Goal: Task Accomplishment & Management: Use online tool/utility

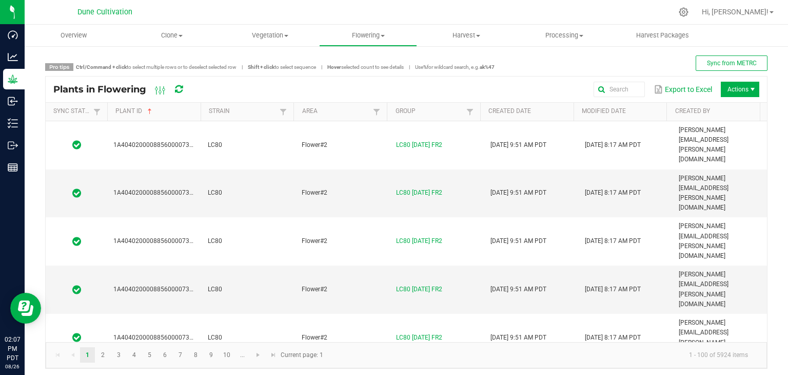
click at [770, 186] on div "Pro tips Ctrl/Command + click to select multiple rows or to deselect selected r…" at bounding box center [406, 211] width 763 height 333
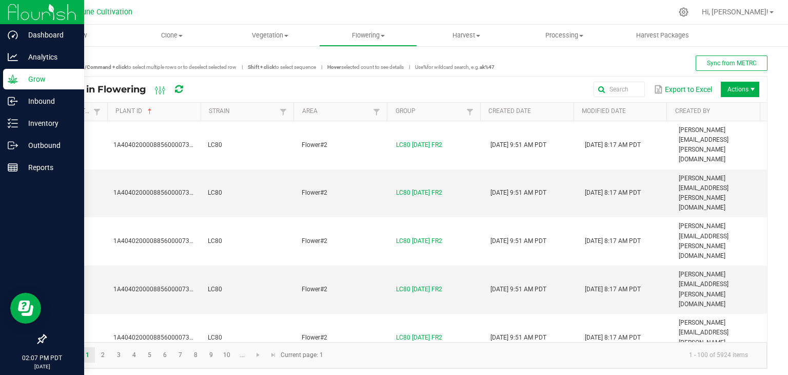
click at [45, 80] on p "Grow" at bounding box center [49, 79] width 62 height 12
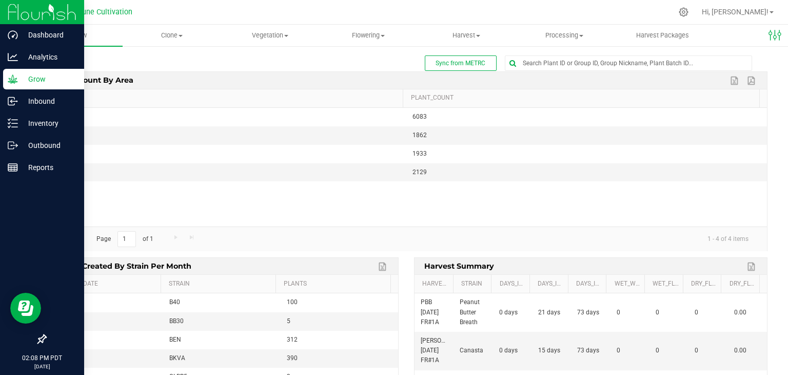
click at [44, 78] on p "Grow" at bounding box center [49, 79] width 62 height 12
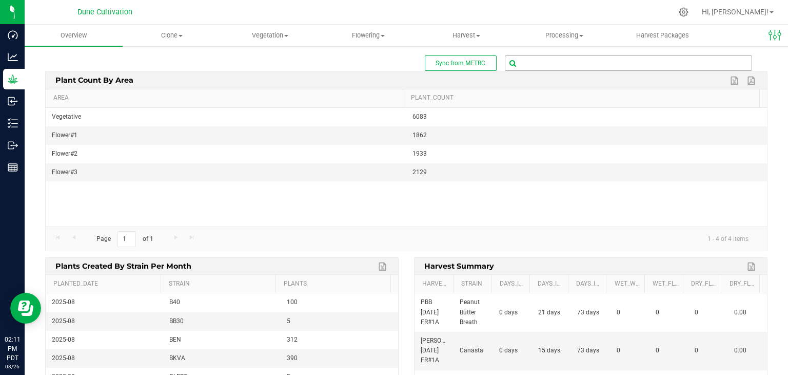
click at [554, 68] on input "text" at bounding box center [628, 63] width 246 height 14
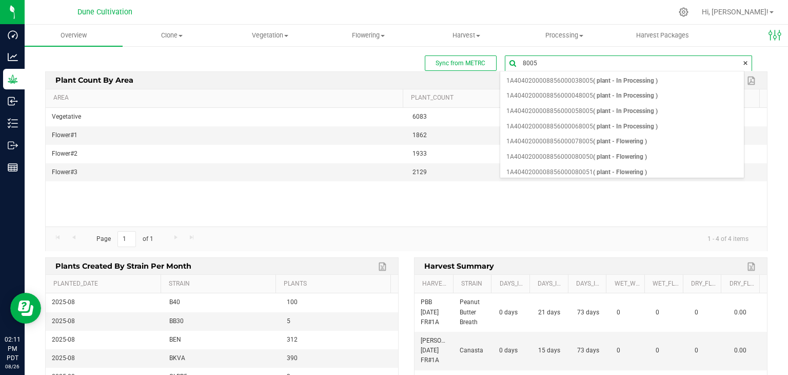
type input "80050"
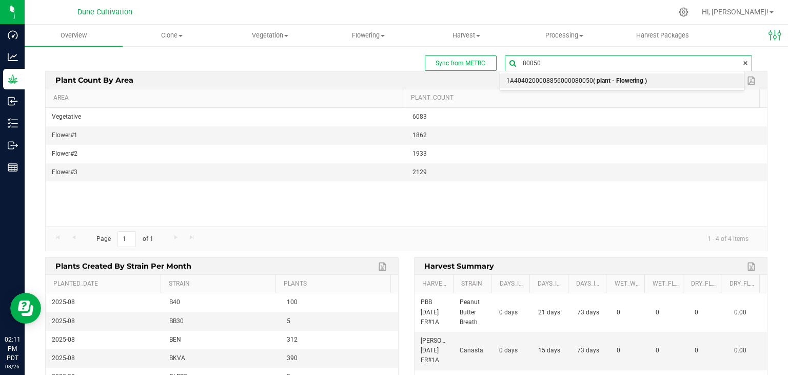
click at [602, 80] on b "( plant - Flowering )" at bounding box center [620, 80] width 54 height 7
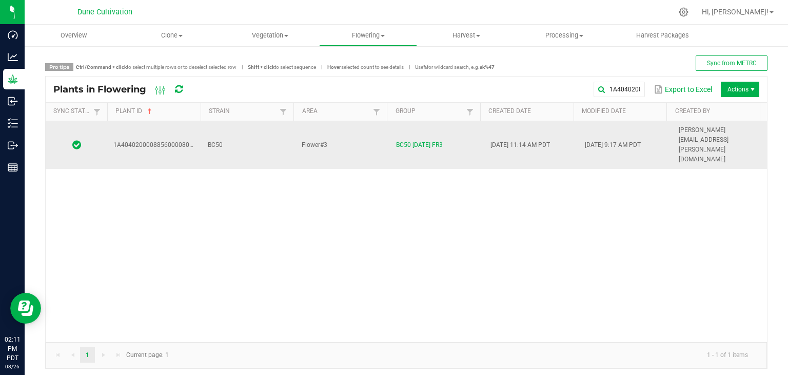
click at [339, 138] on td "Flower#3" at bounding box center [343, 145] width 94 height 48
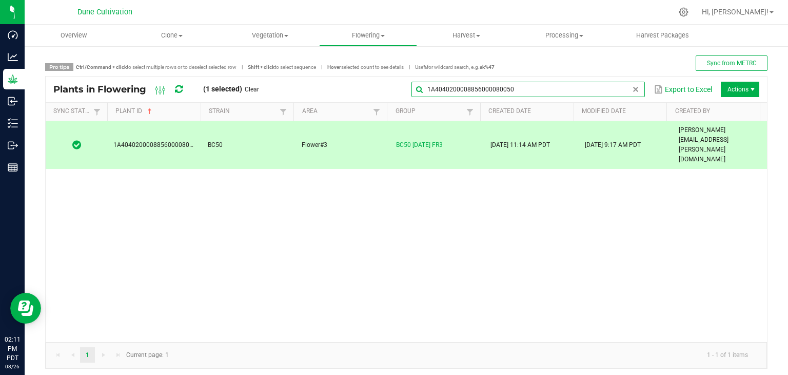
click at [622, 90] on global-search-input-ngx "1A4040200008856000080050" at bounding box center [527, 89] width 233 height 7
click at [534, 89] on input "1A4040200008856000080050" at bounding box center [527, 89] width 233 height 15
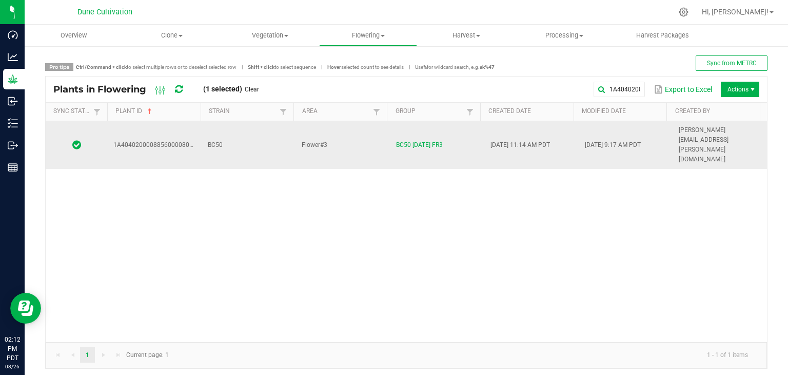
click at [282, 122] on td "BC50" at bounding box center [249, 145] width 94 height 48
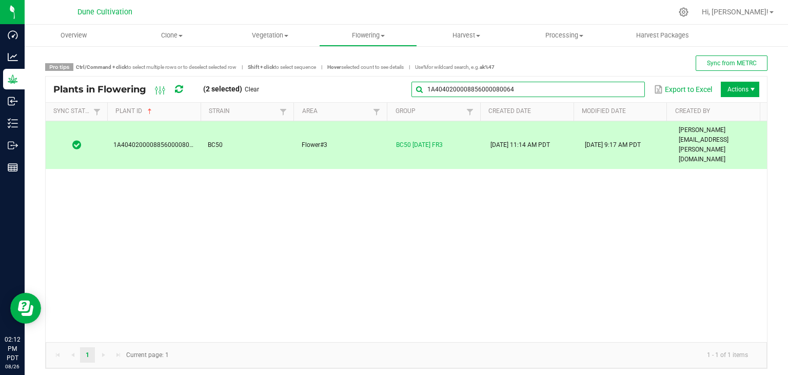
click at [623, 84] on input "1A4040200008856000080064" at bounding box center [527, 89] width 233 height 15
click at [557, 81] on div "1A4040200008856000080064 Export to Excel Actions" at bounding box center [513, 89] width 493 height 17
click at [618, 77] on div "Plants in Flowering (2 selected) Clear 1A4040200008856000080064 Export to Excel…" at bounding box center [406, 89] width 721 height 26
click at [607, 87] on input "1A4040200008856000080064" at bounding box center [527, 89] width 233 height 15
click at [544, 96] on input "1A4040200008856000080064" at bounding box center [527, 89] width 233 height 15
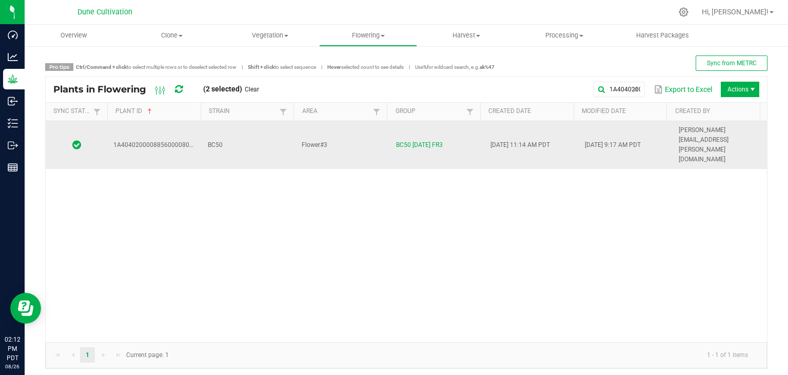
click at [230, 131] on td "BC50" at bounding box center [249, 145] width 94 height 48
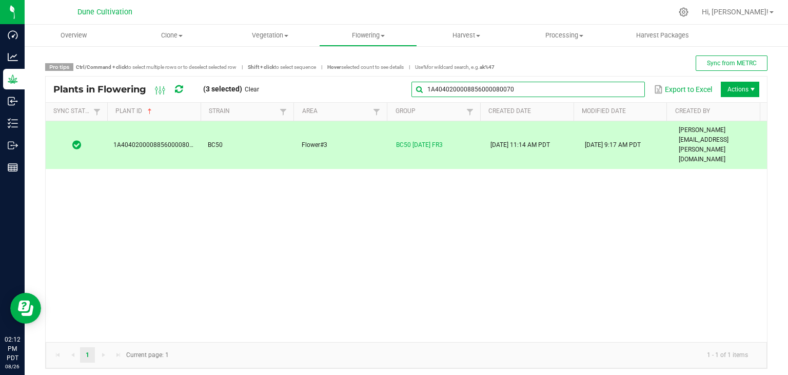
click at [620, 95] on input "1A4040200008856000080070" at bounding box center [527, 89] width 233 height 15
drag, startPoint x: 566, startPoint y: 91, endPoint x: 559, endPoint y: 96, distance: 8.1
click at [561, 94] on input "1A4040200008856000080070" at bounding box center [527, 89] width 233 height 15
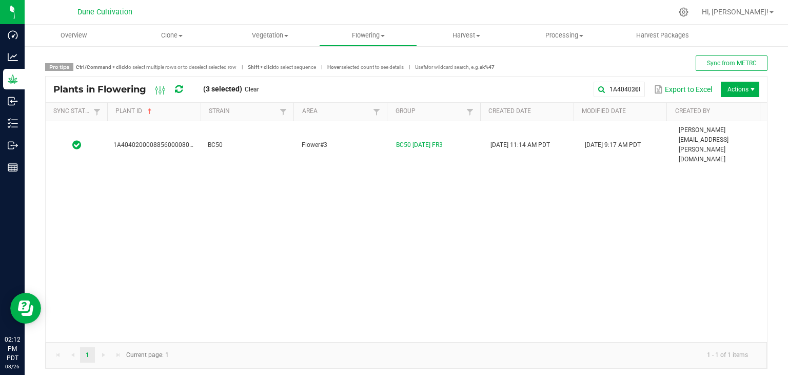
click at [254, 140] on div "1A4040200008856000080040 BC50 Flower#3 BC50 [DATE] FR3 [DATE] 11:14 AM PDT [DAT…" at bounding box center [406, 231] width 721 height 221
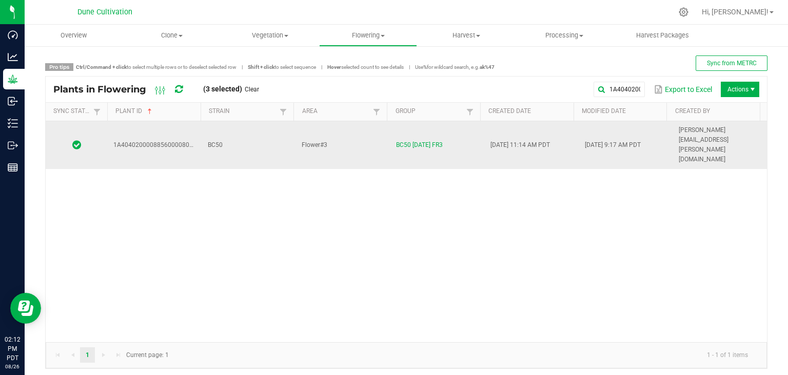
click at [257, 132] on td "BC50" at bounding box center [249, 145] width 94 height 48
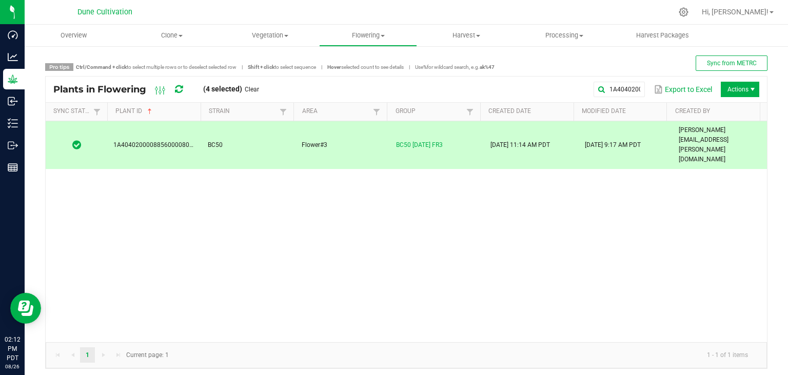
click at [636, 96] on div "1A4040200008856000080040 Export to Excel Actions" at bounding box center [513, 89] width 493 height 17
click at [626, 93] on input "1A4040200008856000080040" at bounding box center [527, 89] width 233 height 15
click at [589, 82] on input "1A4040200008856000080040" at bounding box center [527, 89] width 233 height 15
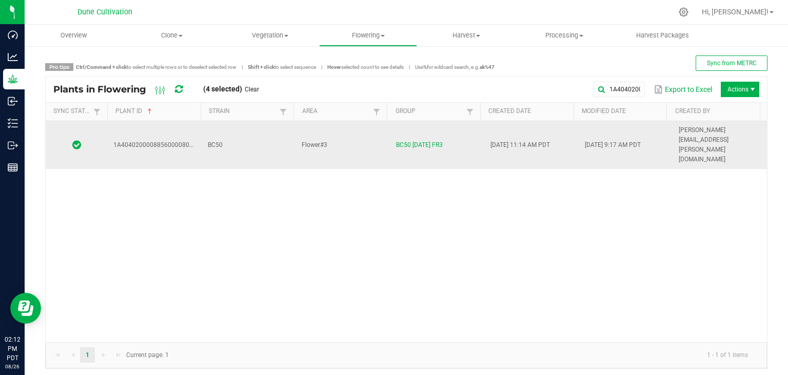
click at [285, 127] on td "BC50" at bounding box center [249, 145] width 94 height 48
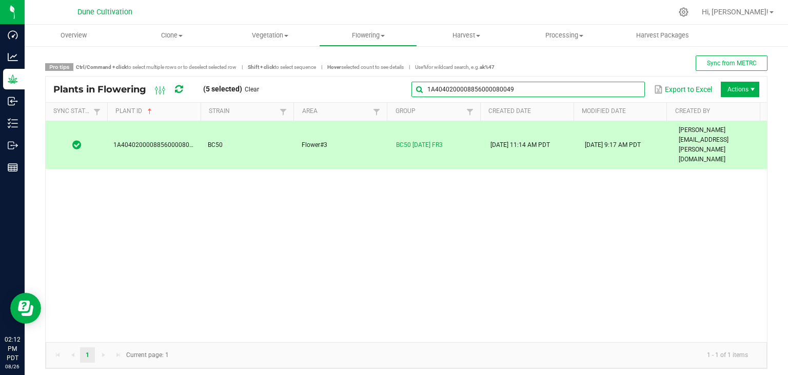
click at [614, 91] on input "1A4040200008856000080049" at bounding box center [527, 89] width 233 height 15
click at [593, 87] on input "1A4040200008856000080049" at bounding box center [527, 89] width 233 height 15
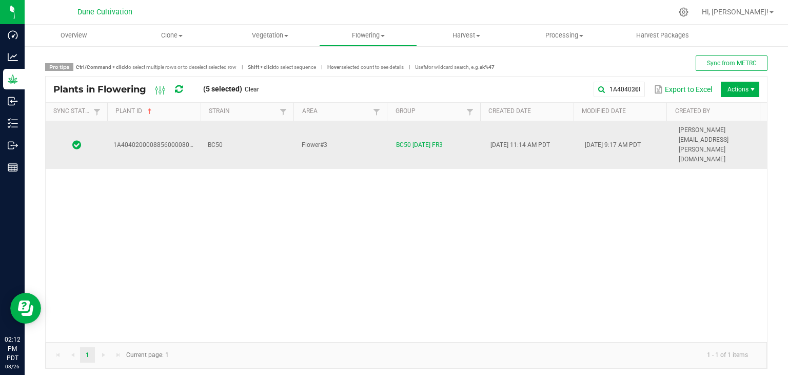
click at [259, 129] on td "BC50" at bounding box center [249, 145] width 94 height 48
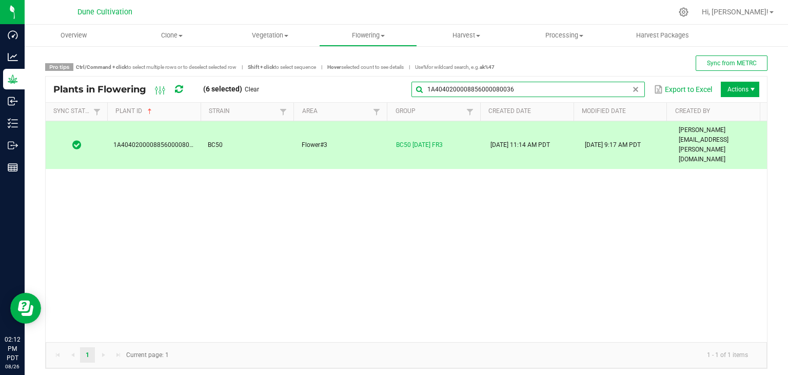
click at [620, 91] on input "1A4040200008856000080036" at bounding box center [527, 89] width 233 height 15
click at [573, 93] on input "1A4040200008856000080036" at bounding box center [527, 89] width 233 height 15
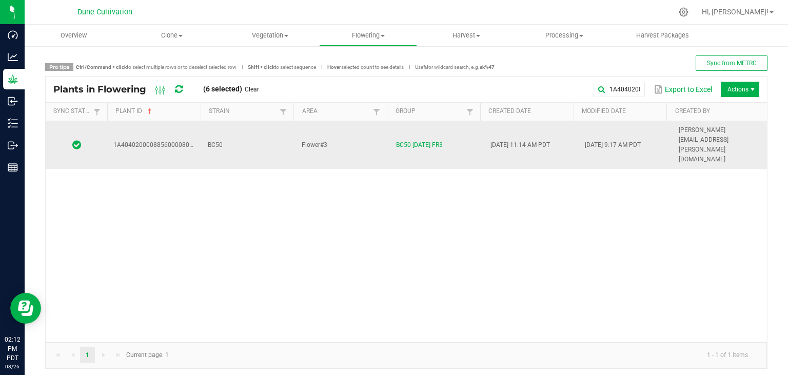
drag, startPoint x: 242, startPoint y: 128, endPoint x: 234, endPoint y: 132, distance: 8.5
click at [241, 129] on td "BC50" at bounding box center [249, 145] width 94 height 48
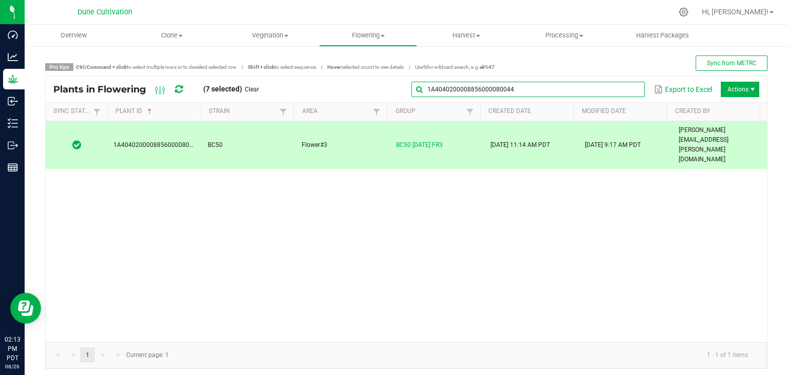
click at [623, 82] on input "1A4040200008856000080044" at bounding box center [527, 89] width 233 height 15
drag, startPoint x: 561, startPoint y: 87, endPoint x: 554, endPoint y: 91, distance: 8.3
click at [561, 88] on input "1A4040200008856000080044" at bounding box center [527, 89] width 233 height 15
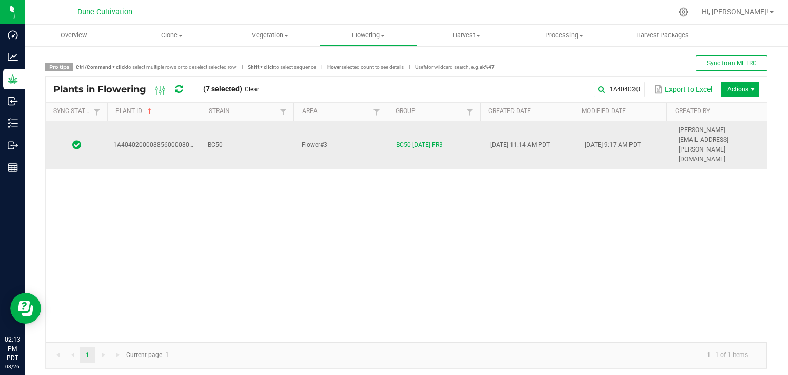
click at [228, 133] on td "BC50" at bounding box center [249, 145] width 94 height 48
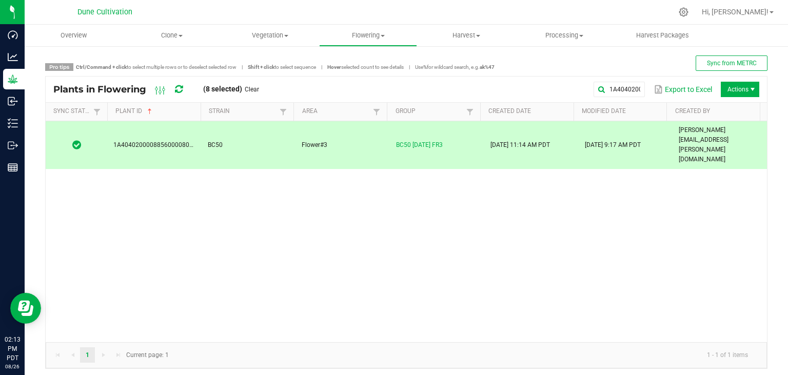
click at [618, 81] on div "1A4040200008856000080035 Export to Excel Actions" at bounding box center [513, 89] width 493 height 17
click at [614, 83] on input "1A4040200008856000080035" at bounding box center [527, 89] width 233 height 15
click at [601, 83] on input "1A4040200008856000080035" at bounding box center [527, 89] width 233 height 15
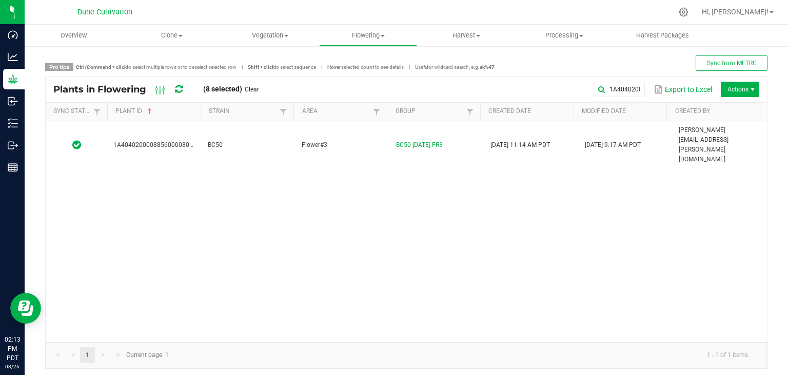
click at [266, 146] on div "1A4040200008856000080032 BC50 Flower#3 BC50 [DATE] FR3 [DATE] 11:14 AM PDT [DAT…" at bounding box center [406, 231] width 721 height 221
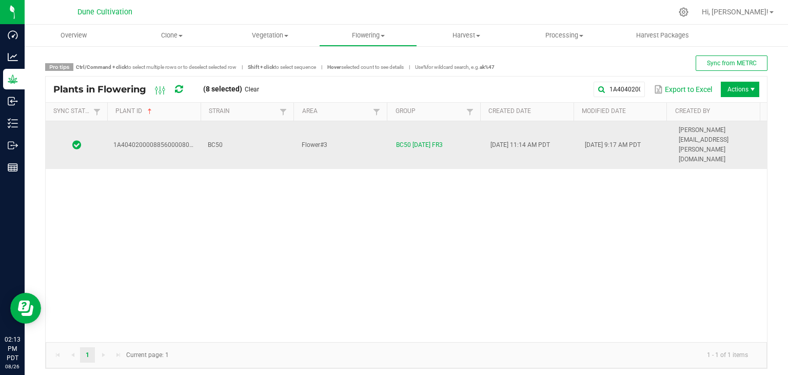
click at [266, 136] on td "BC50" at bounding box center [249, 145] width 94 height 48
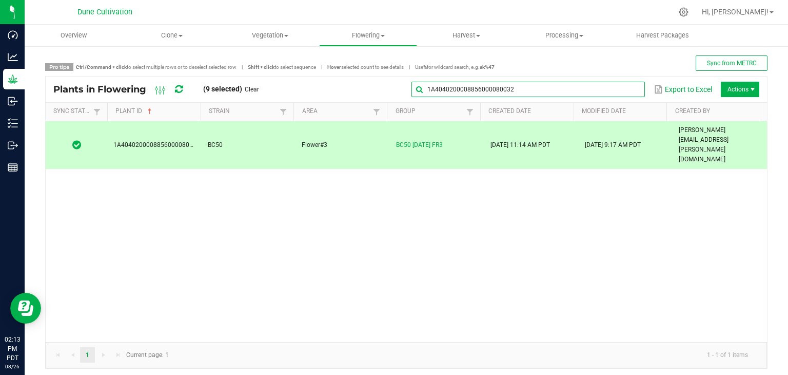
click at [625, 89] on global-search-input-ngx "1A4040200008856000080032" at bounding box center [527, 89] width 233 height 7
click at [614, 90] on input "1A4040200008856000080032" at bounding box center [527, 89] width 233 height 15
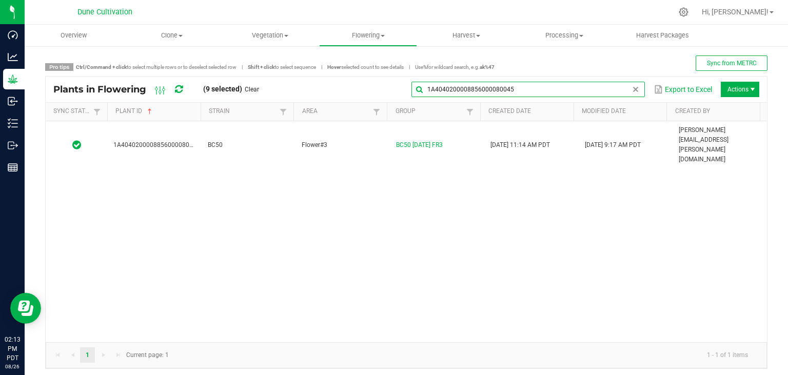
type input "1A4040200008856000080045"
click at [252, 140] on div "1A4040200008856000080045 BC50 Flower#3 BC50 [DATE] FR3 [DATE] 11:14 AM PDT [DAT…" at bounding box center [406, 231] width 721 height 221
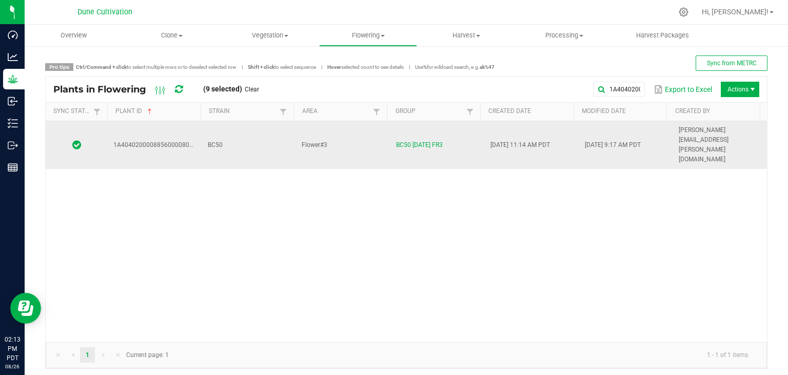
click at [254, 132] on td "BC50" at bounding box center [249, 145] width 94 height 48
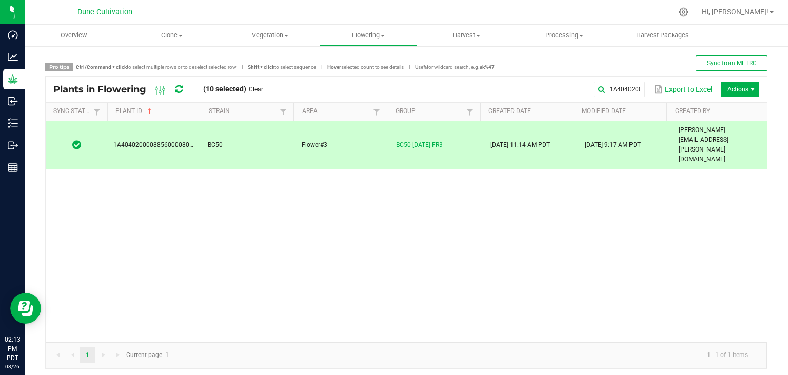
click at [726, 86] on span "Actions" at bounding box center [740, 89] width 38 height 15
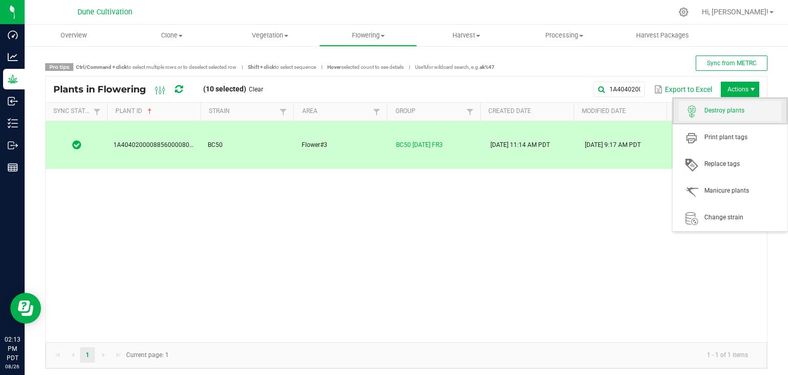
click at [718, 109] on span "Destroy plants" at bounding box center [742, 110] width 77 height 9
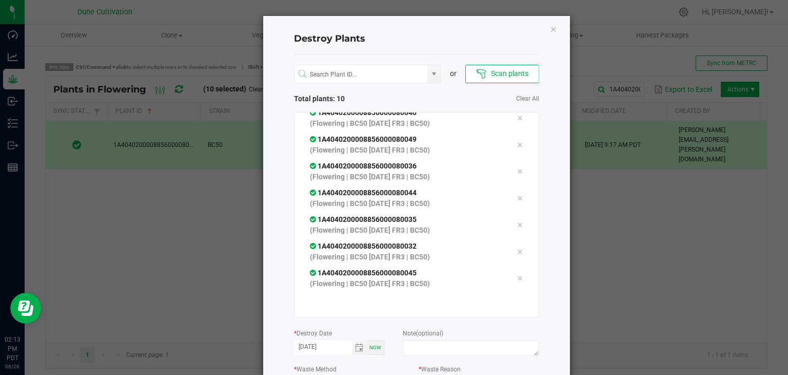
scroll to position [51, 0]
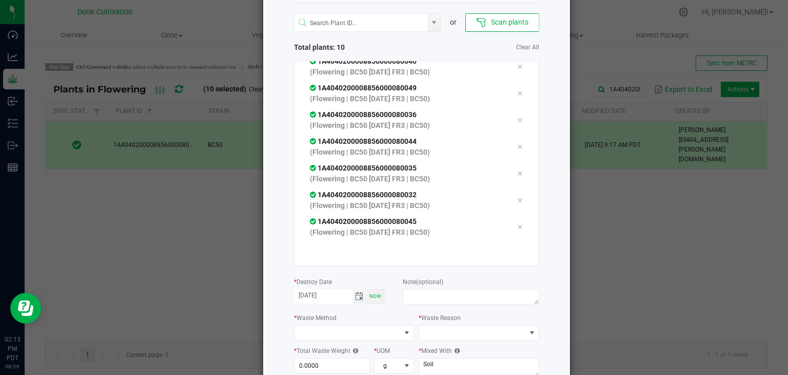
click at [355, 296] on span "Toggle calendar" at bounding box center [359, 296] width 8 height 8
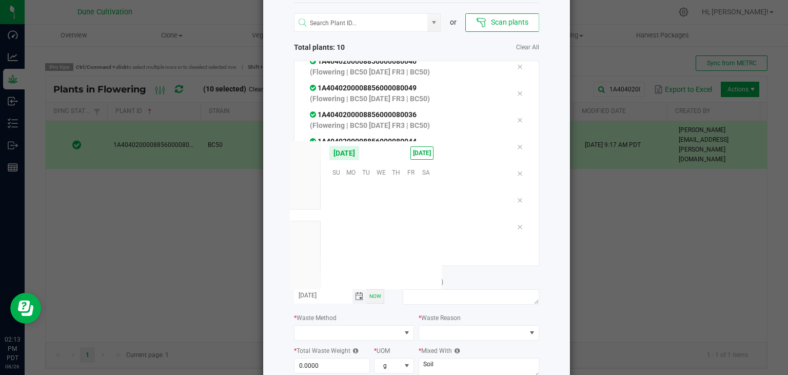
scroll to position [166304, 0]
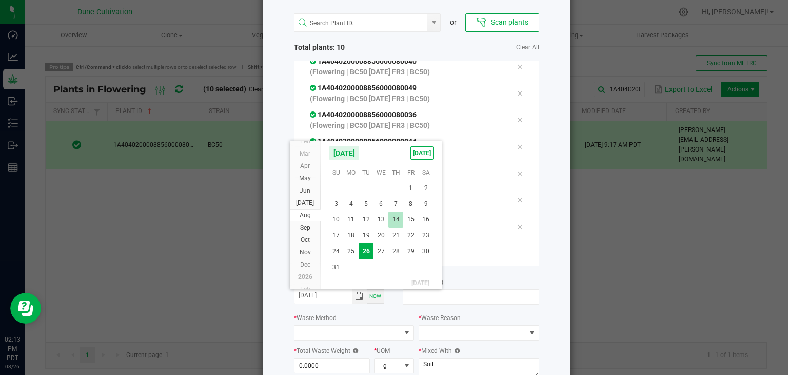
click at [402, 217] on span "14" at bounding box center [395, 219] width 15 height 16
type input "[DATE]"
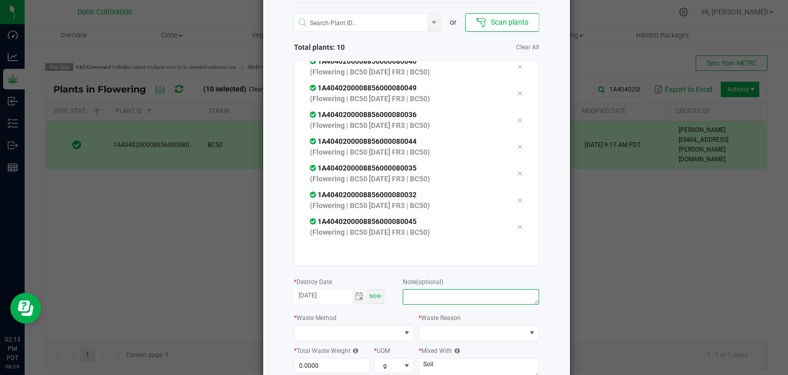
click at [453, 292] on textarea at bounding box center [471, 296] width 136 height 15
type textarea "unhealthy"
click at [320, 331] on span at bounding box center [347, 332] width 107 height 14
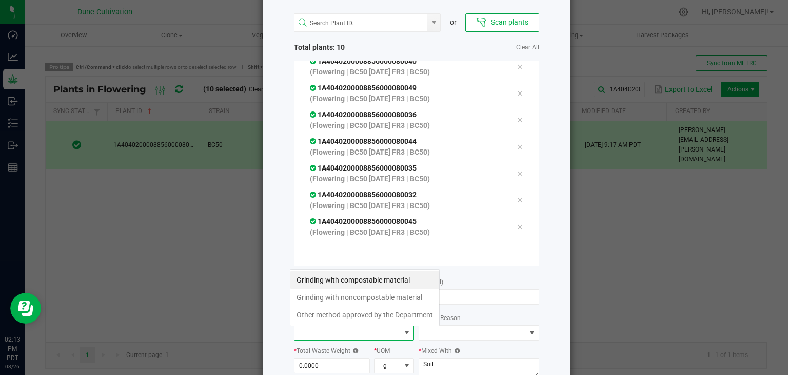
scroll to position [15, 121]
click at [398, 276] on li "Grinding with compostable material" at bounding box center [364, 279] width 149 height 17
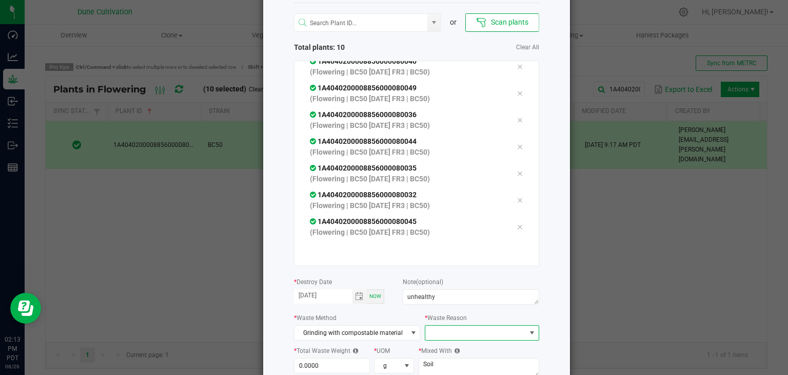
click at [433, 326] on span at bounding box center [475, 332] width 100 height 14
click at [437, 350] on li "Pruning" at bounding box center [476, 350] width 115 height 17
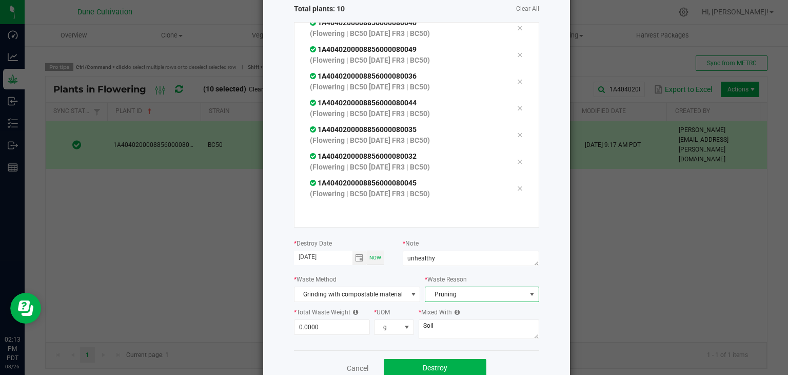
scroll to position [116, 0]
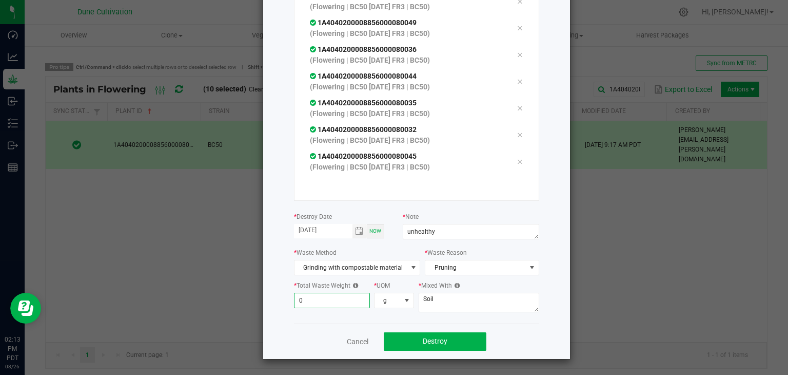
click at [320, 305] on input "0" at bounding box center [331, 300] width 75 height 14
type input "979.0000"
click at [454, 309] on textarea "Soil" at bounding box center [479, 301] width 121 height 19
type textarea "S"
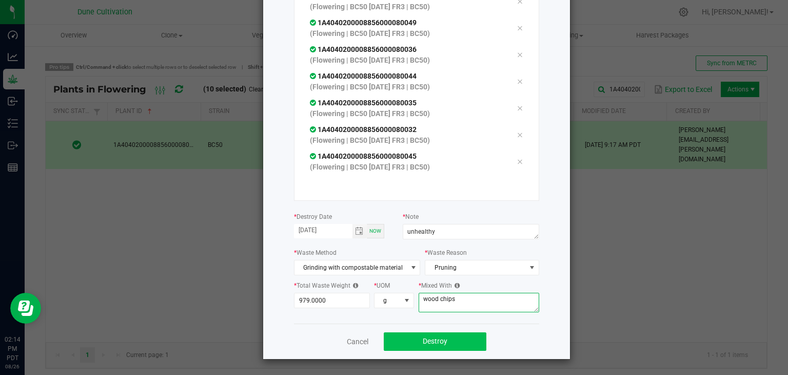
type textarea "wood chips"
click at [431, 337] on span "Destroy" at bounding box center [435, 341] width 25 height 8
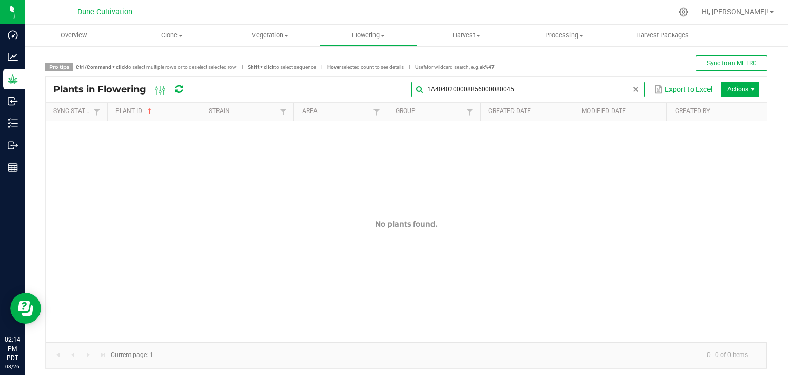
click at [626, 93] on input "1A4040200008856000080045" at bounding box center [527, 89] width 233 height 15
click at [530, 81] on div "1A4040200008856000080045 Export to Excel Actions" at bounding box center [480, 89] width 559 height 17
click at [599, 86] on input "1A4040200008856000080045" at bounding box center [527, 89] width 233 height 15
drag, startPoint x: 555, startPoint y: 88, endPoint x: 404, endPoint y: 93, distance: 150.9
click at [411, 93] on input "1A4040200008856000080045" at bounding box center [527, 89] width 233 height 15
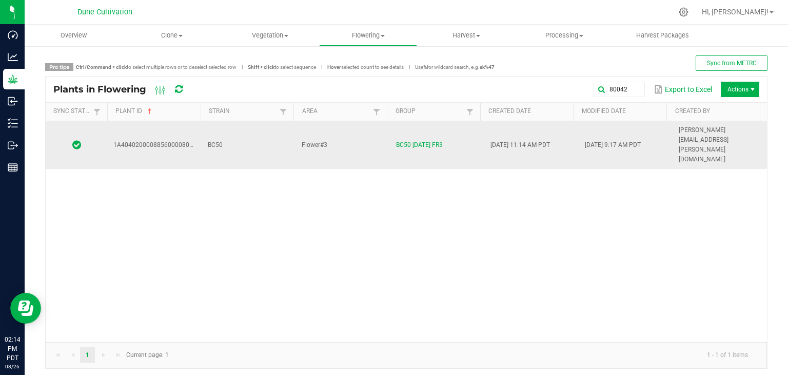
click at [277, 134] on td "BC50" at bounding box center [249, 145] width 94 height 48
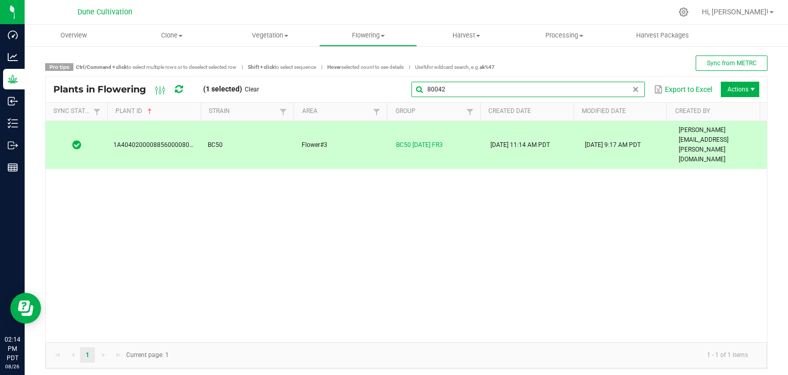
click at [608, 89] on input "80042" at bounding box center [527, 89] width 233 height 15
click at [541, 92] on input "80042" at bounding box center [527, 89] width 233 height 15
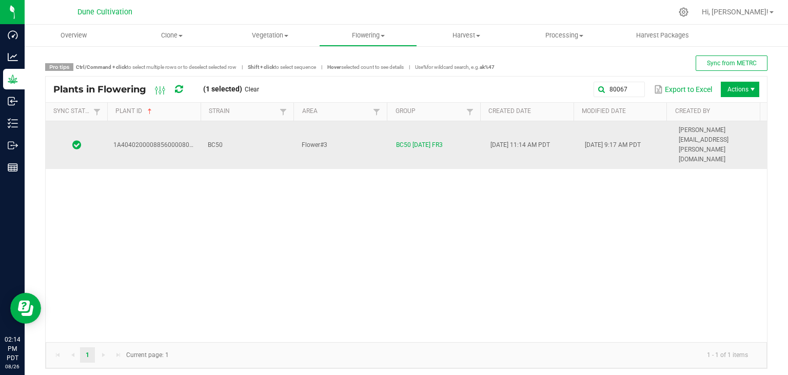
click at [365, 129] on td "Flower#3" at bounding box center [343, 145] width 94 height 48
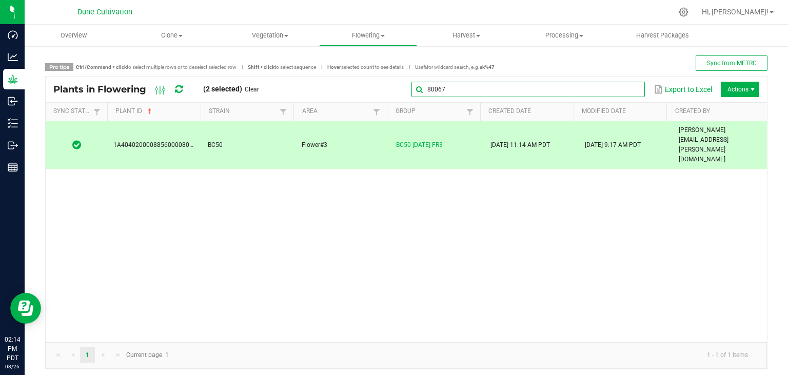
click at [621, 95] on input "80067" at bounding box center [527, 89] width 233 height 15
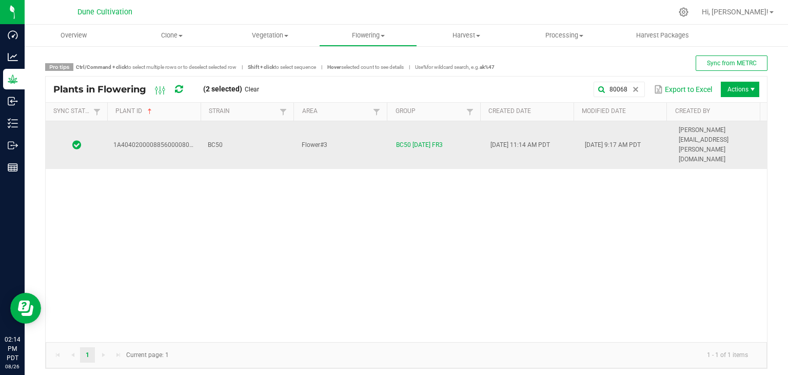
click at [275, 129] on td "BC50" at bounding box center [249, 145] width 94 height 48
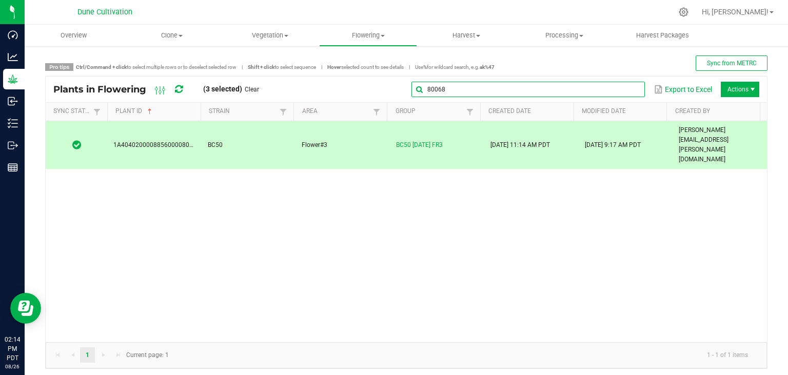
click at [630, 93] on input "80068" at bounding box center [527, 89] width 233 height 15
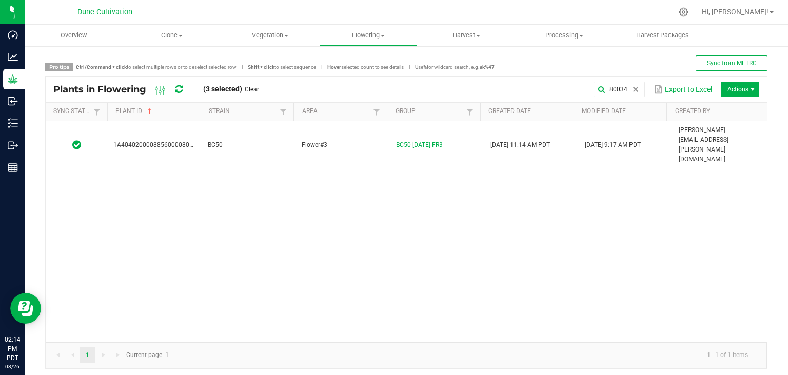
click at [218, 140] on div "1A4040200008856000080034 BC50 Flower#3 BC50 [DATE] FR3 [DATE] 11:14 AM PDT [DAT…" at bounding box center [406, 231] width 721 height 221
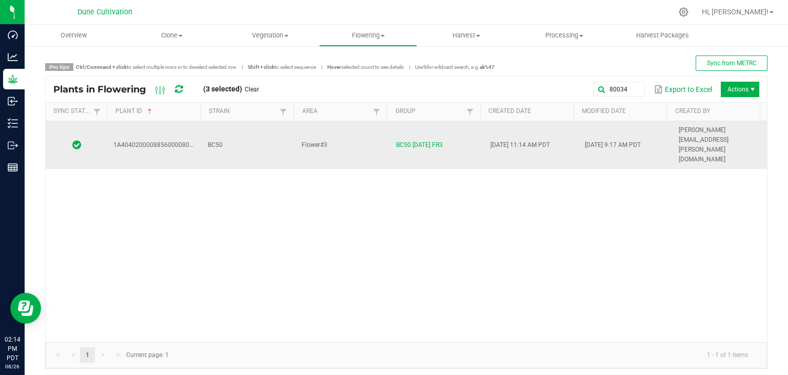
click at [239, 132] on td "BC50" at bounding box center [249, 145] width 94 height 48
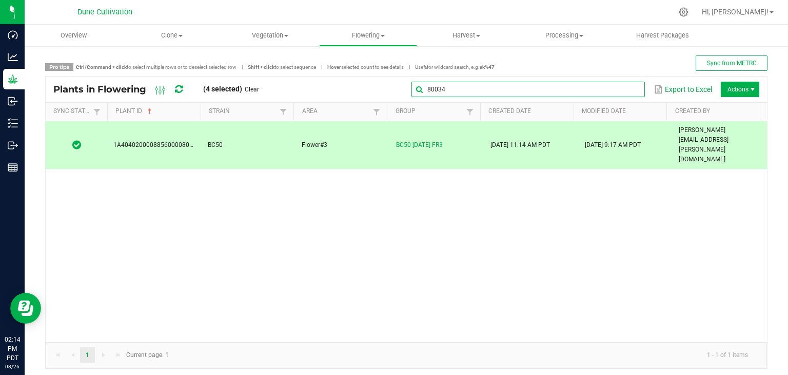
click at [623, 88] on global-search-input-ngx "80034" at bounding box center [527, 89] width 233 height 7
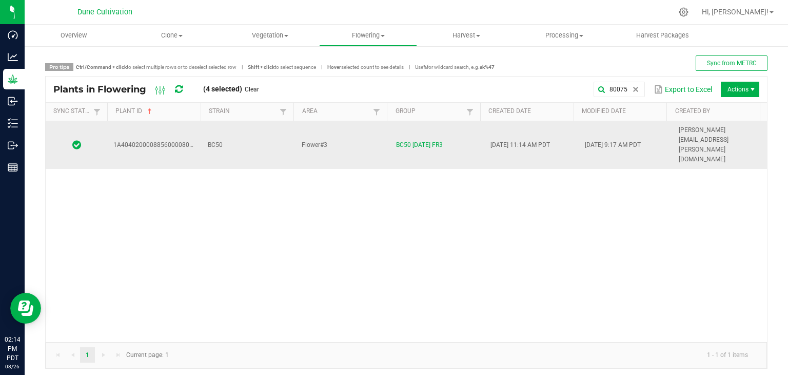
click at [272, 129] on td "BC50" at bounding box center [249, 145] width 94 height 48
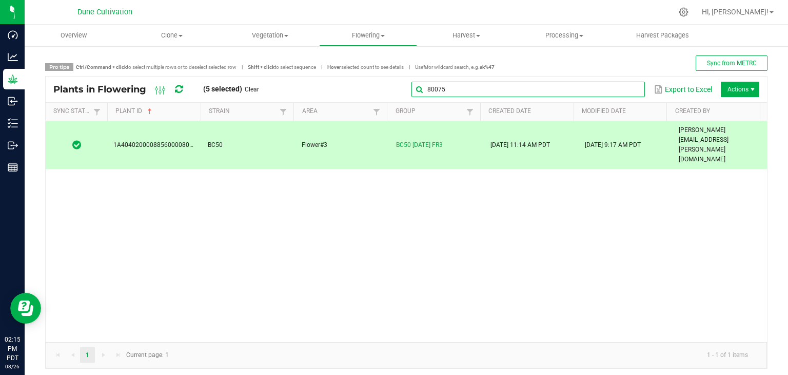
click at [628, 92] on global-search-input-ngx "80075" at bounding box center [527, 89] width 233 height 7
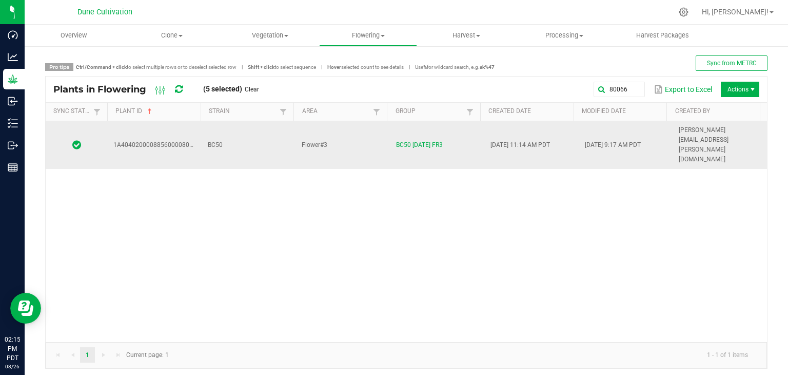
click at [456, 127] on td "BC50 [DATE] FR3" at bounding box center [437, 145] width 94 height 48
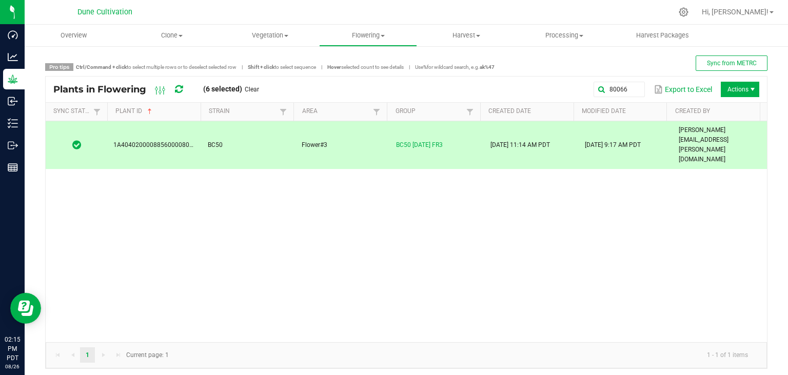
click at [640, 87] on div "80066 Export to Excel Actions" at bounding box center [513, 89] width 493 height 17
click at [623, 86] on global-search-input-ngx "80066" at bounding box center [527, 89] width 233 height 7
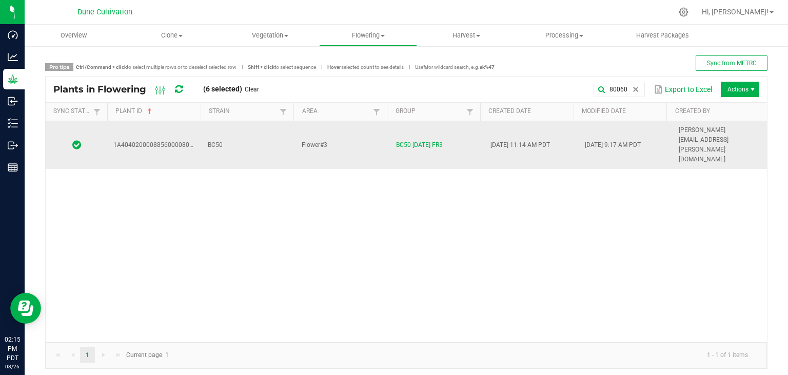
click at [285, 124] on td "BC50" at bounding box center [249, 145] width 94 height 48
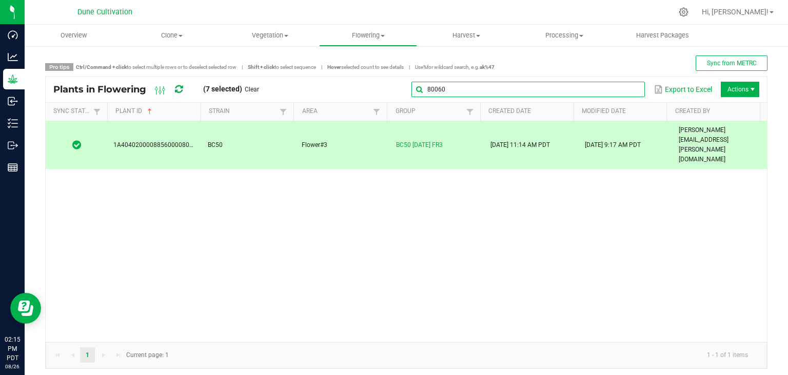
click at [621, 93] on input "80060" at bounding box center [527, 89] width 233 height 15
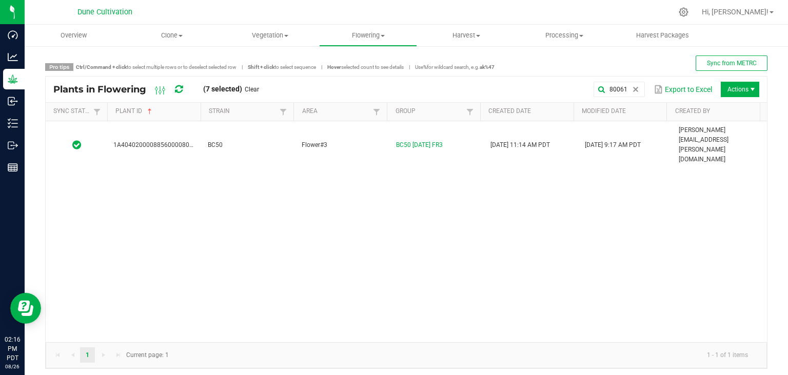
click at [242, 139] on div "1A4040200008856000080061 BC50 Flower#3 BC50 [DATE] FR3 [DATE] 11:14 AM PDT [DAT…" at bounding box center [406, 231] width 721 height 221
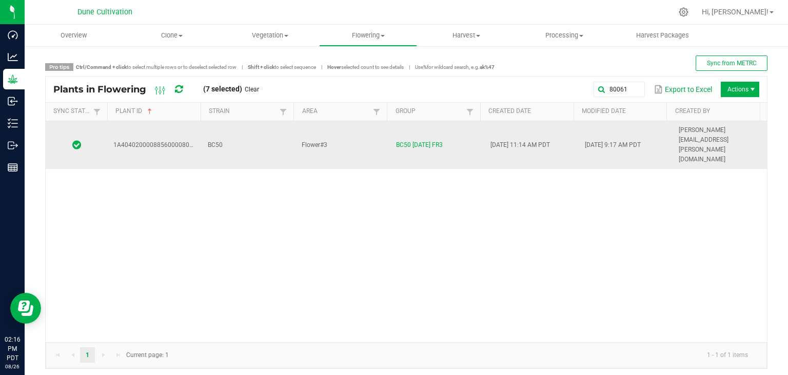
click at [242, 136] on td "BC50" at bounding box center [249, 145] width 94 height 48
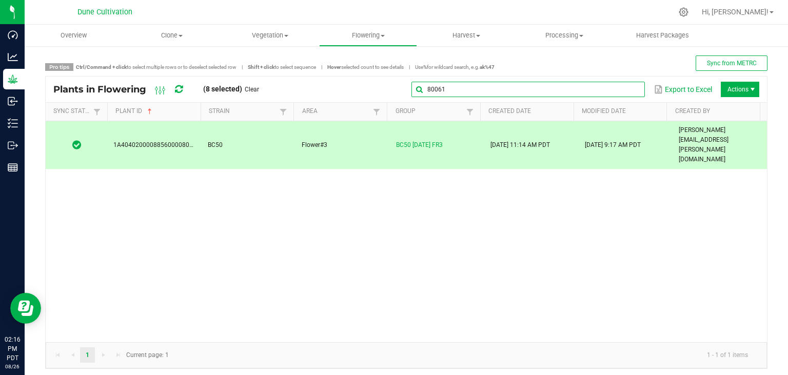
click at [632, 95] on input "80061" at bounding box center [527, 89] width 233 height 15
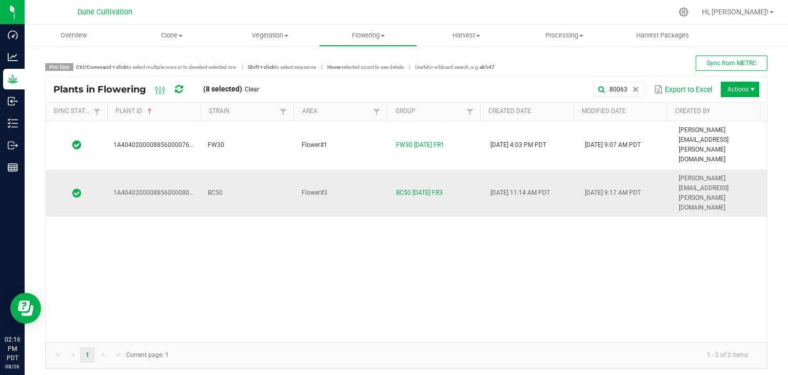
click at [259, 169] on td "BC50" at bounding box center [249, 193] width 94 height 48
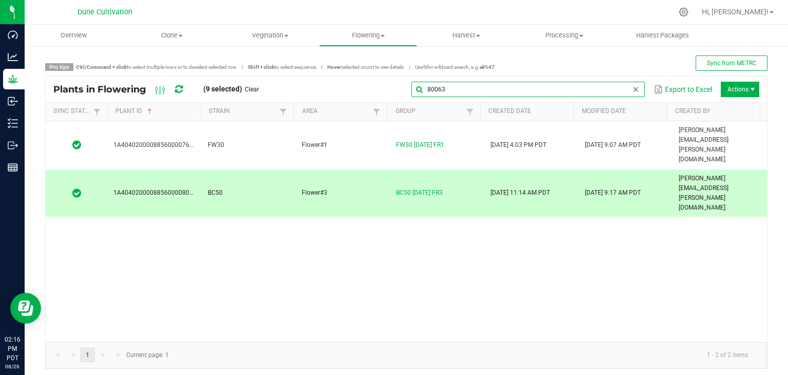
click at [613, 92] on input "80063" at bounding box center [527, 89] width 233 height 15
click at [552, 81] on div "80063 Export to Excel Actions" at bounding box center [513, 89] width 493 height 17
click at [620, 90] on input "80063" at bounding box center [527, 89] width 233 height 15
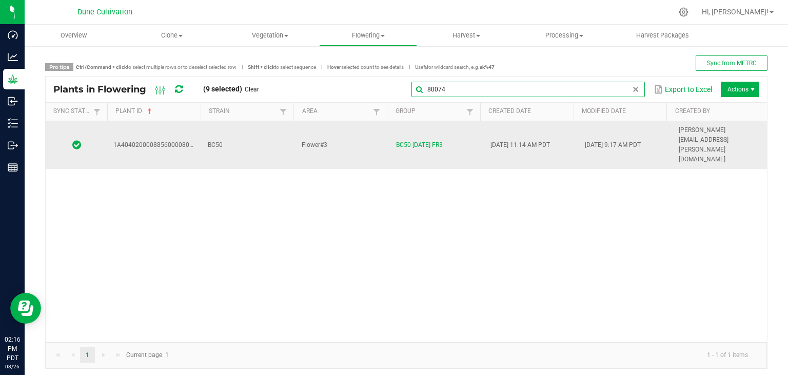
type input "80074"
click at [258, 131] on td "BC50" at bounding box center [249, 145] width 94 height 48
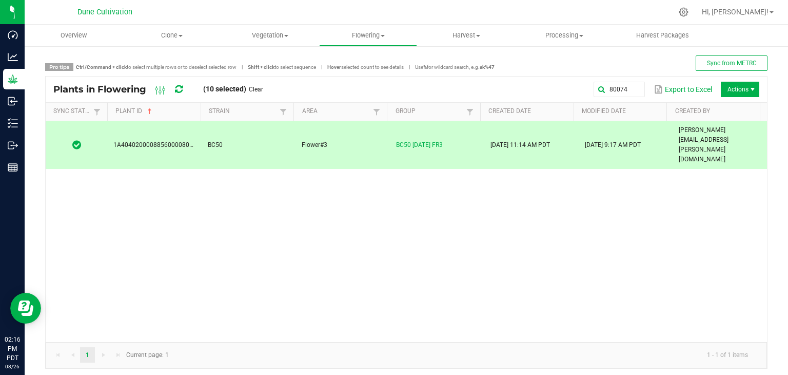
click at [740, 88] on span "Actions" at bounding box center [740, 89] width 38 height 15
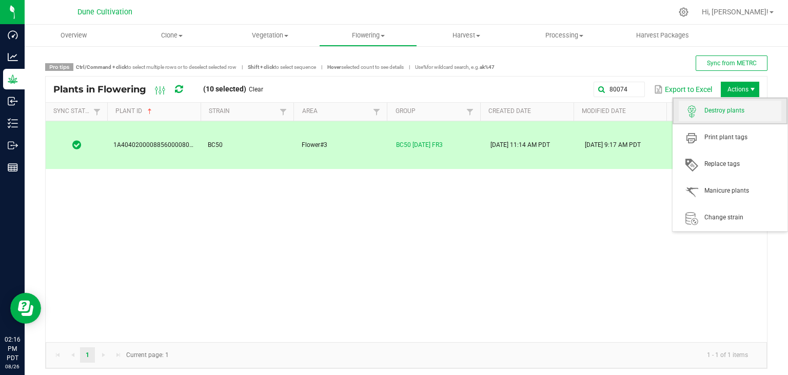
click at [733, 117] on span "Destroy plants" at bounding box center [730, 111] width 103 height 21
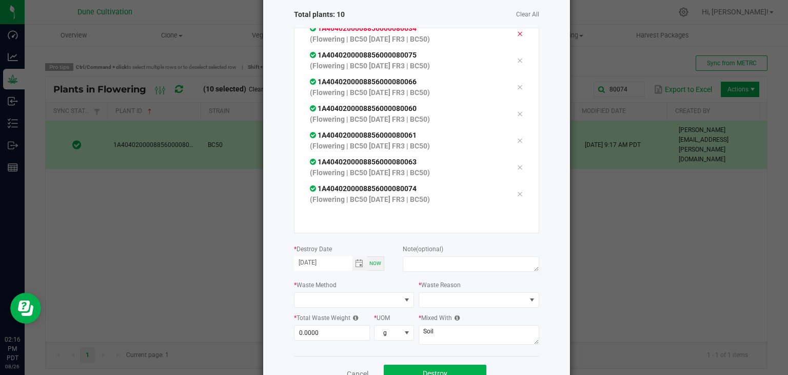
scroll to position [116, 0]
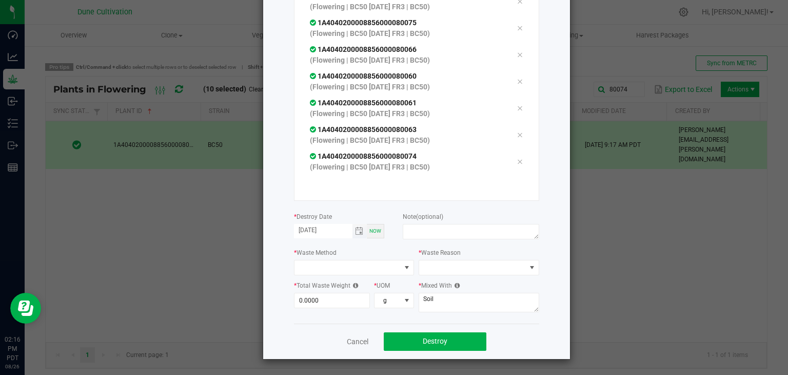
click at [359, 232] on span "Toggle calendar" at bounding box center [359, 231] width 8 height 8
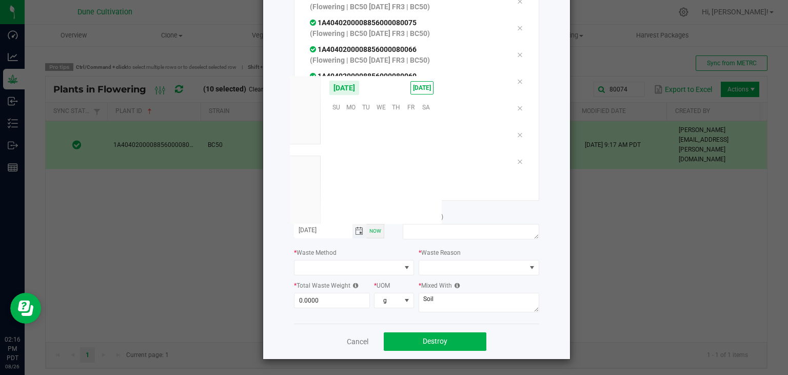
scroll to position [166304, 0]
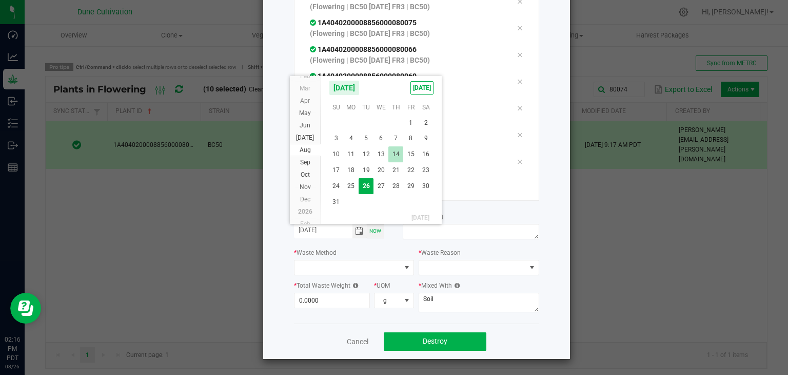
click at [400, 154] on span "14" at bounding box center [395, 154] width 15 height 16
type input "[DATE]"
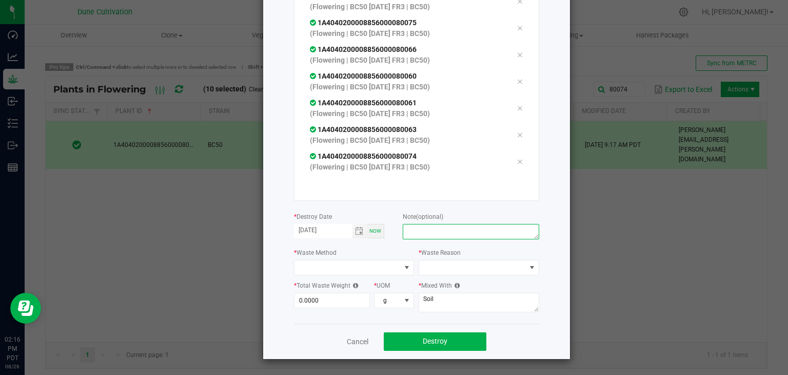
click at [416, 234] on textarea at bounding box center [471, 231] width 136 height 15
type textarea "unhealthy"
click at [294, 270] on span at bounding box center [347, 267] width 107 height 14
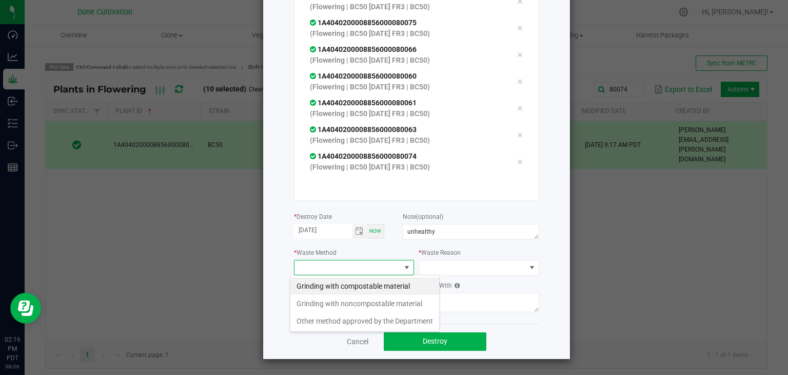
scroll to position [15, 121]
click at [316, 288] on li "Grinding with compostable material" at bounding box center [364, 285] width 149 height 17
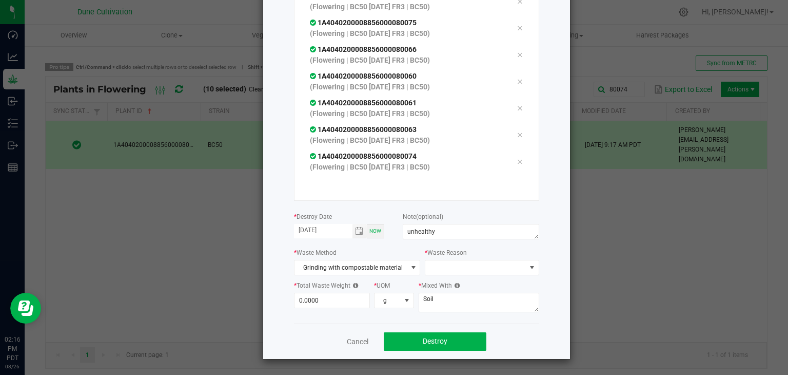
click at [454, 290] on div "* Mixed With Soil" at bounding box center [479, 297] width 121 height 35
click at [456, 267] on span at bounding box center [475, 267] width 100 height 14
click at [449, 285] on li "Pruning" at bounding box center [476, 285] width 115 height 17
click at [427, 305] on textarea "Soil" at bounding box center [479, 301] width 121 height 19
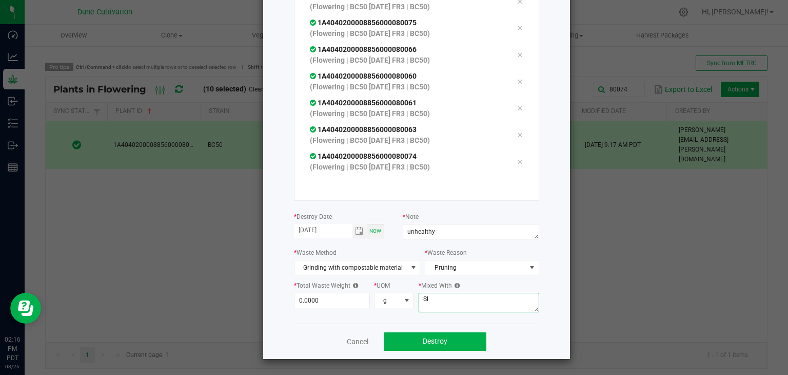
type textarea "l"
drag, startPoint x: 426, startPoint y: 304, endPoint x: 432, endPoint y: 305, distance: 5.7
click at [431, 305] on textarea "l" at bounding box center [479, 301] width 121 height 19
type textarea "wood chips"
click at [342, 305] on input "0" at bounding box center [331, 300] width 75 height 14
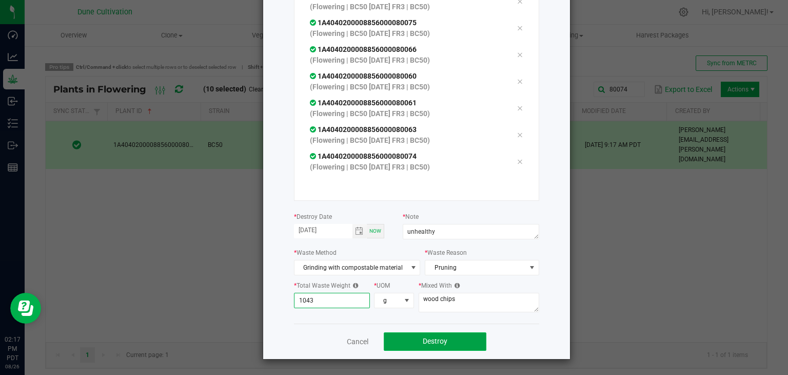
type input "1,043.0000"
click at [456, 343] on button "Destroy" at bounding box center [435, 341] width 103 height 18
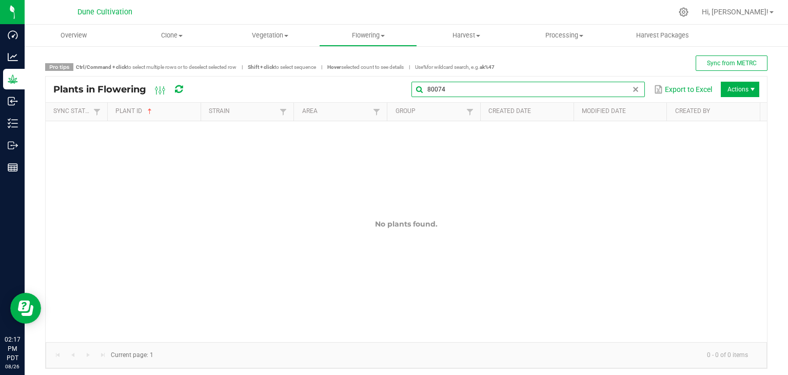
click at [616, 86] on input "80074" at bounding box center [527, 89] width 233 height 15
click at [581, 85] on input "80074" at bounding box center [527, 89] width 233 height 15
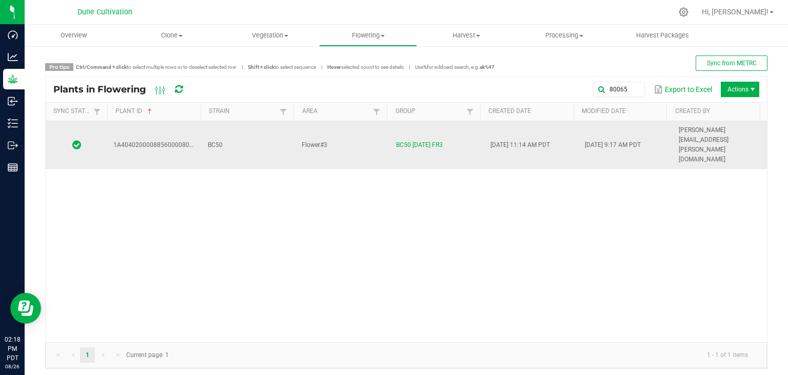
click at [235, 131] on td "BC50" at bounding box center [249, 145] width 94 height 48
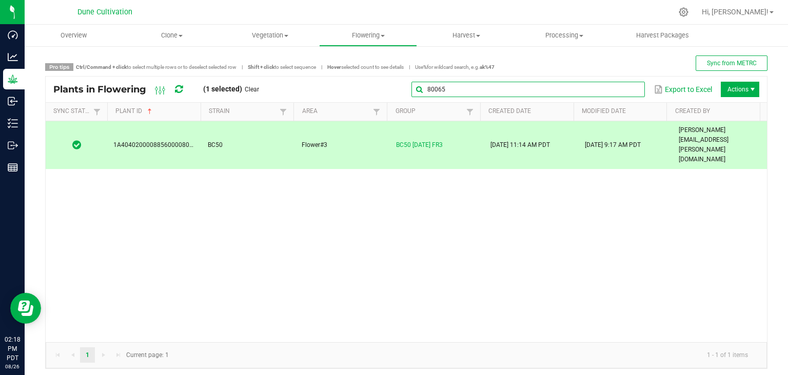
click at [621, 89] on input "80065" at bounding box center [527, 89] width 233 height 15
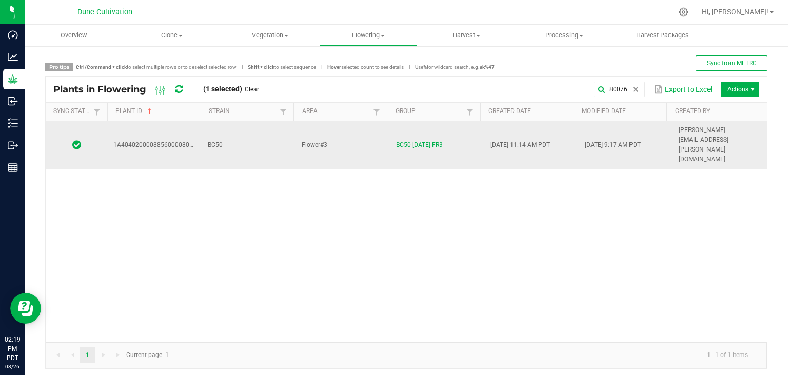
click at [222, 134] on td "BC50" at bounding box center [249, 145] width 94 height 48
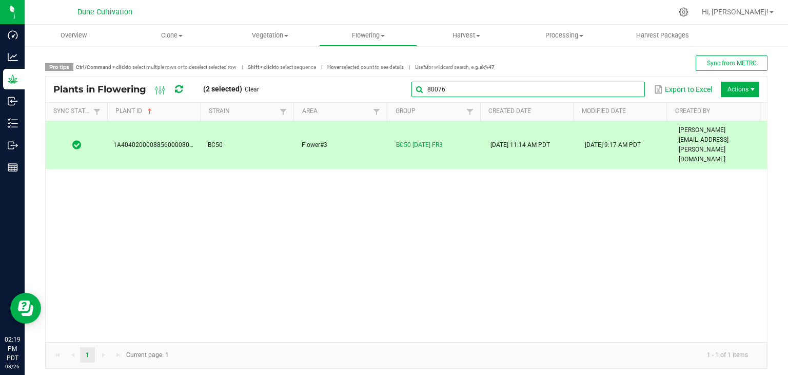
click at [601, 82] on input "80076" at bounding box center [527, 89] width 233 height 15
click at [482, 87] on input "80076" at bounding box center [527, 89] width 233 height 15
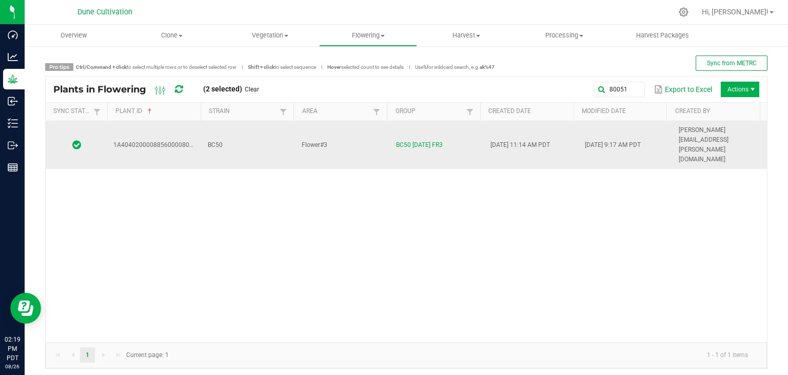
click at [256, 138] on td "BC50" at bounding box center [249, 145] width 94 height 48
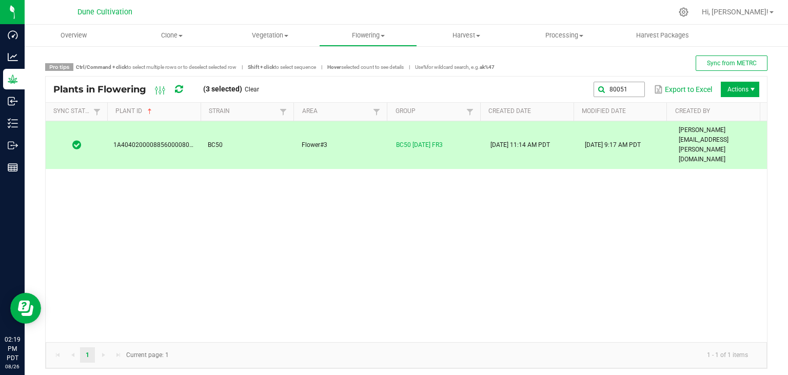
click at [616, 83] on div "80051 Export to Excel Actions" at bounding box center [513, 89] width 493 height 17
click at [616, 87] on input "80051" at bounding box center [527, 89] width 233 height 15
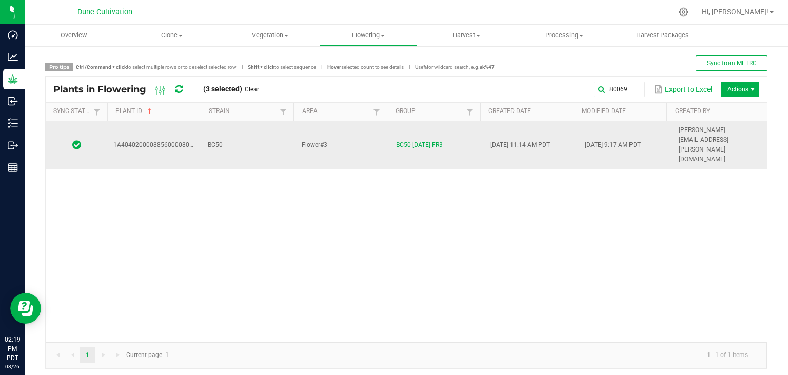
click at [218, 136] on td "BC50" at bounding box center [249, 145] width 94 height 48
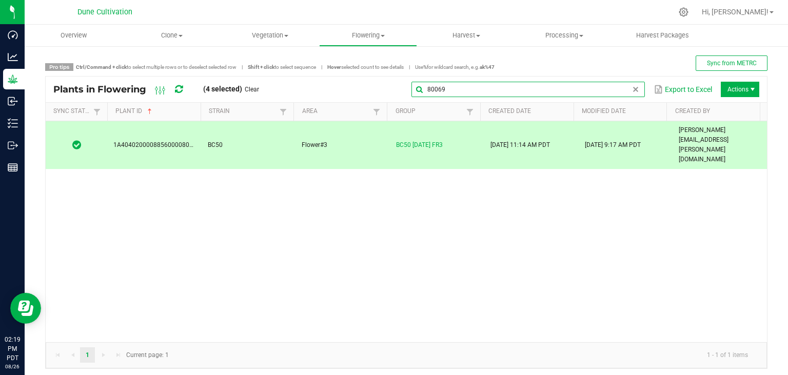
click at [616, 87] on input "80069" at bounding box center [527, 89] width 233 height 15
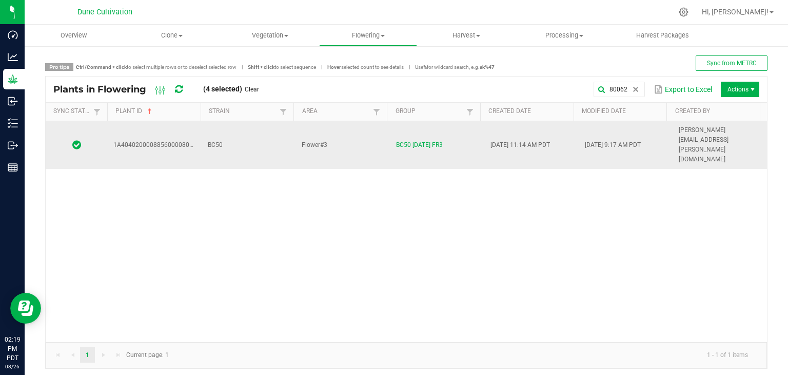
click at [258, 138] on td "BC50" at bounding box center [249, 145] width 94 height 48
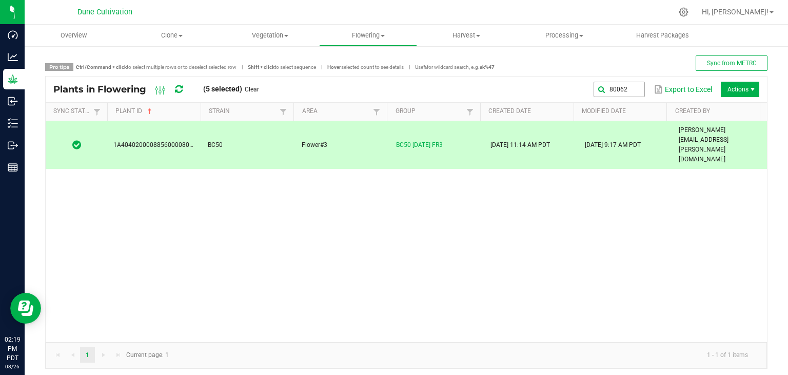
drag, startPoint x: 618, startPoint y: 79, endPoint x: 619, endPoint y: 84, distance: 5.2
click at [619, 84] on div "Plants in Flowering (5 selected) Clear 80062 Export to Excel Actions" at bounding box center [406, 89] width 721 height 26
click at [619, 84] on input "80062" at bounding box center [527, 89] width 233 height 15
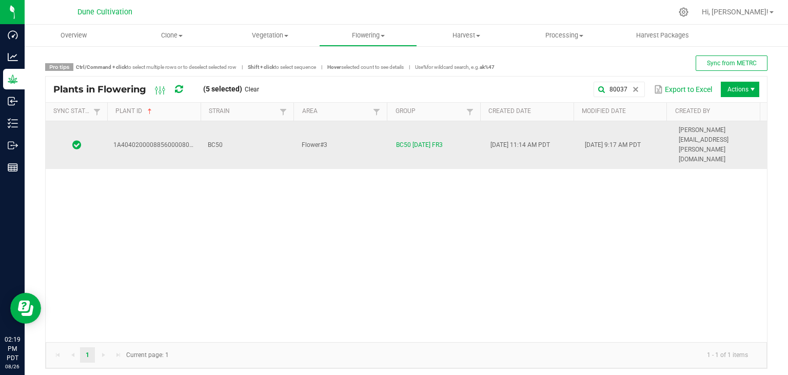
click at [261, 128] on td "BC50" at bounding box center [249, 145] width 94 height 48
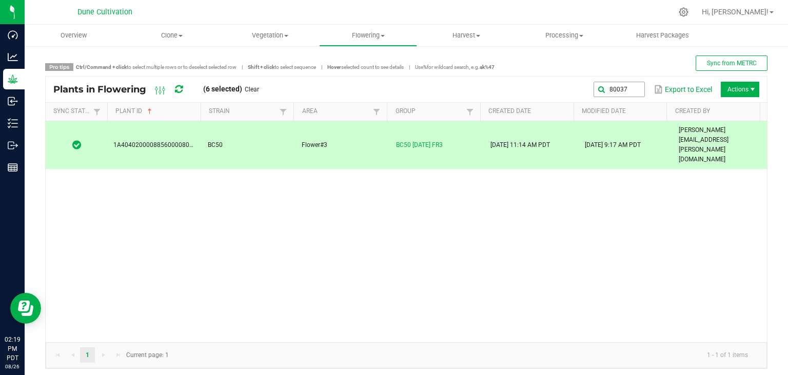
drag, startPoint x: 638, startPoint y: 85, endPoint x: 632, endPoint y: 86, distance: 6.2
click at [636, 85] on div "80037 Export to Excel Actions" at bounding box center [513, 89] width 493 height 17
click at [628, 87] on global-search-input-ngx "80037" at bounding box center [527, 89] width 233 height 7
click at [494, 89] on input "80037" at bounding box center [527, 89] width 233 height 15
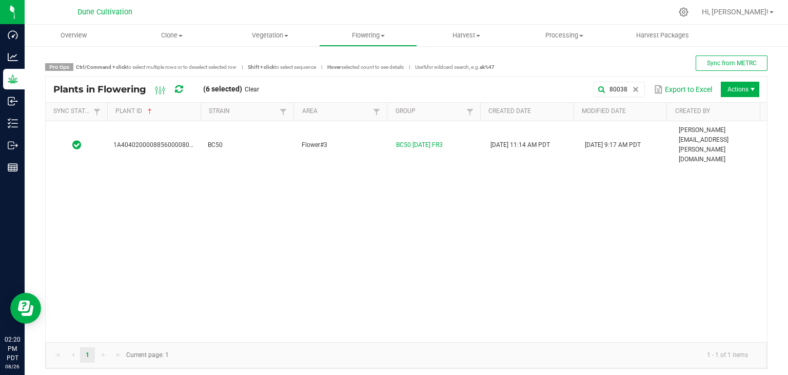
click at [262, 141] on div "1A4040200008856000080038 BC50 Flower#3 BC50 [DATE] FR3 [DATE] 11:14 AM PDT [DAT…" at bounding box center [406, 231] width 721 height 221
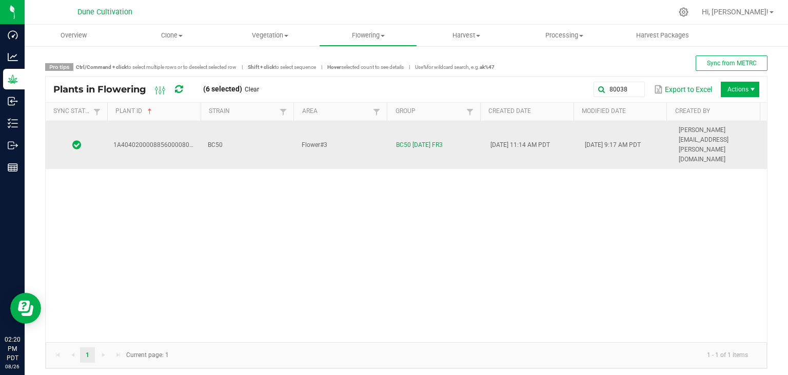
click at [264, 134] on td "BC50" at bounding box center [249, 145] width 94 height 48
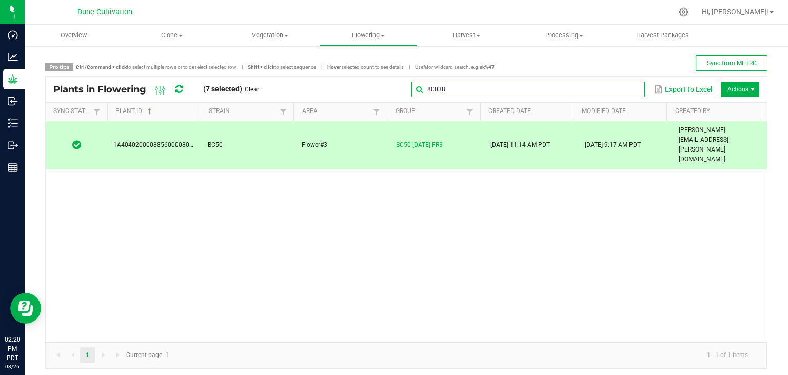
click at [624, 95] on input "80038" at bounding box center [527, 89] width 233 height 15
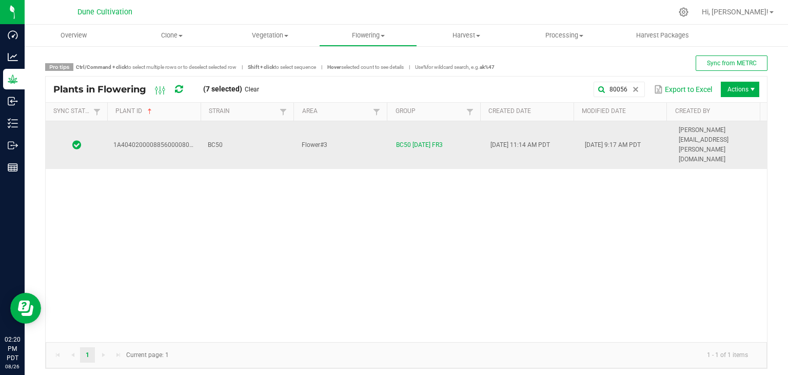
click at [258, 128] on td "BC50" at bounding box center [249, 145] width 94 height 48
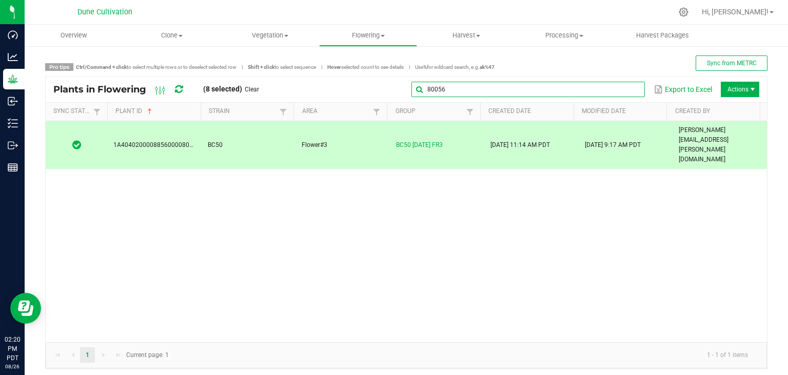
click at [630, 86] on global-search-input-ngx "80056" at bounding box center [527, 89] width 233 height 7
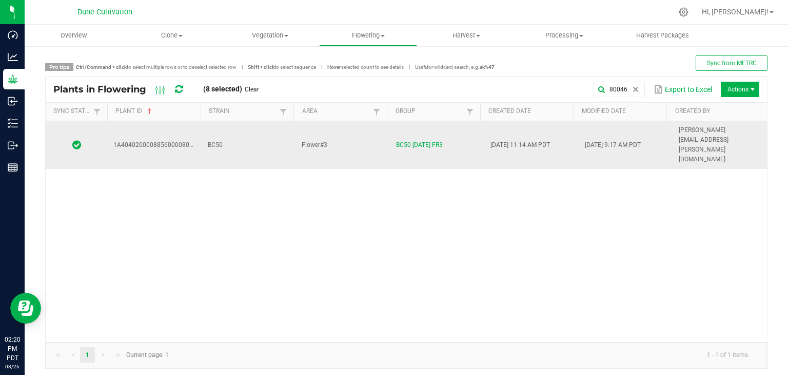
click at [286, 137] on td "BC50" at bounding box center [249, 145] width 94 height 48
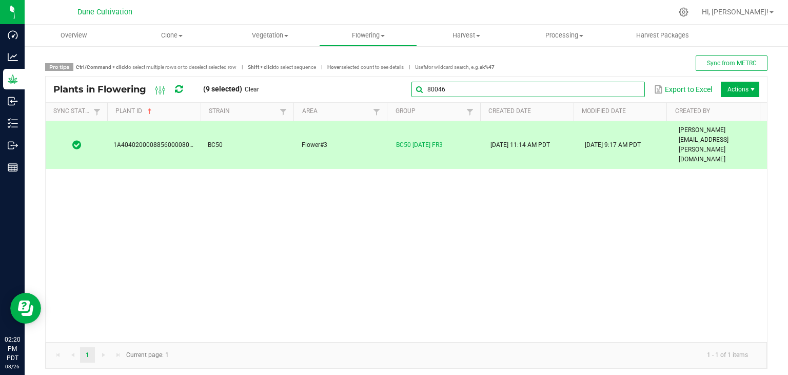
click at [621, 82] on input "80046" at bounding box center [527, 89] width 233 height 15
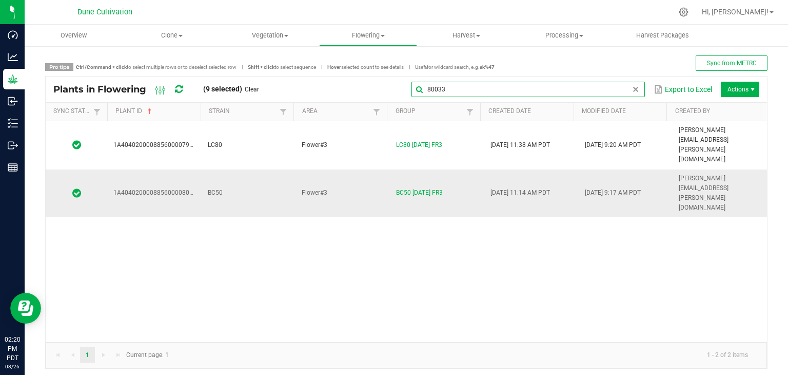
type input "80033"
click at [244, 169] on td "BC50" at bounding box center [249, 193] width 94 height 48
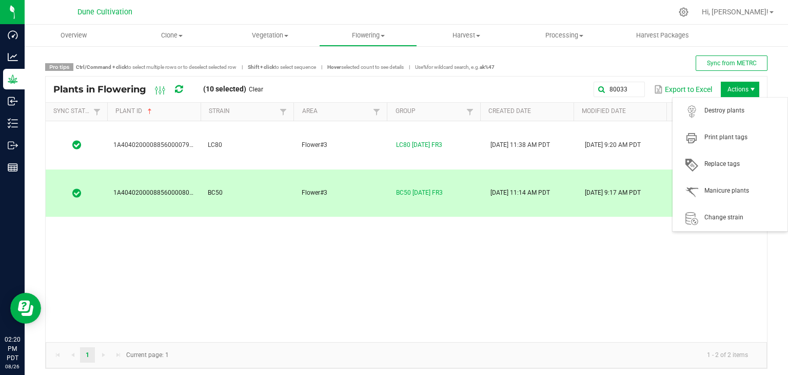
click at [735, 82] on span "Actions" at bounding box center [740, 89] width 38 height 15
click at [724, 109] on span "Destroy plants" at bounding box center [742, 110] width 77 height 9
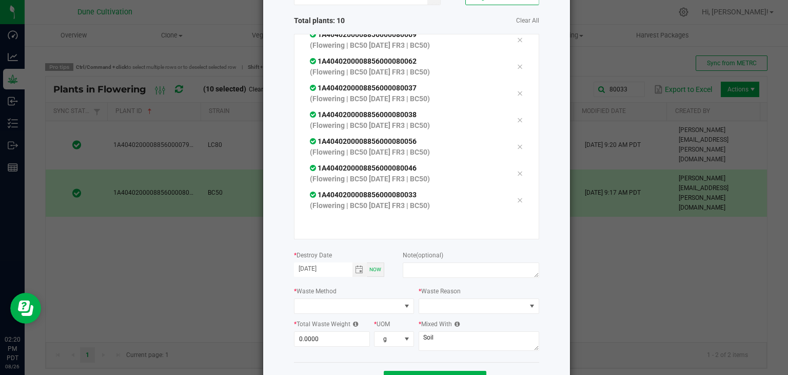
scroll to position [116, 0]
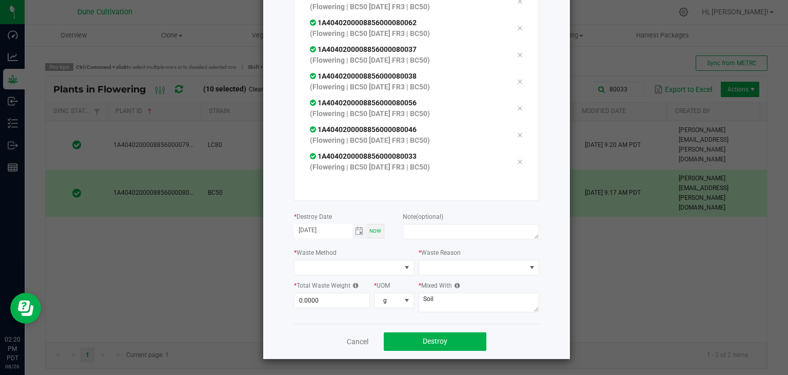
click at [347, 232] on input "[DATE]" at bounding box center [323, 230] width 58 height 13
click at [355, 231] on span "Toggle calendar" at bounding box center [359, 231] width 8 height 8
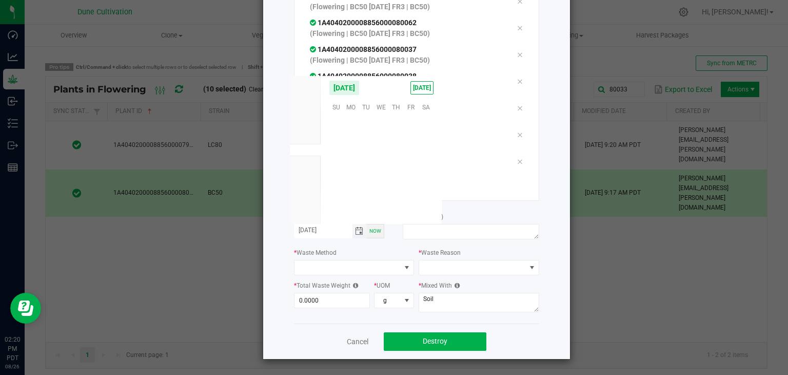
scroll to position [166304, 0]
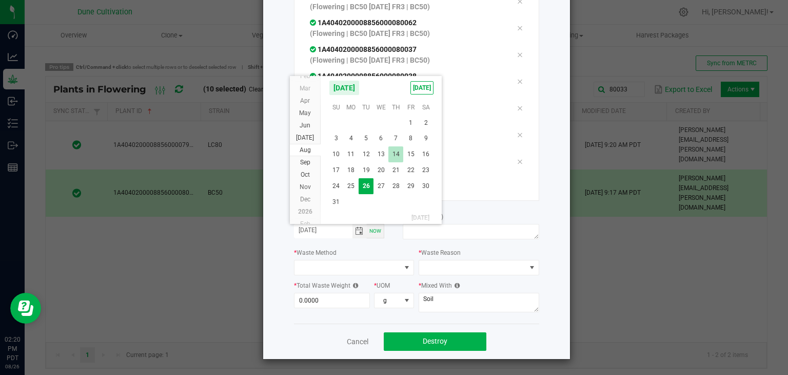
click at [393, 154] on span "14" at bounding box center [395, 154] width 15 height 16
type input "[DATE]"
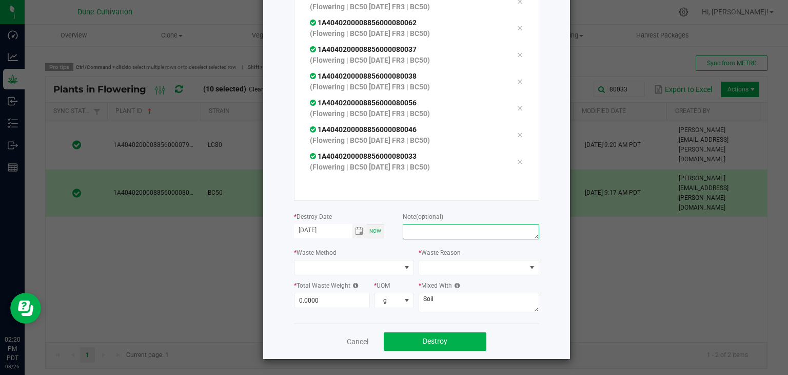
click at [436, 229] on textarea at bounding box center [471, 231] width 136 height 15
type textarea "unhealthy"
click at [301, 259] on div "* Waste Method" at bounding box center [354, 261] width 121 height 28
click at [299, 267] on span at bounding box center [347, 267] width 107 height 14
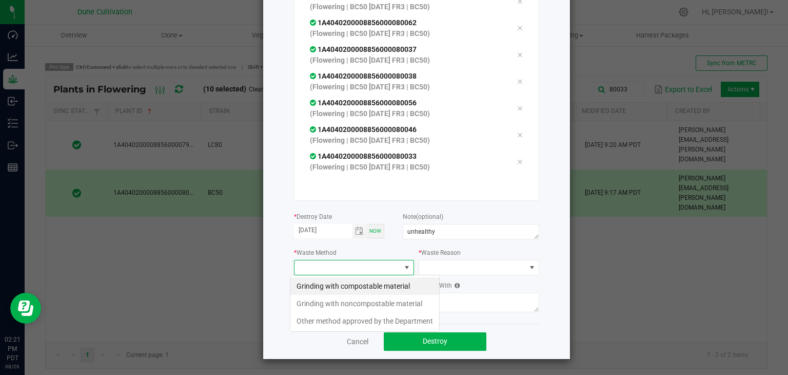
scroll to position [15, 121]
click at [311, 282] on li "Grinding with compostable material" at bounding box center [364, 285] width 149 height 17
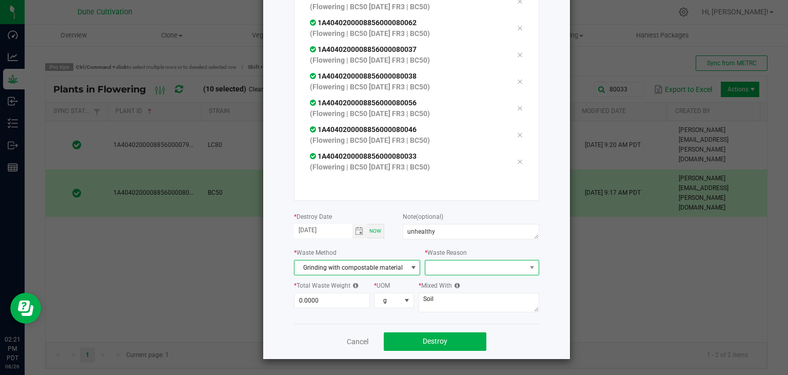
click at [440, 265] on span at bounding box center [475, 267] width 100 height 14
click at [447, 282] on li "Pruning" at bounding box center [476, 285] width 115 height 17
click at [446, 296] on textarea "Soil" at bounding box center [479, 301] width 121 height 19
type textarea "S"
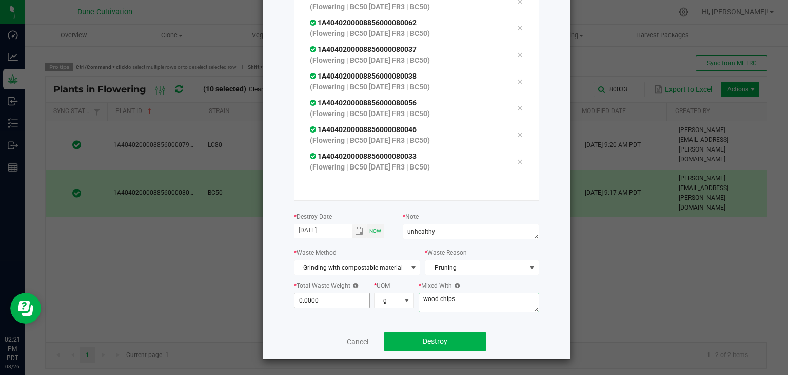
type textarea "wood chips"
click at [341, 302] on input "0" at bounding box center [331, 300] width 75 height 14
type input "4"
type input "1,162.0000"
click at [444, 349] on button "Destroy" at bounding box center [435, 341] width 103 height 18
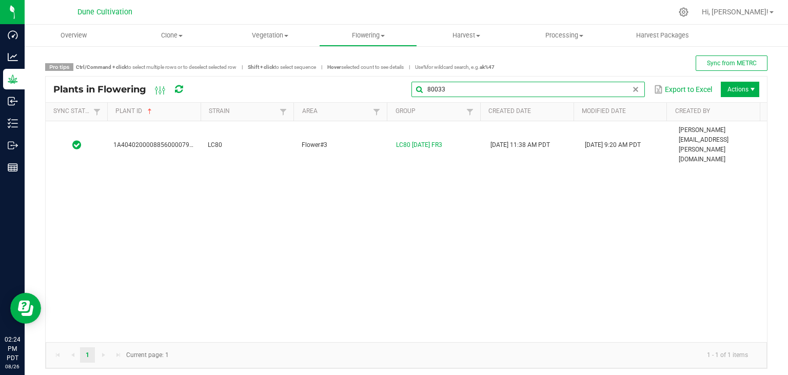
click at [628, 86] on global-search-input-ngx "80033" at bounding box center [527, 89] width 233 height 7
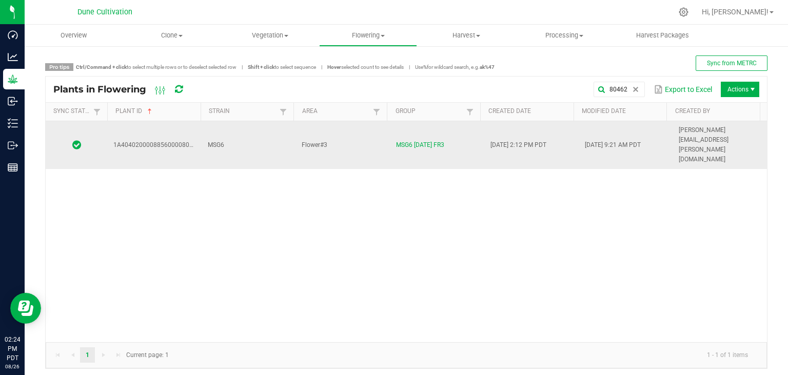
click at [273, 130] on td "MSG6" at bounding box center [249, 145] width 94 height 48
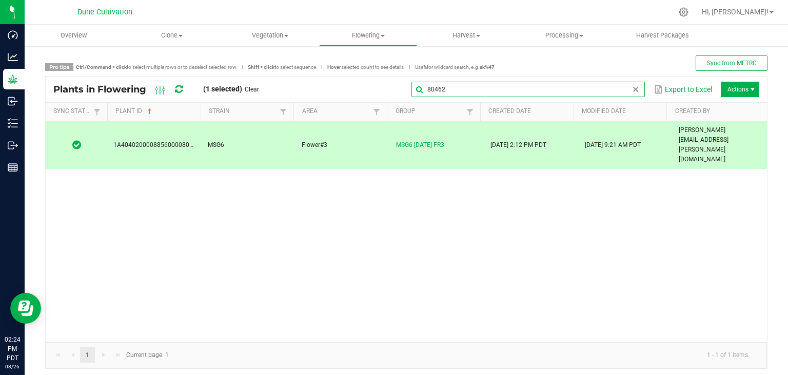
click at [627, 95] on input "80462" at bounding box center [527, 89] width 233 height 15
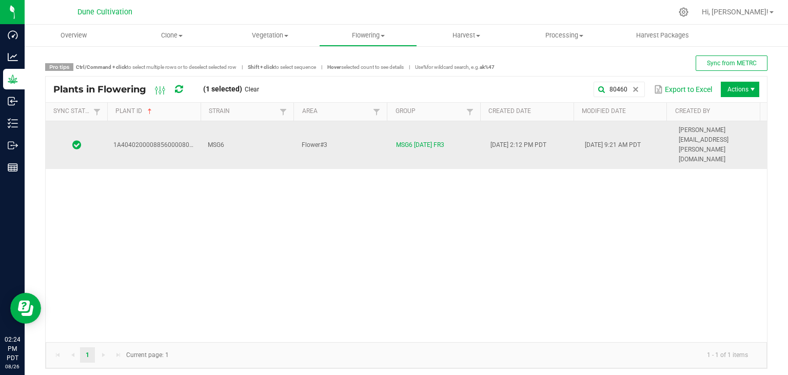
click at [244, 139] on td "MSG6" at bounding box center [249, 145] width 94 height 48
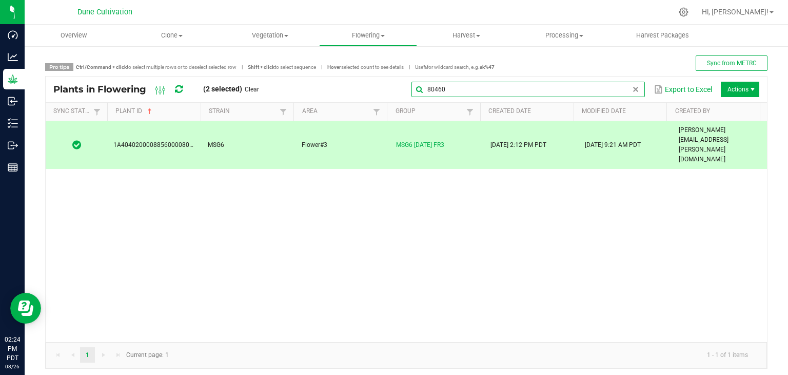
click at [619, 94] on input "80460" at bounding box center [527, 89] width 233 height 15
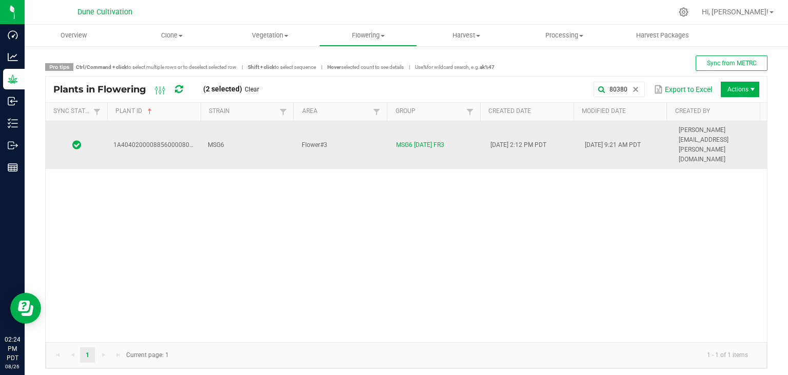
click at [274, 131] on td "MSG6" at bounding box center [249, 145] width 94 height 48
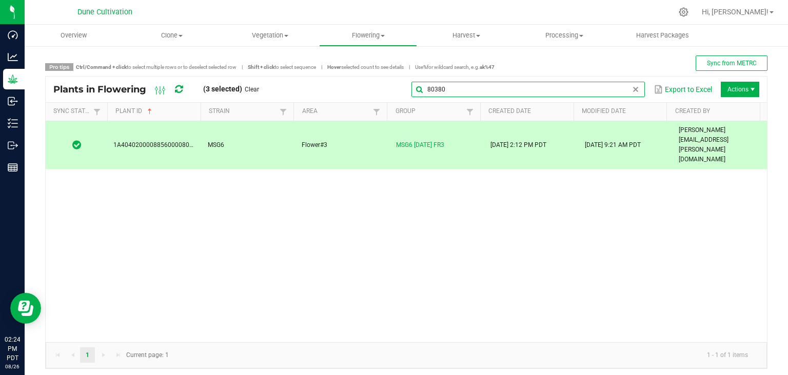
click at [631, 84] on input "80380" at bounding box center [527, 89] width 233 height 15
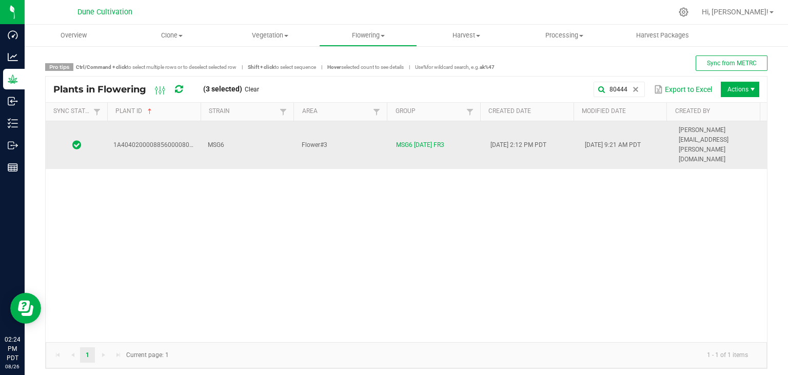
click at [343, 134] on td "Flower#3" at bounding box center [343, 145] width 94 height 48
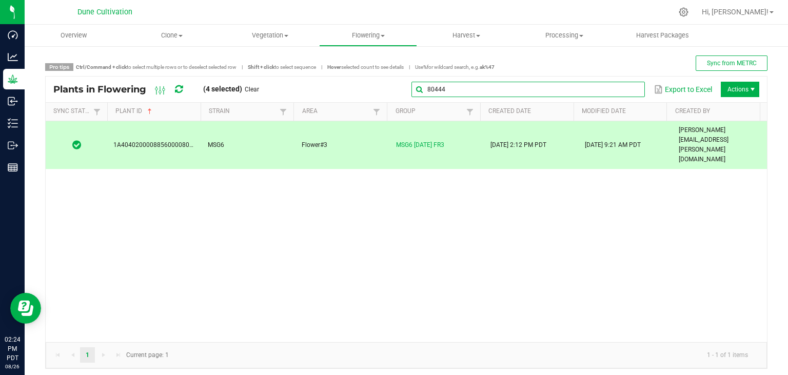
click at [627, 86] on global-search-input-ngx "80444" at bounding box center [527, 89] width 233 height 7
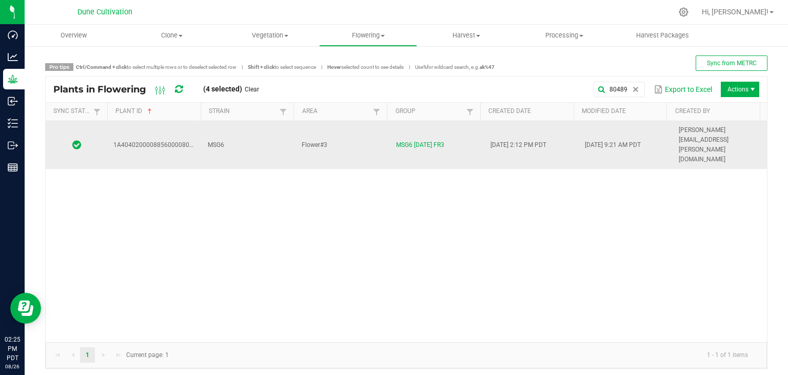
drag, startPoint x: 252, startPoint y: 131, endPoint x: 246, endPoint y: 130, distance: 6.2
click at [252, 131] on td "MSG6" at bounding box center [249, 145] width 94 height 48
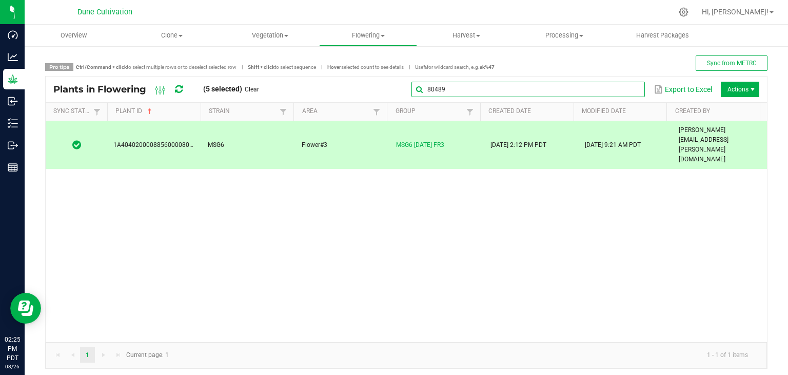
click at [622, 87] on global-search-input-ngx "80489" at bounding box center [527, 89] width 233 height 7
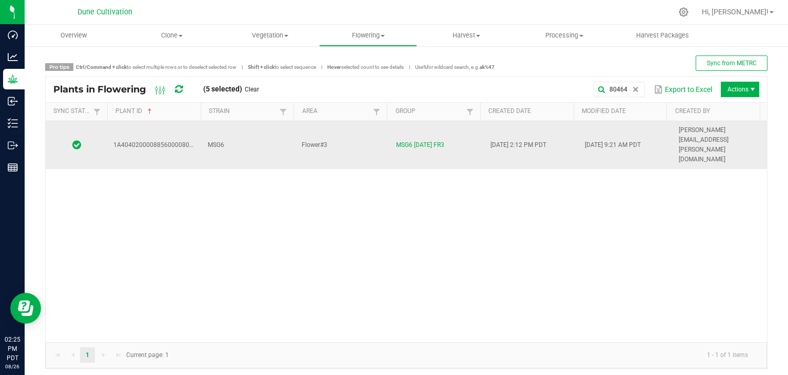
click at [351, 138] on td "Flower#3" at bounding box center [343, 145] width 94 height 48
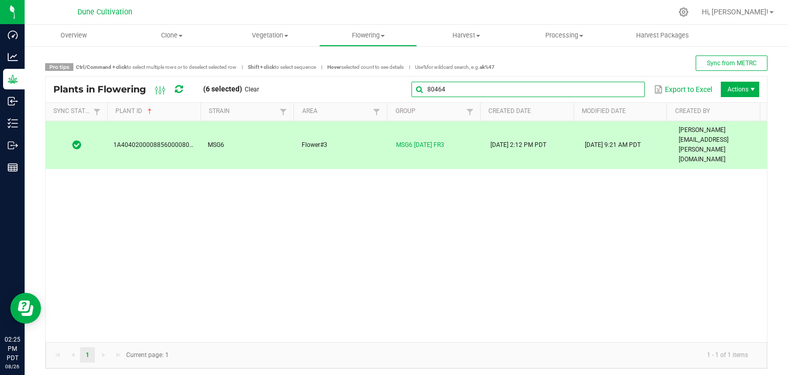
click at [611, 85] on input "80464" at bounding box center [527, 89] width 233 height 15
click at [586, 83] on input "80464" at bounding box center [527, 89] width 233 height 15
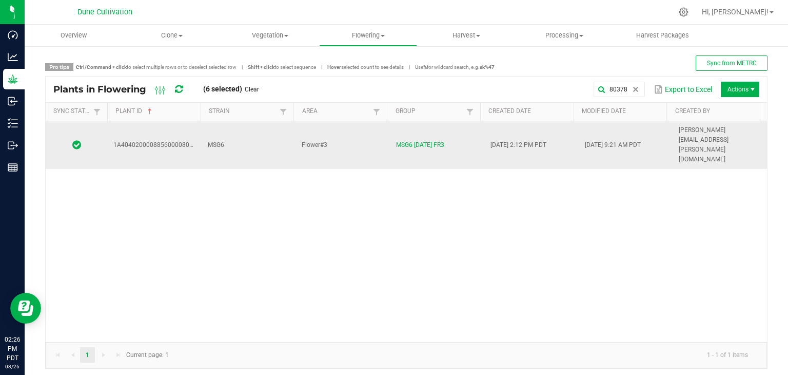
click at [252, 128] on td "MSG6" at bounding box center [249, 145] width 94 height 48
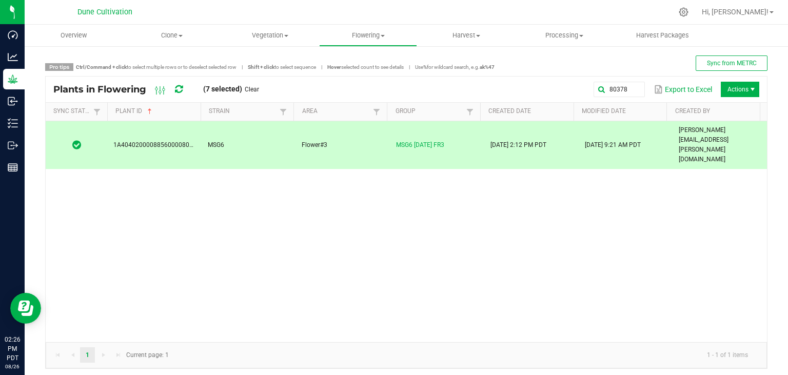
click at [623, 97] on div "80378 Export to Excel Actions" at bounding box center [513, 89] width 493 height 17
click at [612, 83] on input "80378" at bounding box center [527, 89] width 233 height 15
click at [594, 89] on input "80378" at bounding box center [527, 89] width 233 height 15
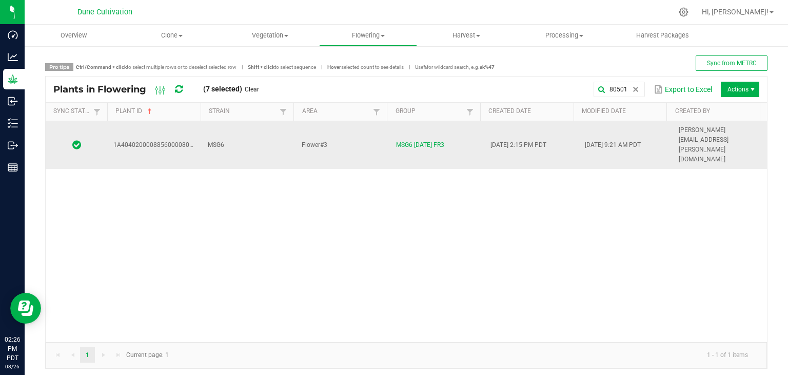
click at [347, 133] on td "Flower#3" at bounding box center [343, 145] width 94 height 48
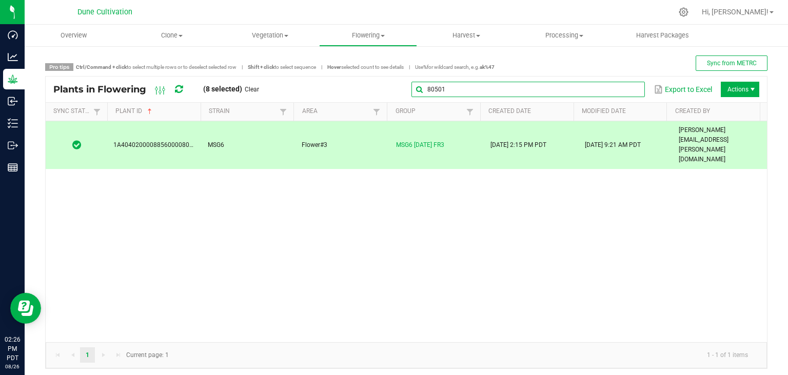
click at [623, 91] on global-search-input-ngx "80501" at bounding box center [527, 89] width 233 height 7
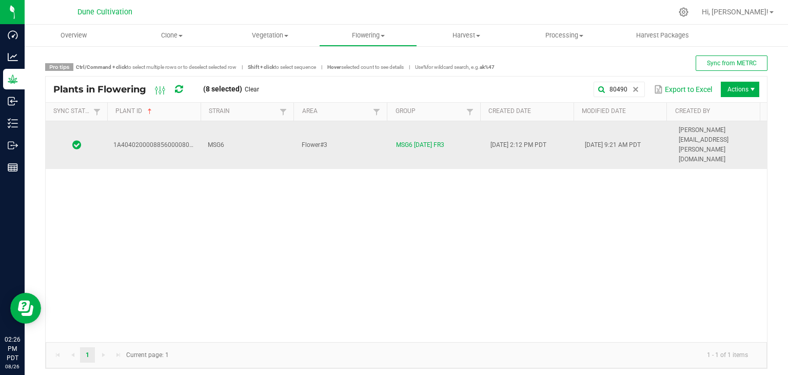
click at [365, 131] on td "Flower#3" at bounding box center [343, 145] width 94 height 48
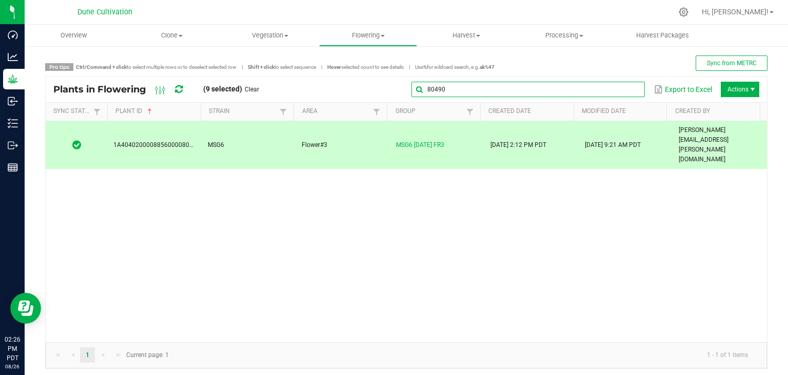
click at [628, 94] on input "80490" at bounding box center [527, 89] width 233 height 15
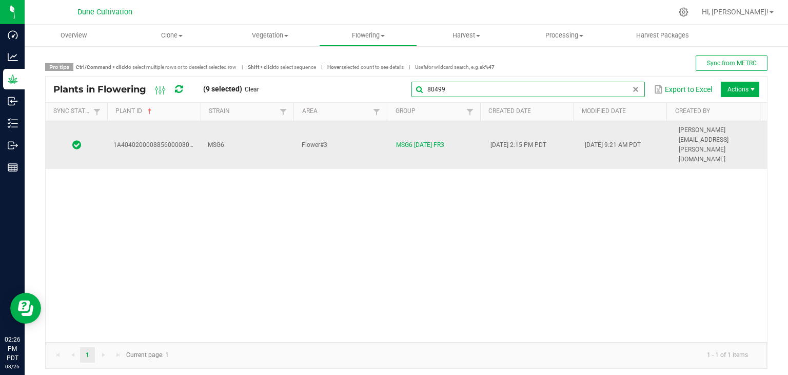
type input "80499"
click at [367, 123] on td "Flower#3" at bounding box center [343, 145] width 94 height 48
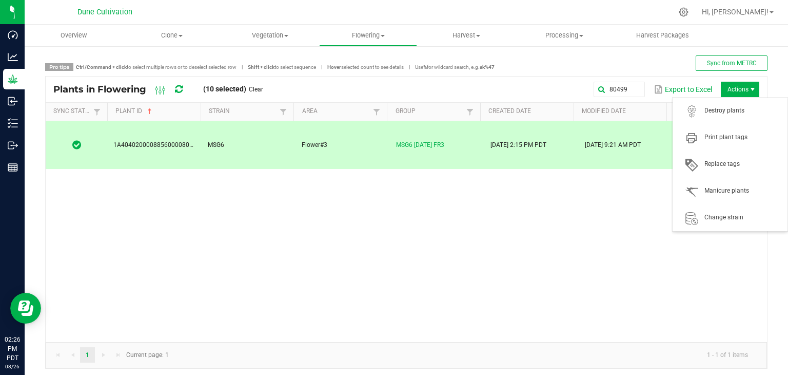
click at [736, 81] on div "80499 Export to Excel Actions" at bounding box center [515, 89] width 488 height 17
click at [735, 83] on span "Actions" at bounding box center [740, 89] width 38 height 15
click at [714, 104] on span "Destroy plants" at bounding box center [730, 111] width 103 height 21
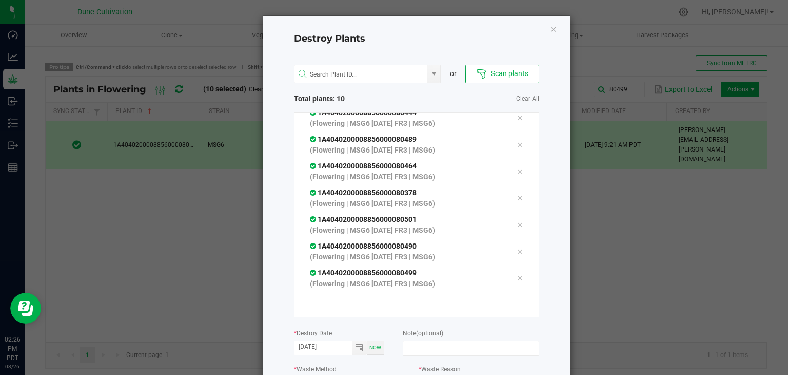
scroll to position [116, 0]
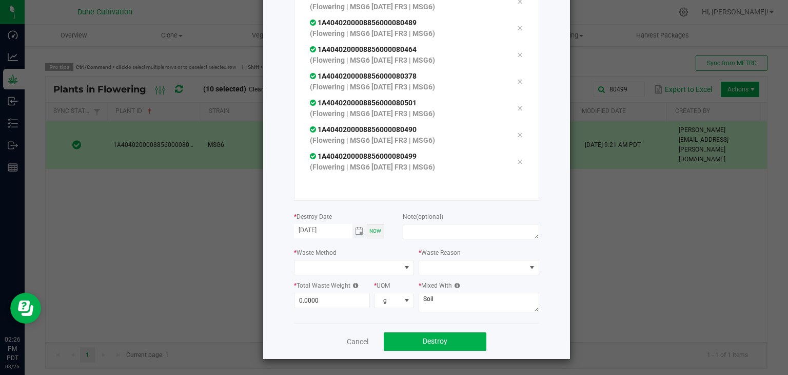
click at [360, 229] on span "Toggle calendar" at bounding box center [359, 231] width 15 height 14
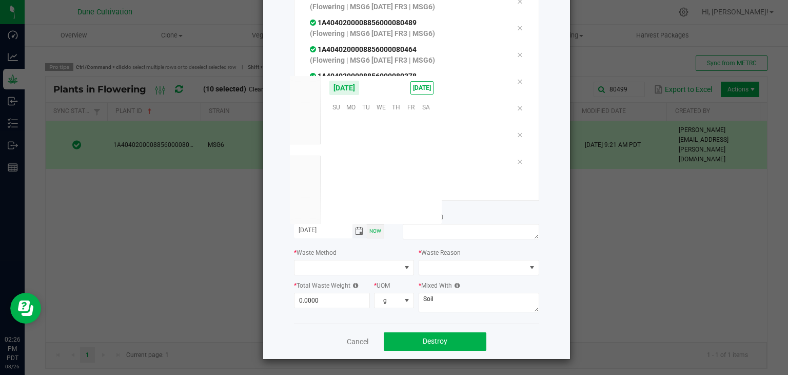
scroll to position [166304, 0]
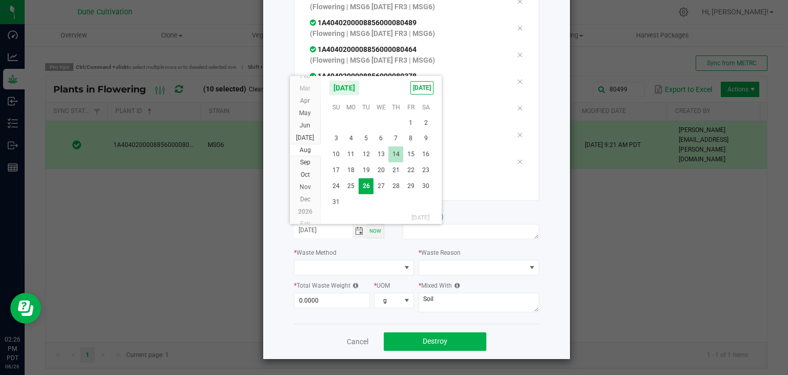
click at [391, 159] on span "14" at bounding box center [395, 154] width 15 height 16
type input "[DATE]"
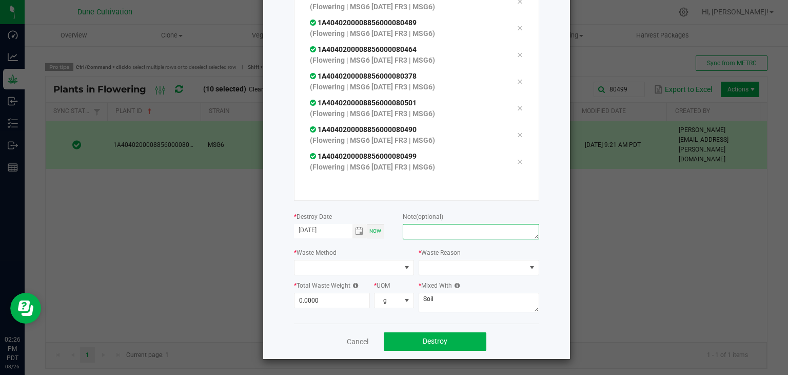
click at [432, 236] on textarea at bounding box center [471, 231] width 136 height 15
type textarea "unhealthy"
click at [349, 269] on span at bounding box center [347, 267] width 107 height 14
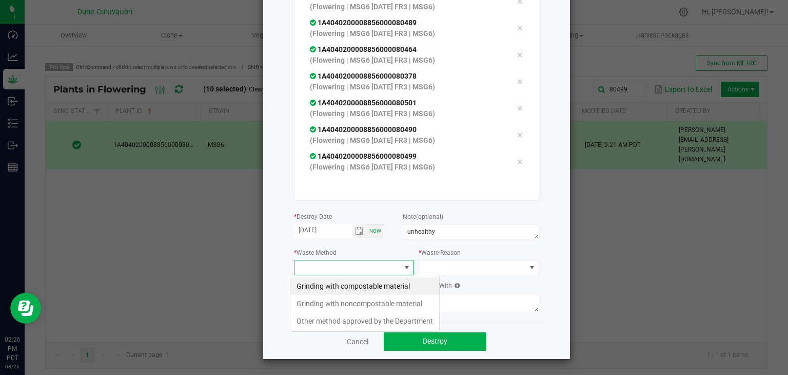
scroll to position [15, 121]
click at [341, 289] on li "Grinding with compostable material" at bounding box center [364, 285] width 149 height 17
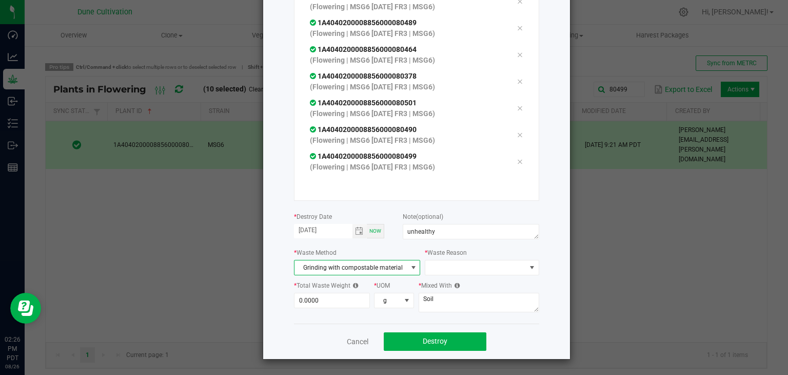
click at [519, 278] on div "or Scan plants Total plants: 10 Clear All 1A4040200008856000080462 (Flowering |…" at bounding box center [416, 130] width 245 height 385
click at [509, 261] on span at bounding box center [475, 267] width 100 height 14
click at [475, 290] on li "Pruning" at bounding box center [476, 285] width 115 height 17
click at [335, 299] on input "0" at bounding box center [331, 300] width 75 height 14
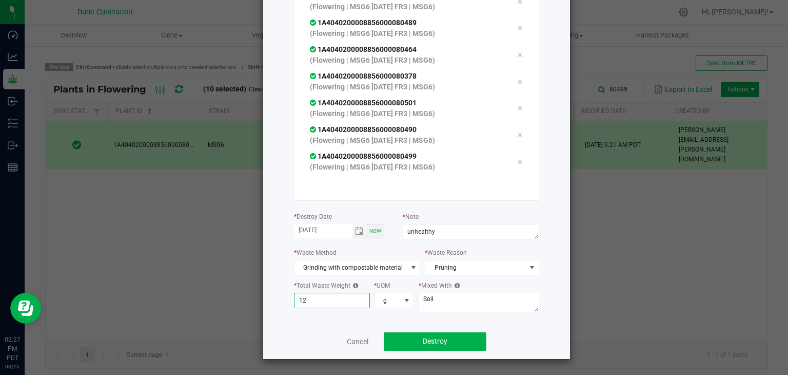
type input "1"
type input "871.0000"
click at [482, 300] on textarea "Soil" at bounding box center [479, 301] width 121 height 19
type textarea "S"
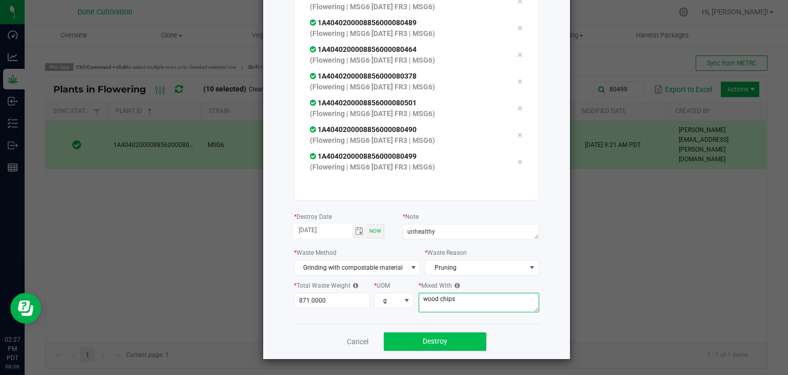
type textarea "wood chips"
click at [416, 340] on button "Destroy" at bounding box center [435, 341] width 103 height 18
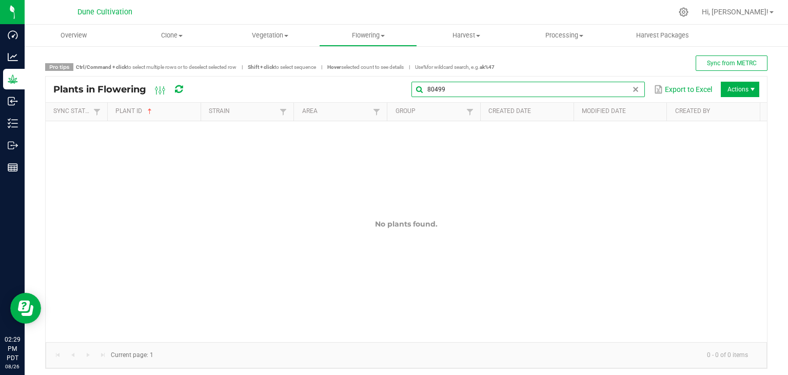
click at [622, 87] on input "80499" at bounding box center [527, 89] width 233 height 15
type input "8"
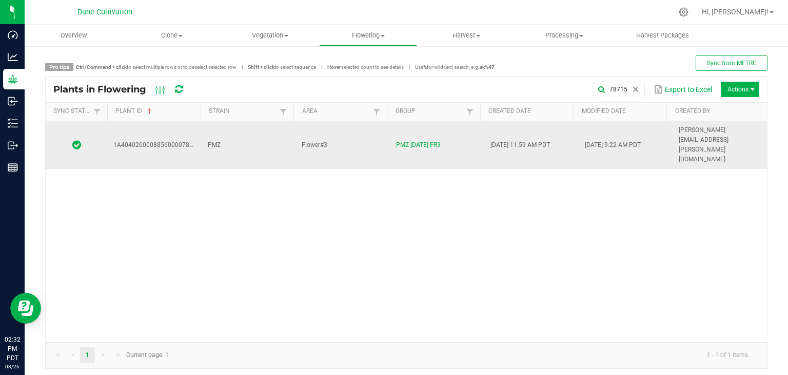
click at [263, 131] on td "PMZ" at bounding box center [249, 145] width 94 height 48
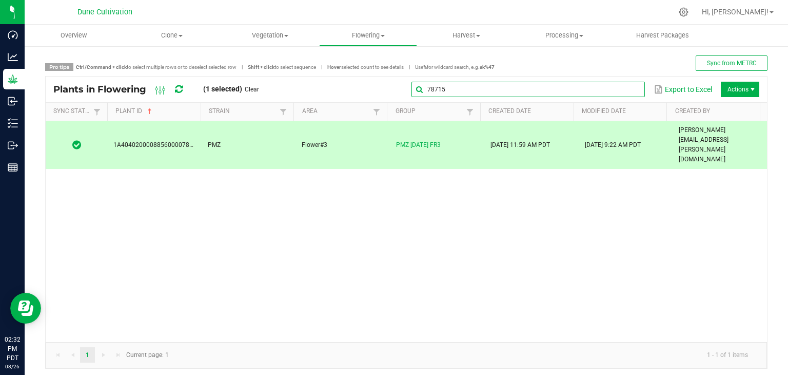
click at [616, 89] on input "78715" at bounding box center [527, 89] width 233 height 15
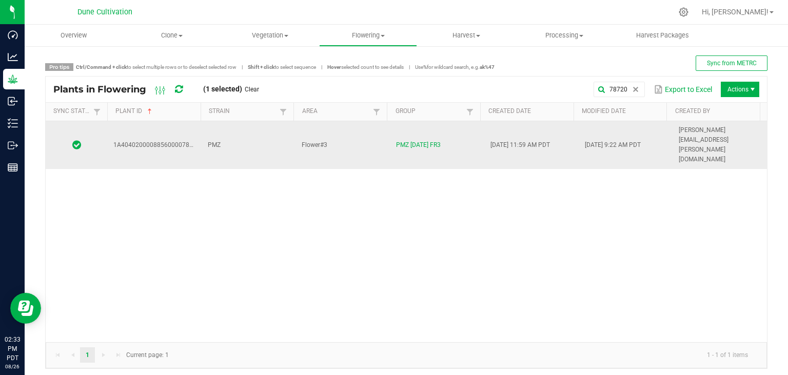
click at [251, 134] on td "PMZ" at bounding box center [249, 145] width 94 height 48
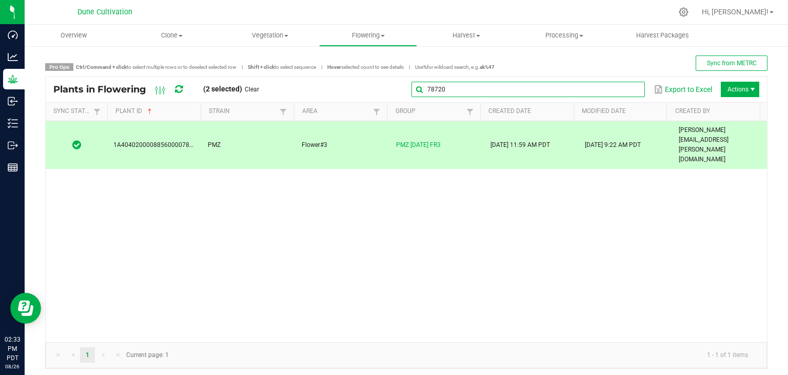
click at [616, 87] on input "78720" at bounding box center [527, 89] width 233 height 15
click at [615, 85] on input "78720" at bounding box center [527, 89] width 233 height 15
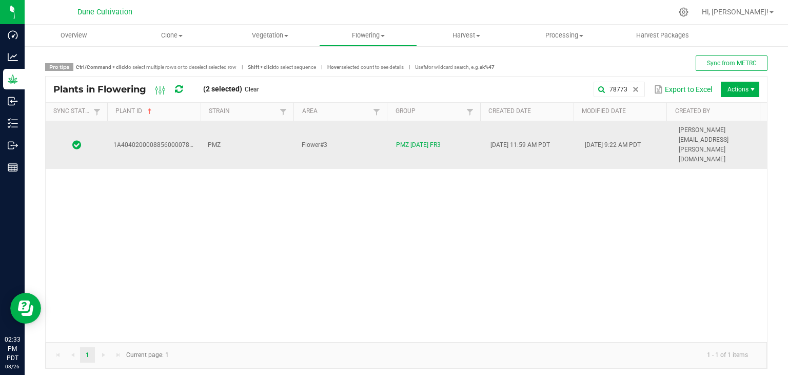
click at [373, 125] on td "Flower#3" at bounding box center [343, 145] width 94 height 48
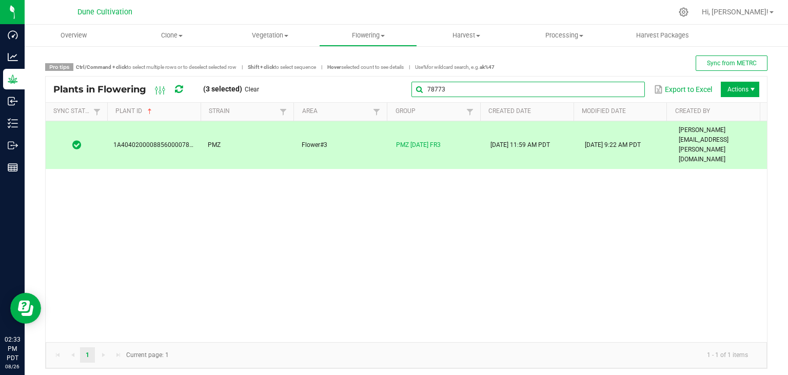
click at [625, 85] on input "78773" at bounding box center [527, 89] width 233 height 15
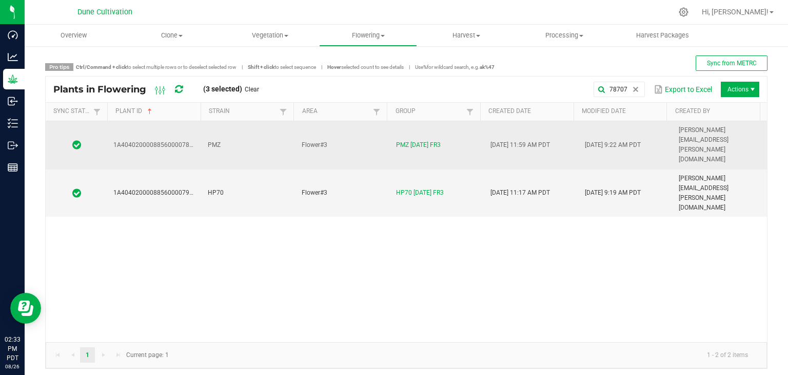
click at [259, 129] on td "PMZ" at bounding box center [249, 145] width 94 height 48
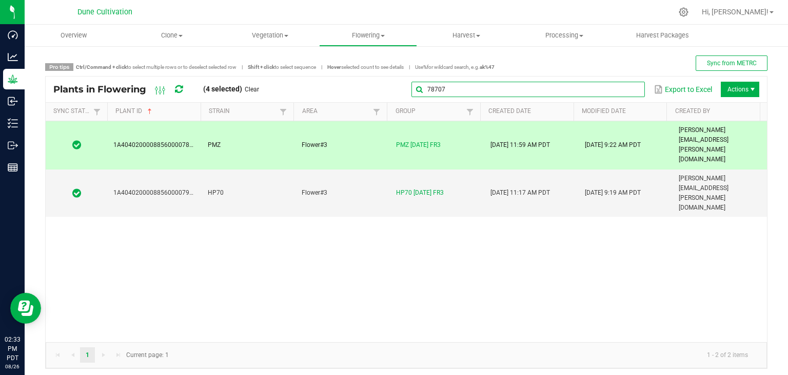
click at [617, 93] on input "78707" at bounding box center [527, 89] width 233 height 15
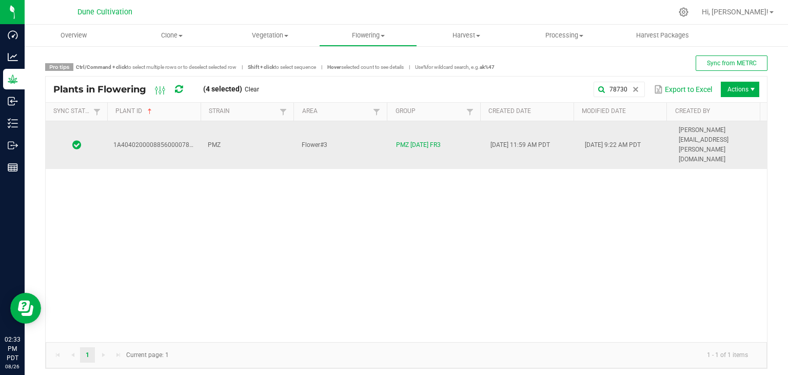
click at [244, 133] on td "PMZ" at bounding box center [249, 145] width 94 height 48
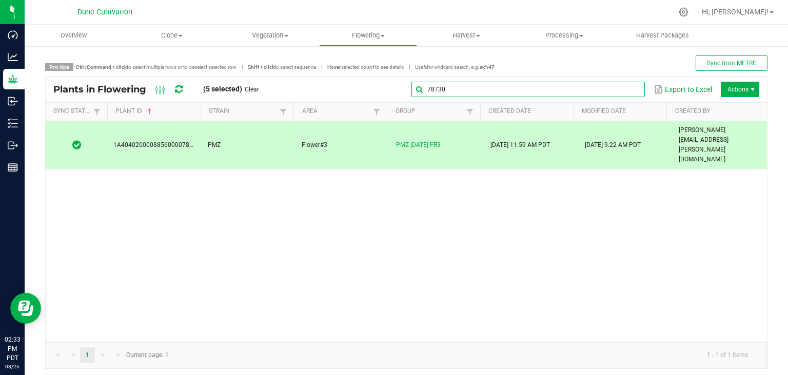
click at [619, 89] on input "78730" at bounding box center [527, 89] width 233 height 15
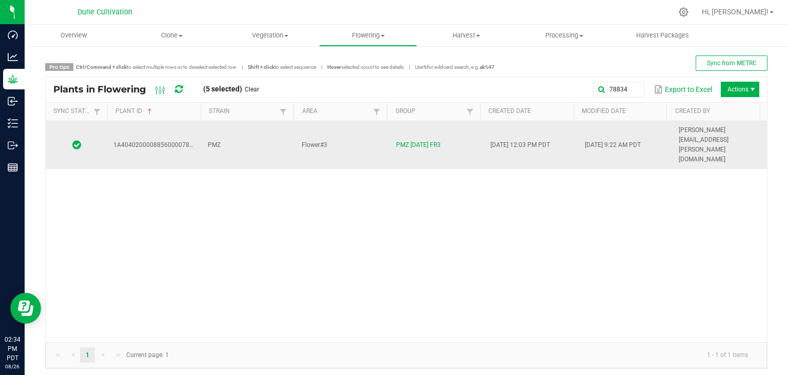
click at [258, 133] on td "PMZ" at bounding box center [249, 145] width 94 height 48
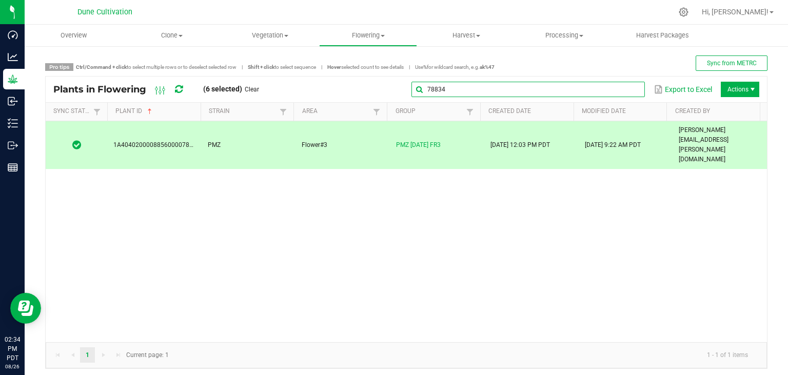
click at [632, 85] on input "78834" at bounding box center [527, 89] width 233 height 15
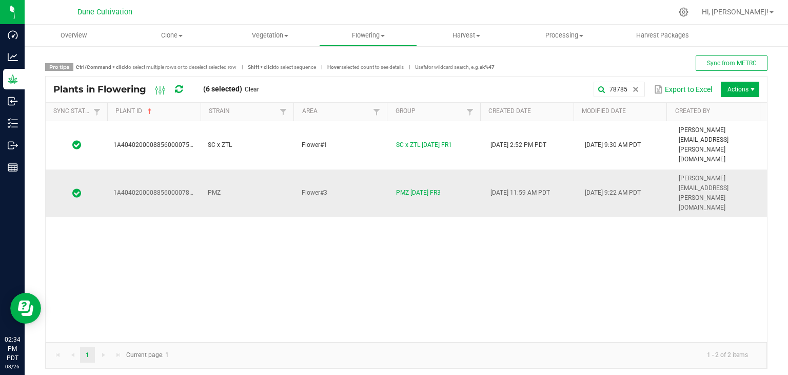
click at [230, 169] on td "PMZ" at bounding box center [249, 193] width 94 height 48
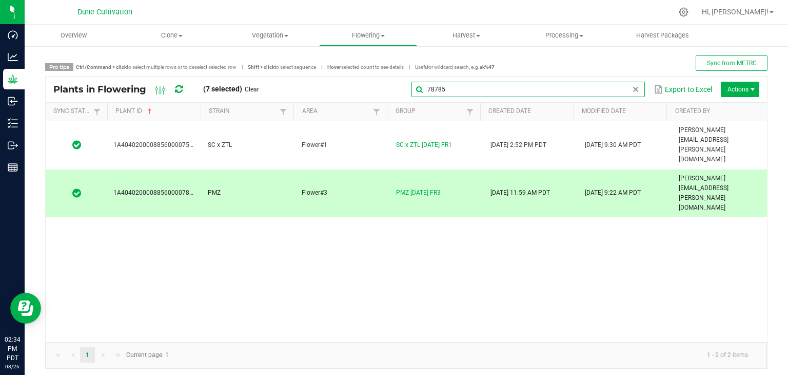
click at [634, 93] on input "78785" at bounding box center [527, 89] width 233 height 15
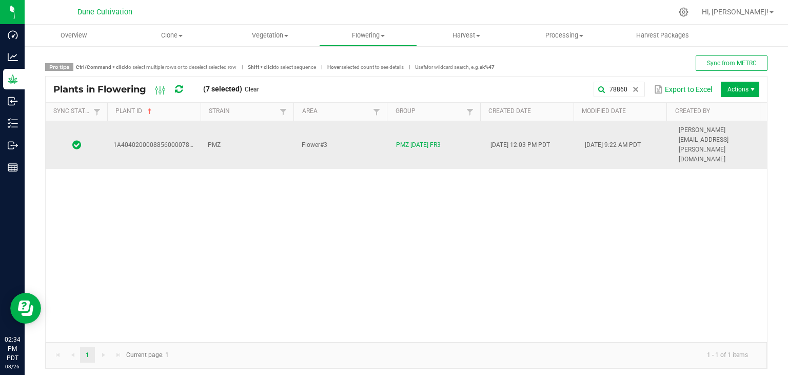
click at [260, 132] on td "PMZ" at bounding box center [249, 145] width 94 height 48
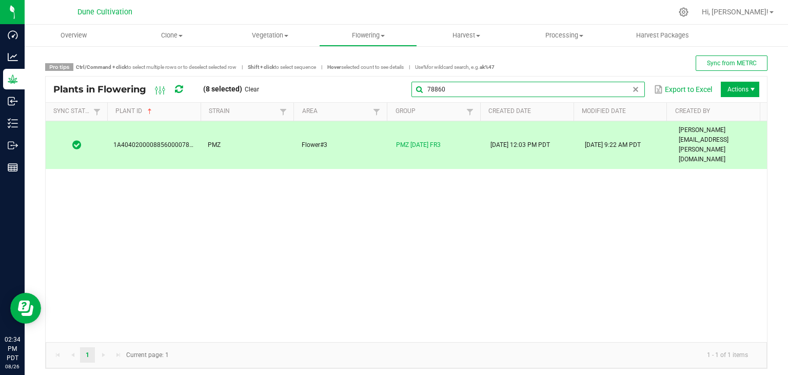
click at [628, 86] on global-search-input-ngx "78860" at bounding box center [527, 89] width 233 height 7
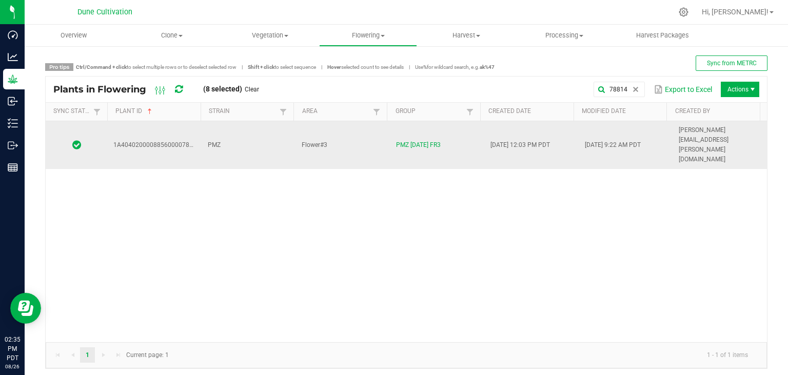
click at [258, 135] on td "PMZ" at bounding box center [249, 145] width 94 height 48
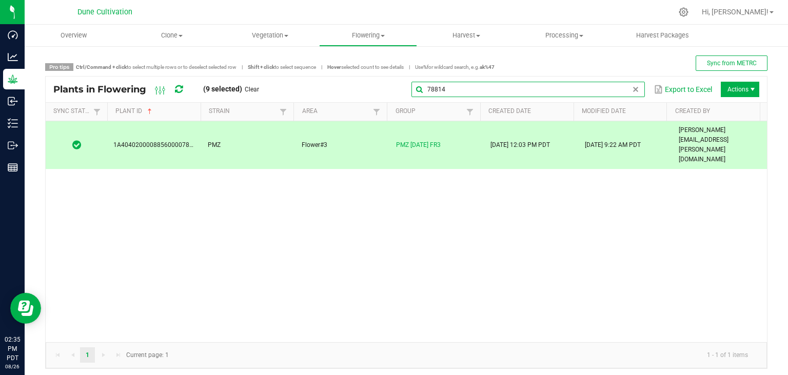
click at [622, 90] on global-search-input-ngx "78814" at bounding box center [527, 89] width 233 height 7
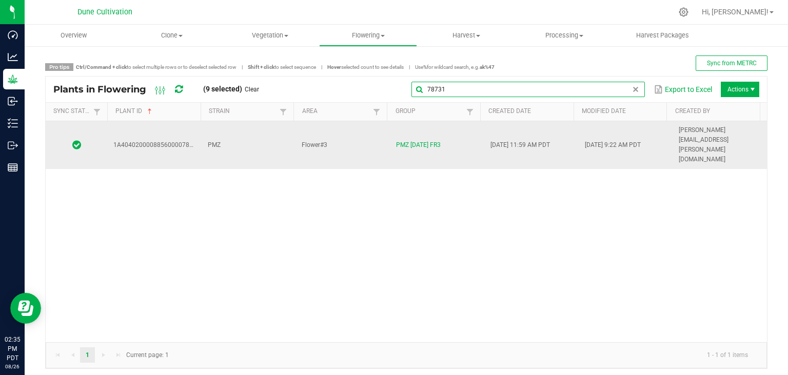
type input "78731"
click at [260, 132] on td "PMZ" at bounding box center [249, 145] width 94 height 48
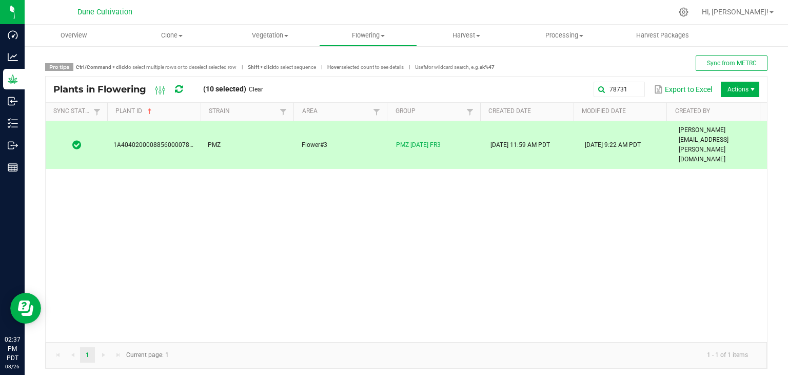
click at [731, 92] on span "Actions" at bounding box center [740, 89] width 38 height 15
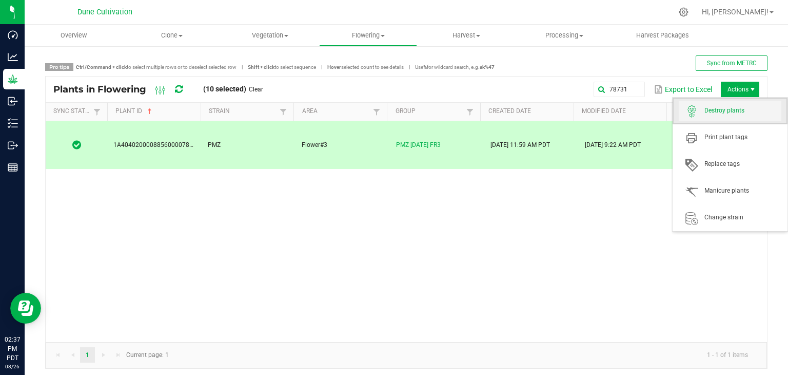
click at [725, 105] on span "Destroy plants" at bounding box center [730, 111] width 103 height 21
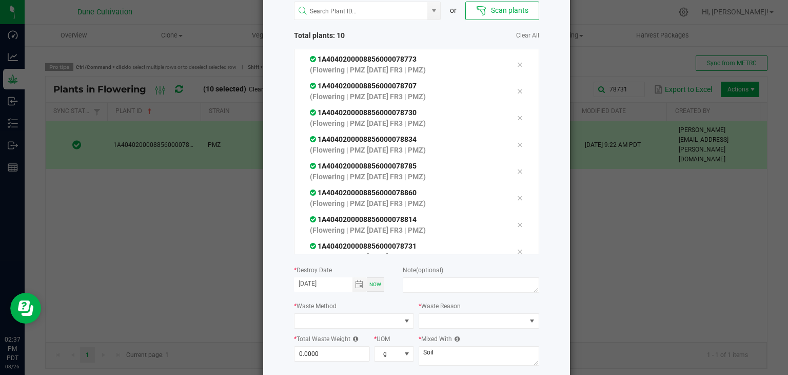
scroll to position [116, 0]
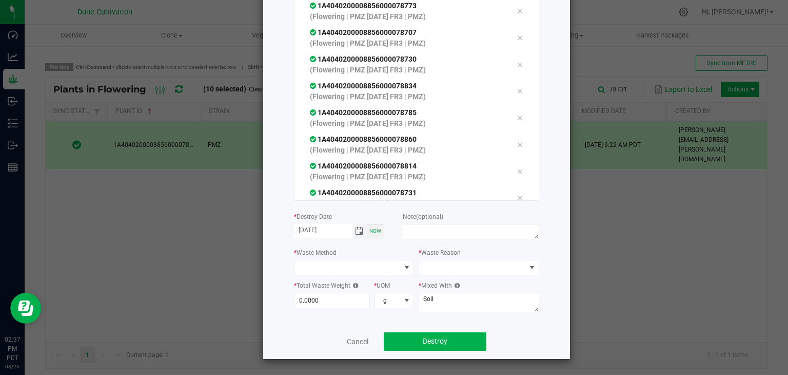
click at [355, 228] on span "Toggle calendar" at bounding box center [359, 231] width 8 height 8
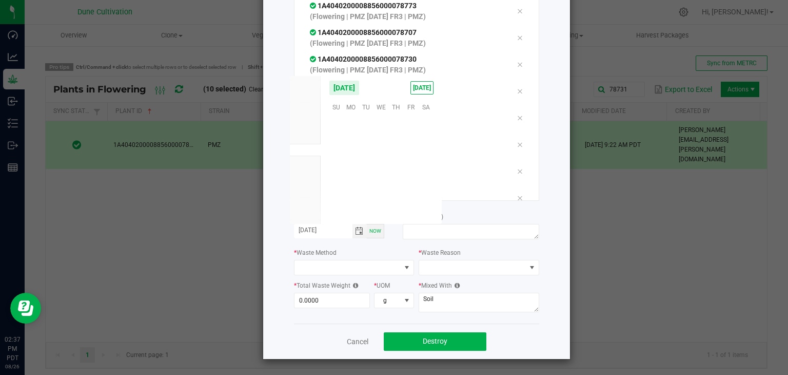
scroll to position [166304, 0]
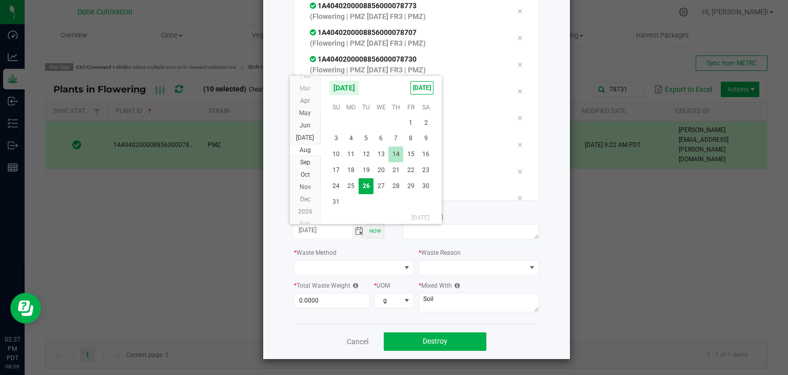
click at [401, 158] on span "14" at bounding box center [395, 154] width 15 height 16
type input "[DATE]"
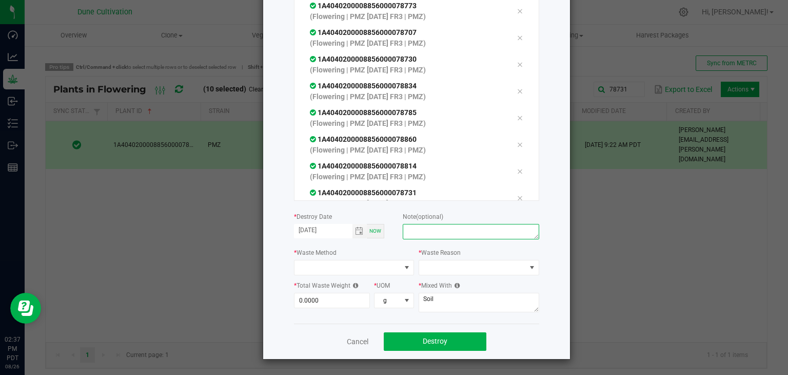
click at [447, 227] on textarea at bounding box center [471, 231] width 136 height 15
type textarea "unhealthy"
click at [386, 269] on span at bounding box center [347, 267] width 107 height 14
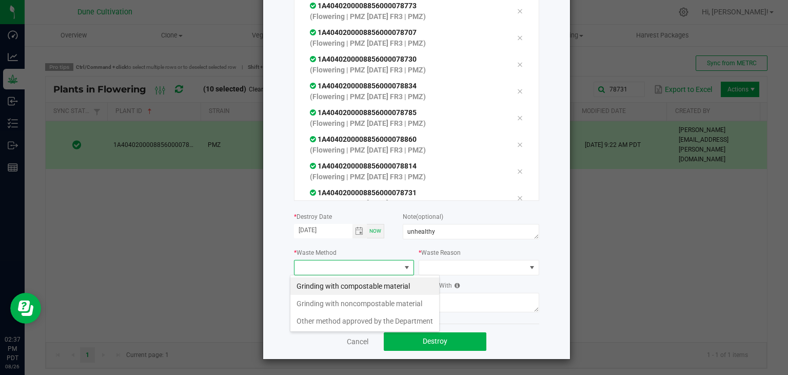
scroll to position [15, 121]
click at [382, 283] on li "Grinding with compostable material" at bounding box center [364, 285] width 149 height 17
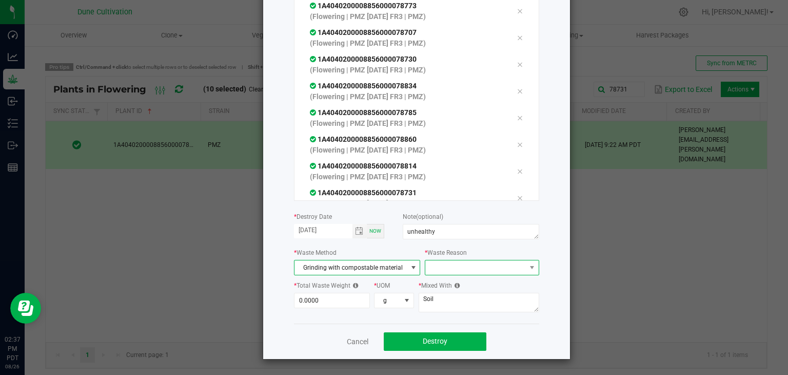
click at [437, 270] on span at bounding box center [475, 267] width 100 height 14
click at [436, 283] on li "Pruning" at bounding box center [476, 285] width 115 height 17
click at [337, 300] on input "0" at bounding box center [331, 300] width 75 height 14
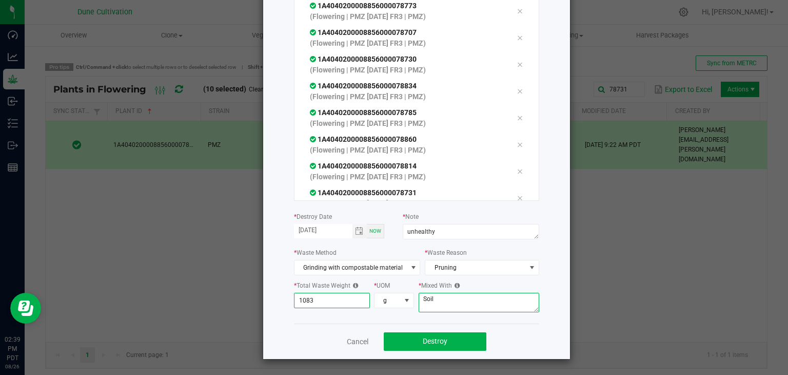
type input "1,083.0000"
click at [485, 305] on textarea "Soil" at bounding box center [479, 301] width 121 height 19
type textarea "S"
type textarea "wood chips"
click at [464, 338] on button "Destroy" at bounding box center [435, 341] width 103 height 18
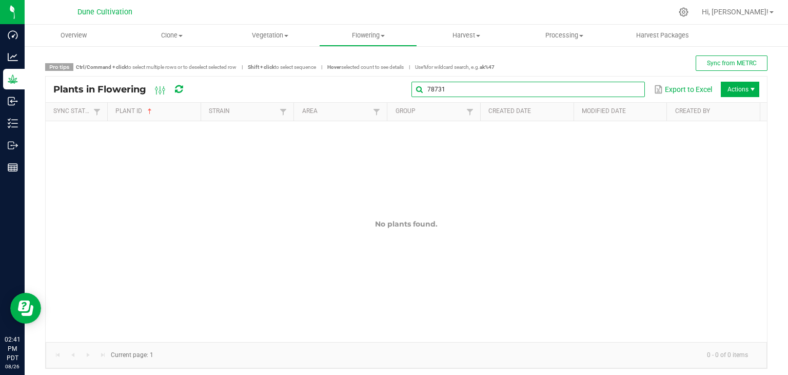
click at [628, 91] on global-search-input-ngx "78731" at bounding box center [527, 89] width 233 height 7
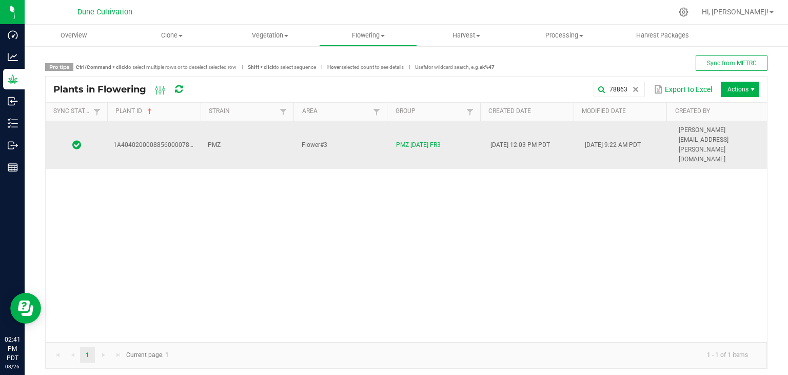
click at [223, 138] on td "PMZ" at bounding box center [249, 145] width 94 height 48
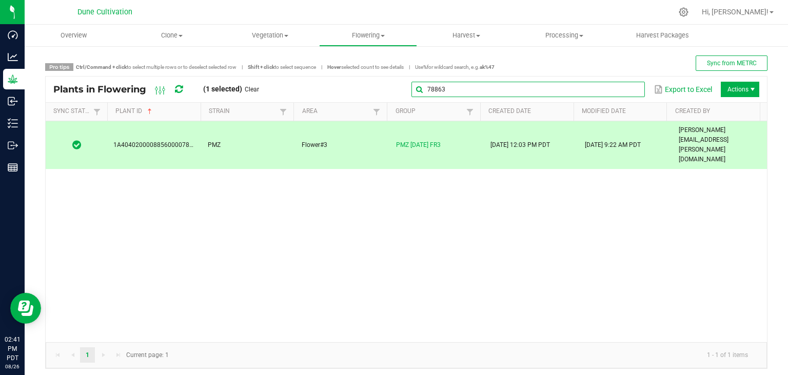
click at [628, 90] on global-search-input-ngx "78863" at bounding box center [527, 89] width 233 height 7
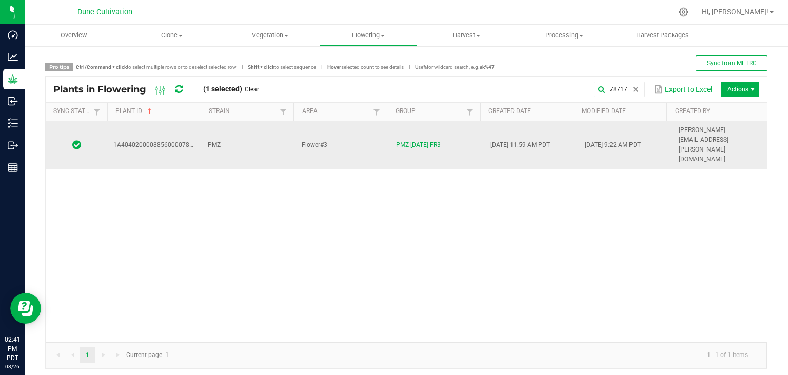
click at [262, 128] on td "PMZ" at bounding box center [249, 145] width 94 height 48
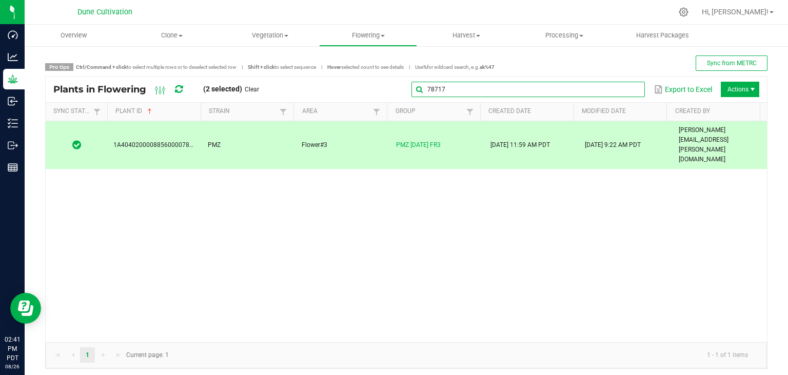
click at [619, 84] on input "78717" at bounding box center [527, 89] width 233 height 15
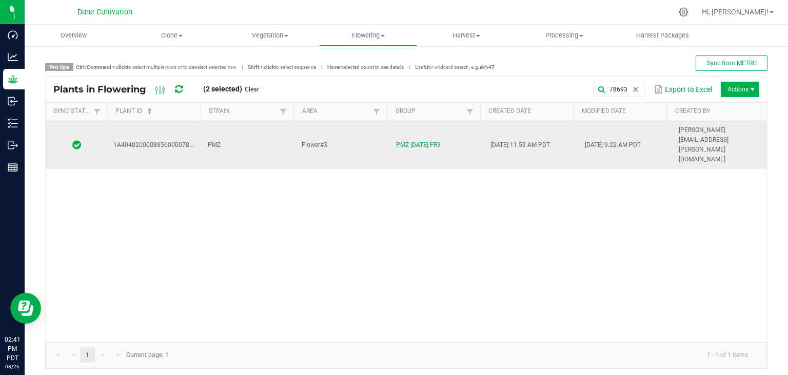
click at [330, 124] on td "Flower#3" at bounding box center [343, 145] width 94 height 48
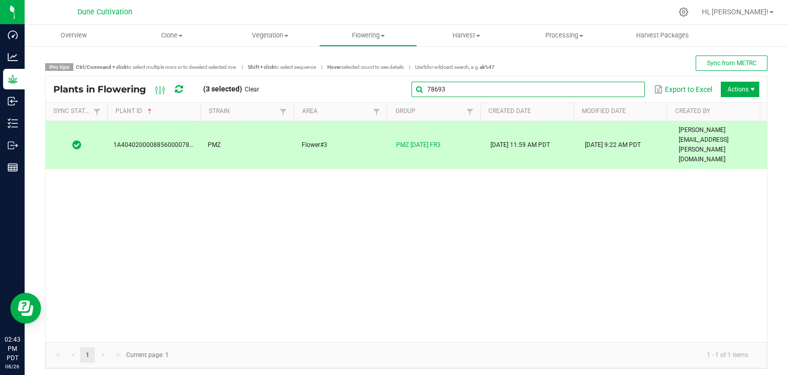
click at [625, 96] on input "78693" at bounding box center [527, 89] width 233 height 15
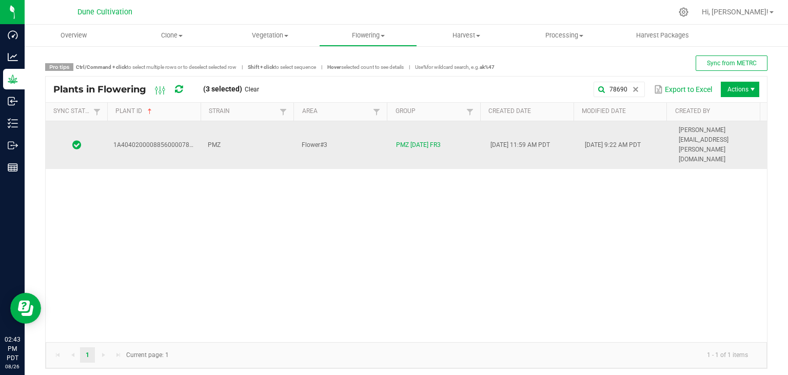
click at [245, 132] on td "PMZ" at bounding box center [249, 145] width 94 height 48
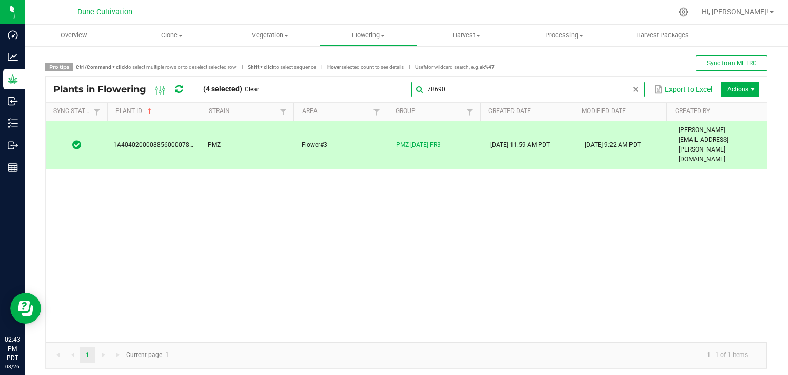
click at [620, 91] on input "78690" at bounding box center [527, 89] width 233 height 15
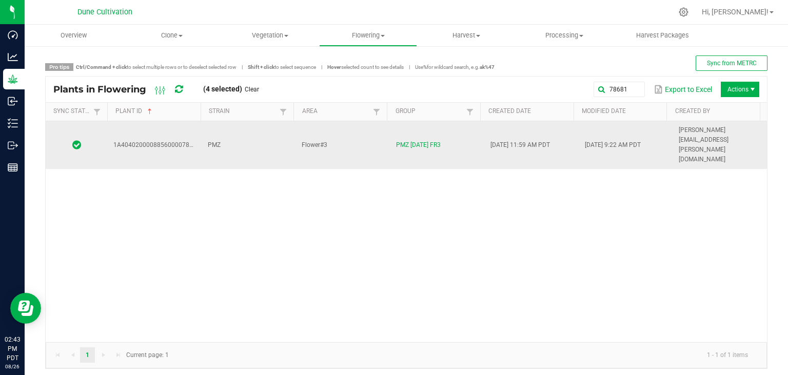
click at [266, 127] on td "PMZ" at bounding box center [249, 145] width 94 height 48
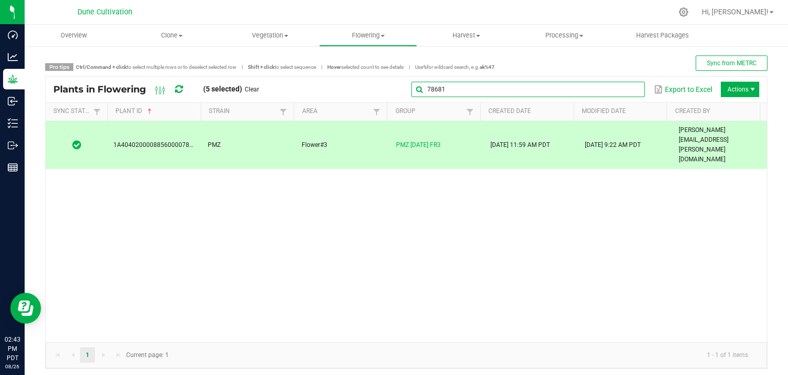
click at [624, 92] on global-search-input-ngx "78681" at bounding box center [527, 89] width 233 height 7
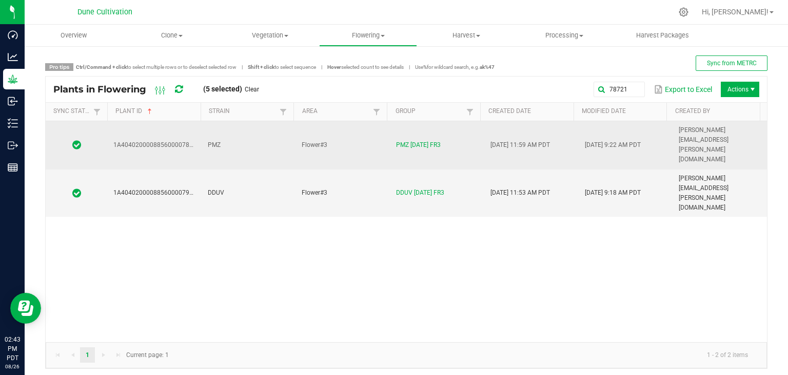
click at [265, 128] on td "PMZ" at bounding box center [249, 145] width 94 height 48
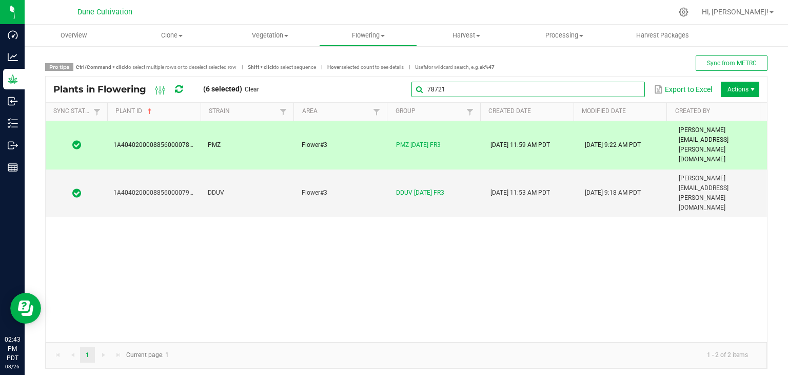
click at [609, 85] on input "78721" at bounding box center [527, 89] width 233 height 15
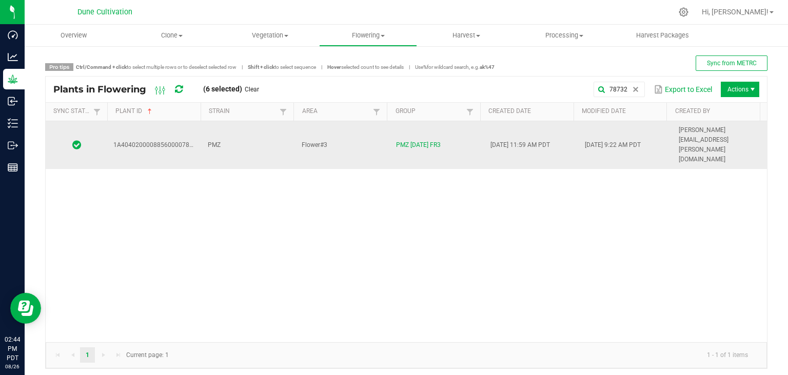
click at [269, 137] on td "PMZ" at bounding box center [249, 145] width 94 height 48
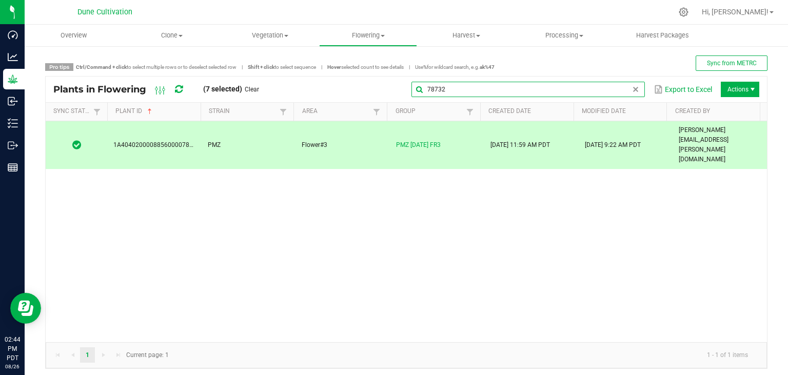
click at [626, 91] on global-search-input-ngx "78732" at bounding box center [527, 89] width 233 height 7
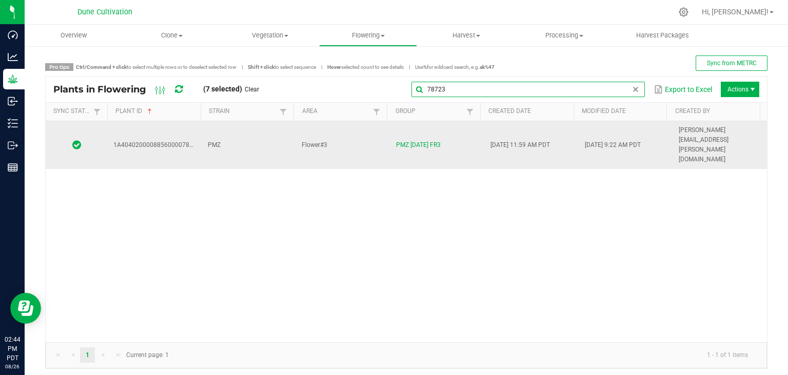
type input "78723"
click at [268, 132] on td "PMZ" at bounding box center [249, 145] width 94 height 48
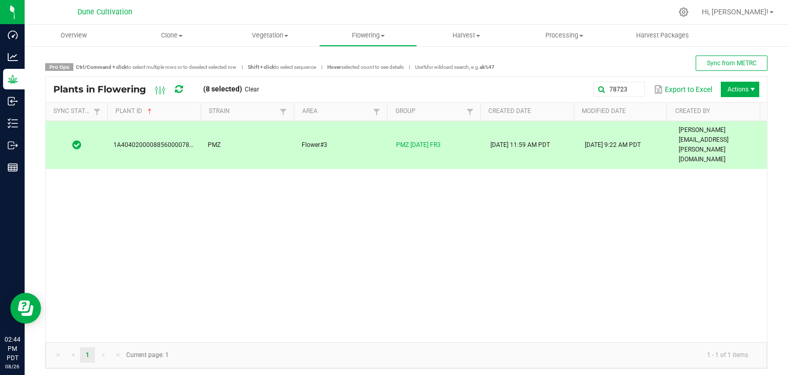
click at [721, 89] on span "Actions" at bounding box center [740, 89] width 38 height 15
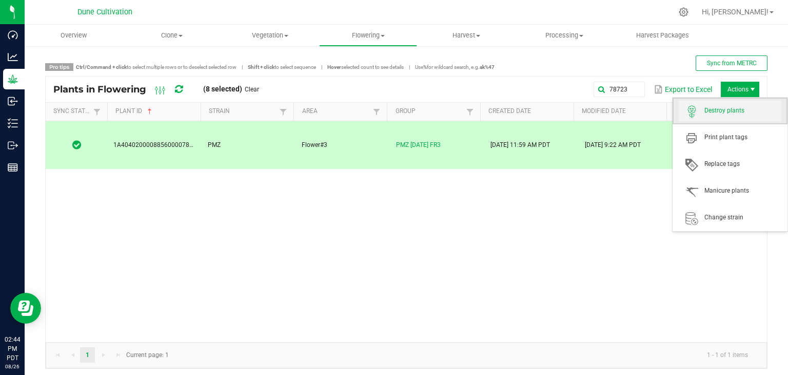
click at [718, 109] on span "Destroy plants" at bounding box center [742, 110] width 77 height 9
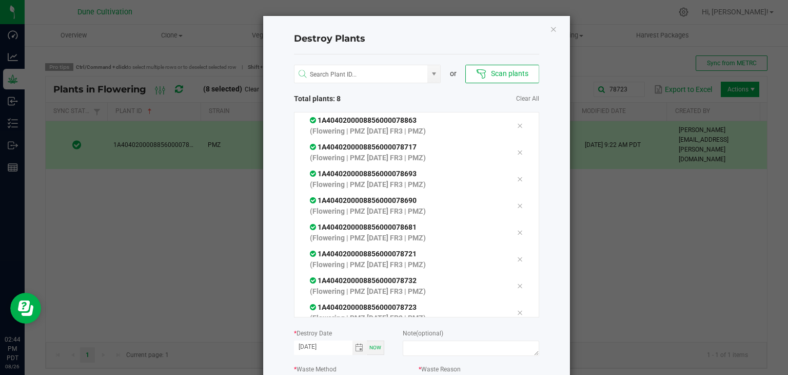
scroll to position [116, 0]
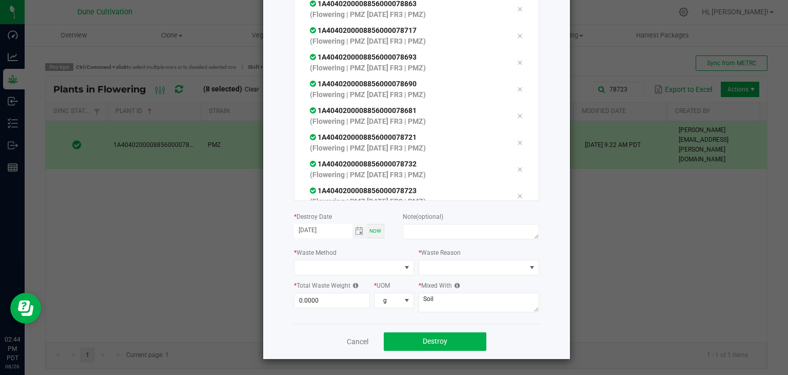
click at [355, 225] on span "Toggle calendar" at bounding box center [359, 231] width 15 height 14
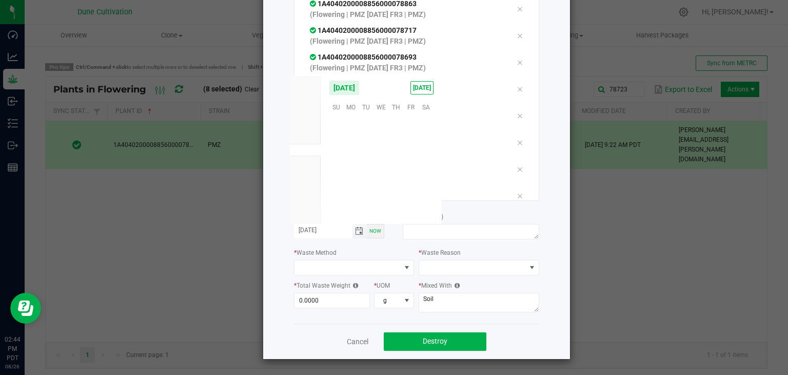
scroll to position [166304, 0]
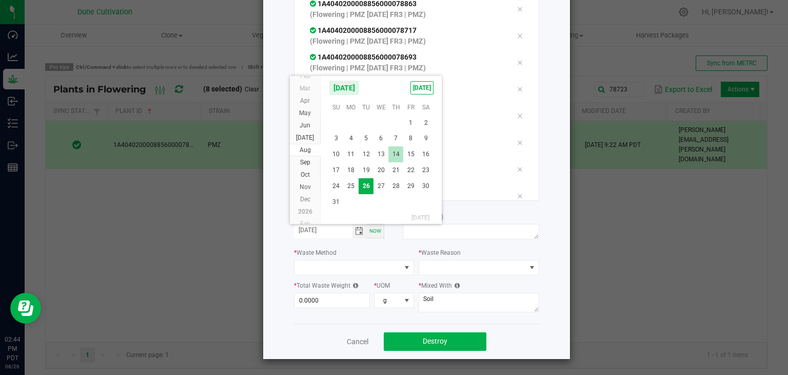
click at [401, 159] on span "14" at bounding box center [395, 154] width 15 height 16
type input "[DATE]"
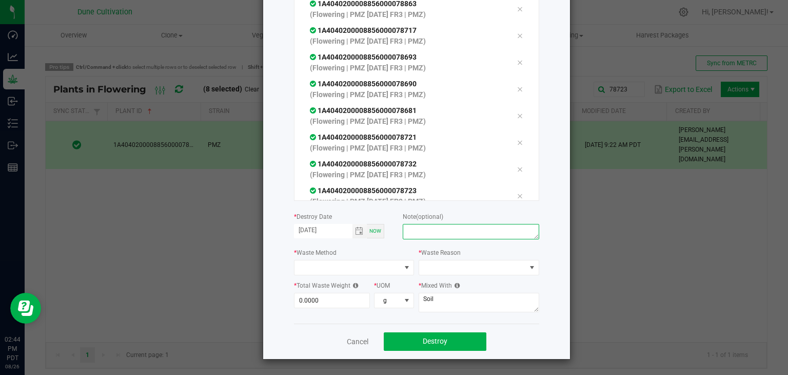
click at [417, 232] on textarea at bounding box center [471, 231] width 136 height 15
type textarea "unhealthy"
click at [376, 260] on span at bounding box center [354, 267] width 121 height 15
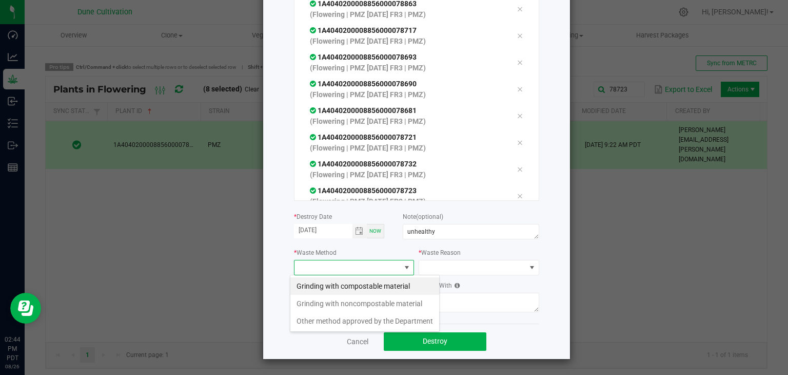
scroll to position [15, 121]
click at [363, 286] on li "Grinding with compostable material" at bounding box center [364, 285] width 149 height 17
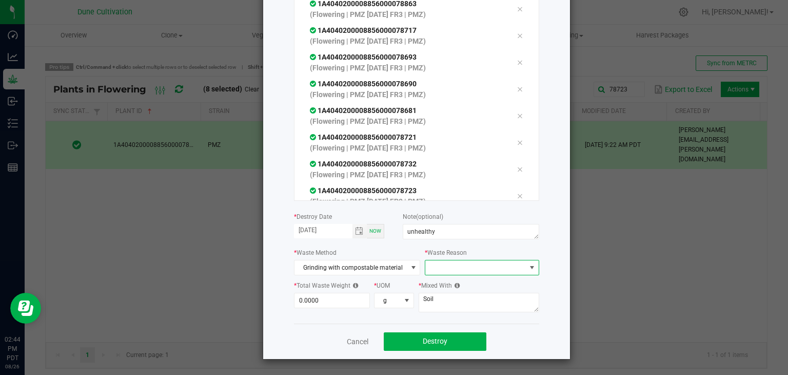
click at [456, 261] on span at bounding box center [475, 267] width 100 height 14
drag, startPoint x: 443, startPoint y: 288, endPoint x: 432, endPoint y: 299, distance: 15.6
click at [443, 291] on li "Pruning" at bounding box center [476, 285] width 115 height 17
click at [282, 304] on div "Destroy Plants or Scan plants Total plants: 8 Clear All 1A404020000885600007886…" at bounding box center [416, 128] width 307 height 459
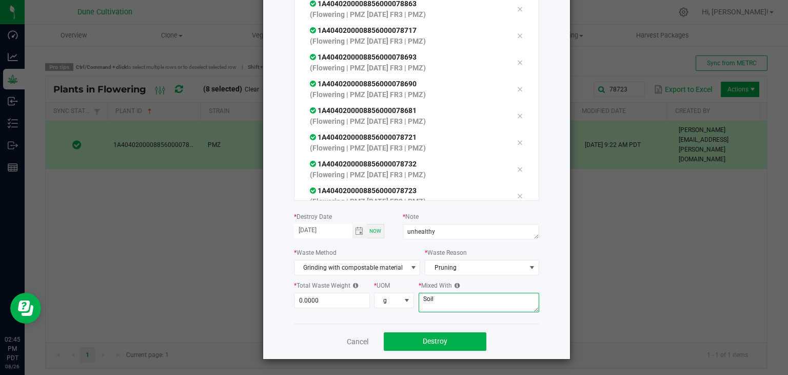
click at [464, 303] on textarea "Soil" at bounding box center [479, 301] width 121 height 19
type textarea "S"
type textarea "wood chips"
click at [335, 308] on div "* Total Waste Weight 0.0000 * UOM g" at bounding box center [354, 297] width 121 height 35
click at [332, 304] on input "0" at bounding box center [331, 300] width 75 height 14
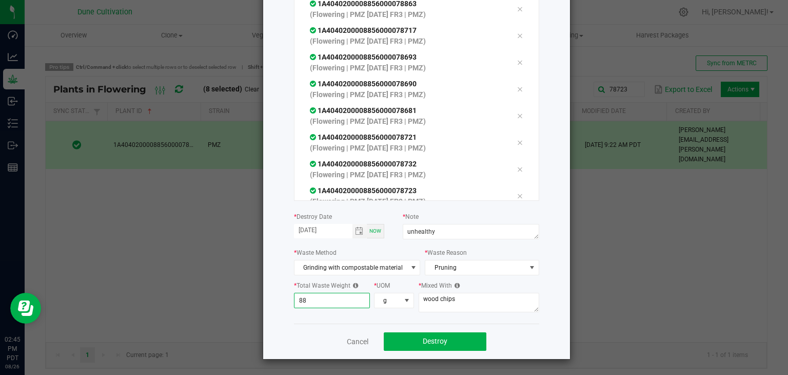
type input "8"
type input "9"
type input "8"
type input "9"
type input "981.0000"
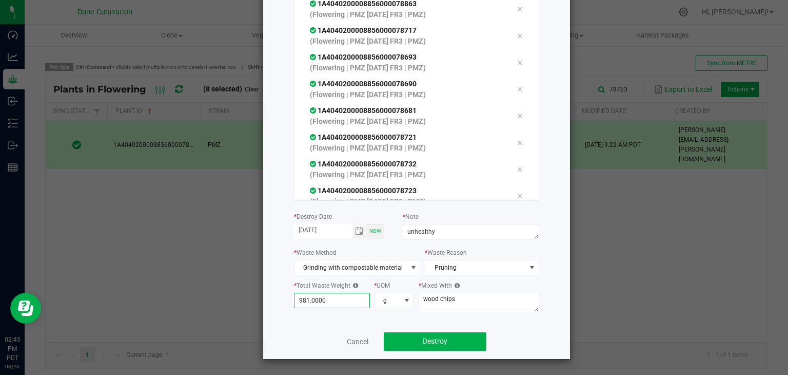
click at [449, 352] on div "Cancel Destroy" at bounding box center [416, 340] width 245 height 35
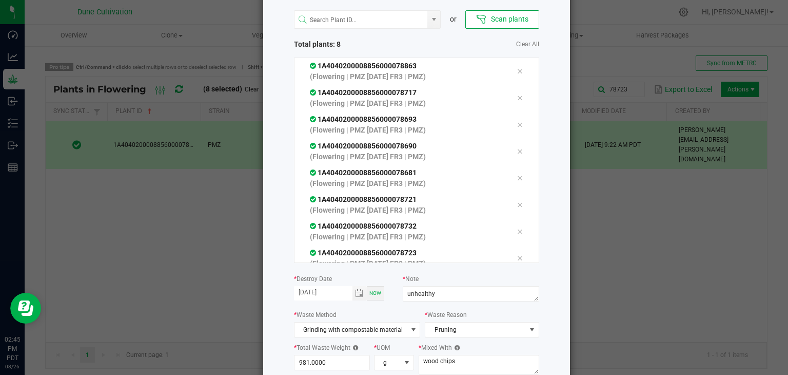
scroll to position [116, 0]
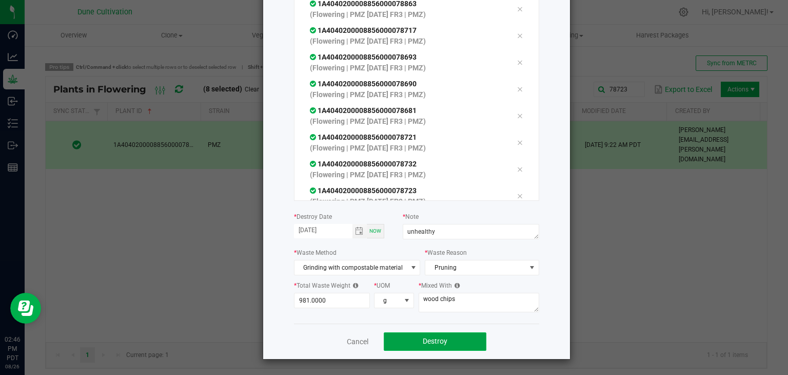
click at [449, 346] on button "Destroy" at bounding box center [435, 341] width 103 height 18
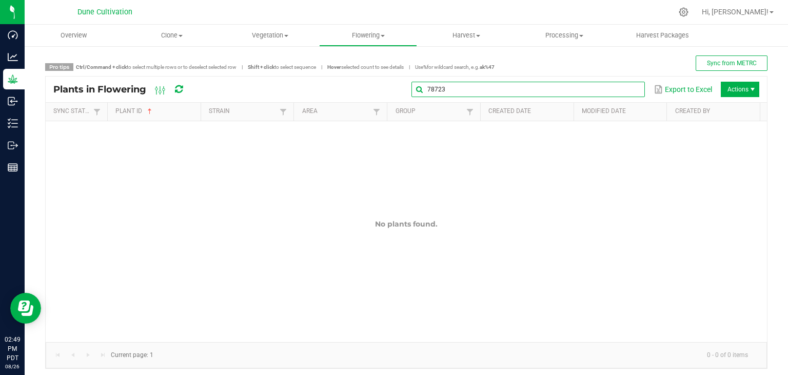
click at [617, 95] on input "78723" at bounding box center [527, 89] width 233 height 15
type input "7"
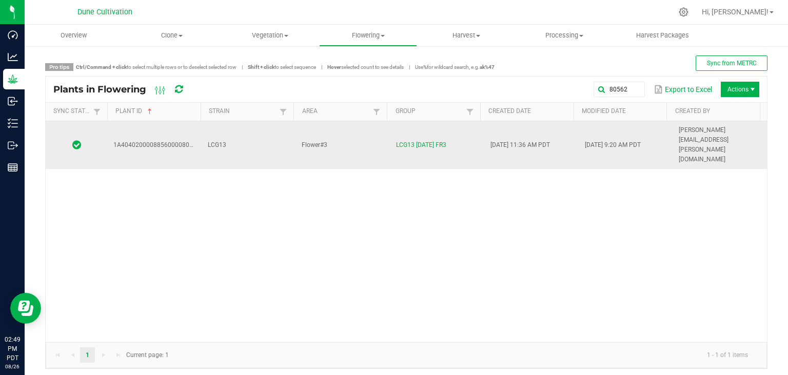
click at [376, 136] on td "Flower#3" at bounding box center [343, 145] width 94 height 48
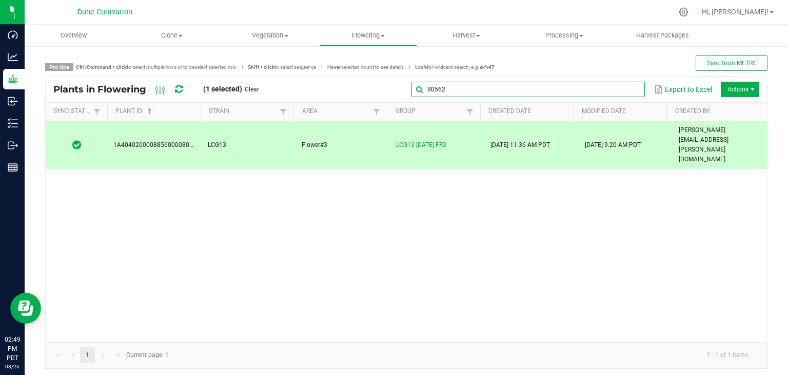
click at [624, 91] on global-search-input-ngx "80562" at bounding box center [527, 89] width 233 height 7
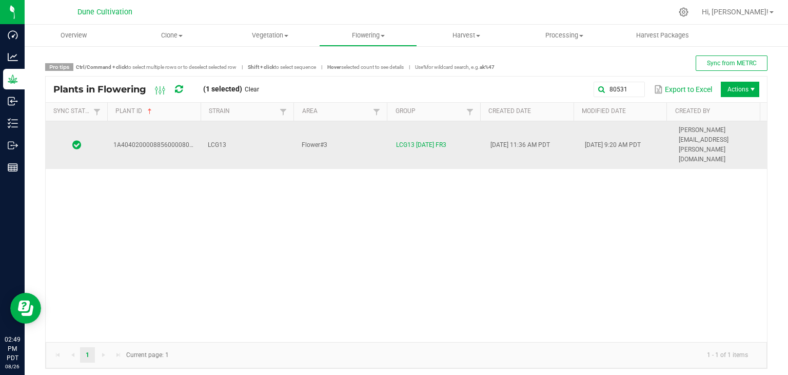
click at [250, 138] on td "LCG13" at bounding box center [249, 145] width 94 height 48
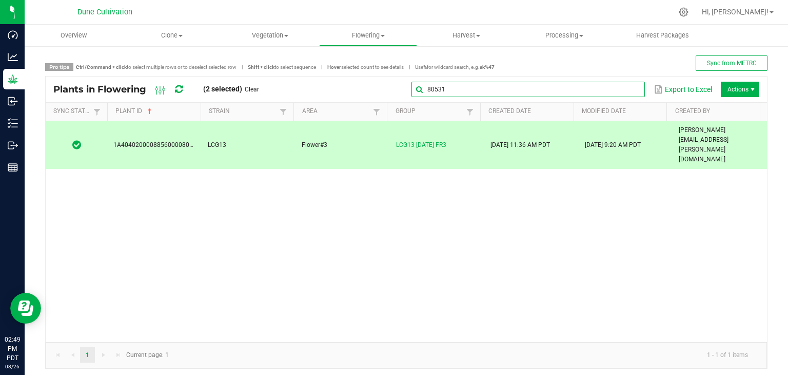
click at [625, 90] on global-search-input-ngx "80531" at bounding box center [527, 89] width 233 height 7
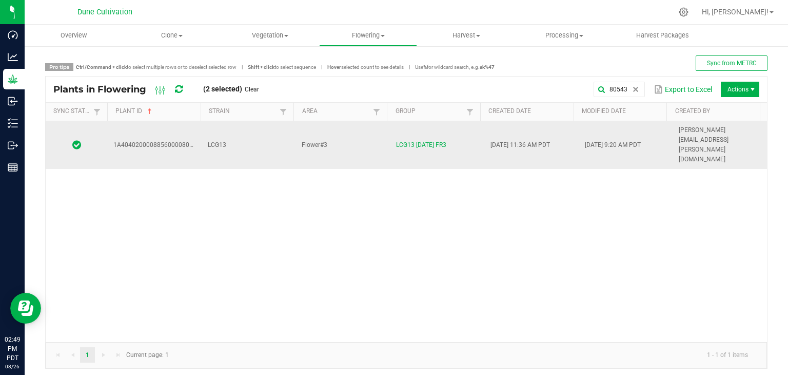
click at [272, 127] on td "LCG13" at bounding box center [249, 145] width 94 height 48
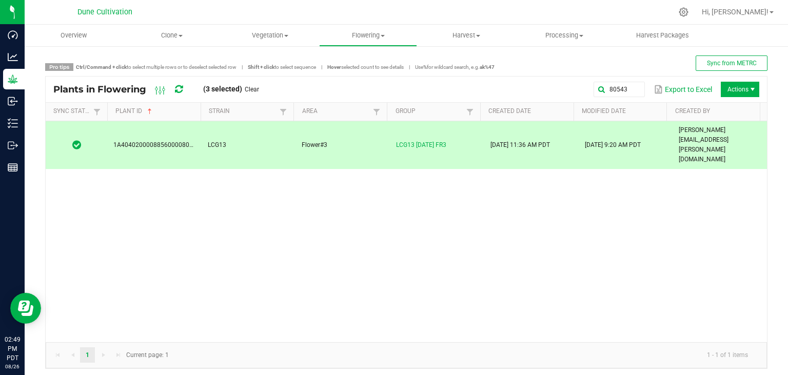
click at [273, 127] on td "LCG13" at bounding box center [249, 145] width 94 height 48
click at [617, 88] on input "80543" at bounding box center [527, 89] width 233 height 15
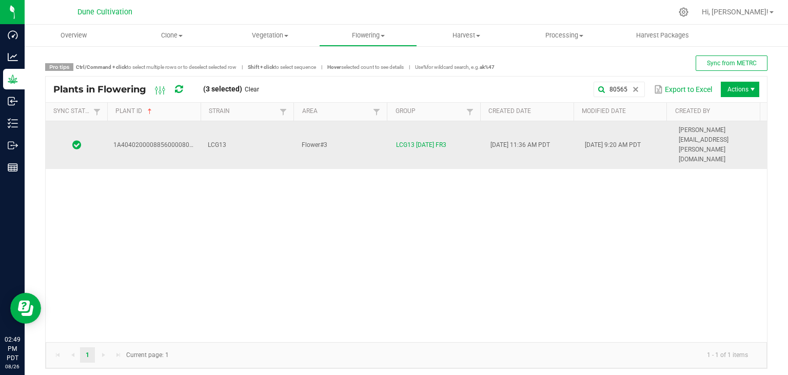
click at [250, 122] on td "LCG13" at bounding box center [249, 145] width 94 height 48
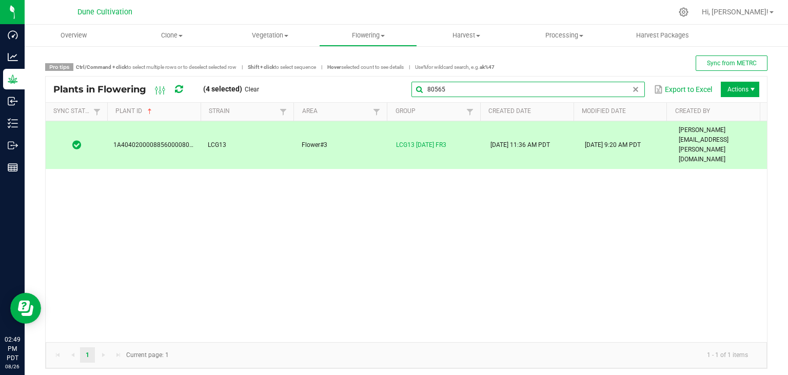
click at [618, 86] on input "80565" at bounding box center [527, 89] width 233 height 15
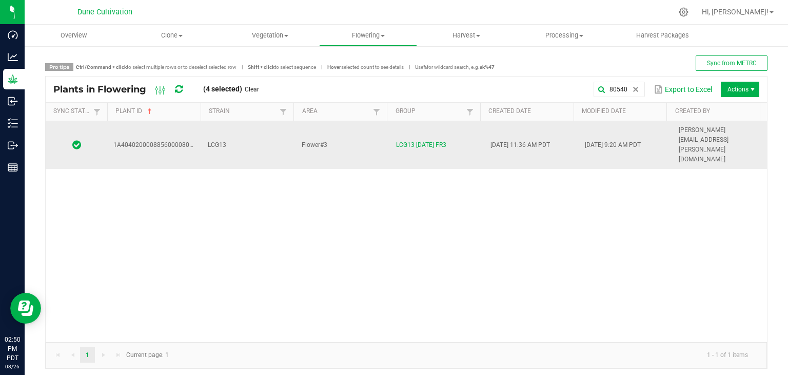
click at [255, 126] on td "LCG13" at bounding box center [249, 145] width 94 height 48
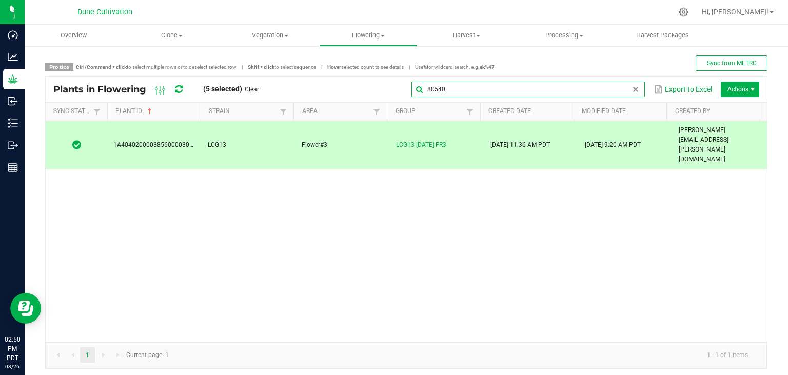
click at [627, 94] on input "80540" at bounding box center [527, 89] width 233 height 15
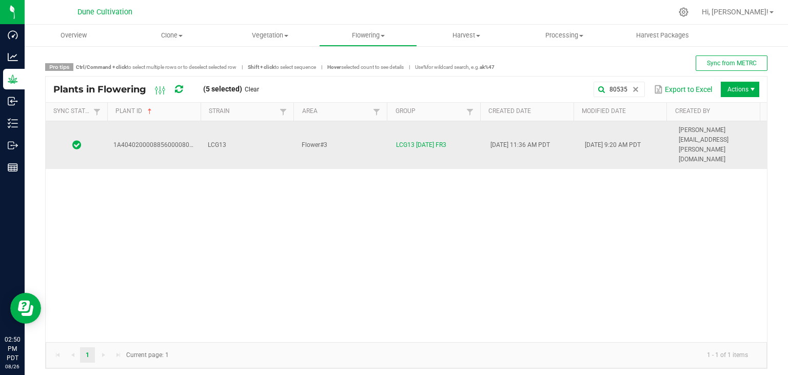
click at [259, 121] on td "LCG13" at bounding box center [249, 145] width 94 height 48
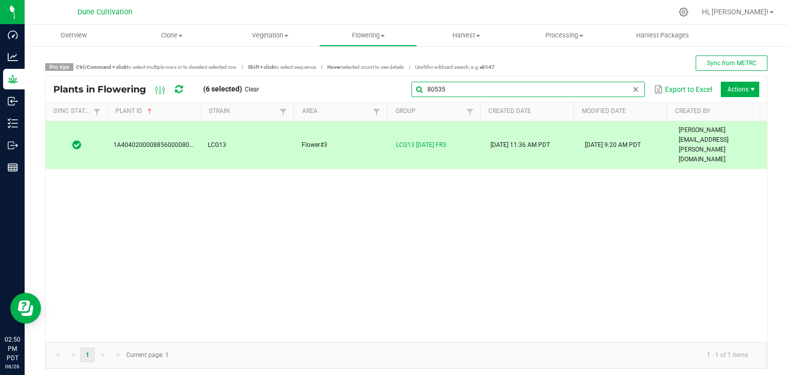
click at [620, 87] on input "80535" at bounding box center [527, 89] width 233 height 15
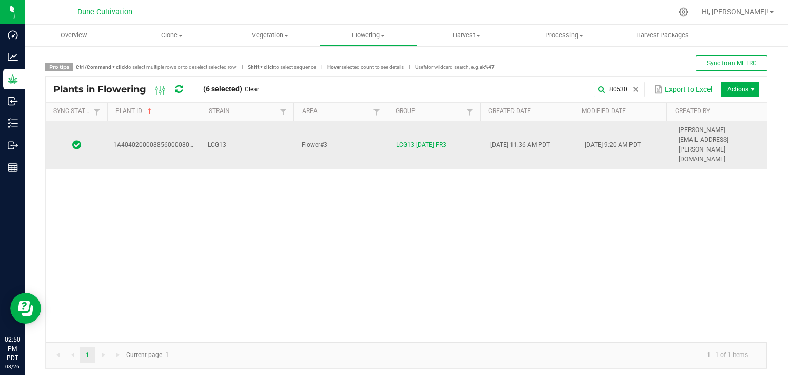
drag, startPoint x: 361, startPoint y: 134, endPoint x: 380, endPoint y: 134, distance: 19.0
click at [361, 134] on td "Flower#3" at bounding box center [343, 145] width 94 height 48
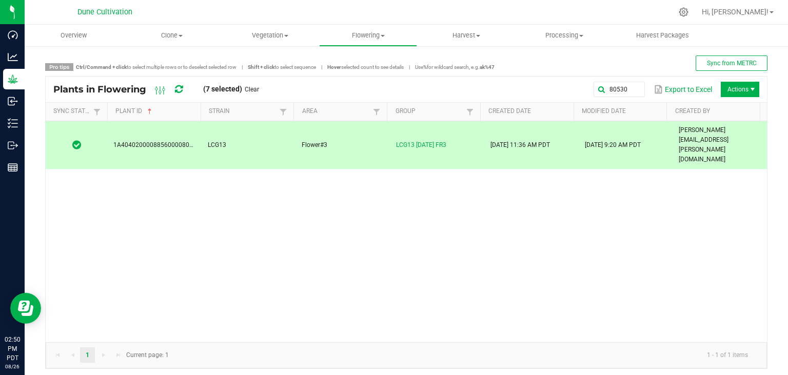
click at [582, 92] on div "80530 Export to Excel Actions" at bounding box center [513, 89] width 493 height 17
click at [618, 89] on input "80530" at bounding box center [527, 89] width 233 height 15
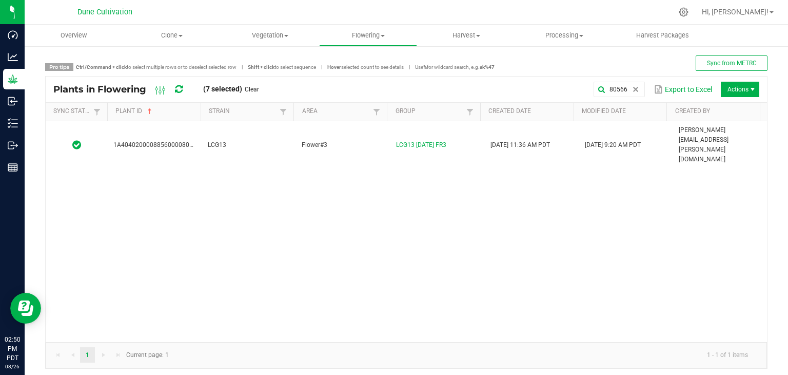
click at [261, 142] on div "1A4040200008856000080566 LCG13 Flower#3 LCG13 [DATE] FR3 [DATE] 11:36 AM PDT [D…" at bounding box center [406, 231] width 721 height 221
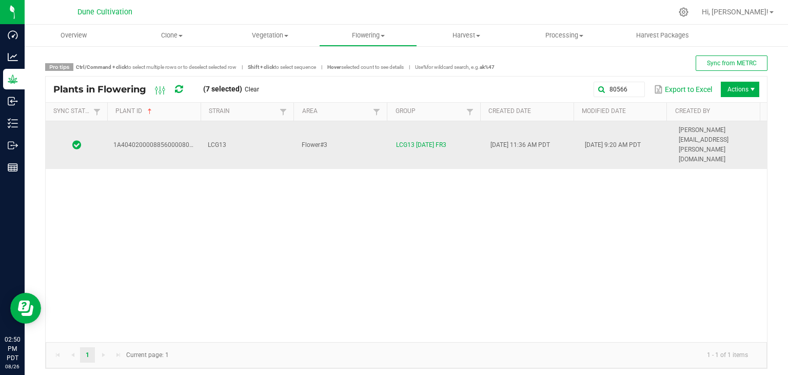
click at [260, 135] on td "LCG13" at bounding box center [249, 145] width 94 height 48
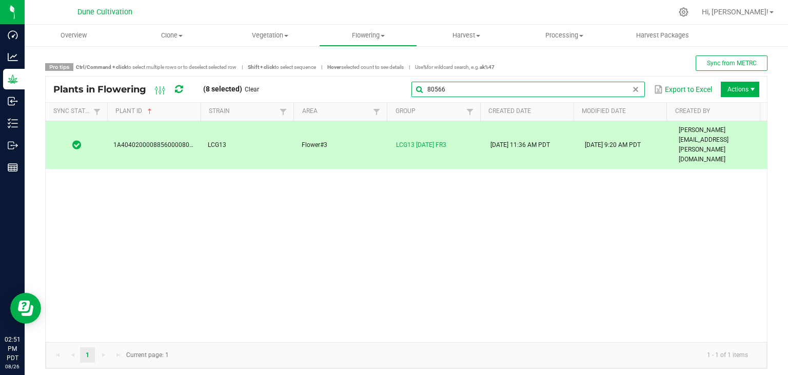
click at [606, 87] on input "80566" at bounding box center [527, 89] width 233 height 15
click at [583, 91] on input "80566" at bounding box center [527, 89] width 233 height 15
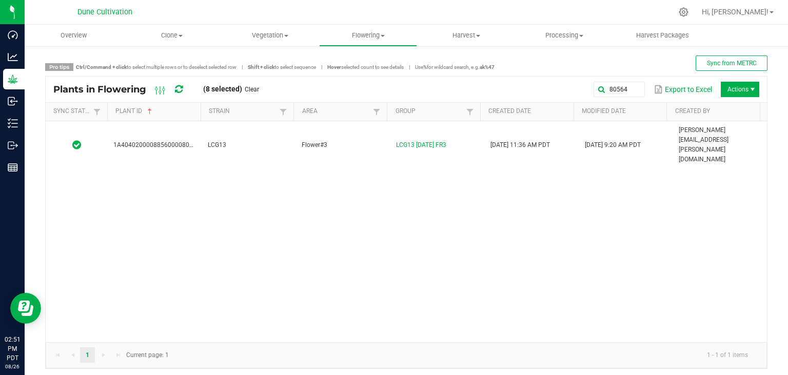
click at [347, 142] on div "1A4040200008856000080564 LCG13 Flower#3 LCG13 [DATE] FR3 [DATE] 11:36 AM PDT [D…" at bounding box center [406, 231] width 721 height 221
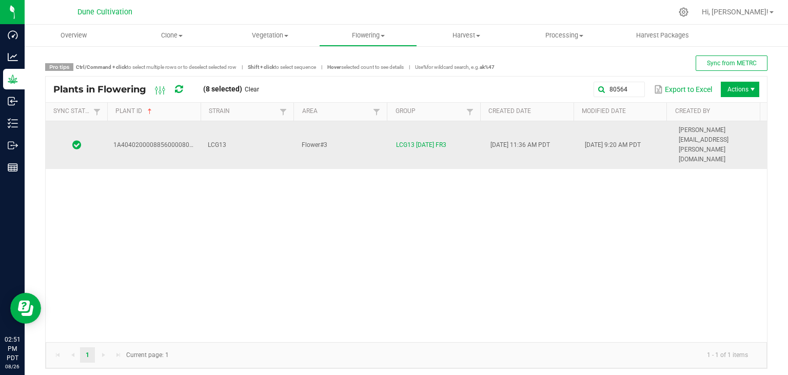
click at [366, 138] on td "Flower#3" at bounding box center [343, 145] width 94 height 48
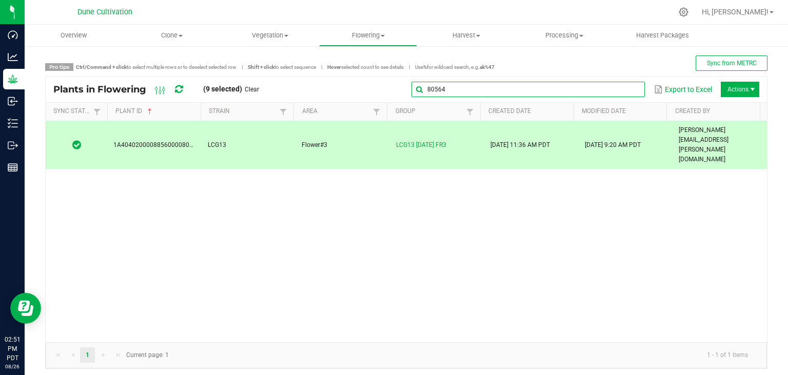
click at [620, 94] on input "80564" at bounding box center [527, 89] width 233 height 15
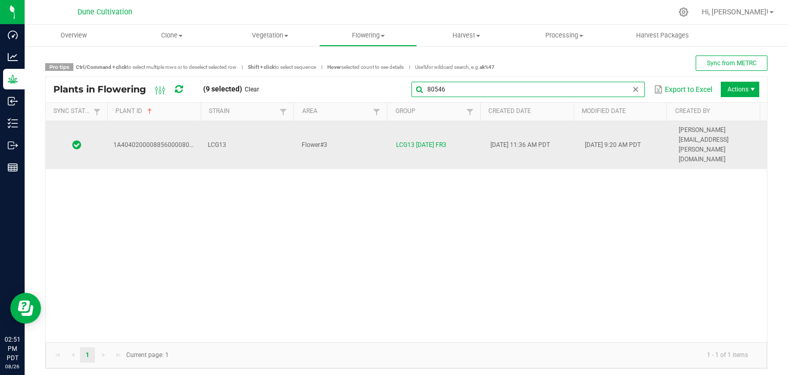
type input "80546"
click at [271, 135] on td "LCG13" at bounding box center [249, 145] width 94 height 48
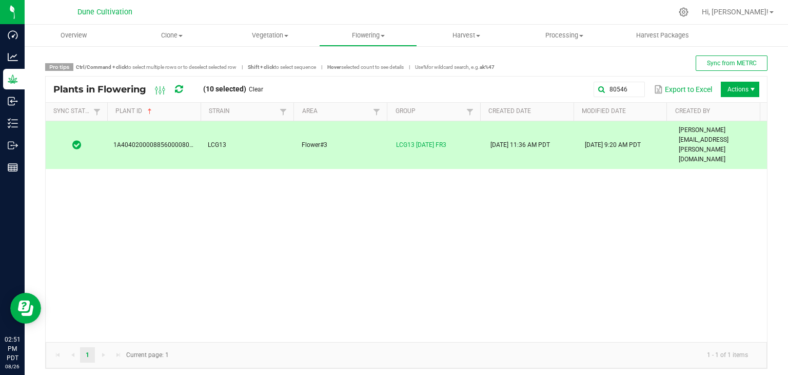
click at [726, 88] on span "Actions" at bounding box center [740, 89] width 38 height 15
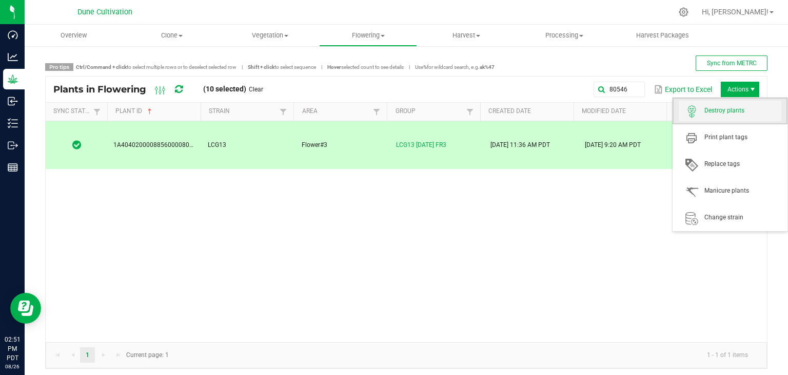
click at [738, 116] on span "Destroy plants" at bounding box center [730, 111] width 103 height 21
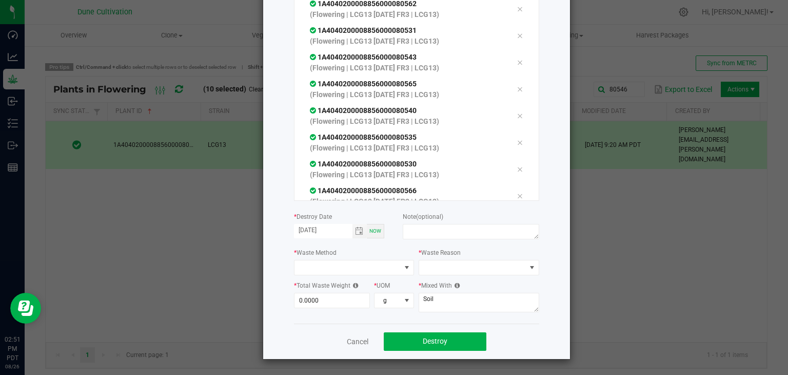
scroll to position [88, 0]
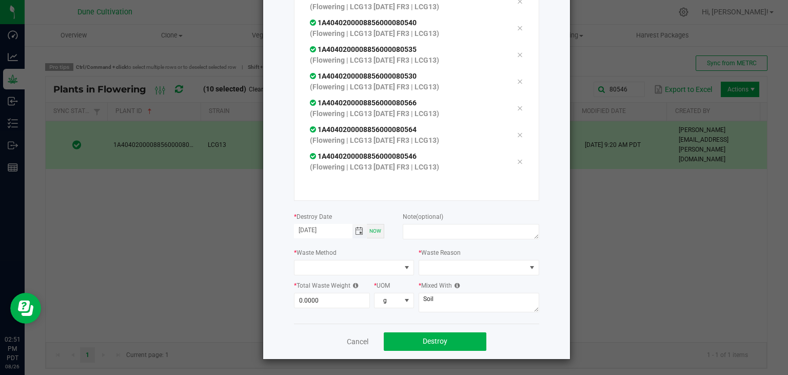
click at [356, 232] on span "Toggle calendar" at bounding box center [359, 231] width 8 height 8
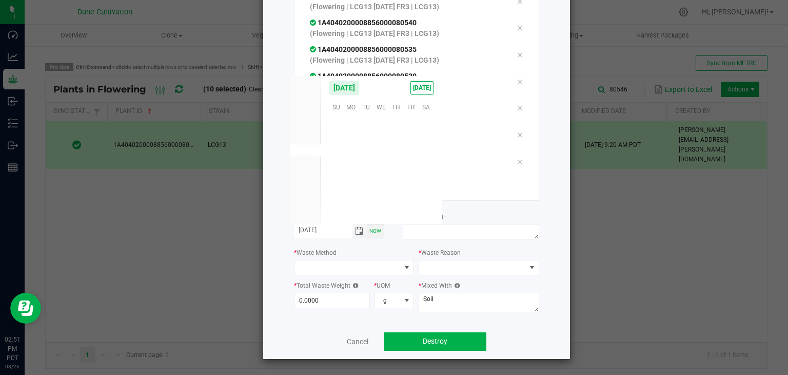
scroll to position [166304, 0]
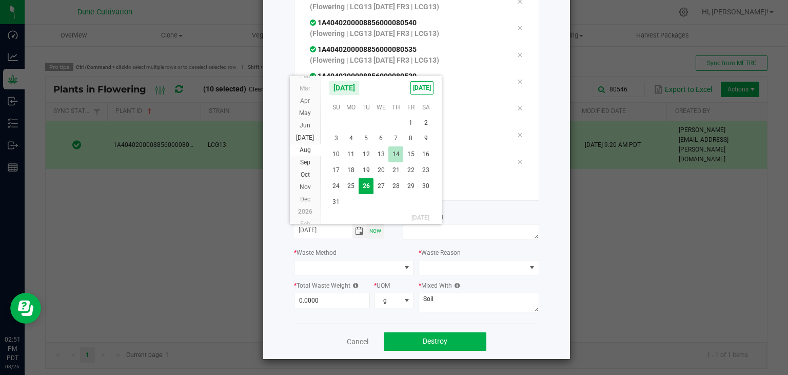
click at [401, 157] on span "14" at bounding box center [395, 154] width 15 height 16
type input "[DATE]"
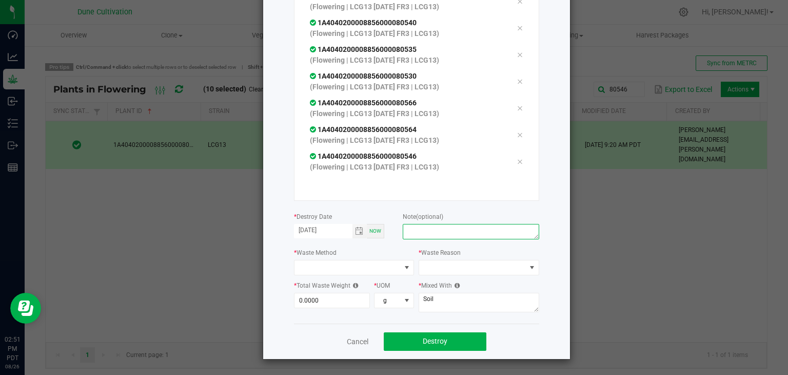
click at [428, 228] on textarea at bounding box center [471, 231] width 136 height 15
type textarea "unhealthy"
click at [342, 264] on span at bounding box center [347, 267] width 107 height 14
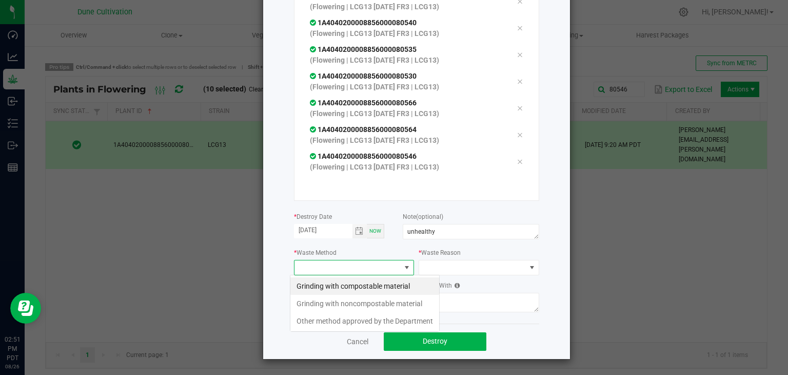
scroll to position [15, 121]
click at [347, 285] on li "Grinding with compostable material" at bounding box center [364, 285] width 149 height 17
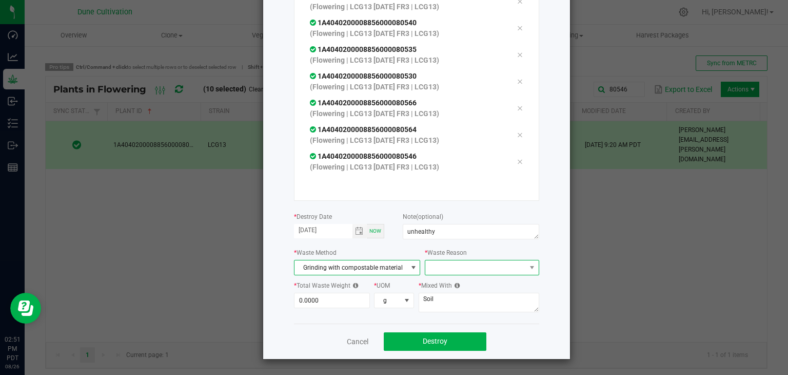
click at [474, 261] on span at bounding box center [475, 267] width 100 height 14
click at [453, 287] on li "Pruning" at bounding box center [476, 285] width 115 height 17
click at [308, 298] on input "0" at bounding box center [331, 300] width 75 height 14
type input "8"
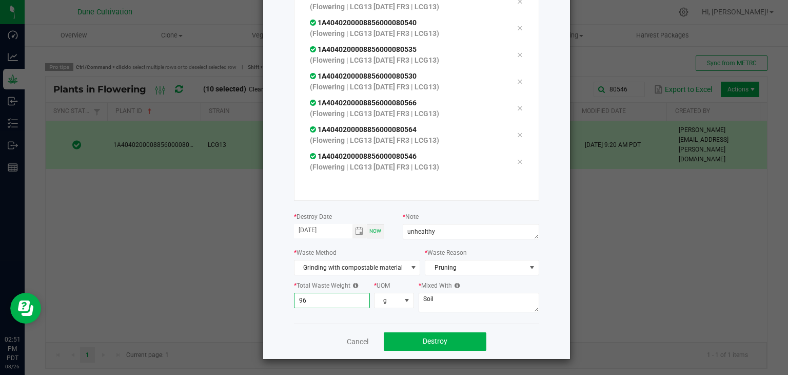
type input "9"
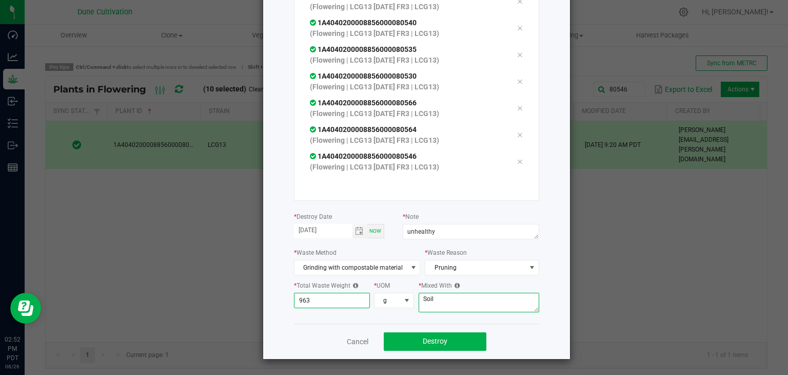
type input "963.0000"
click at [437, 300] on textarea "Soil" at bounding box center [479, 301] width 121 height 19
type textarea "S"
type textarea "wood chips"
click at [418, 335] on button "Destroy" at bounding box center [435, 341] width 103 height 18
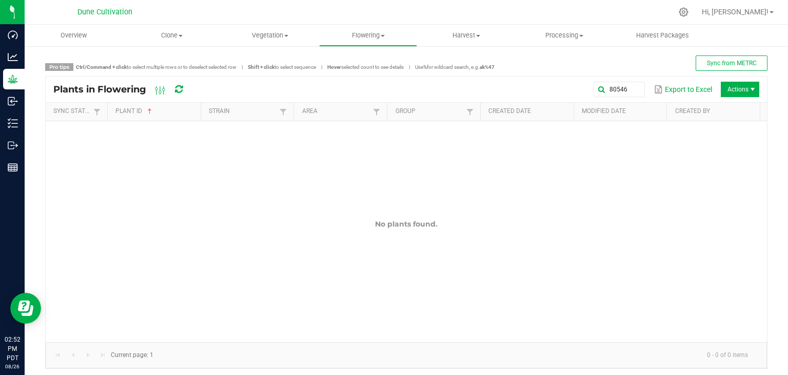
click at [619, 97] on div "80546 Export to Excel Actions" at bounding box center [480, 89] width 559 height 17
click at [618, 93] on input "80546" at bounding box center [527, 89] width 233 height 15
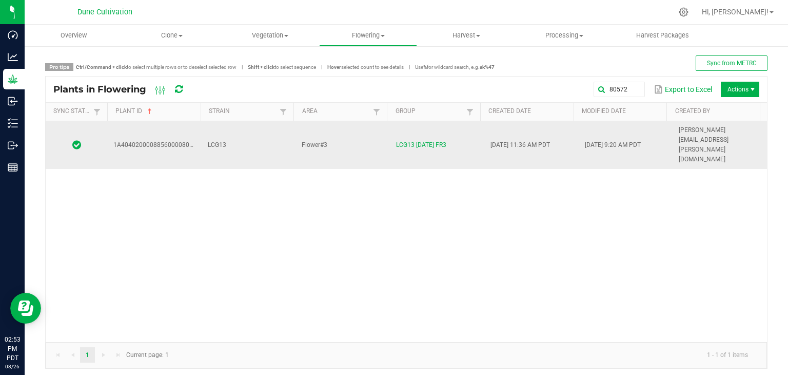
click at [360, 127] on td "Flower#3" at bounding box center [343, 145] width 94 height 48
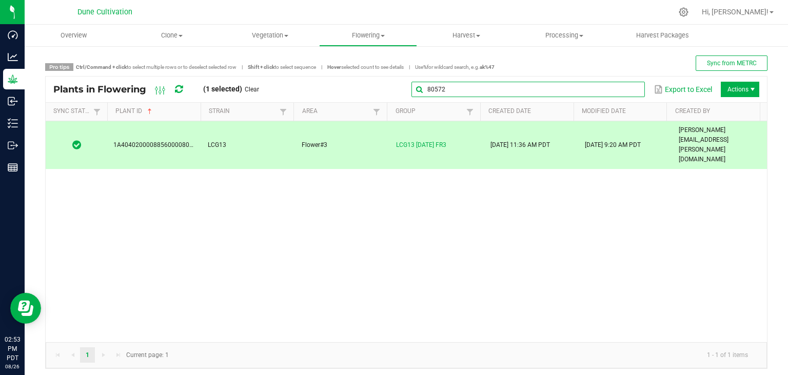
click at [621, 85] on input "80572" at bounding box center [527, 89] width 233 height 15
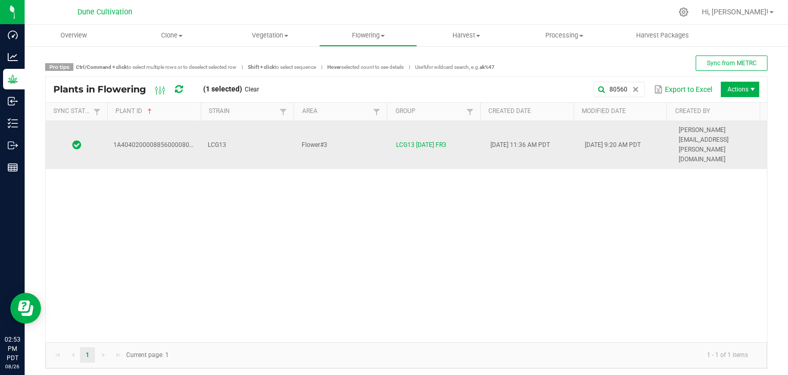
click at [349, 130] on td "Flower#3" at bounding box center [343, 145] width 94 height 48
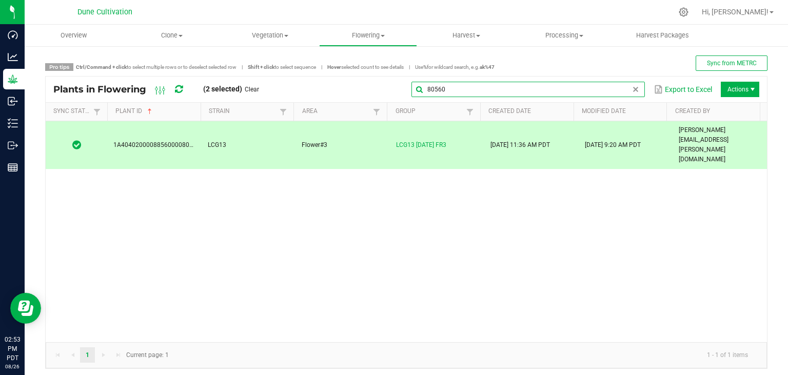
click at [623, 95] on input "80560" at bounding box center [527, 89] width 233 height 15
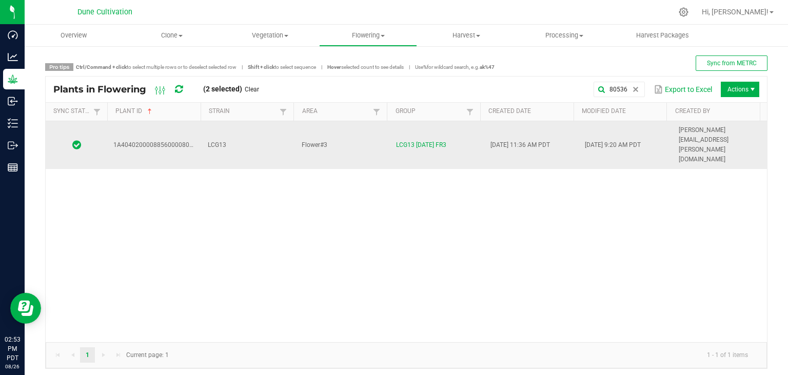
click at [333, 135] on td "Flower#3" at bounding box center [343, 145] width 94 height 48
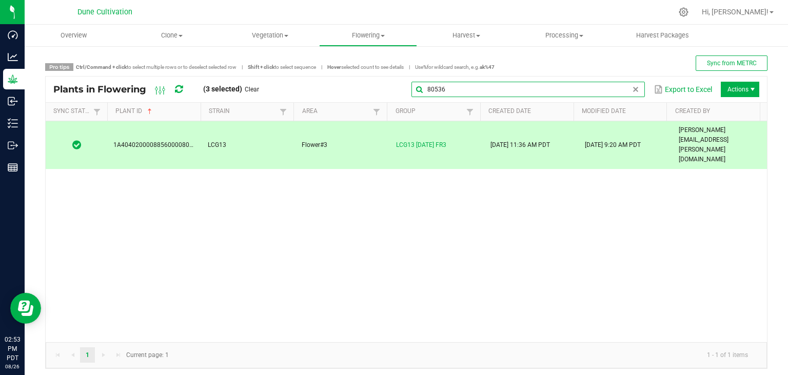
click at [622, 86] on global-search-input-ngx "80536" at bounding box center [527, 89] width 233 height 7
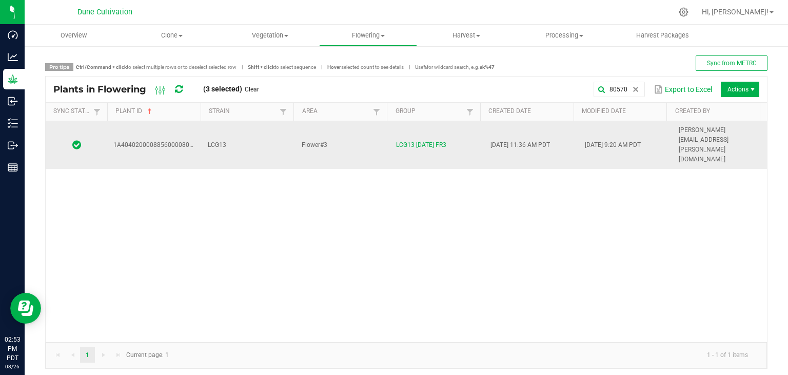
click at [366, 136] on td "Flower#3" at bounding box center [343, 145] width 94 height 48
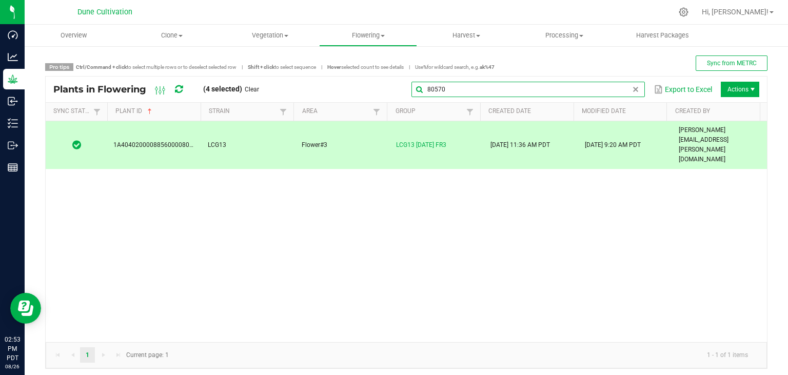
click at [629, 87] on global-search-input-ngx "80570" at bounding box center [527, 89] width 233 height 7
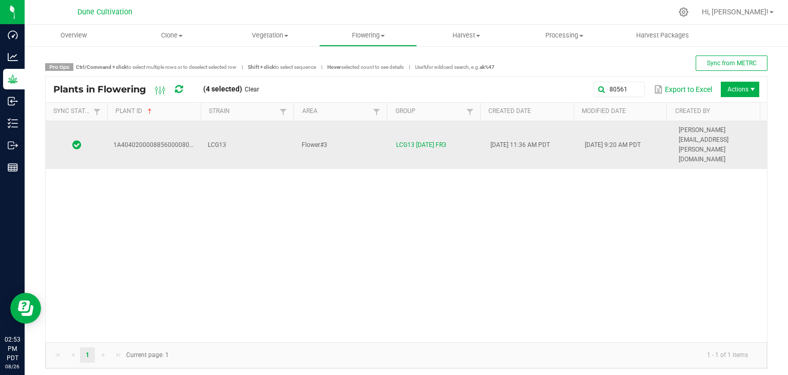
click at [366, 136] on td "Flower#3" at bounding box center [343, 145] width 94 height 48
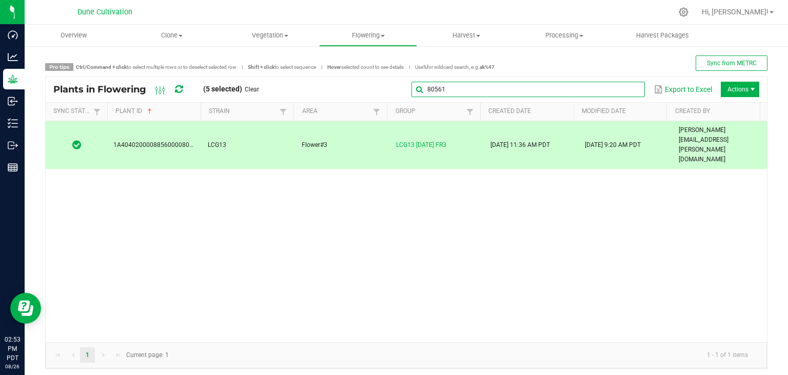
click at [617, 85] on input "80561" at bounding box center [527, 89] width 233 height 15
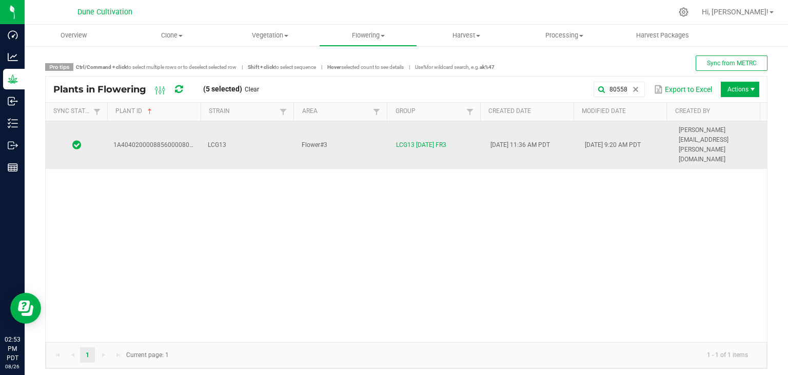
click at [255, 129] on td "LCG13" at bounding box center [249, 145] width 94 height 48
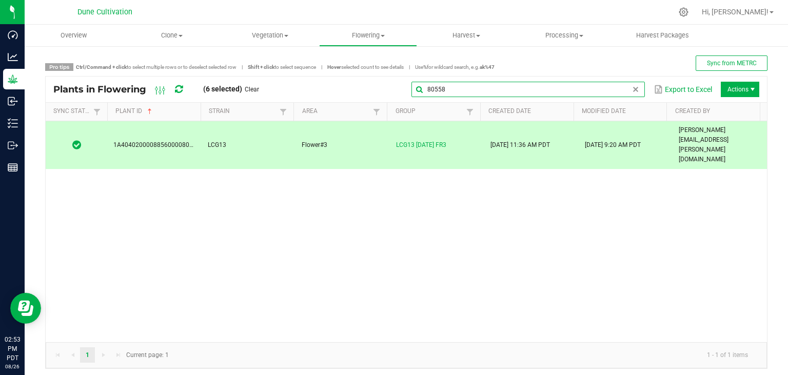
click at [622, 88] on global-search-input-ngx "80558" at bounding box center [527, 89] width 233 height 7
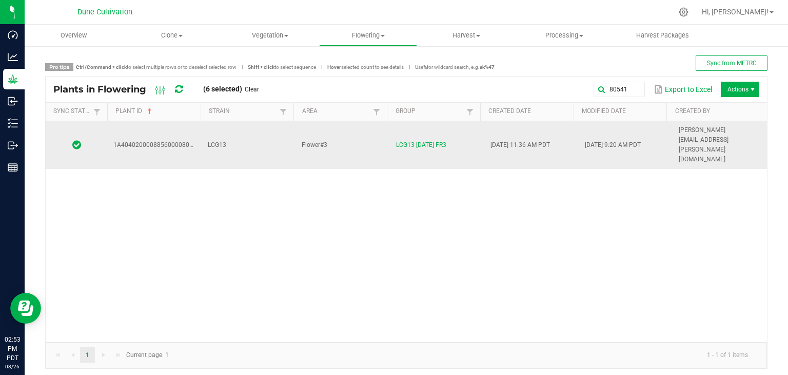
click at [253, 128] on td "LCG13" at bounding box center [249, 145] width 94 height 48
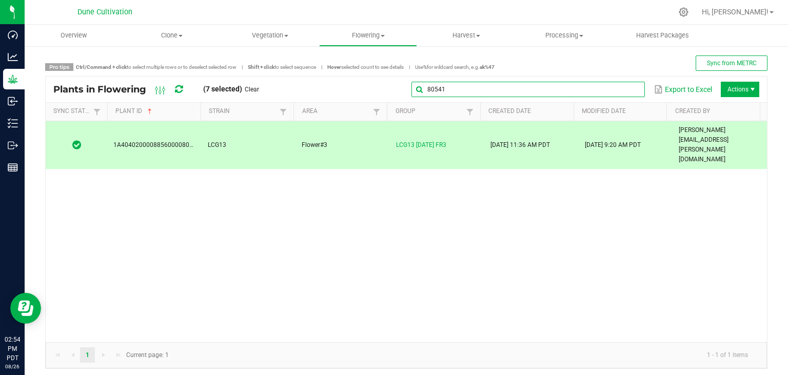
click at [620, 89] on input "80541" at bounding box center [527, 89] width 233 height 15
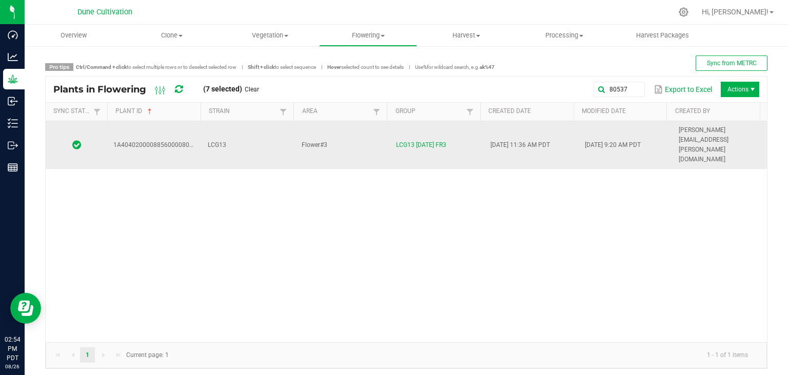
click at [358, 130] on td "Flower#3" at bounding box center [343, 145] width 94 height 48
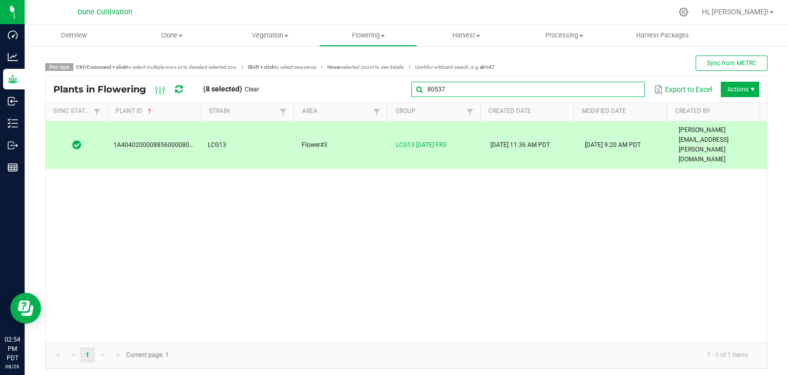
click at [630, 89] on global-search-input-ngx "80537" at bounding box center [527, 89] width 233 height 7
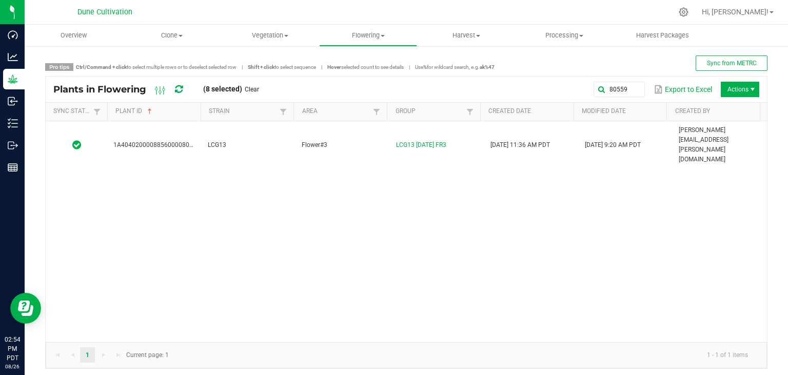
click at [254, 118] on th "Strain" at bounding box center [247, 112] width 93 height 18
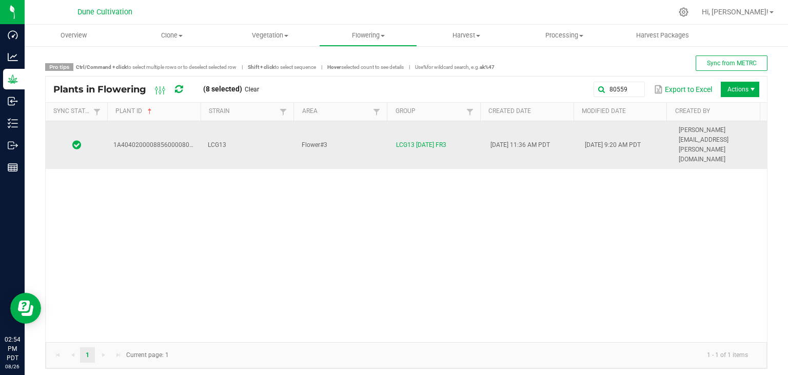
click at [255, 124] on td "LCG13" at bounding box center [249, 145] width 94 height 48
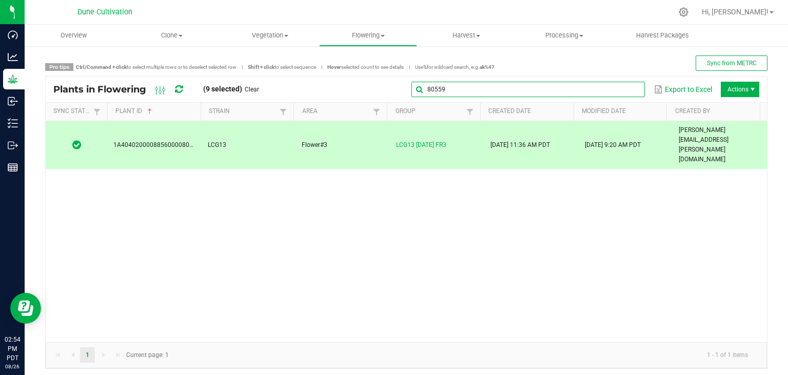
click at [620, 84] on input "80559" at bounding box center [527, 89] width 233 height 15
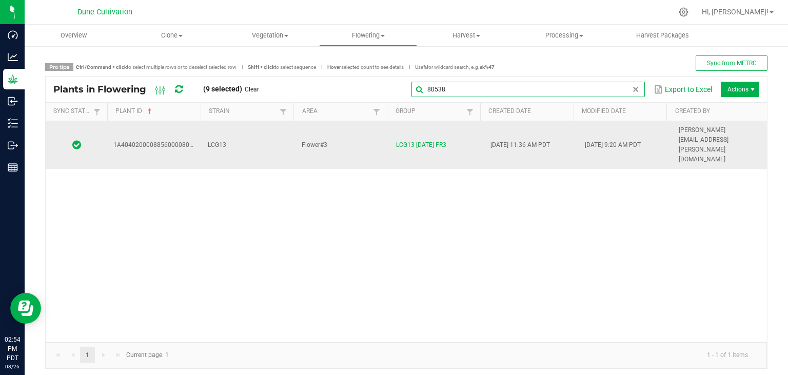
type input "80538"
click at [375, 132] on td "Flower#3" at bounding box center [343, 145] width 94 height 48
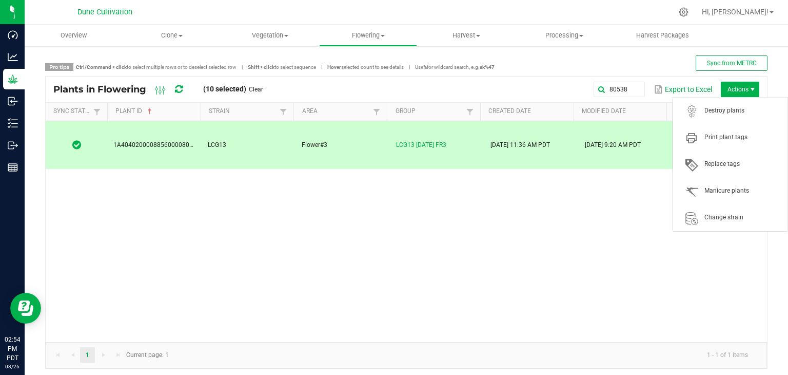
click at [738, 84] on span "Actions" at bounding box center [740, 89] width 38 height 15
click at [723, 115] on span "Destroy plants" at bounding box center [730, 111] width 103 height 21
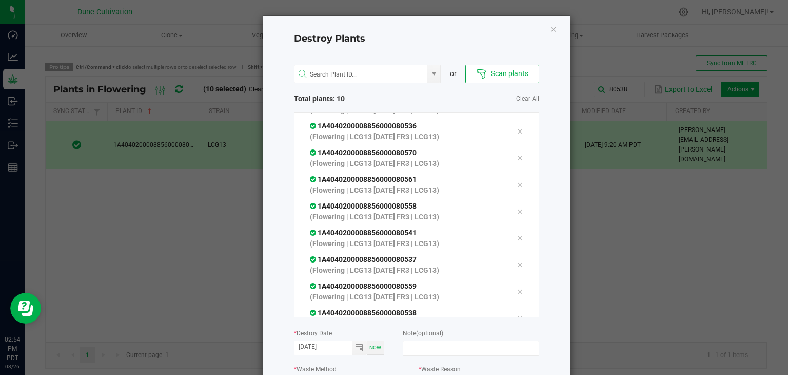
scroll to position [88, 0]
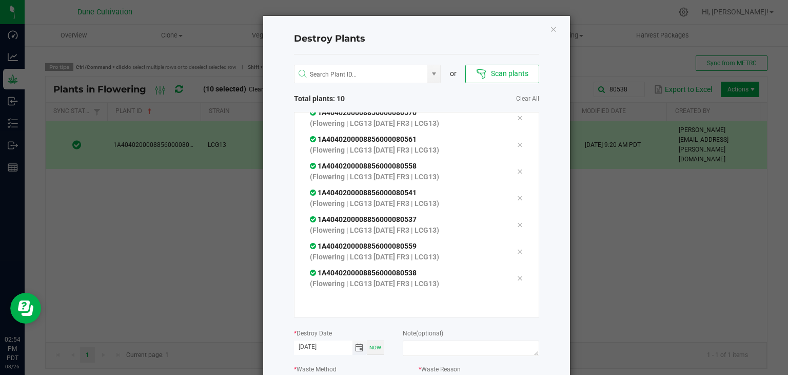
click at [355, 343] on span "Toggle calendar" at bounding box center [359, 347] width 8 height 8
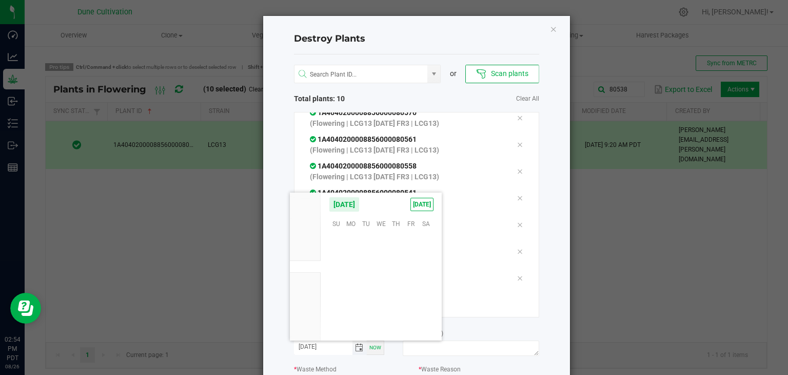
scroll to position [166304, 0]
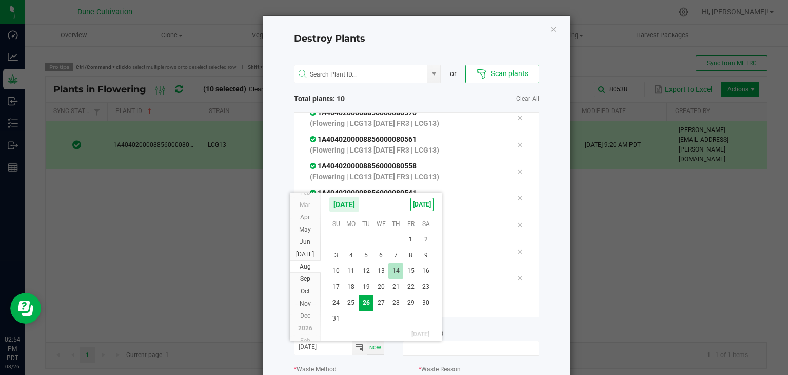
click at [397, 273] on span "14" at bounding box center [395, 271] width 15 height 16
type input "[DATE]"
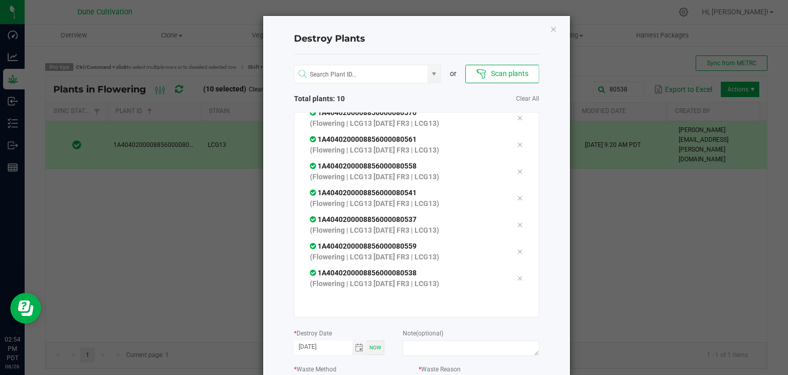
click at [421, 338] on div "Note (optional)" at bounding box center [471, 342] width 136 height 31
click at [421, 347] on textarea at bounding box center [471, 347] width 136 height 15
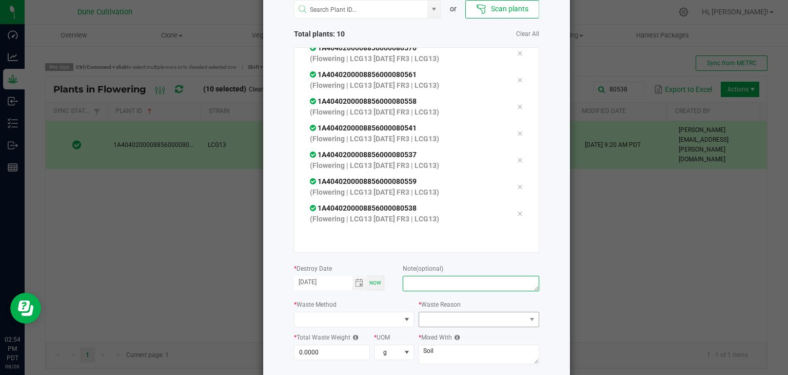
scroll to position [116, 0]
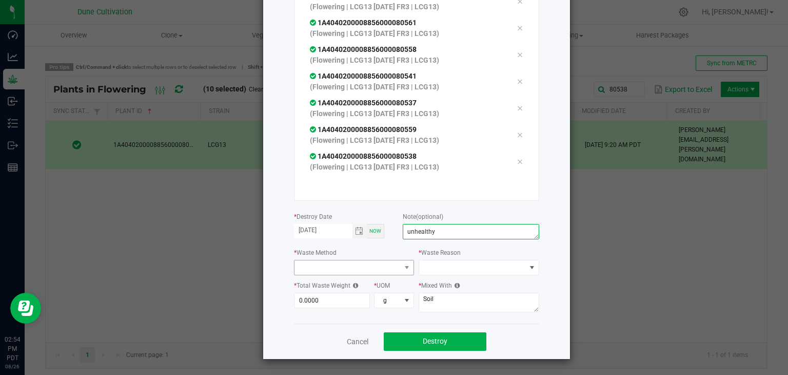
type textarea "unhealthy"
click at [392, 271] on span at bounding box center [347, 267] width 107 height 14
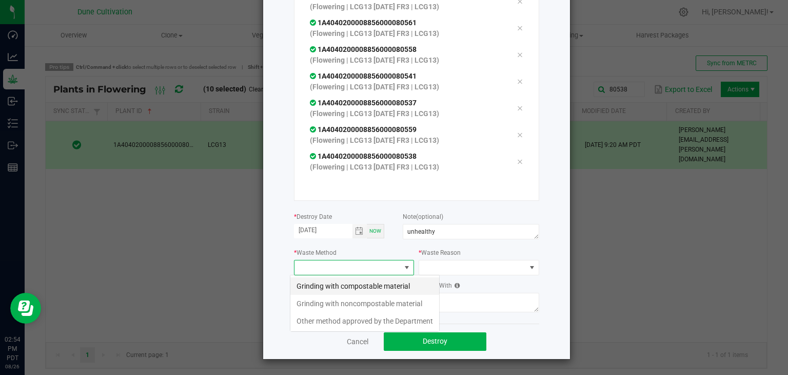
scroll to position [15, 121]
click at [366, 285] on li "Grinding with compostable material" at bounding box center [364, 285] width 149 height 17
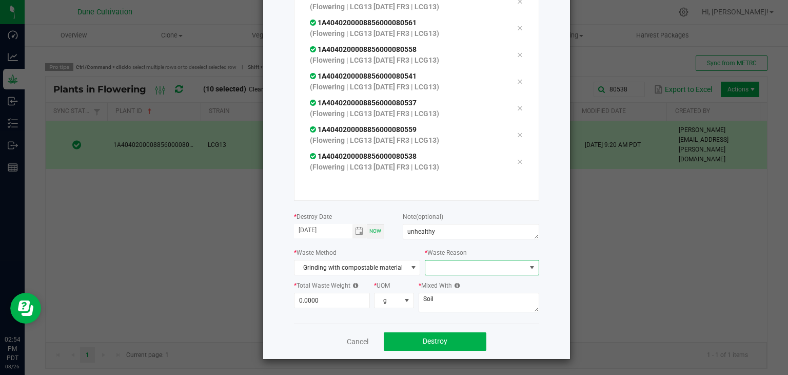
click at [509, 271] on span at bounding box center [475, 267] width 100 height 14
drag, startPoint x: 475, startPoint y: 288, endPoint x: 463, endPoint y: 290, distance: 11.5
click at [474, 290] on li "Pruning" at bounding box center [476, 285] width 115 height 17
click at [339, 291] on div "* Total Waste Weight 0.0000" at bounding box center [334, 294] width 80 height 28
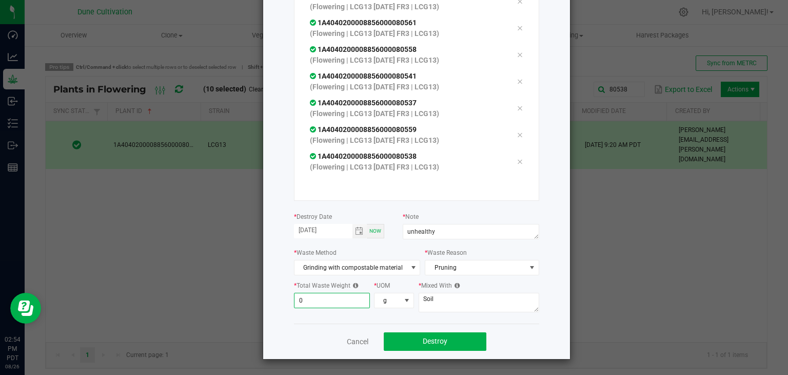
click at [341, 299] on input "0" at bounding box center [331, 300] width 75 height 14
type input "9"
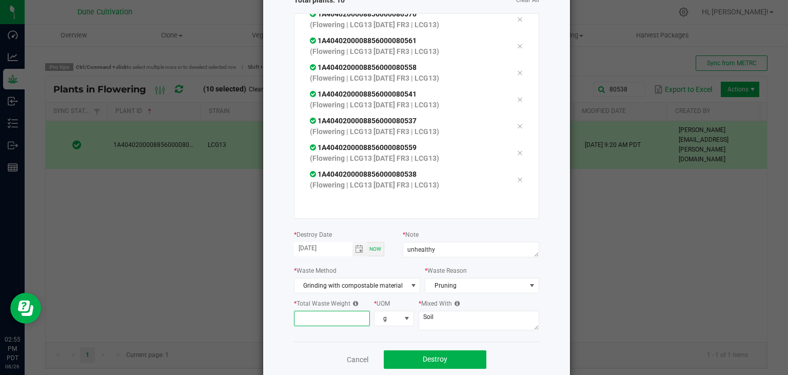
scroll to position [116, 0]
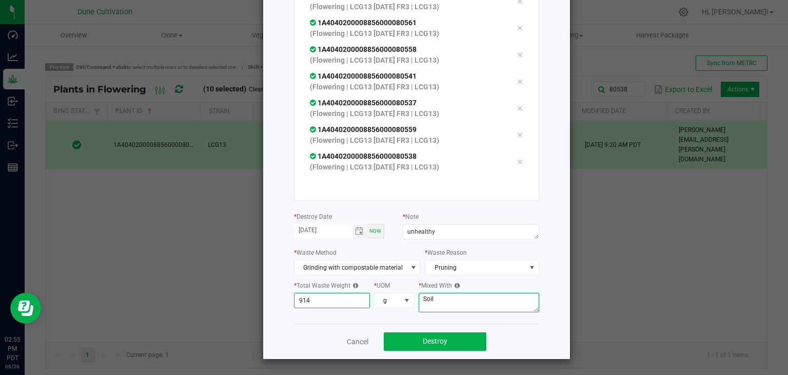
type input "914.0000"
click at [458, 310] on textarea "Soil" at bounding box center [479, 301] width 121 height 19
type textarea "S"
type textarea "wood chips"
click at [429, 341] on span "Destroy" at bounding box center [435, 341] width 25 height 8
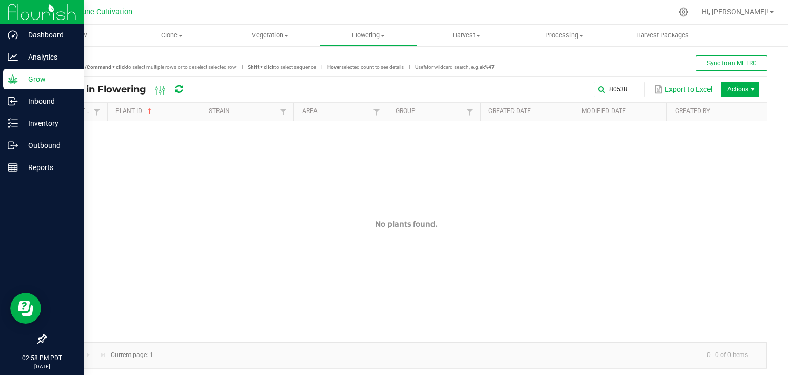
click at [34, 73] on div "Grow" at bounding box center [43, 79] width 81 height 21
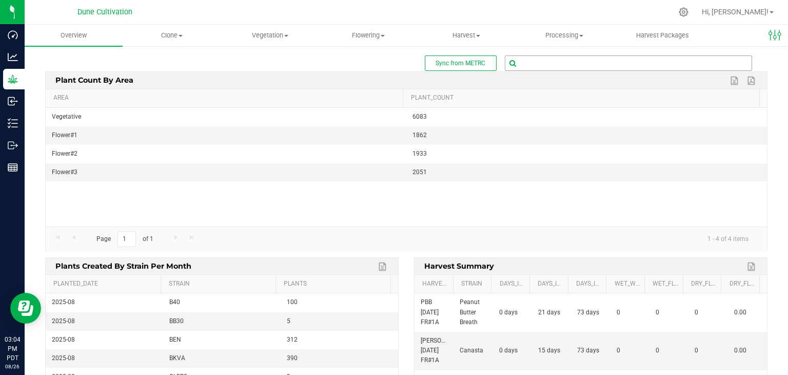
click at [556, 57] on input "text" at bounding box center [628, 63] width 246 height 14
type input "80327"
click at [578, 81] on span "1A4040200008856000080327 ( plant - Flowering )" at bounding box center [576, 80] width 141 height 13
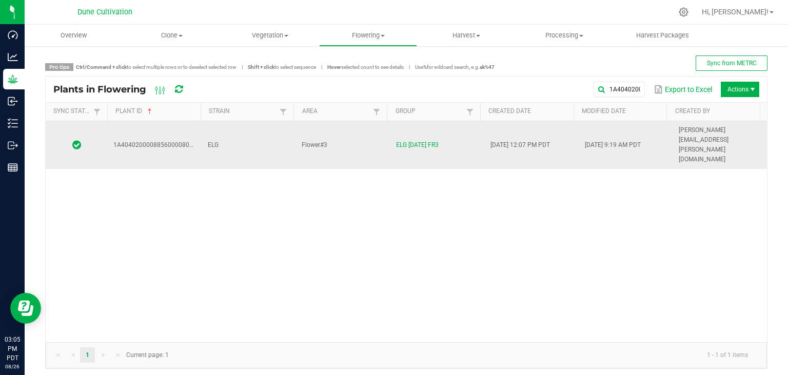
click at [360, 132] on td "Flower#3" at bounding box center [343, 145] width 94 height 48
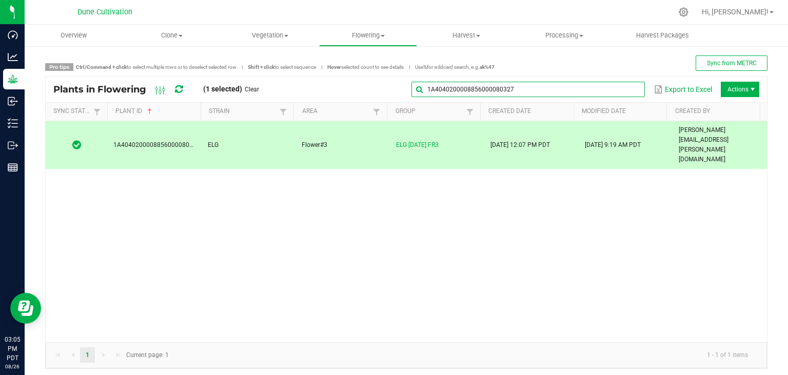
click at [619, 85] on input "1A4040200008856000080327" at bounding box center [527, 89] width 233 height 15
click at [594, 90] on input "1A4040200008856000080327" at bounding box center [527, 89] width 233 height 15
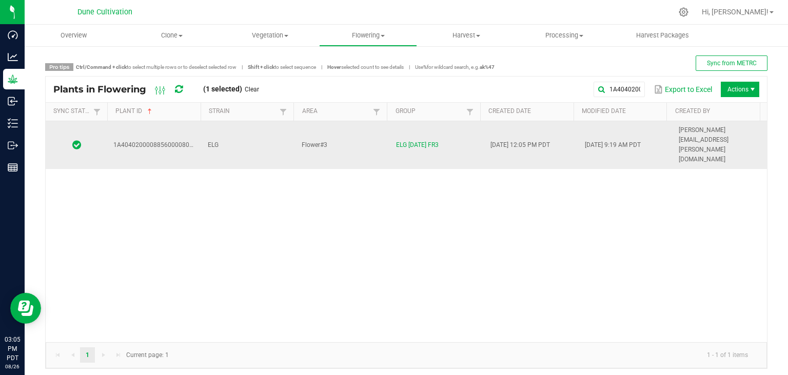
click at [227, 125] on td "ELG" at bounding box center [249, 145] width 94 height 48
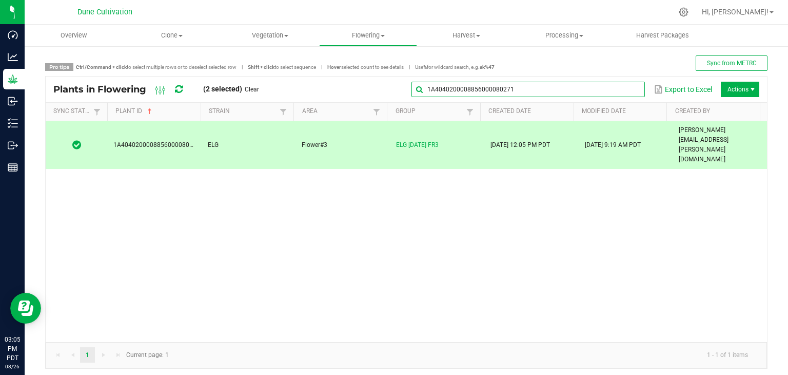
click at [622, 96] on input "1A4040200008856000080271" at bounding box center [527, 89] width 233 height 15
click at [577, 88] on input "1A4040200008856000080271" at bounding box center [527, 89] width 233 height 15
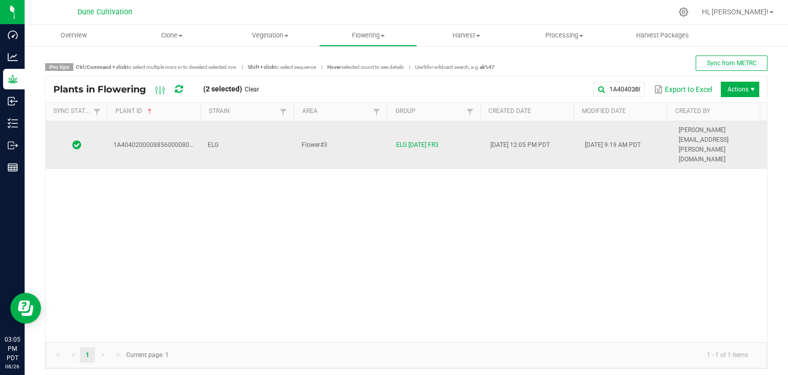
click at [458, 132] on td "ELG [DATE] FR3" at bounding box center [437, 145] width 94 height 48
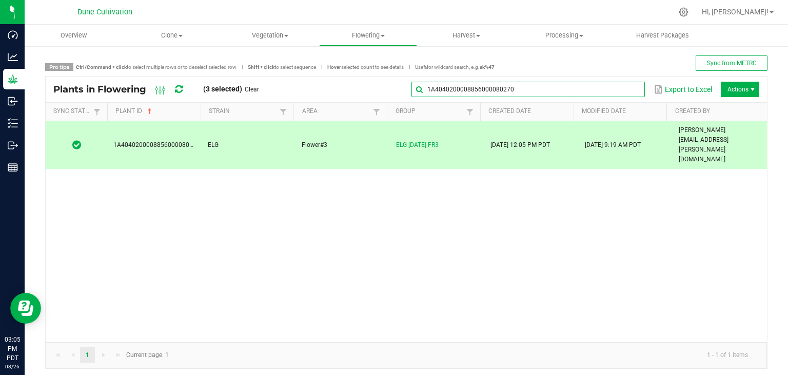
click at [620, 87] on input "1A4040200008856000080270" at bounding box center [527, 89] width 233 height 15
click at [601, 91] on input "1A4040200008856000080270" at bounding box center [527, 89] width 233 height 15
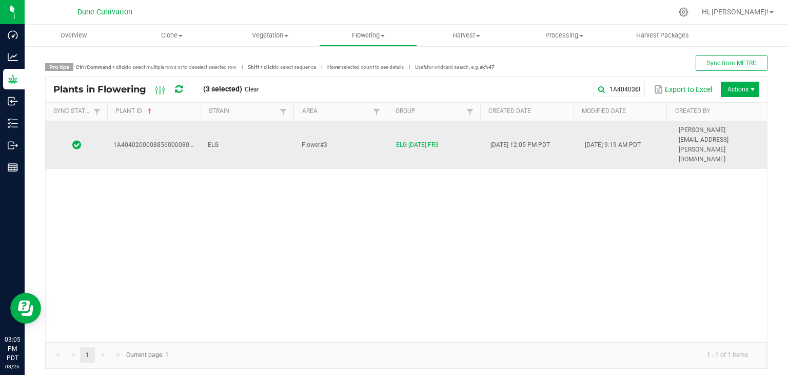
click at [238, 128] on td "ELG" at bounding box center [249, 145] width 94 height 48
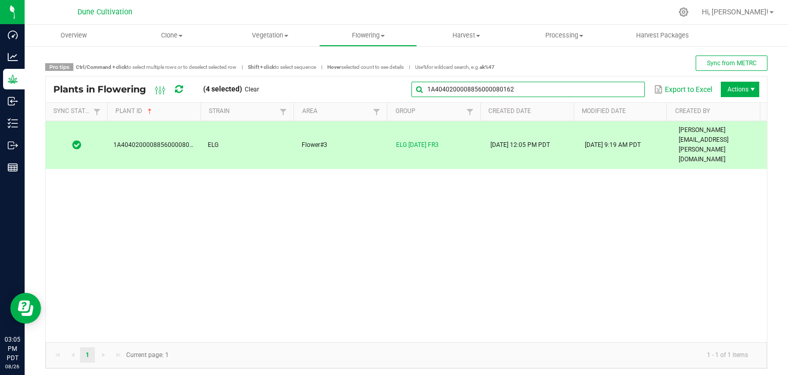
click at [612, 91] on input "1A4040200008856000080162" at bounding box center [527, 89] width 233 height 15
click at [532, 91] on input "1A4040200008856000080162" at bounding box center [527, 89] width 233 height 15
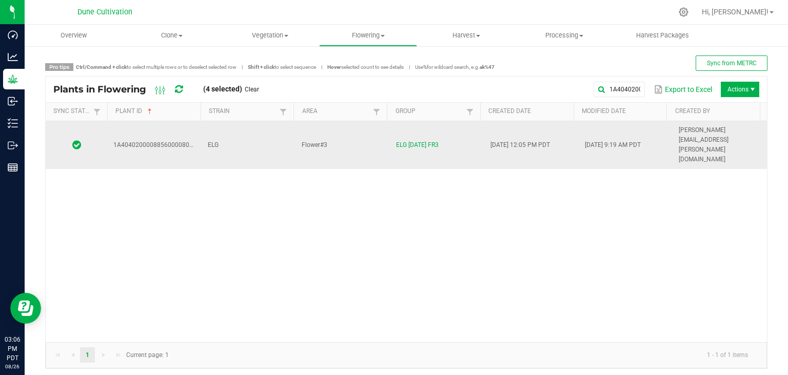
click at [273, 122] on td "ELG" at bounding box center [249, 145] width 94 height 48
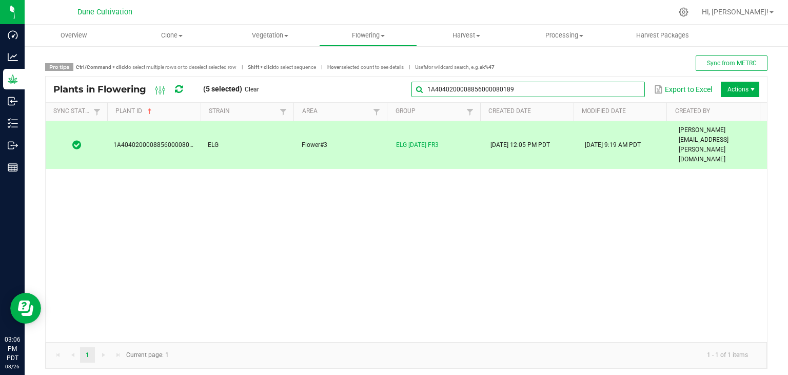
click at [606, 84] on input "1A4040200008856000080189" at bounding box center [527, 89] width 233 height 15
click at [601, 89] on input "1A4040200008856000080189" at bounding box center [527, 89] width 233 height 15
click at [564, 97] on div "1A4040200008856000080189 Export to Excel Actions" at bounding box center [513, 89] width 493 height 17
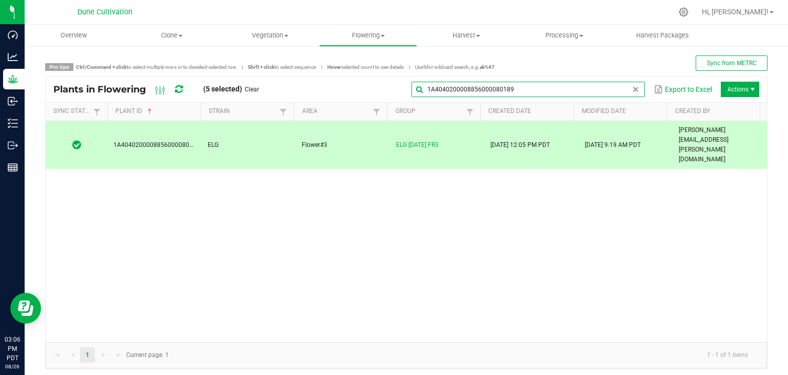
click at [611, 94] on input "1A4040200008856000080189" at bounding box center [527, 89] width 233 height 15
click at [591, 96] on input "1A4040200008856000080189" at bounding box center [527, 89] width 233 height 15
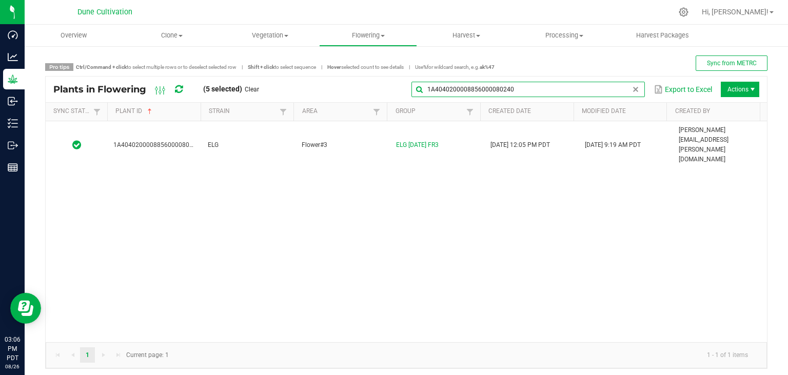
type input "1A4040200008856000080240"
click at [265, 140] on div "1A4040200008856000080240 ELG Flower#3 ELG [DATE] FR3 [DATE] 12:05 PM PDT [DATE]…" at bounding box center [406, 231] width 721 height 221
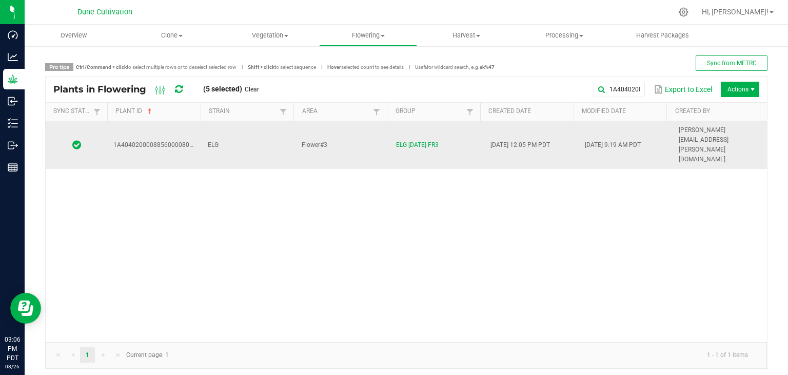
click at [273, 128] on td "ELG" at bounding box center [249, 145] width 94 height 48
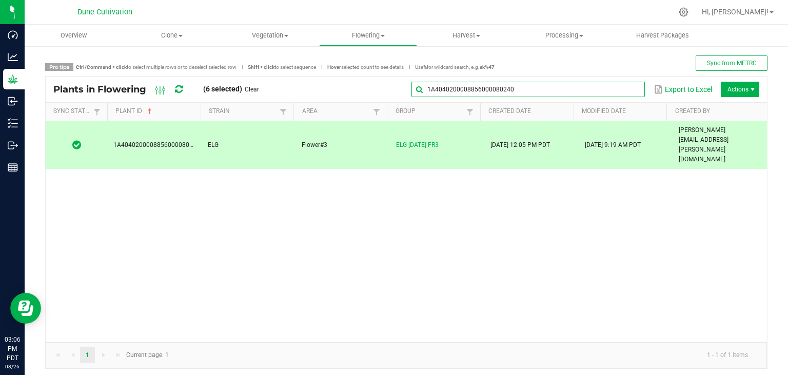
drag, startPoint x: 618, startPoint y: 92, endPoint x: 609, endPoint y: 91, distance: 8.4
click at [618, 91] on input "1A4040200008856000080240" at bounding box center [527, 89] width 233 height 15
click at [563, 91] on input "1A4040200008856000080240" at bounding box center [527, 89] width 233 height 15
drag, startPoint x: 562, startPoint y: 91, endPoint x: 406, endPoint y: 94, distance: 156.5
click at [411, 94] on input "1A4040200008856000080240" at bounding box center [527, 89] width 233 height 15
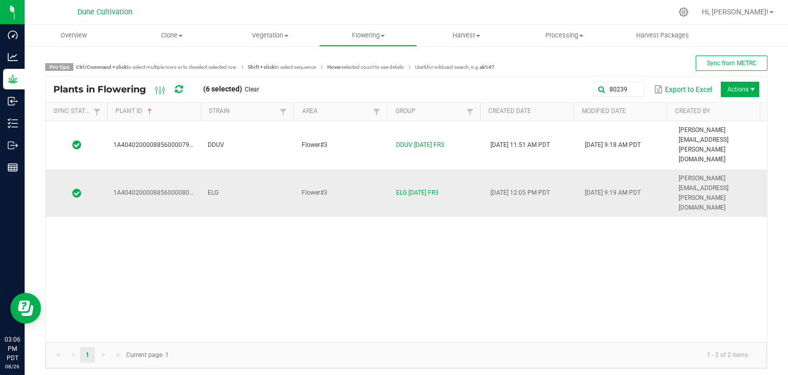
click at [236, 169] on td "ELG" at bounding box center [249, 193] width 94 height 48
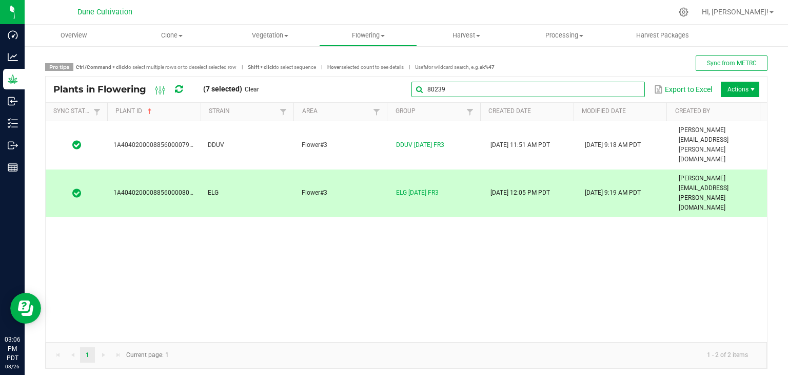
click at [613, 89] on input "80239" at bounding box center [527, 89] width 233 height 15
click at [608, 93] on input "80239" at bounding box center [527, 89] width 233 height 15
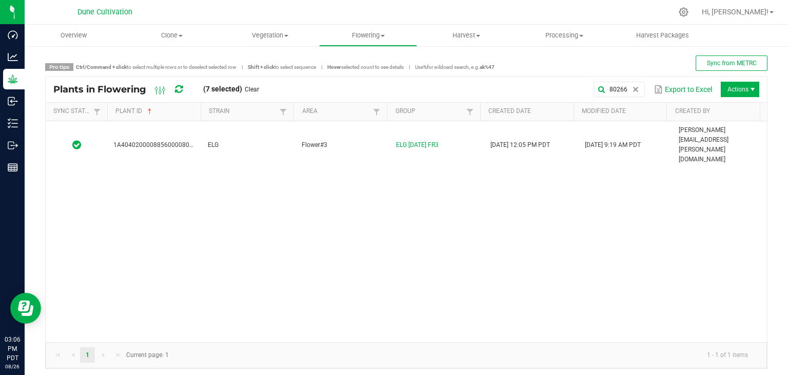
click at [259, 143] on div "1A4040200008856000080266 ELG Flower#3 ELG [DATE] FR3 [DATE] 12:05 PM PDT [DATE]…" at bounding box center [406, 231] width 721 height 221
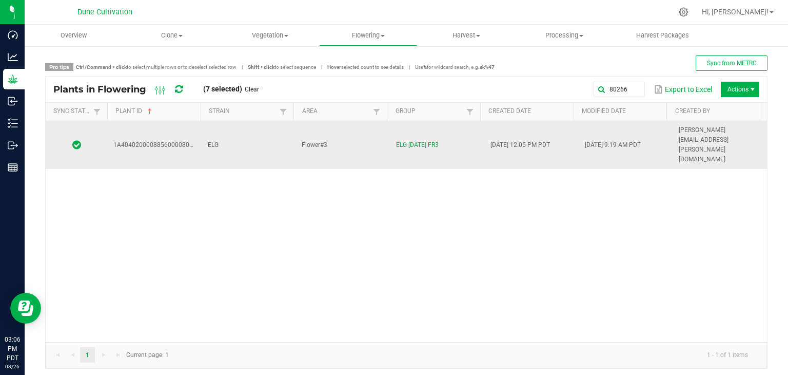
click at [260, 136] on td "ELG" at bounding box center [249, 145] width 94 height 48
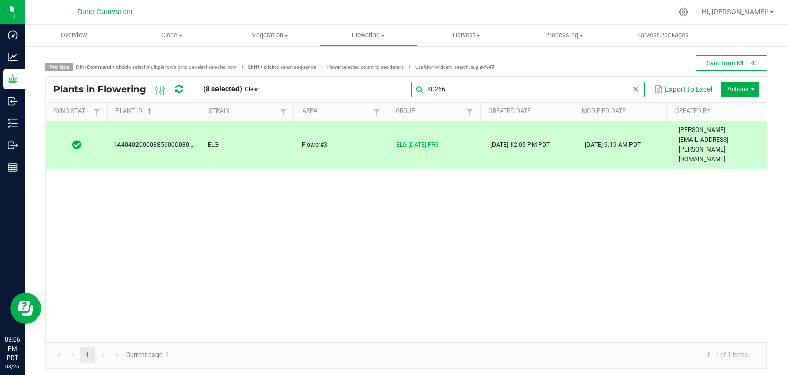
drag, startPoint x: 618, startPoint y: 92, endPoint x: 610, endPoint y: 93, distance: 7.8
click at [616, 92] on input "80266" at bounding box center [527, 89] width 233 height 15
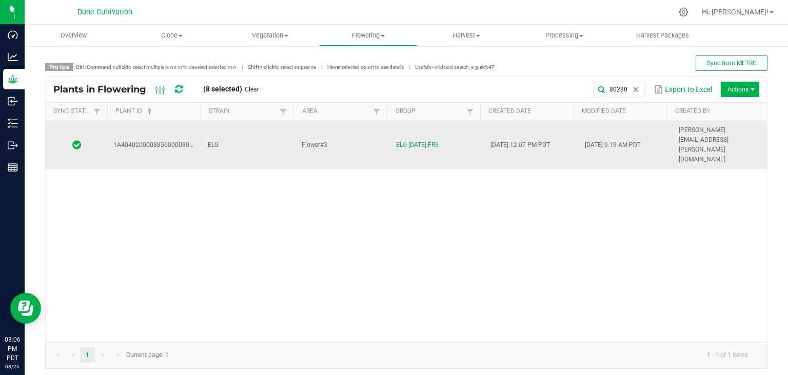
click at [233, 138] on td "ELG" at bounding box center [249, 145] width 94 height 48
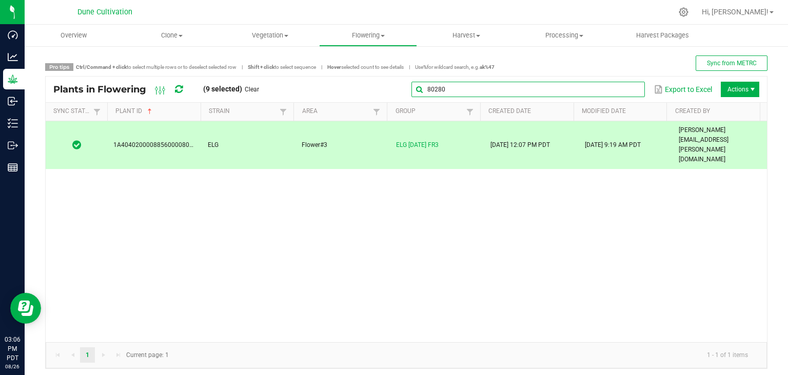
click at [622, 92] on input "80280" at bounding box center [527, 89] width 233 height 15
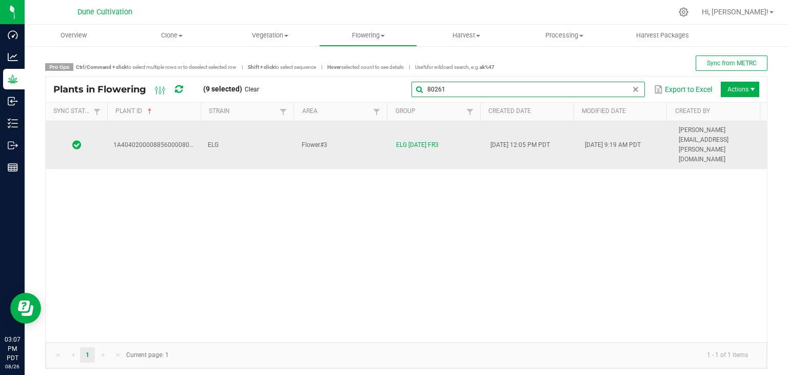
type input "80261"
click at [263, 127] on td "ELG" at bounding box center [249, 145] width 94 height 48
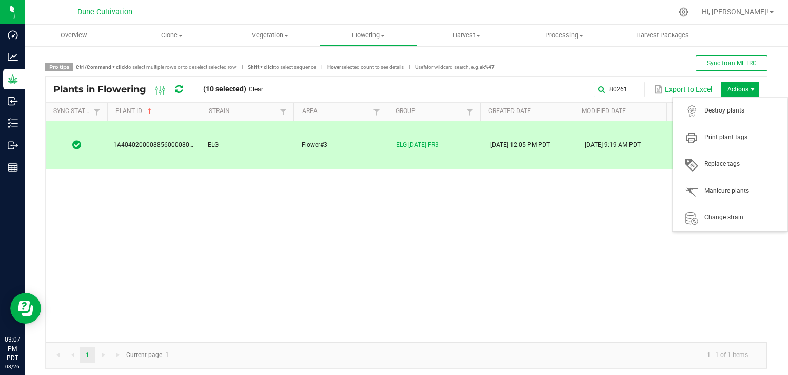
click at [732, 89] on span "Actions" at bounding box center [740, 89] width 38 height 15
click at [725, 119] on span "Destroy plants" at bounding box center [730, 111] width 103 height 21
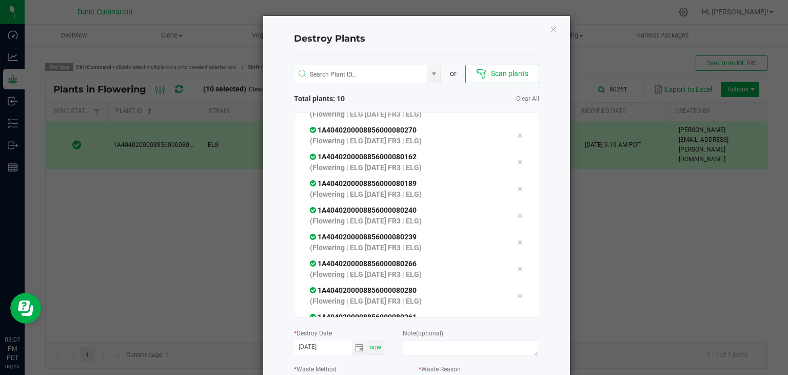
scroll to position [88, 0]
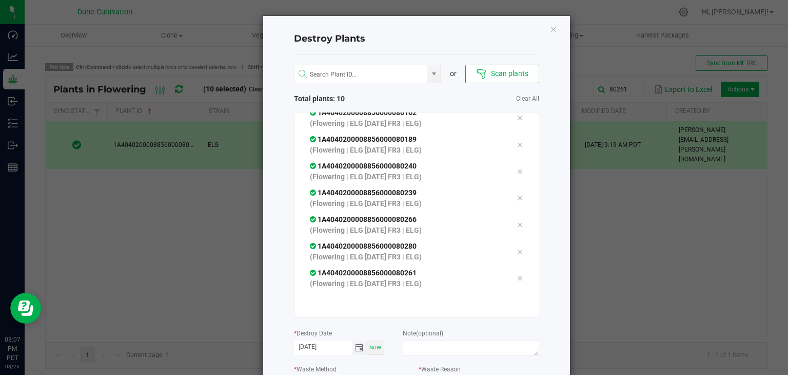
click at [357, 349] on span "Toggle calendar" at bounding box center [359, 347] width 8 height 8
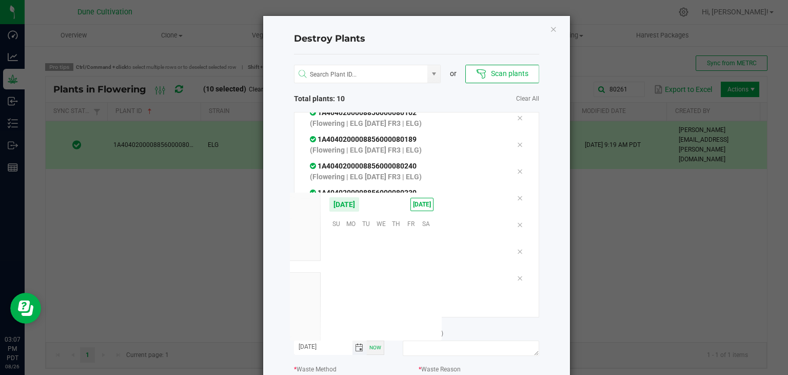
scroll to position [166304, 0]
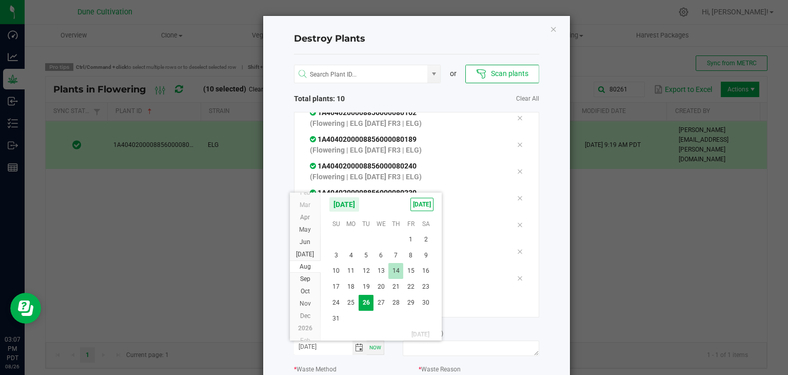
click at [389, 274] on span "14" at bounding box center [395, 271] width 15 height 16
type input "[DATE]"
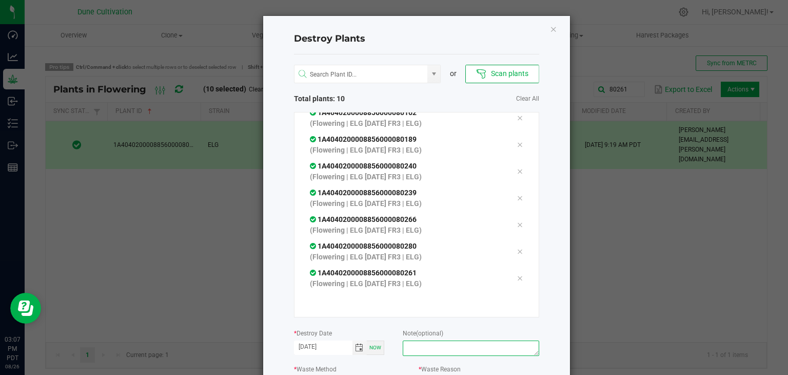
click at [417, 341] on textarea at bounding box center [471, 347] width 136 height 15
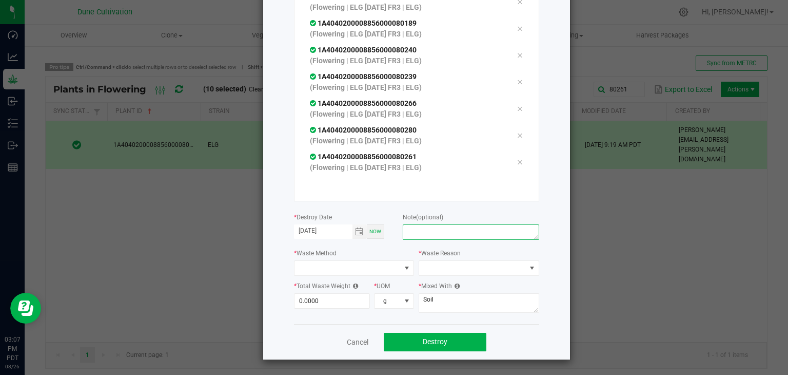
scroll to position [116, 0]
type textarea "unhealthy"
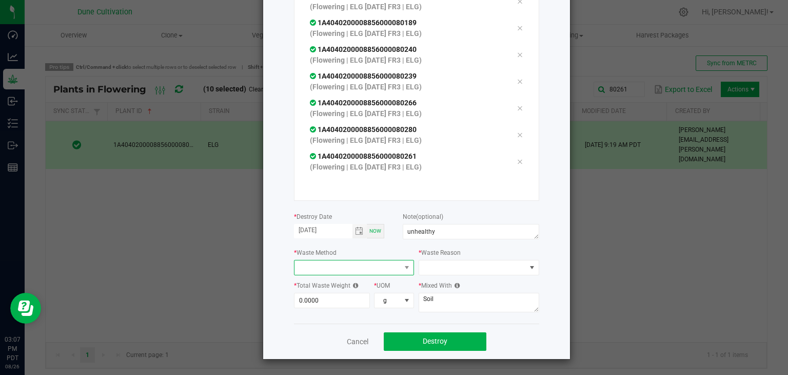
click at [377, 263] on span at bounding box center [347, 267] width 107 height 14
click at [317, 292] on li "Grinding with compostable material" at bounding box center [364, 285] width 149 height 17
click at [453, 267] on span at bounding box center [475, 267] width 100 height 14
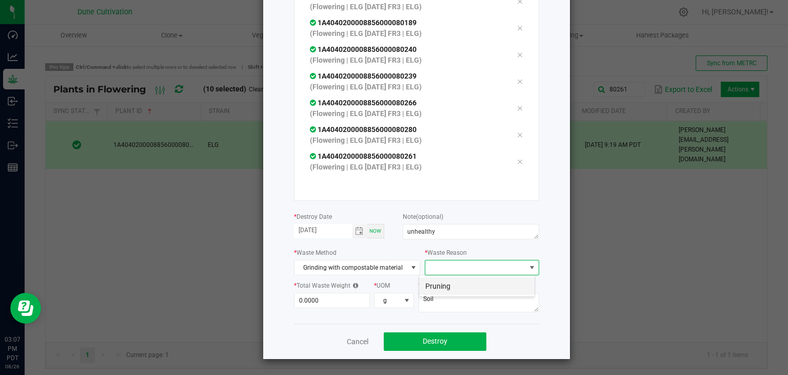
click at [436, 284] on li "Pruning" at bounding box center [476, 285] width 115 height 17
click at [349, 296] on input "0" at bounding box center [331, 300] width 75 height 14
type input "8"
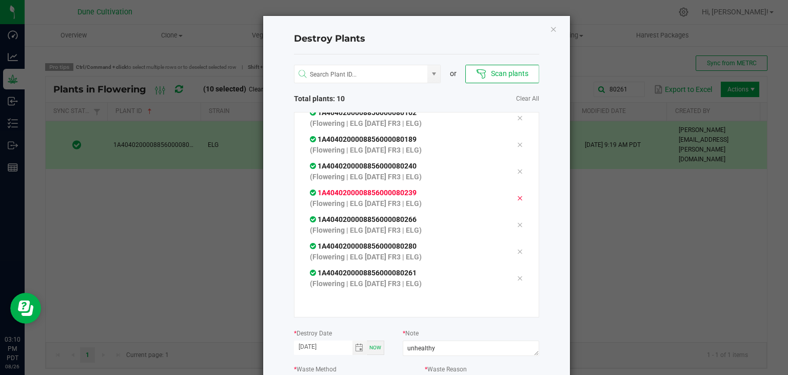
scroll to position [116, 0]
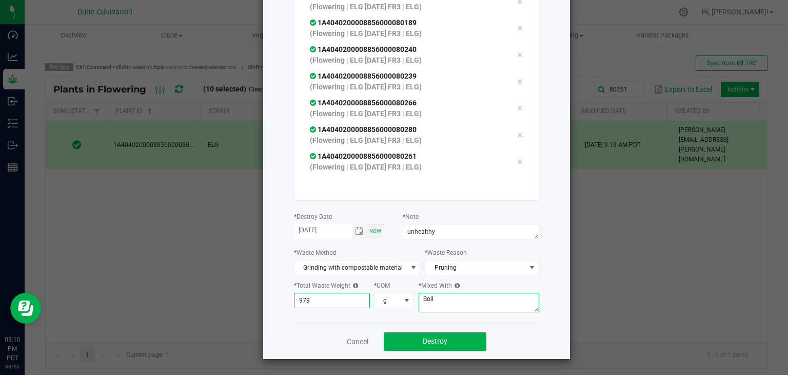
type input "979.0000"
click at [457, 303] on textarea "Soil" at bounding box center [479, 301] width 121 height 19
type textarea "S"
type textarea "wood chips"
click at [440, 329] on div "Cancel Destroy" at bounding box center [416, 340] width 245 height 35
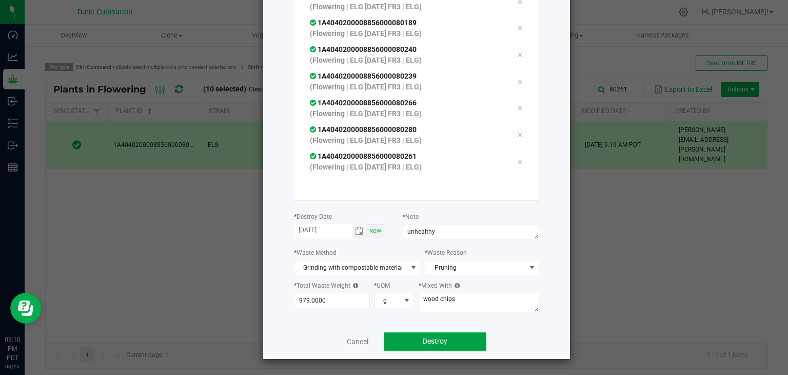
click at [431, 335] on button "Destroy" at bounding box center [435, 341] width 103 height 18
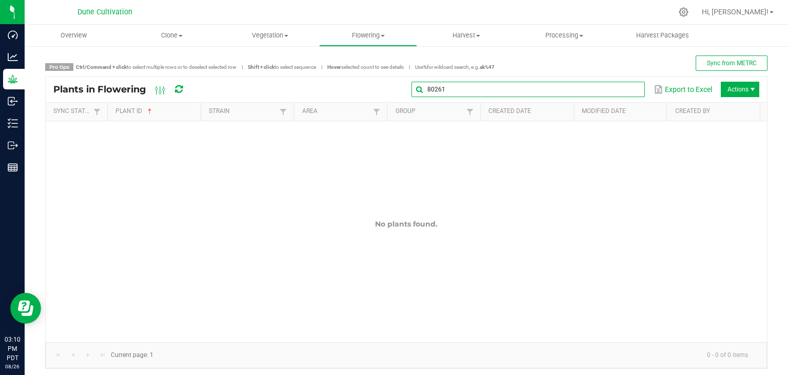
click at [620, 84] on input "80261" at bounding box center [527, 89] width 233 height 15
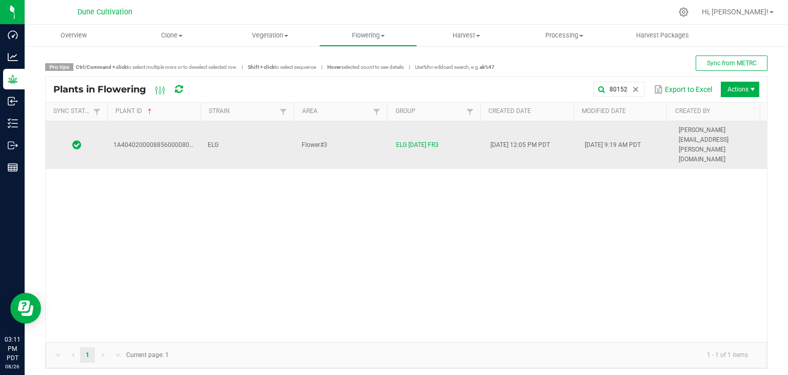
drag, startPoint x: 229, startPoint y: 131, endPoint x: 252, endPoint y: 123, distance: 25.0
click at [230, 131] on td "ELG" at bounding box center [249, 145] width 94 height 48
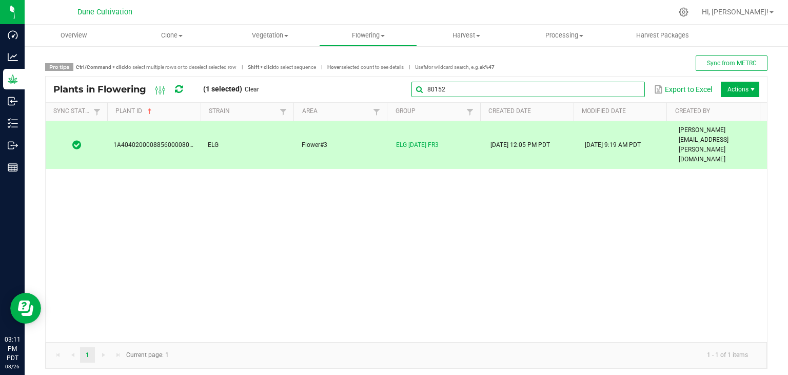
click at [628, 86] on global-search-input-ngx "80152" at bounding box center [527, 89] width 233 height 7
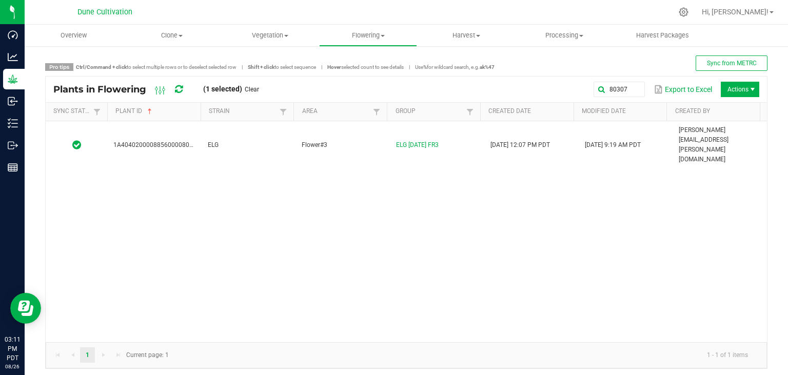
click at [363, 140] on div "1A4040200008856000080307 ELG Flower#3 ELG [DATE] FR3 [DATE] 12:07 PM PDT [DATE]…" at bounding box center [406, 231] width 721 height 221
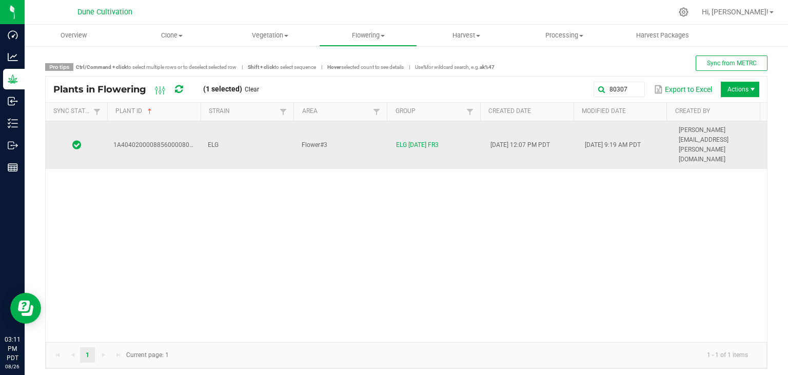
click at [366, 136] on td "Flower#3" at bounding box center [343, 145] width 94 height 48
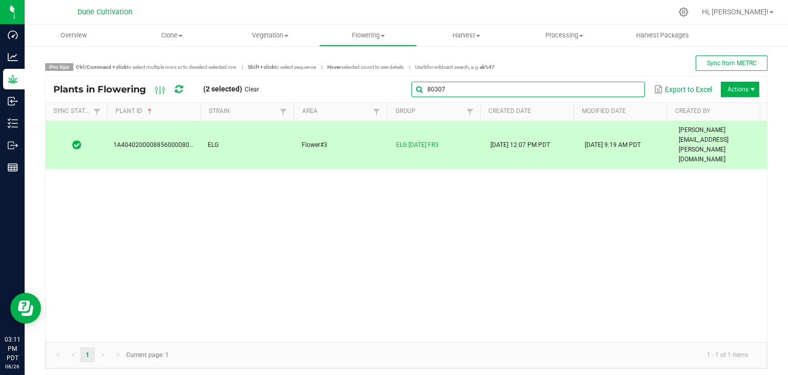
click at [625, 94] on input "80307" at bounding box center [527, 89] width 233 height 15
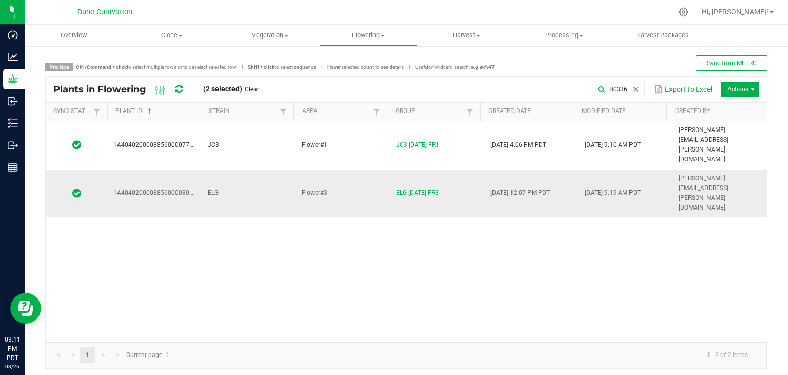
click at [276, 169] on td "ELG" at bounding box center [249, 193] width 94 height 48
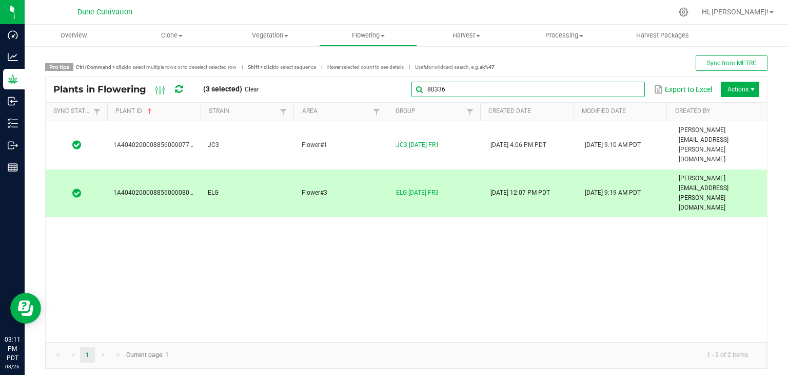
click at [618, 91] on input "80336" at bounding box center [527, 89] width 233 height 15
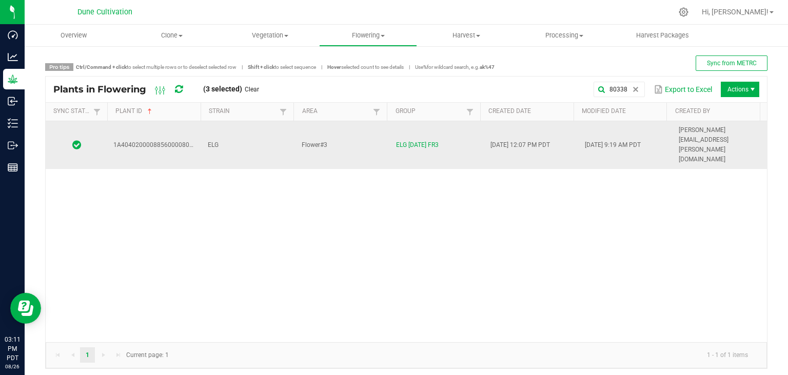
click at [266, 131] on td "ELG" at bounding box center [249, 145] width 94 height 48
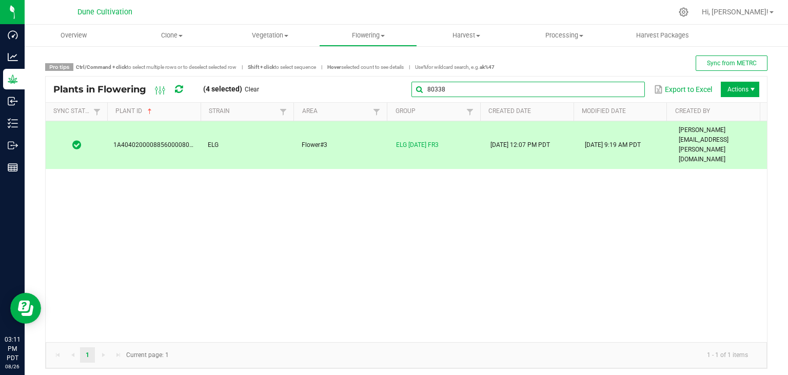
click at [623, 87] on global-search-input-ngx "80338" at bounding box center [527, 89] width 233 height 7
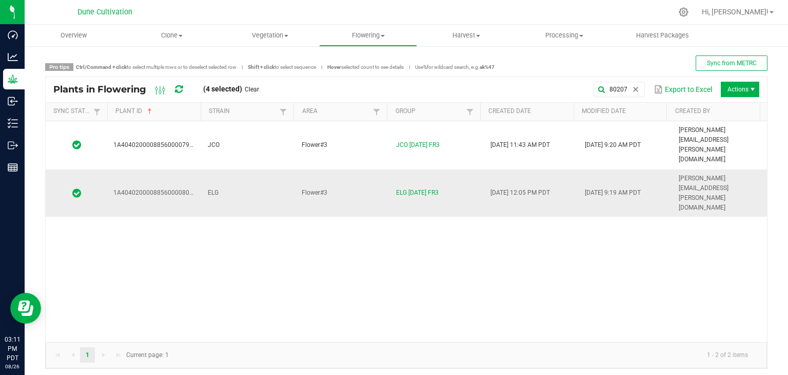
click at [246, 169] on td "ELG" at bounding box center [249, 193] width 94 height 48
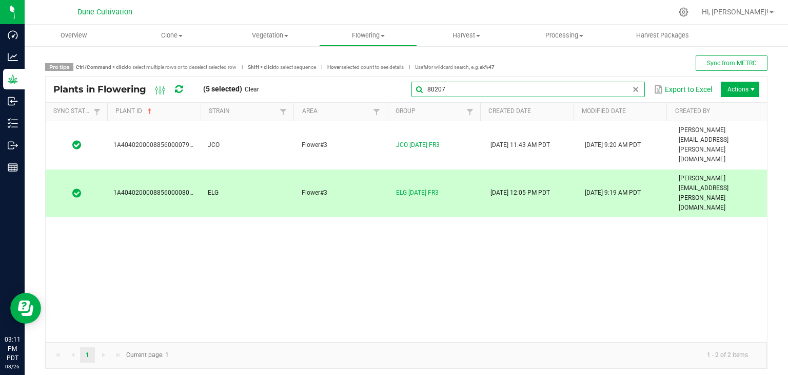
click at [620, 88] on input "80207" at bounding box center [527, 89] width 233 height 15
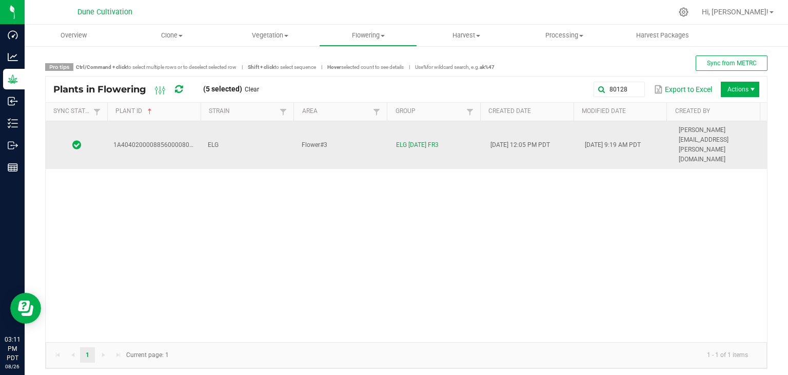
click at [253, 126] on td "ELG" at bounding box center [249, 145] width 94 height 48
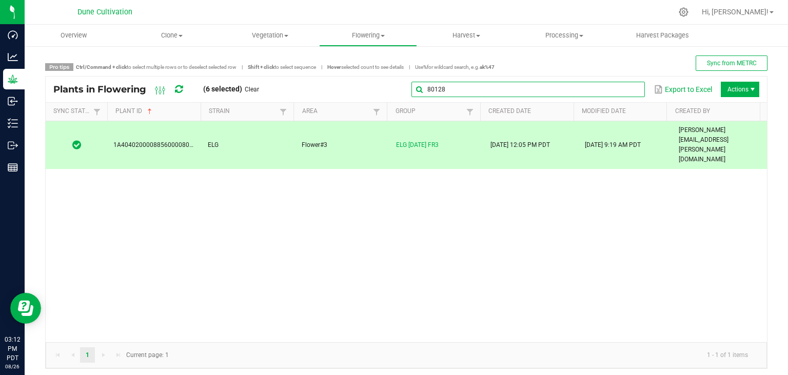
click at [626, 87] on global-search-input-ngx "80128" at bounding box center [527, 89] width 233 height 7
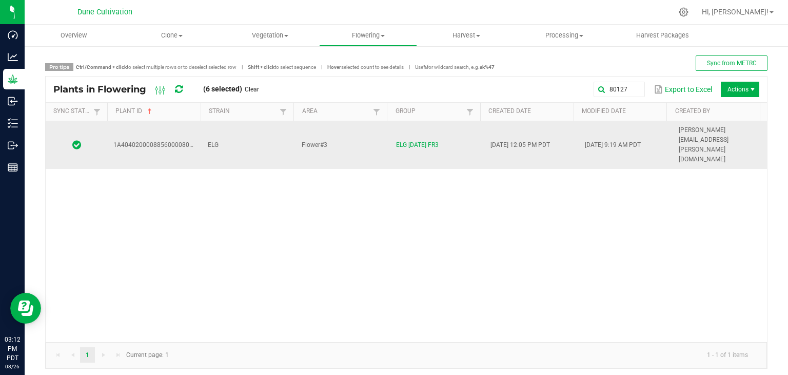
click at [263, 130] on td "ELG" at bounding box center [249, 145] width 94 height 48
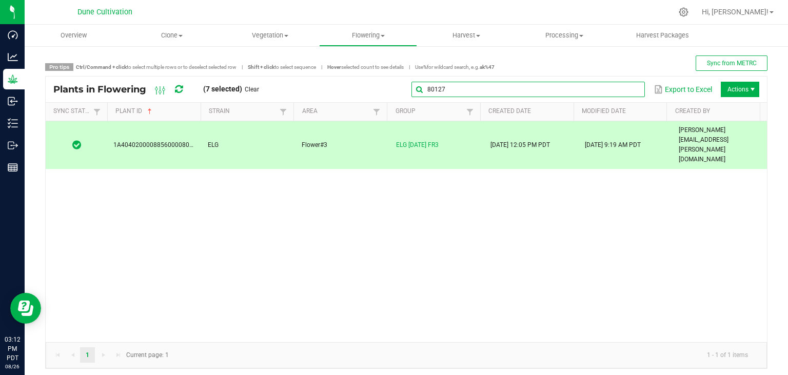
click at [631, 94] on input "80127" at bounding box center [527, 89] width 233 height 15
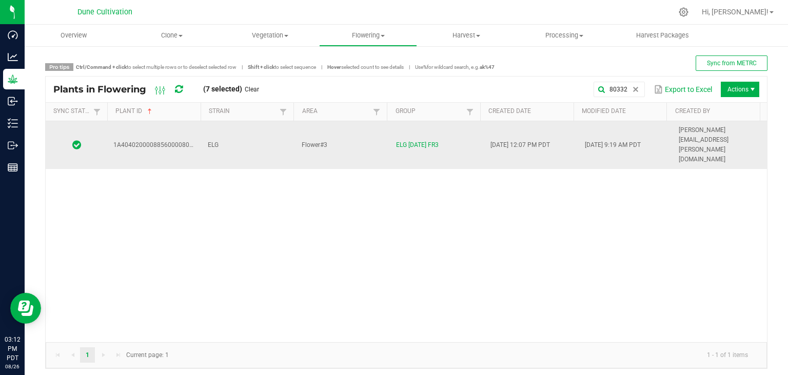
click at [259, 124] on td "ELG" at bounding box center [249, 145] width 94 height 48
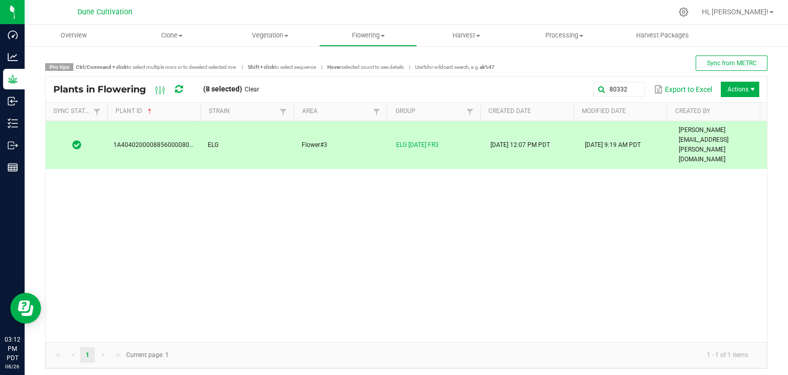
click at [621, 97] on div "Plants in Flowering (8 selected) Clear 80332 Export to Excel Actions" at bounding box center [406, 89] width 721 height 26
click at [626, 92] on global-search-input-ngx "80332" at bounding box center [527, 89] width 233 height 7
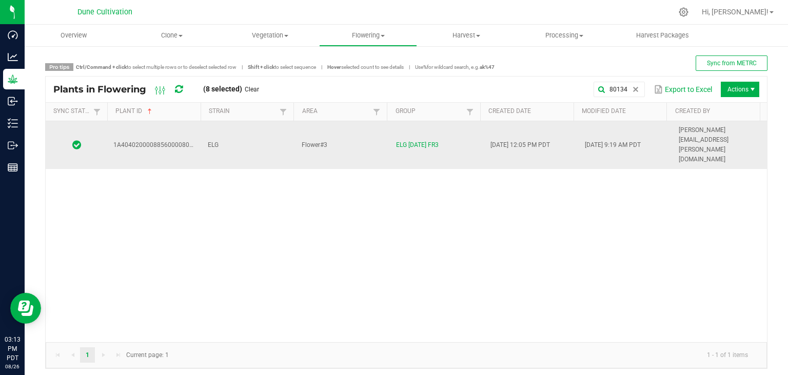
click at [263, 134] on td "ELG" at bounding box center [249, 145] width 94 height 48
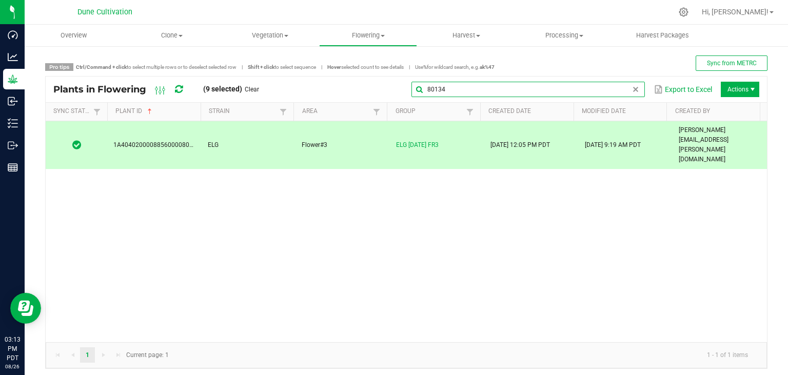
click at [627, 86] on global-search-input-ngx "80134" at bounding box center [527, 89] width 233 height 7
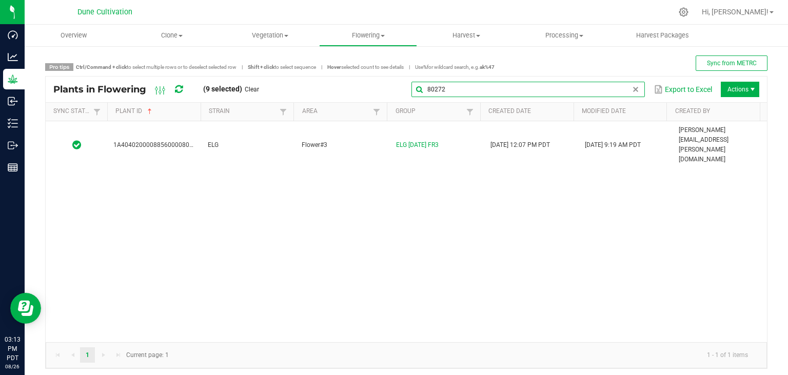
type input "80272"
click at [296, 143] on div "1A4040200008856000080272 ELG Flower#3 ELG [DATE] FR3 [DATE] 12:07 PM PDT [DATE]…" at bounding box center [406, 231] width 721 height 221
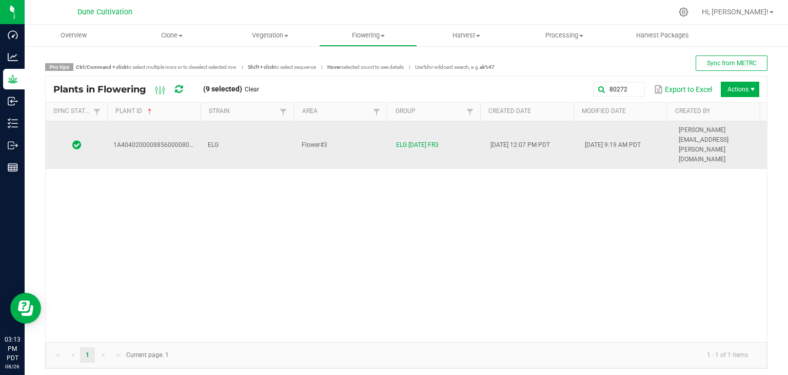
click at [279, 131] on td "ELG" at bounding box center [249, 145] width 94 height 48
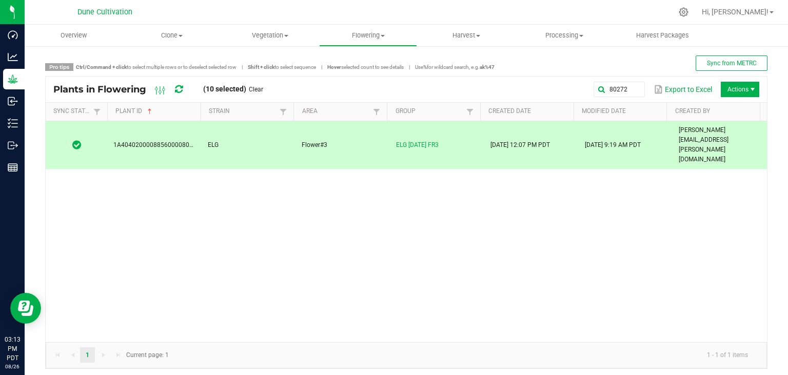
click at [749, 85] on span "Actions" at bounding box center [753, 89] width 8 height 8
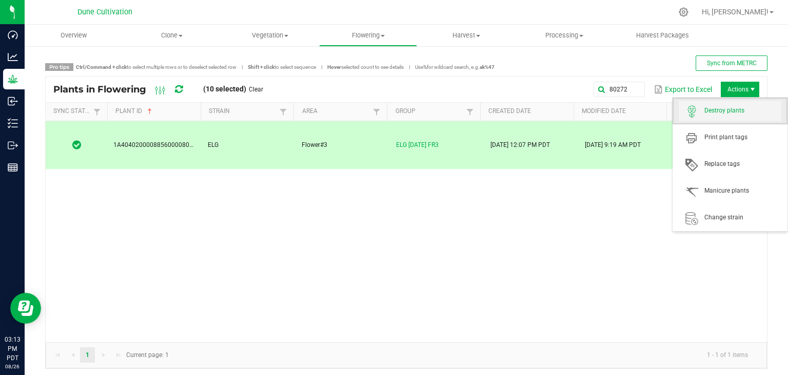
click at [742, 111] on span "Destroy plants" at bounding box center [742, 110] width 77 height 9
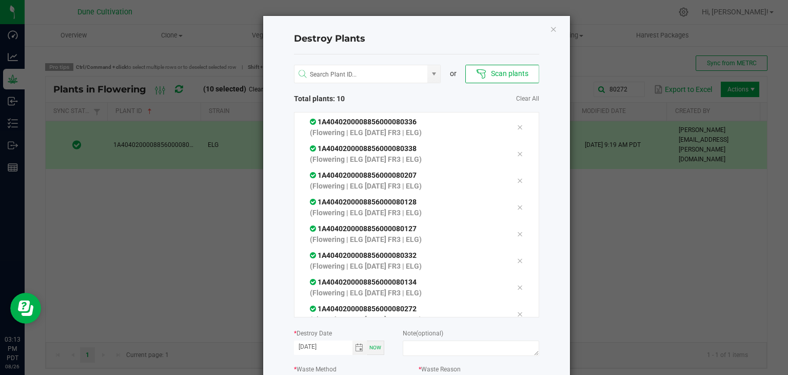
scroll to position [88, 0]
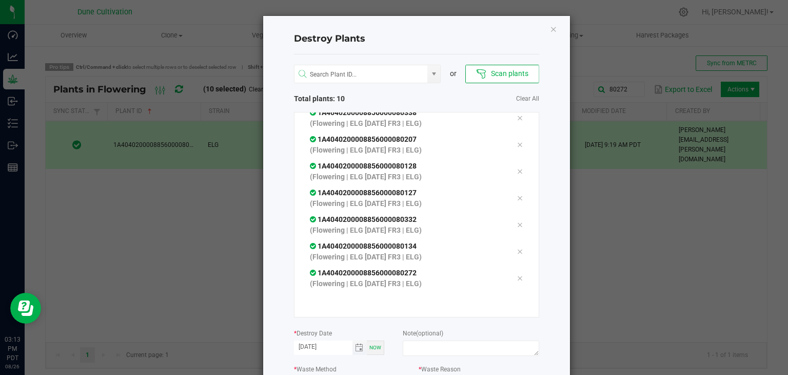
click at [356, 341] on span "Toggle calendar" at bounding box center [359, 347] width 15 height 14
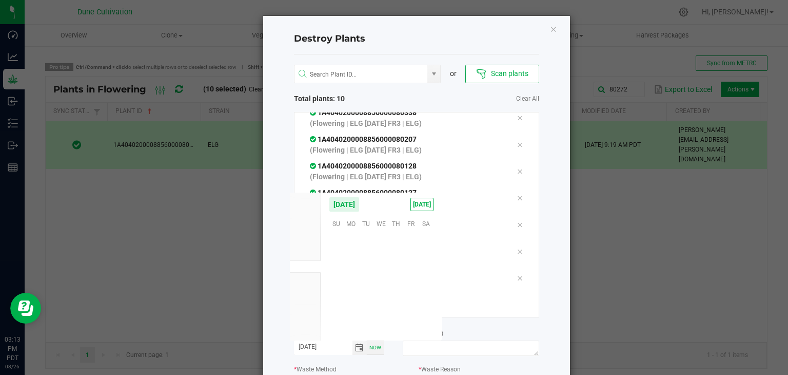
scroll to position [166304, 0]
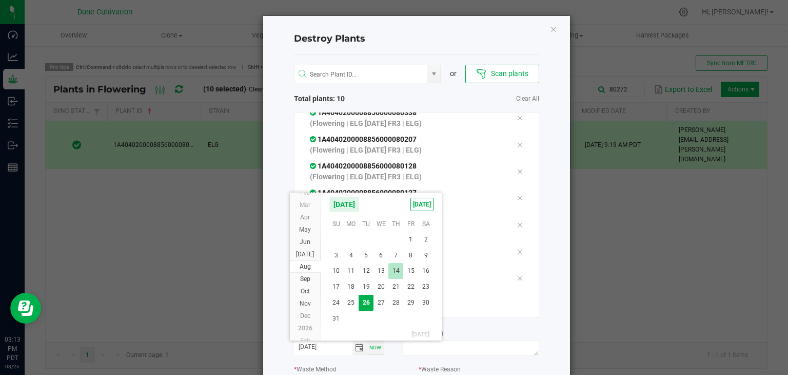
click at [394, 269] on span "14" at bounding box center [395, 271] width 15 height 16
type input "[DATE]"
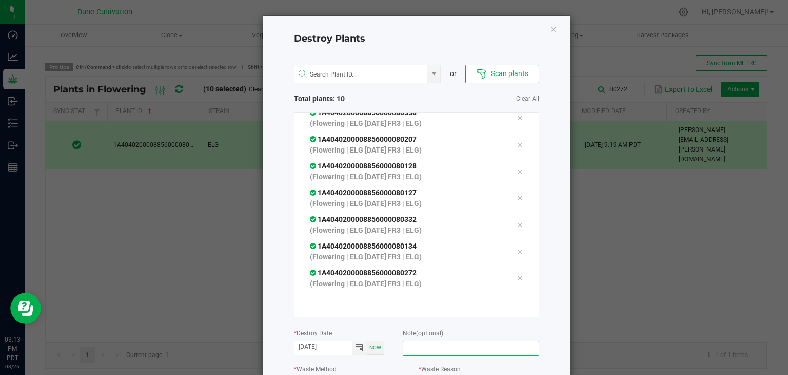
click at [421, 341] on textarea at bounding box center [471, 347] width 136 height 15
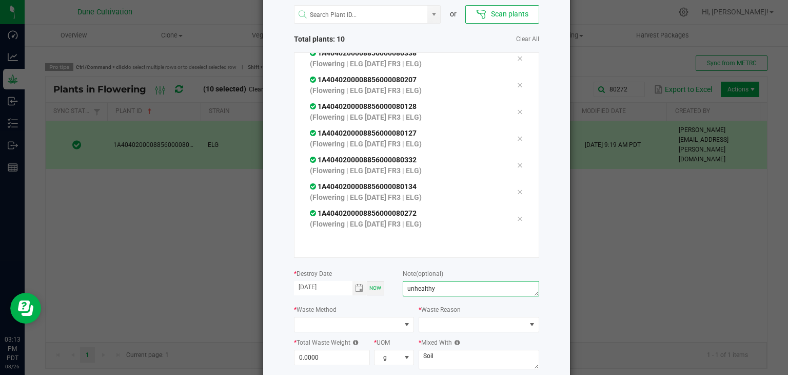
scroll to position [116, 0]
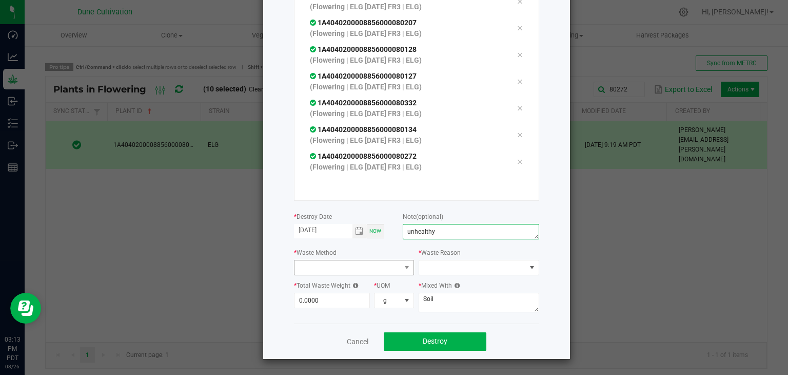
type textarea "unhealthy"
click at [346, 268] on span at bounding box center [347, 267] width 107 height 14
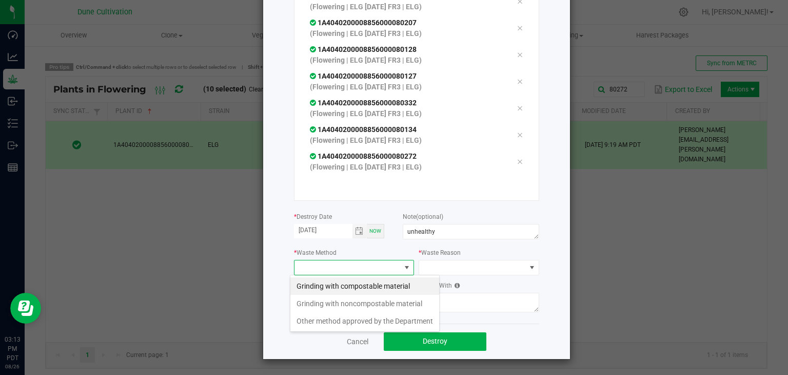
scroll to position [15, 121]
click at [349, 285] on li "Grinding with compostable material" at bounding box center [364, 285] width 149 height 17
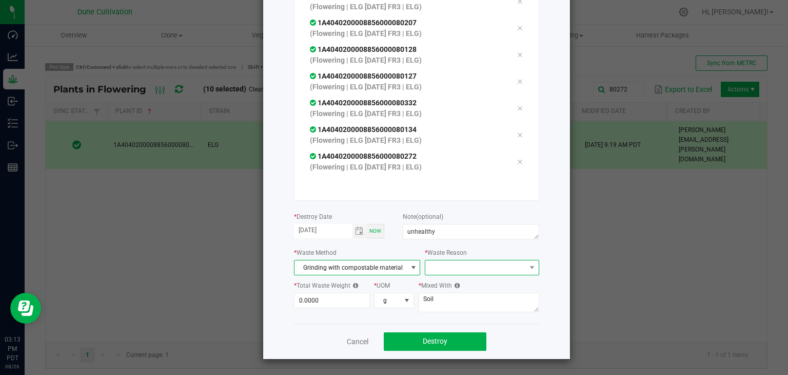
click at [437, 268] on span at bounding box center [475, 267] width 100 height 14
click at [447, 290] on li "Pruning" at bounding box center [476, 285] width 115 height 17
click at [333, 294] on div "* Total Waste Weight 0.0000" at bounding box center [334, 294] width 80 height 28
click at [334, 294] on input "0" at bounding box center [331, 300] width 75 height 14
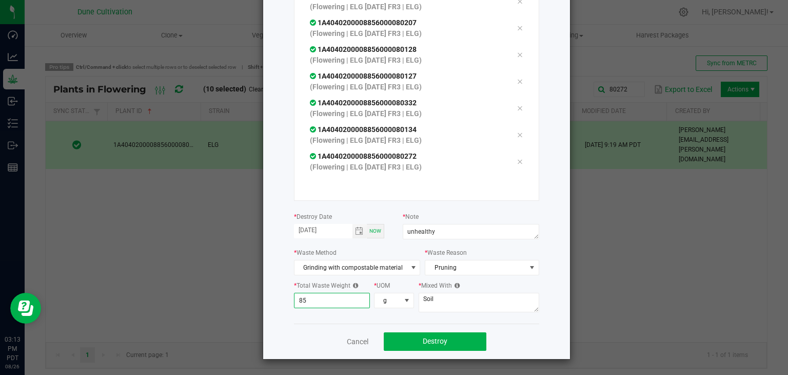
type input "8"
type input "861.0000"
click at [521, 304] on textarea "Soil" at bounding box center [479, 301] width 121 height 19
type textarea "S"
type textarea "wood chips"
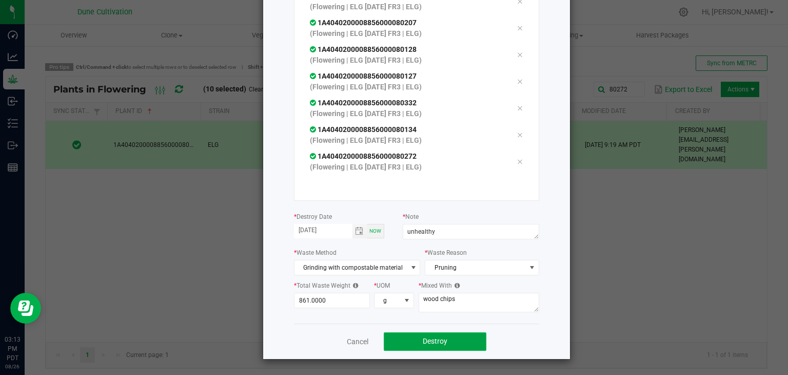
click at [446, 337] on button "Destroy" at bounding box center [435, 341] width 103 height 18
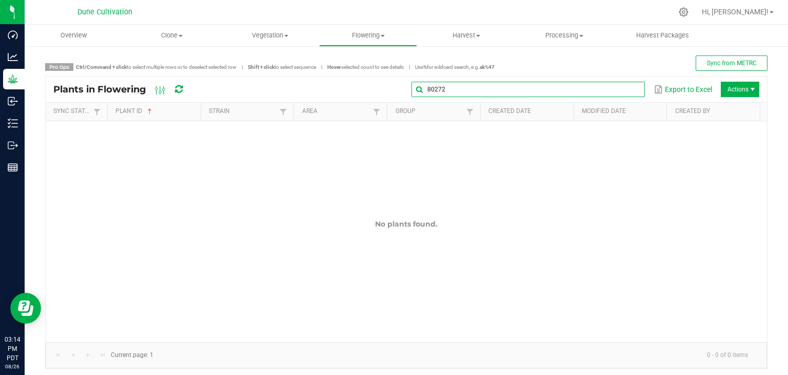
click at [623, 89] on global-search-input-ngx "80272" at bounding box center [527, 89] width 233 height 7
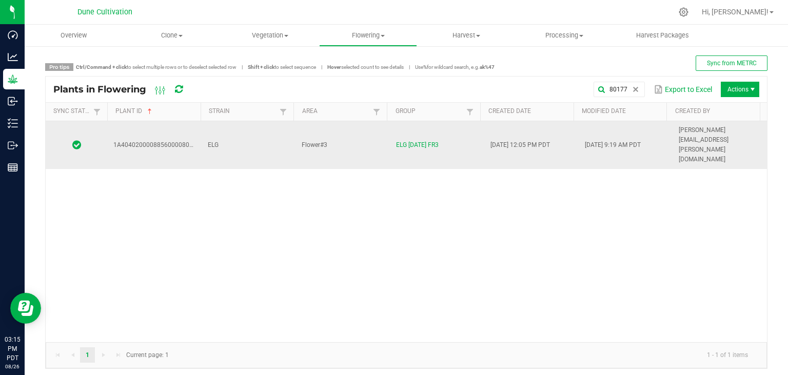
click at [351, 130] on td "Flower#3" at bounding box center [343, 145] width 94 height 48
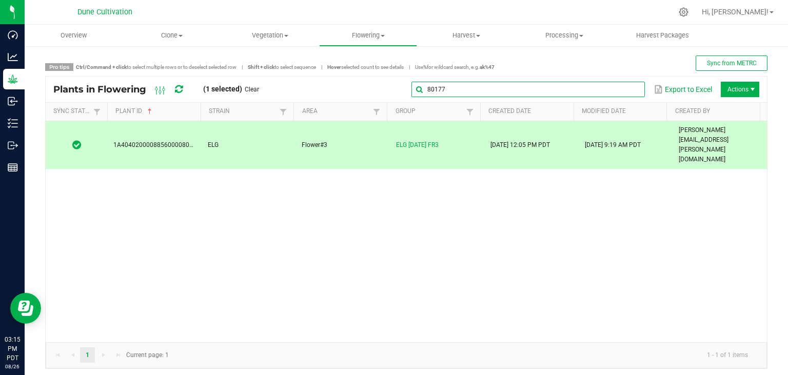
click at [624, 87] on global-search-input-ngx "80177" at bounding box center [527, 89] width 233 height 7
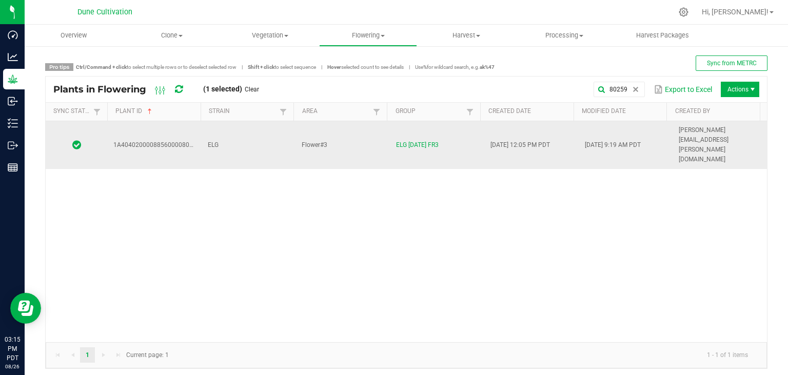
click at [359, 136] on td "Flower#3" at bounding box center [343, 145] width 94 height 48
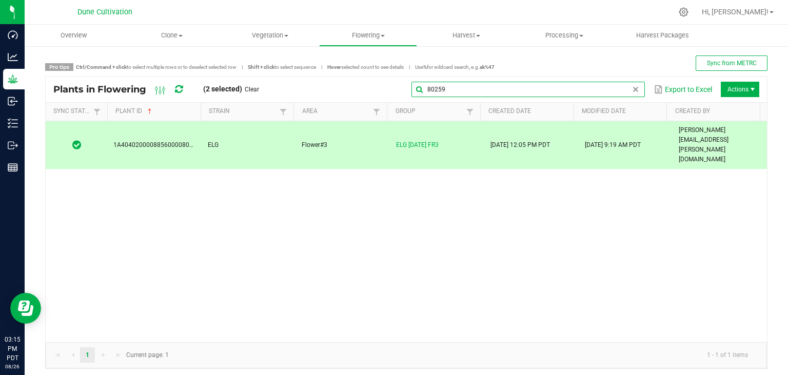
click at [623, 92] on global-search-input-ngx "80259" at bounding box center [527, 89] width 233 height 7
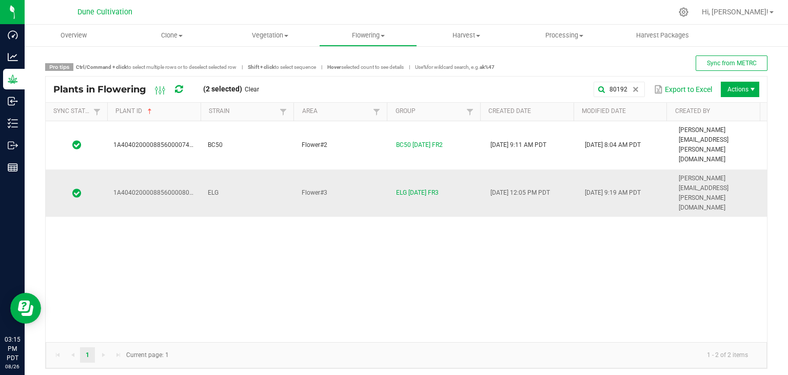
click at [215, 169] on td "ELG" at bounding box center [249, 193] width 94 height 48
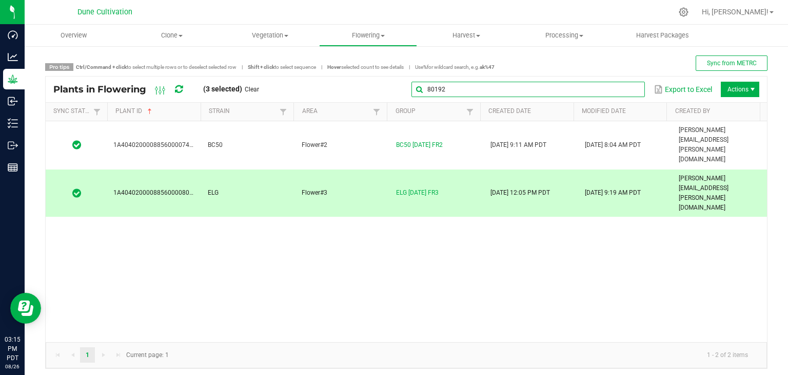
click at [608, 89] on input "80192" at bounding box center [527, 89] width 233 height 15
click at [596, 91] on input "80192" at bounding box center [527, 89] width 233 height 15
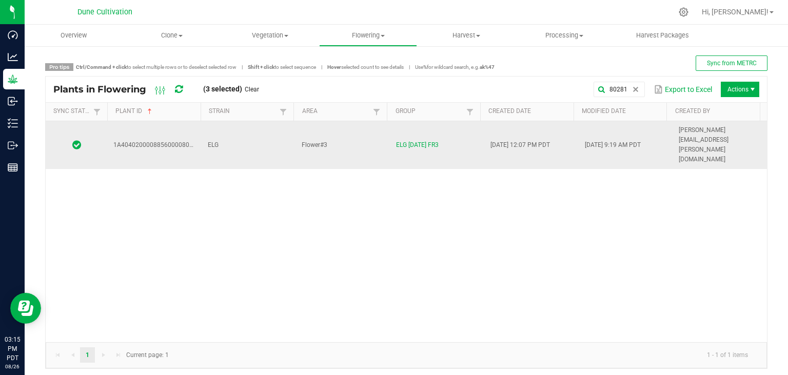
click at [377, 137] on td "Flower#3" at bounding box center [343, 145] width 94 height 48
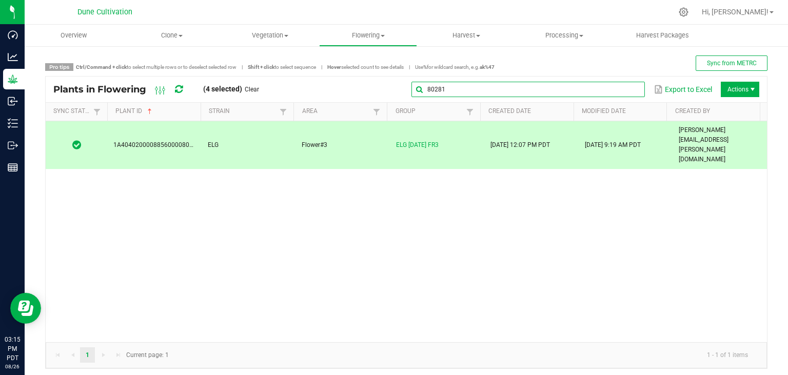
click at [624, 87] on global-search-input-ngx "80281" at bounding box center [527, 89] width 233 height 7
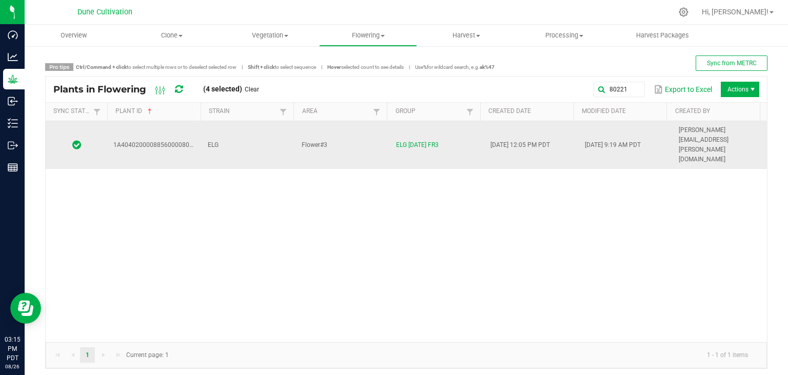
click at [373, 137] on td "Flower#3" at bounding box center [343, 145] width 94 height 48
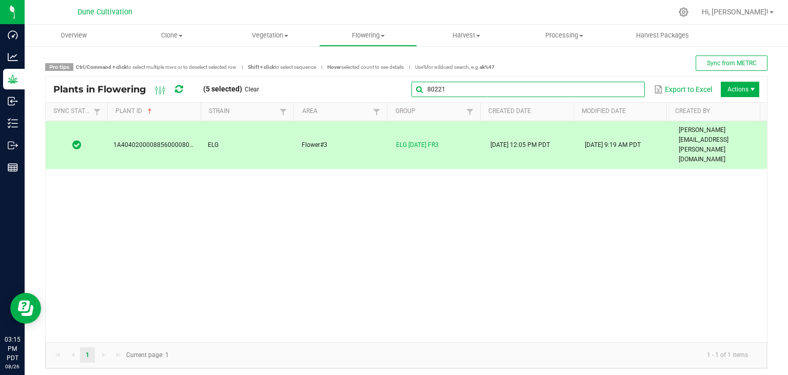
click at [626, 91] on global-search-input-ngx "80221" at bounding box center [527, 89] width 233 height 7
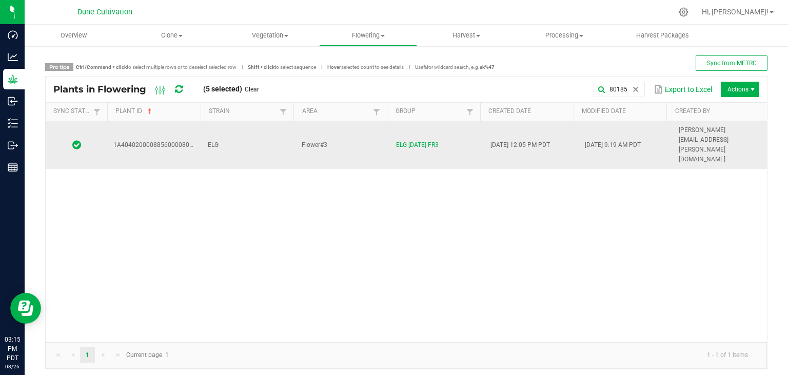
click at [261, 135] on td "ELG" at bounding box center [249, 145] width 94 height 48
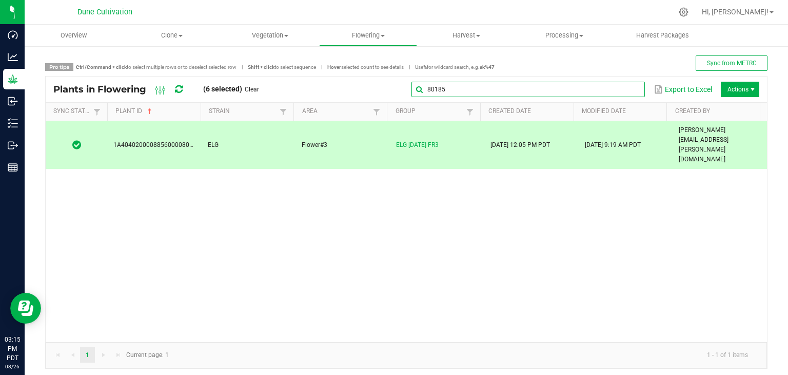
click at [628, 95] on input "80185" at bounding box center [527, 89] width 233 height 15
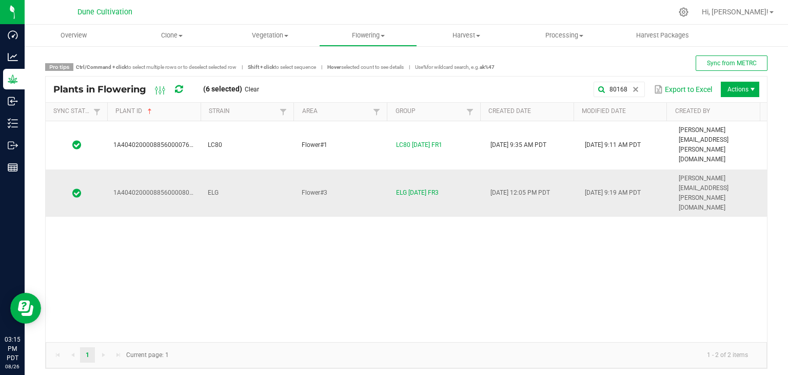
drag, startPoint x: 259, startPoint y: 141, endPoint x: 260, endPoint y: 149, distance: 8.3
click at [259, 169] on td "ELG" at bounding box center [249, 193] width 94 height 48
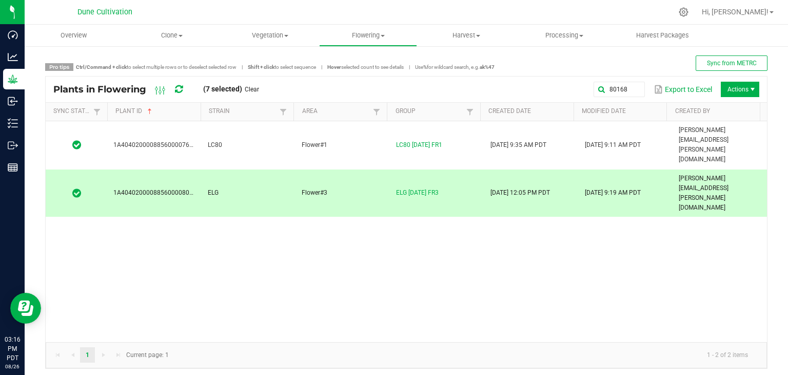
click at [638, 89] on div "80168 Export to Excel Actions" at bounding box center [513, 89] width 493 height 17
click at [632, 96] on input "80168" at bounding box center [527, 89] width 233 height 15
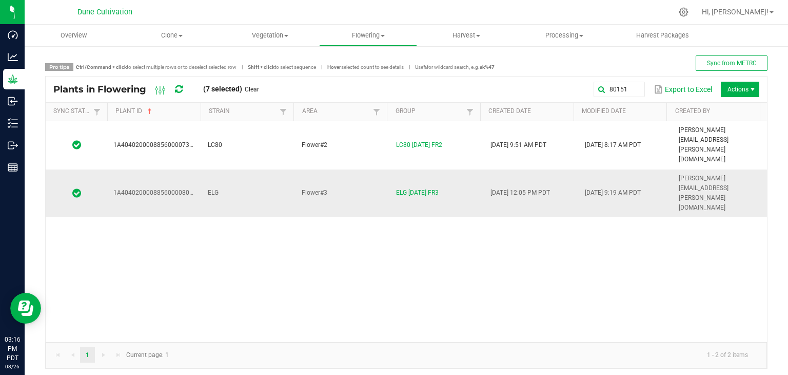
click at [229, 169] on td "ELG" at bounding box center [249, 193] width 94 height 48
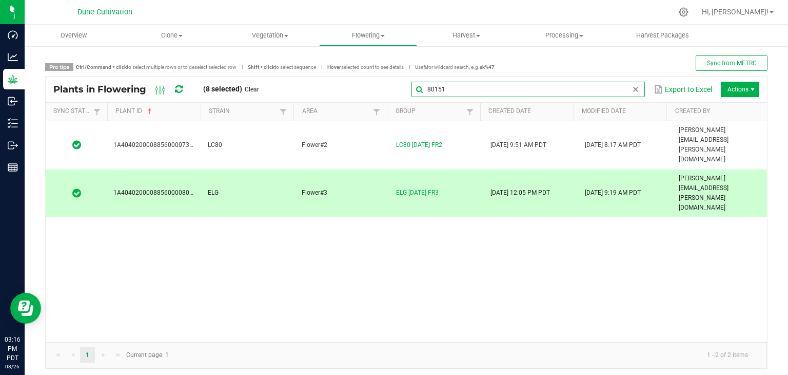
click at [618, 87] on input "80151" at bounding box center [527, 89] width 233 height 15
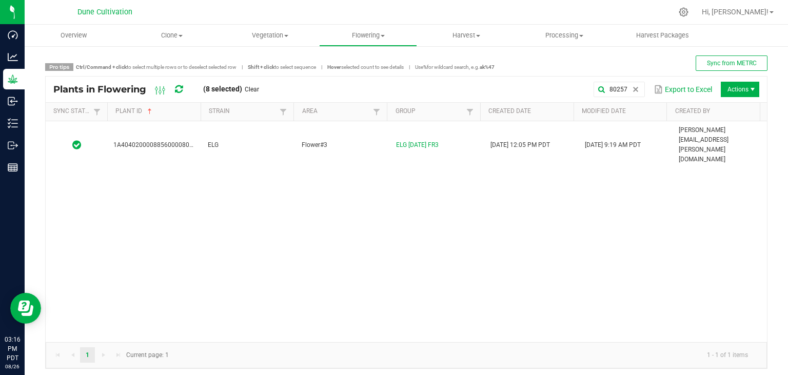
click at [279, 140] on div "1A4040200008856000080257 ELG Flower#3 ELG [DATE] FR3 [DATE] 12:05 PM PDT [DATE]…" at bounding box center [406, 231] width 721 height 221
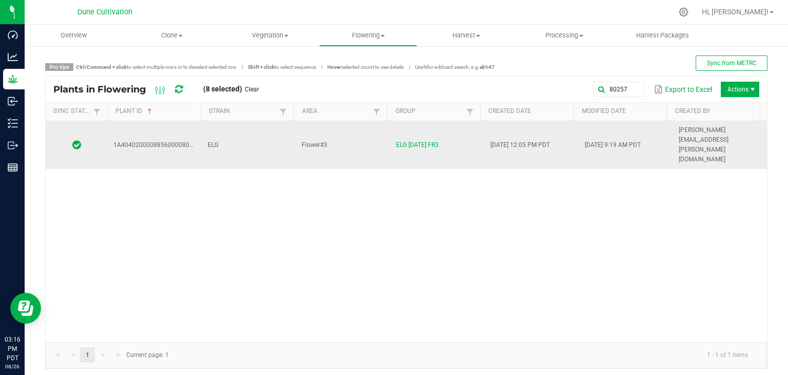
click at [269, 130] on td "ELG" at bounding box center [249, 145] width 94 height 48
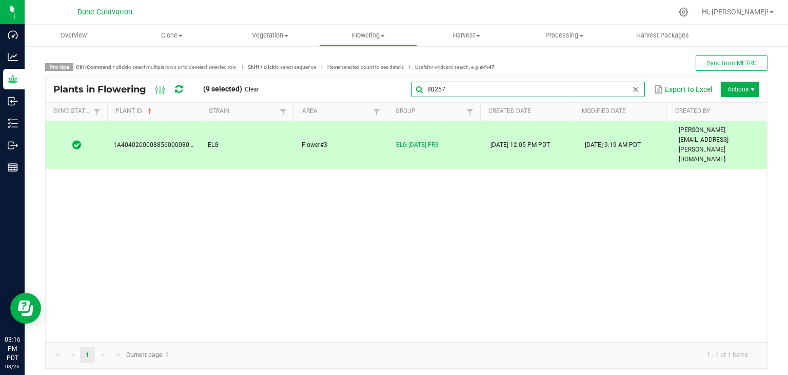
click at [618, 92] on input "80257" at bounding box center [527, 89] width 233 height 15
click at [417, 91] on input "80257" at bounding box center [527, 89] width 233 height 15
click at [431, 92] on input "80257" at bounding box center [527, 89] width 233 height 15
click at [429, 92] on input "80257" at bounding box center [527, 89] width 233 height 15
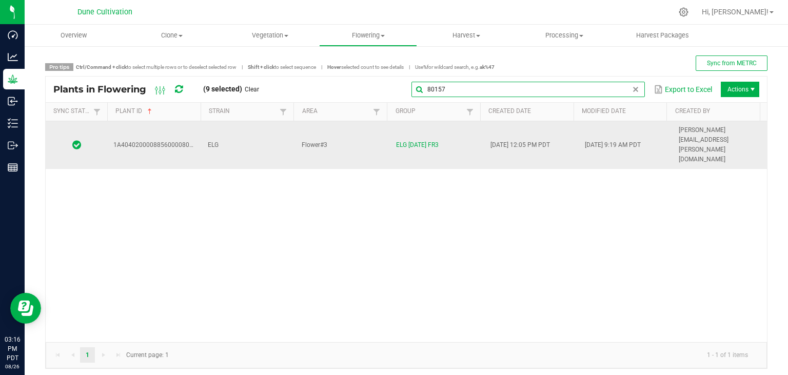
type input "80157"
click at [217, 133] on td "ELG" at bounding box center [249, 145] width 94 height 48
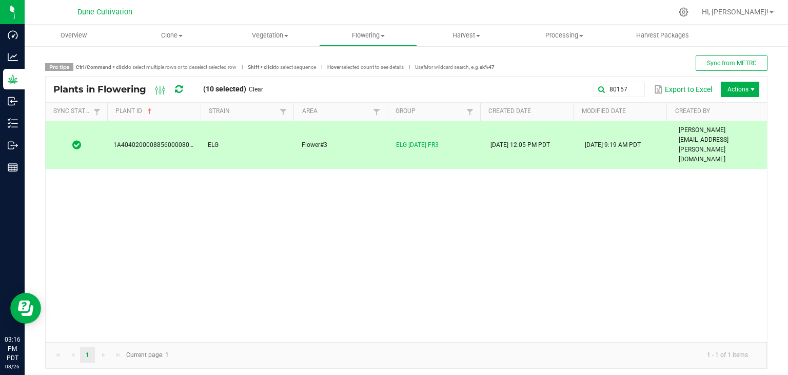
click at [729, 93] on span "Actions" at bounding box center [740, 89] width 38 height 15
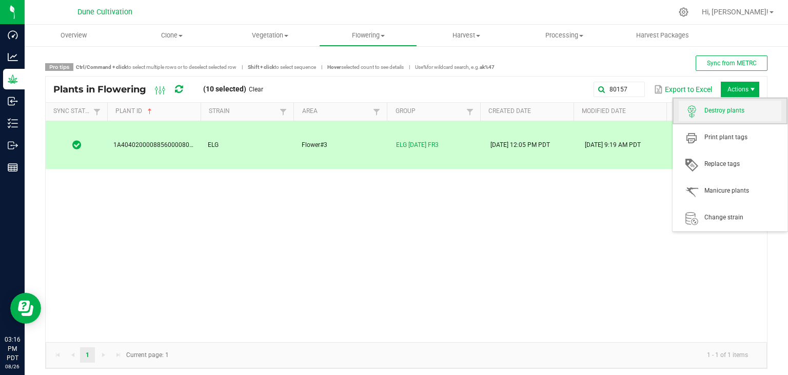
click at [719, 113] on span "Destroy plants" at bounding box center [742, 110] width 77 height 9
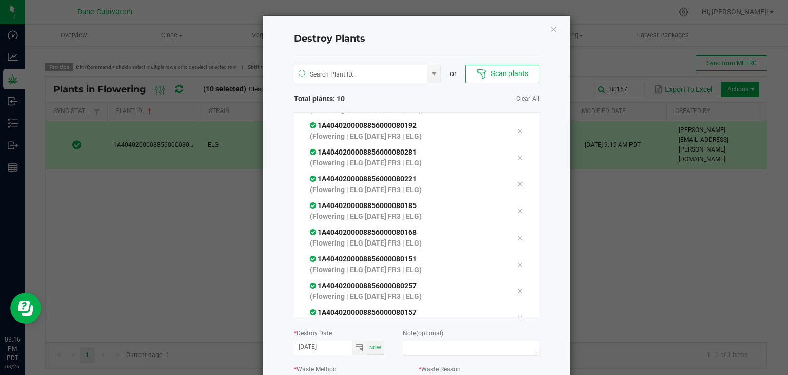
scroll to position [88, 0]
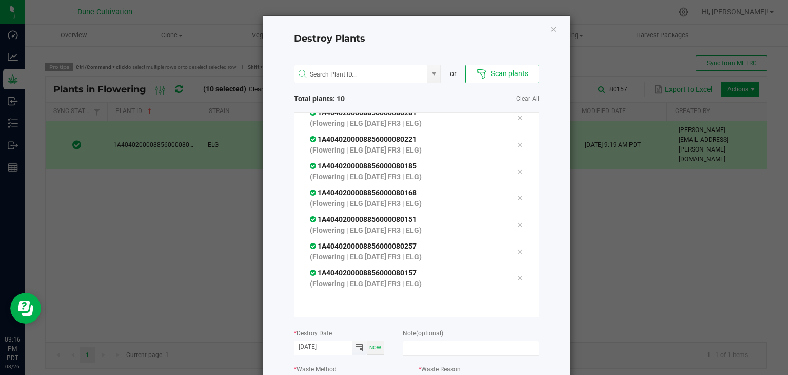
click at [355, 346] on span "Toggle calendar" at bounding box center [359, 347] width 8 height 8
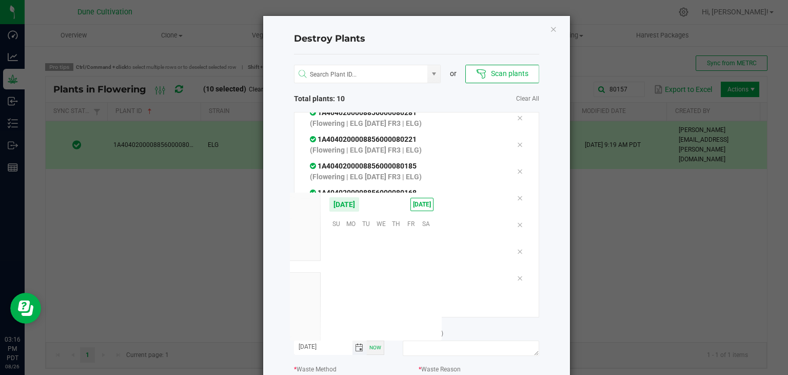
scroll to position [166304, 0]
drag, startPoint x: 396, startPoint y: 273, endPoint x: 401, endPoint y: 278, distance: 6.9
click at [396, 274] on span "14" at bounding box center [395, 271] width 15 height 16
type input "[DATE]"
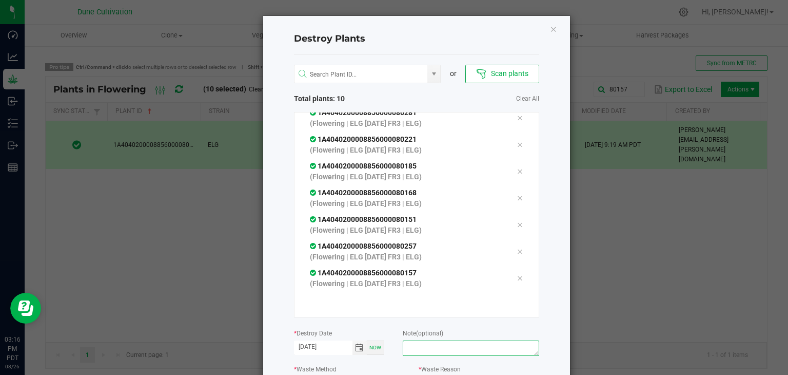
click at [437, 343] on textarea at bounding box center [471, 347] width 136 height 15
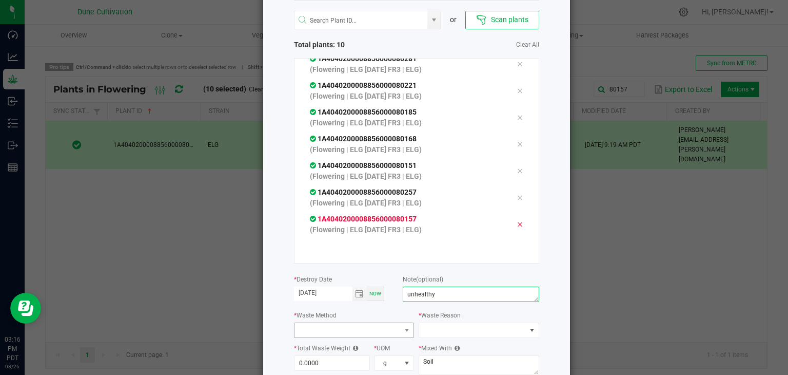
scroll to position [116, 0]
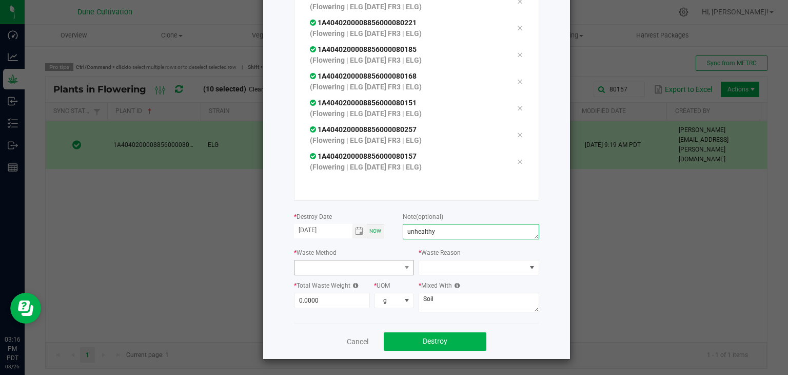
type textarea "unhealthy"
click at [335, 271] on span at bounding box center [347, 267] width 107 height 14
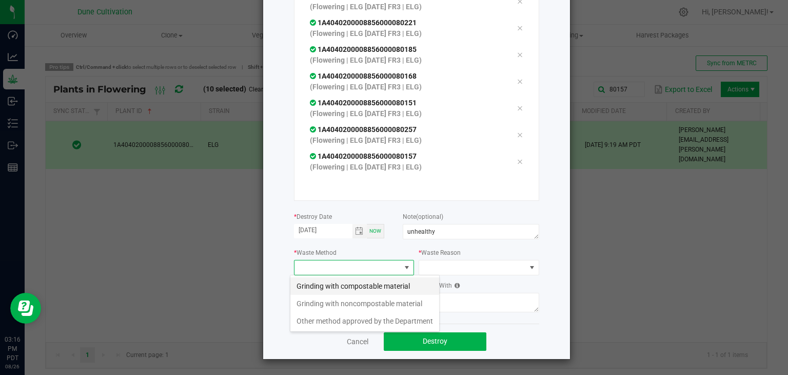
scroll to position [15, 121]
click at [342, 288] on li "Grinding with compostable material" at bounding box center [364, 285] width 149 height 17
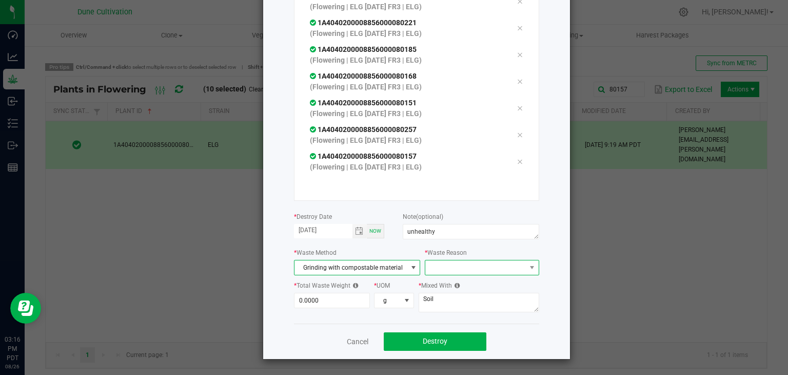
click at [447, 264] on span at bounding box center [475, 267] width 100 height 14
click at [440, 284] on li "Pruning" at bounding box center [476, 285] width 115 height 17
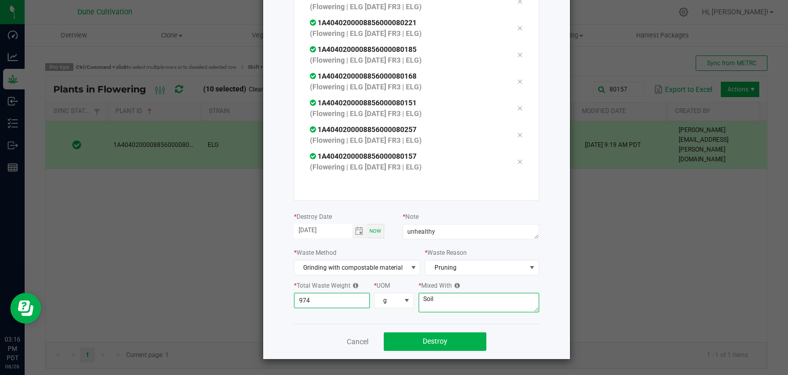
type input "974.0000"
click at [489, 294] on textarea "Soil" at bounding box center [479, 301] width 121 height 19
type textarea "S"
type textarea "wood chips"
click at [427, 337] on span "Destroy" at bounding box center [435, 341] width 25 height 8
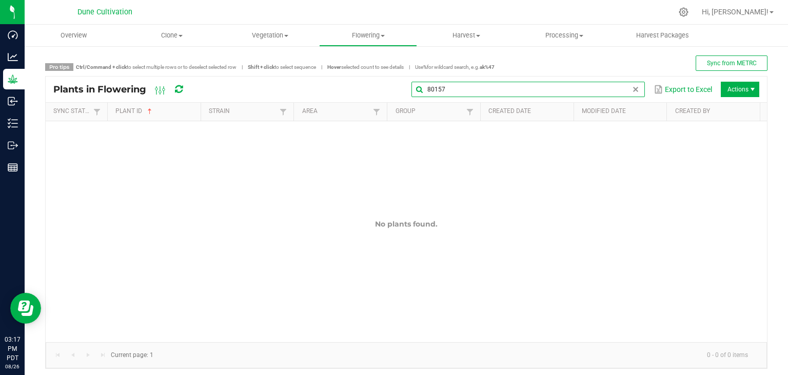
click at [626, 91] on global-search-input-ngx "80157" at bounding box center [527, 89] width 233 height 7
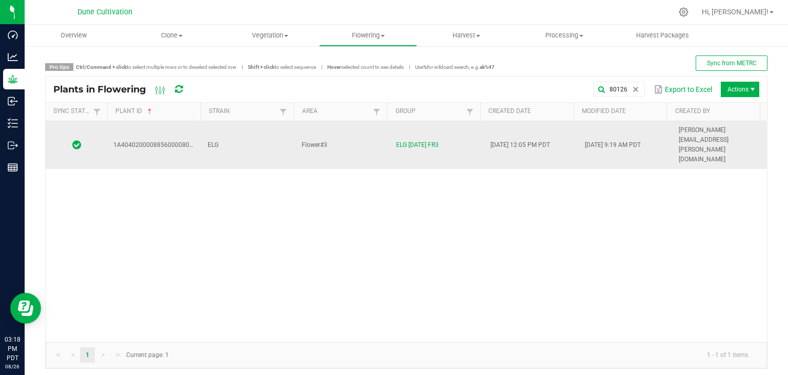
click at [289, 134] on td "ELG" at bounding box center [249, 145] width 94 height 48
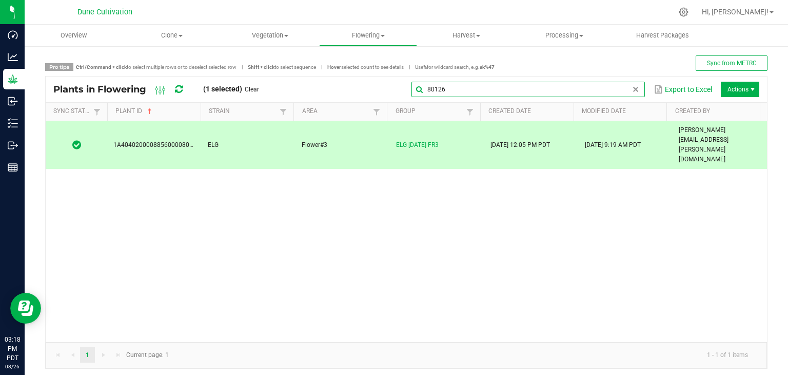
click at [624, 92] on global-search-input-ngx "80126" at bounding box center [527, 89] width 233 height 7
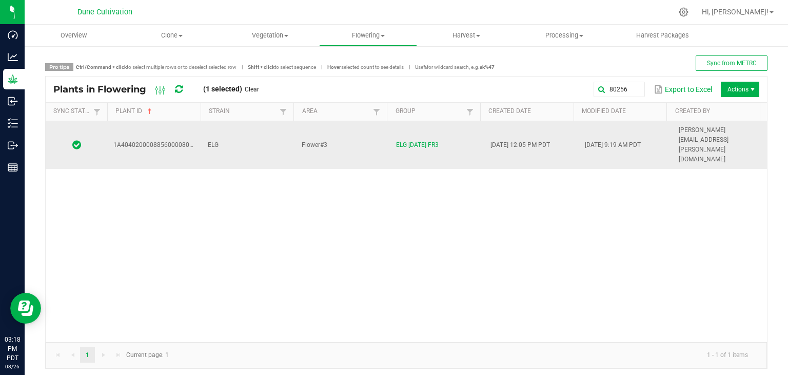
click at [229, 138] on td "ELG" at bounding box center [249, 145] width 94 height 48
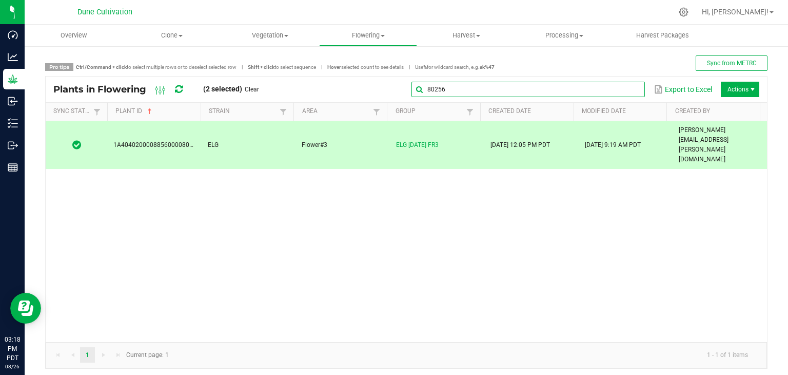
click at [622, 86] on input "80256" at bounding box center [527, 89] width 233 height 15
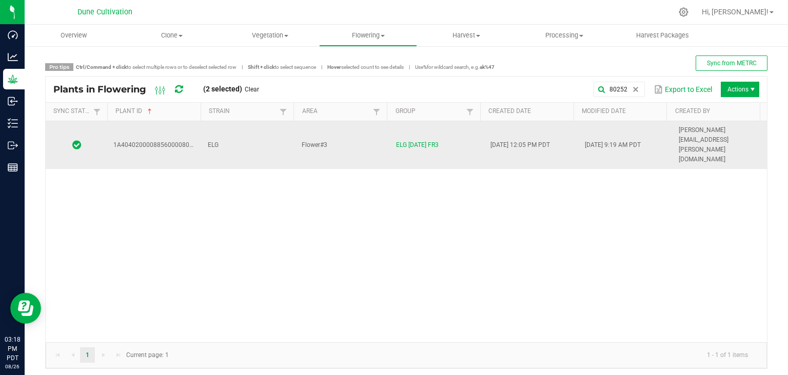
click at [240, 137] on td "ELG" at bounding box center [249, 145] width 94 height 48
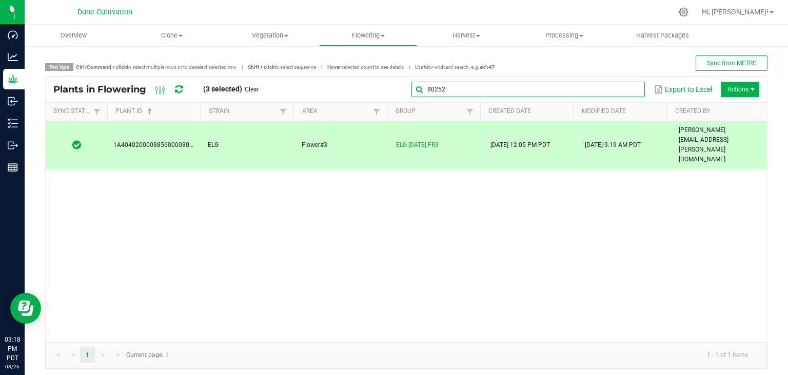
click at [625, 93] on input "80252" at bounding box center [527, 89] width 233 height 15
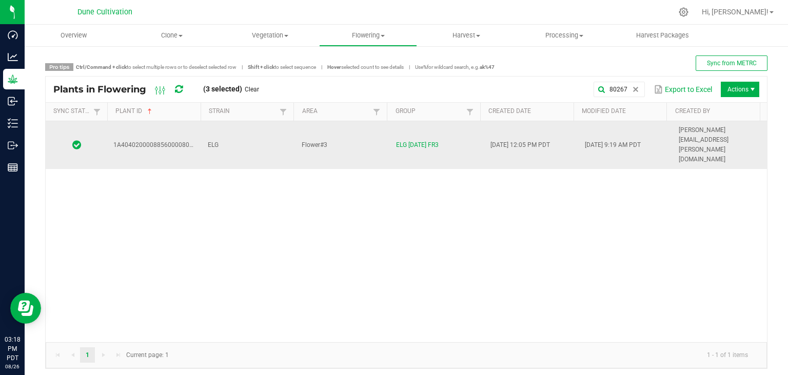
click at [261, 134] on td "ELG" at bounding box center [249, 145] width 94 height 48
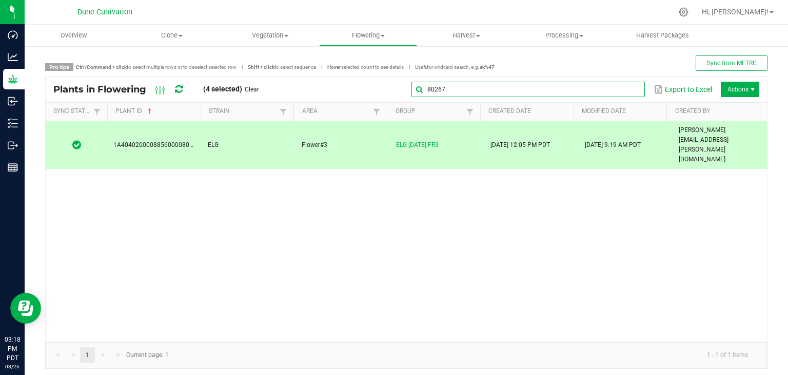
click at [612, 90] on input "80267" at bounding box center [527, 89] width 233 height 15
click at [484, 85] on input "80267" at bounding box center [527, 89] width 233 height 15
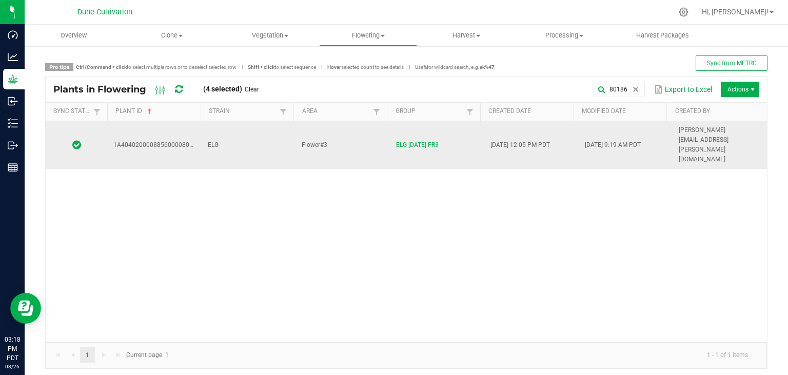
drag, startPoint x: 244, startPoint y: 130, endPoint x: 240, endPoint y: 135, distance: 6.6
click at [243, 132] on td "ELG" at bounding box center [249, 145] width 94 height 48
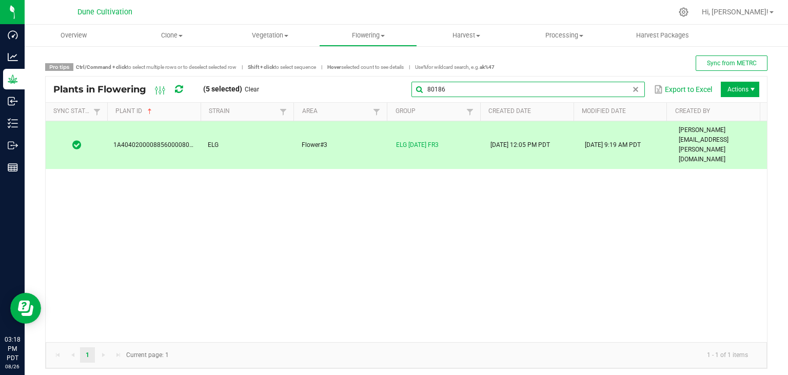
click at [624, 89] on global-search-input-ngx "80186" at bounding box center [527, 89] width 233 height 7
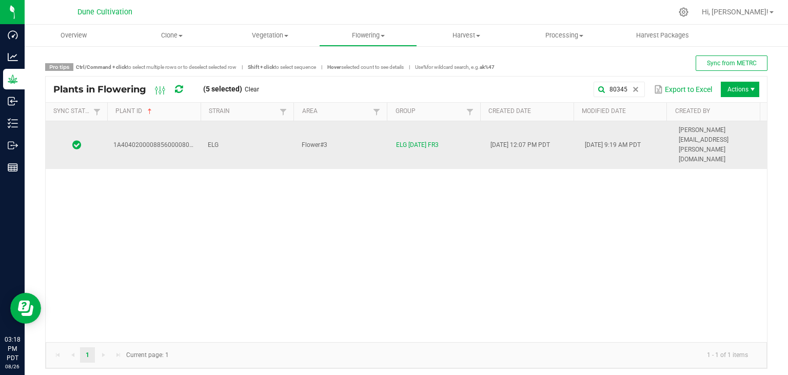
click at [349, 133] on td "Flower#3" at bounding box center [343, 145] width 94 height 48
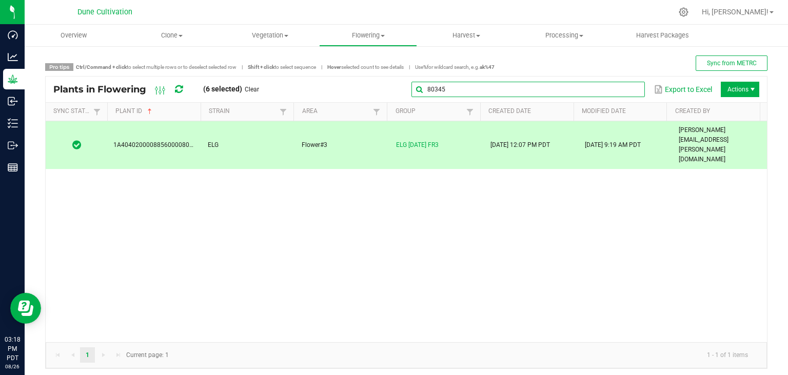
click at [631, 85] on input "80345" at bounding box center [527, 89] width 233 height 15
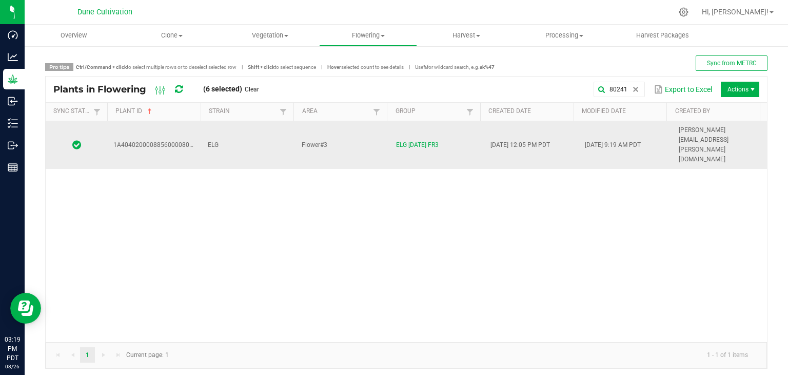
click at [263, 135] on td "ELG" at bounding box center [249, 145] width 94 height 48
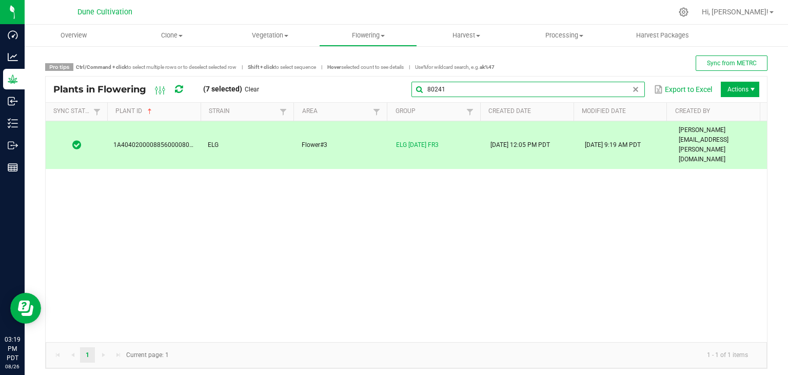
click at [616, 88] on input "80241" at bounding box center [527, 89] width 233 height 15
click at [561, 92] on input "80241" at bounding box center [527, 89] width 233 height 15
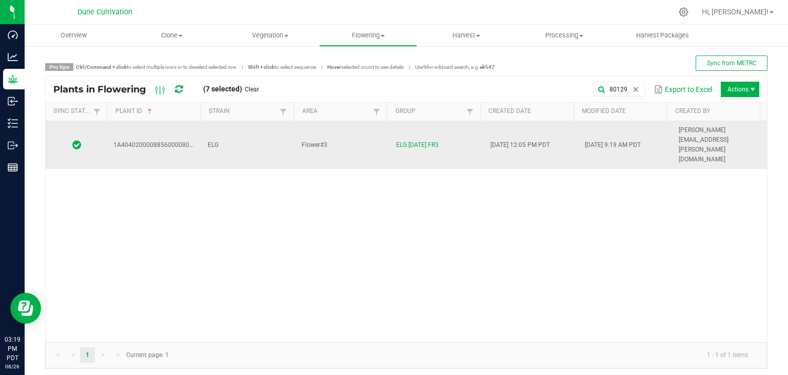
click at [253, 135] on td "ELG" at bounding box center [249, 145] width 94 height 48
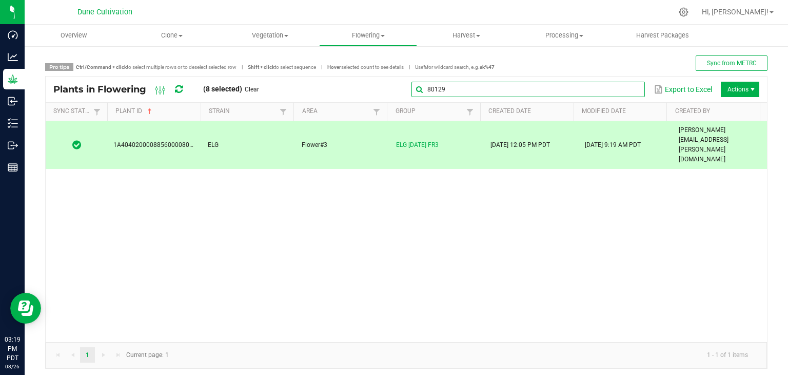
click at [622, 83] on input "80129" at bounding box center [527, 89] width 233 height 15
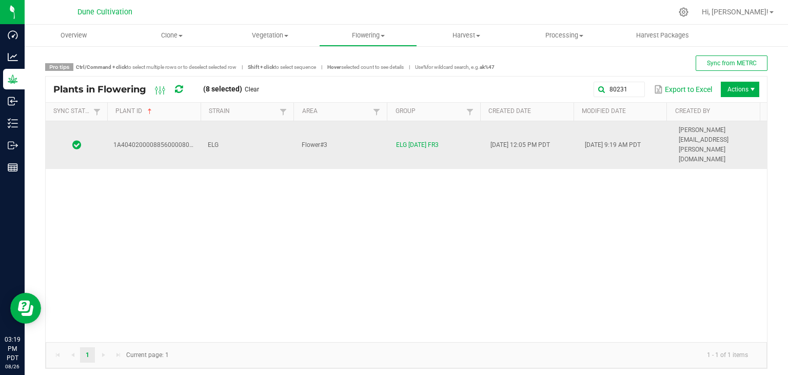
click at [272, 131] on td "ELG" at bounding box center [249, 145] width 94 height 48
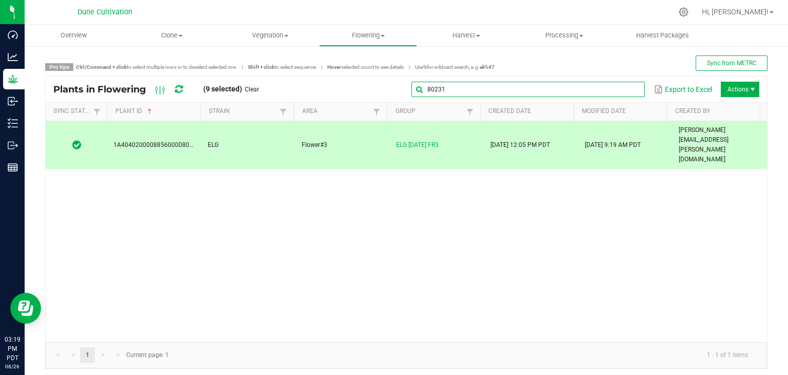
click at [621, 90] on input "80231" at bounding box center [527, 89] width 233 height 15
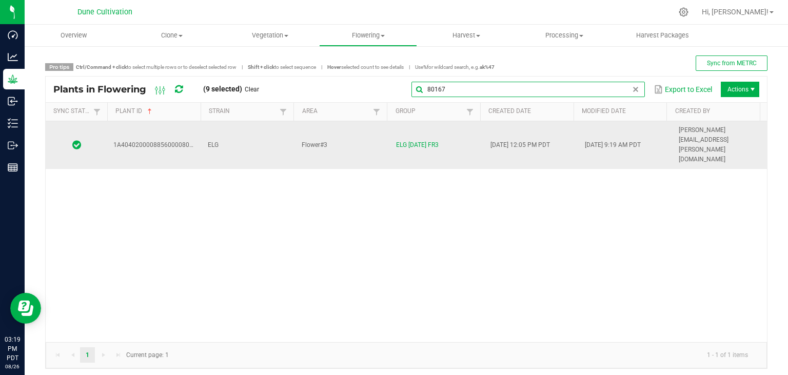
type input "80167"
drag, startPoint x: 250, startPoint y: 129, endPoint x: 252, endPoint y: 124, distance: 6.0
click at [251, 127] on td "ELG" at bounding box center [249, 145] width 94 height 48
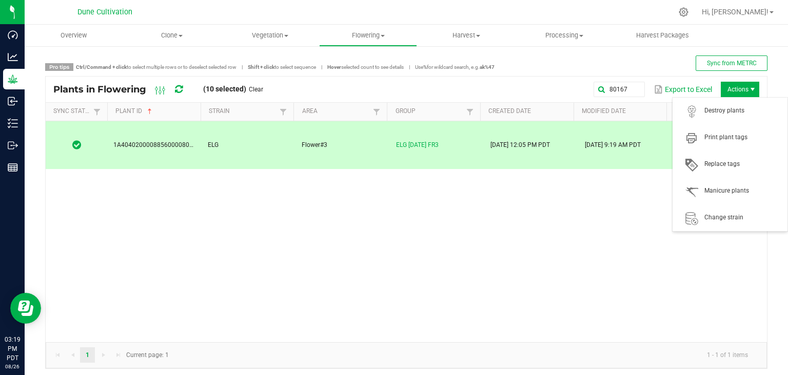
click at [721, 93] on span "Actions" at bounding box center [740, 89] width 38 height 15
click at [726, 108] on span "Destroy plants" at bounding box center [742, 110] width 77 height 9
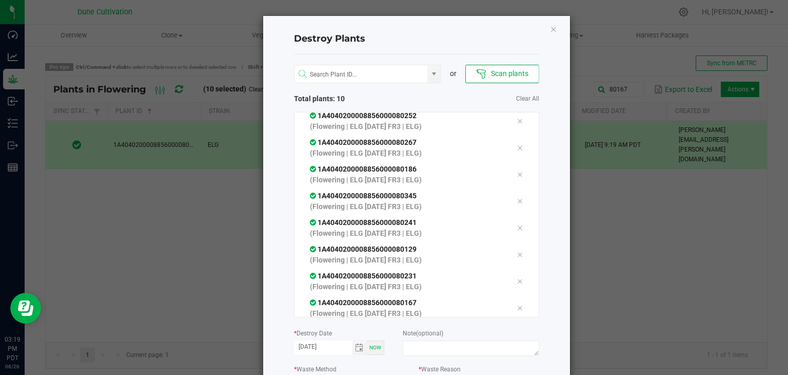
scroll to position [88, 0]
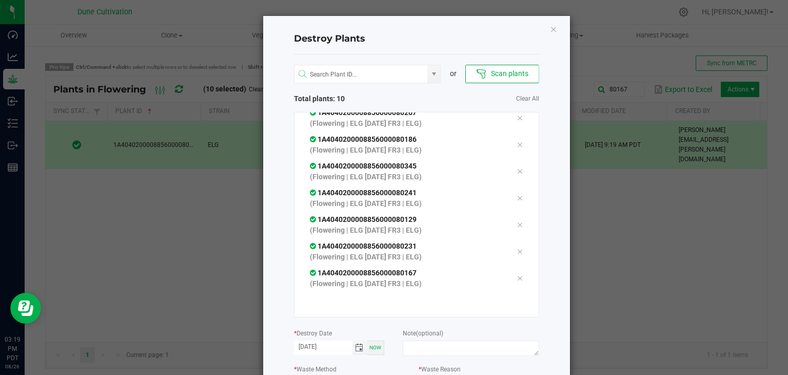
click at [357, 349] on span "Toggle calendar" at bounding box center [359, 347] width 8 height 8
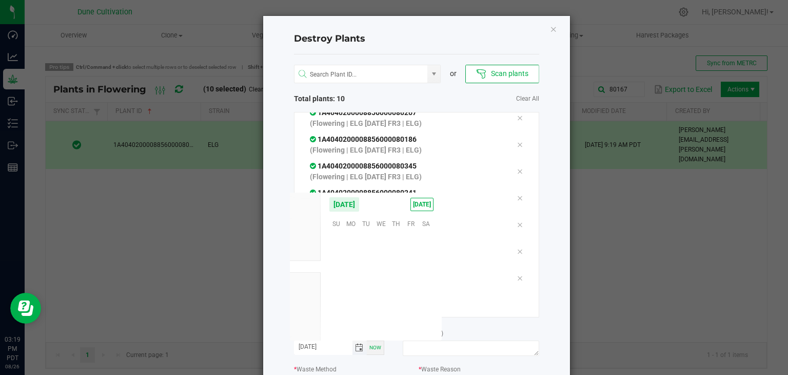
scroll to position [166304, 0]
click at [394, 271] on span "14" at bounding box center [395, 271] width 15 height 16
type input "[DATE]"
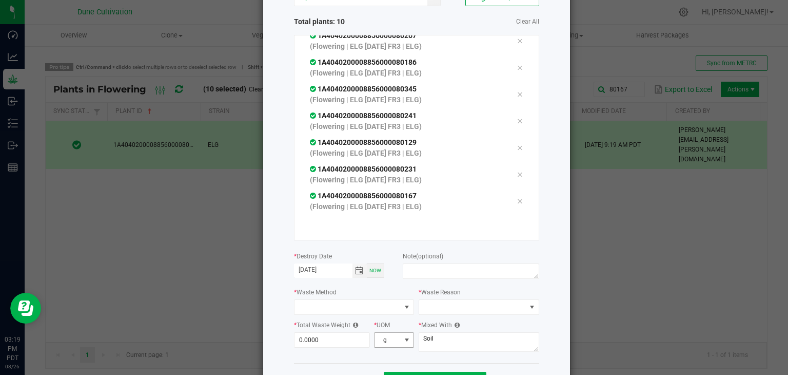
scroll to position [116, 0]
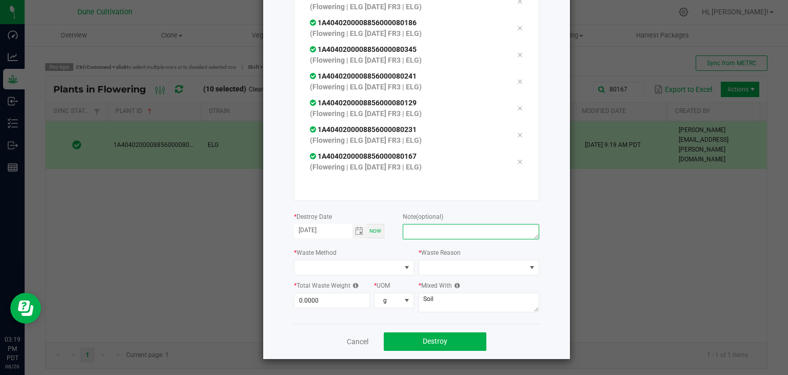
click at [448, 234] on textarea at bounding box center [471, 231] width 136 height 15
type textarea "unhealthy"
click at [343, 265] on span at bounding box center [347, 267] width 107 height 14
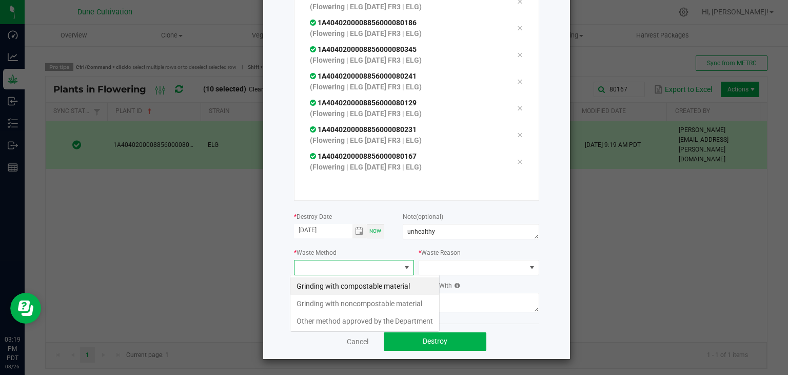
scroll to position [15, 121]
click at [377, 288] on li "Grinding with compostable material" at bounding box center [364, 285] width 149 height 17
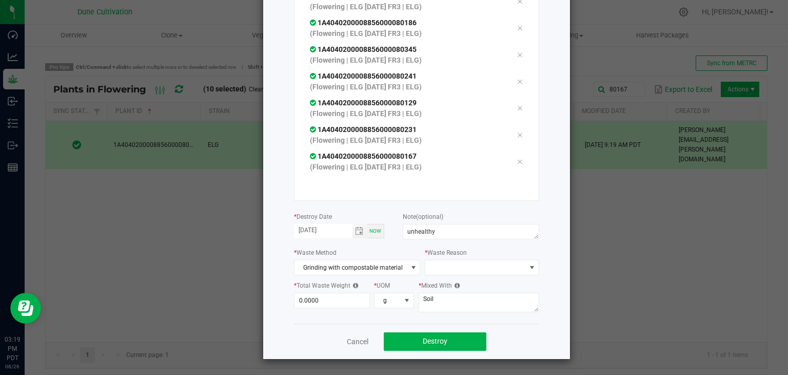
click at [439, 276] on div "or Scan plants Total plants: 10 Clear All 1A4040200008856000080126 (Flowering |…" at bounding box center [416, 130] width 245 height 385
click at [440, 267] on span at bounding box center [475, 267] width 100 height 14
click at [438, 280] on li "Pruning" at bounding box center [476, 285] width 115 height 17
click at [329, 290] on div "* Total Waste Weight 0.0000" at bounding box center [334, 294] width 80 height 28
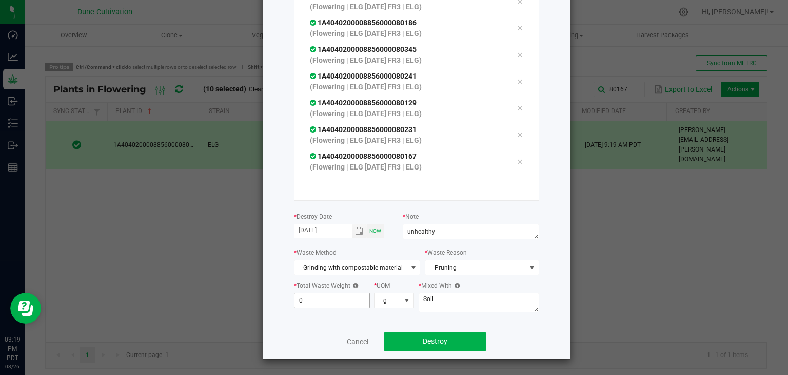
click at [328, 298] on input "0" at bounding box center [331, 300] width 75 height 14
type input "4"
type input "981.0000"
click at [448, 305] on textarea "Soil" at bounding box center [479, 301] width 121 height 19
click at [455, 305] on textarea "Soil" at bounding box center [479, 301] width 121 height 19
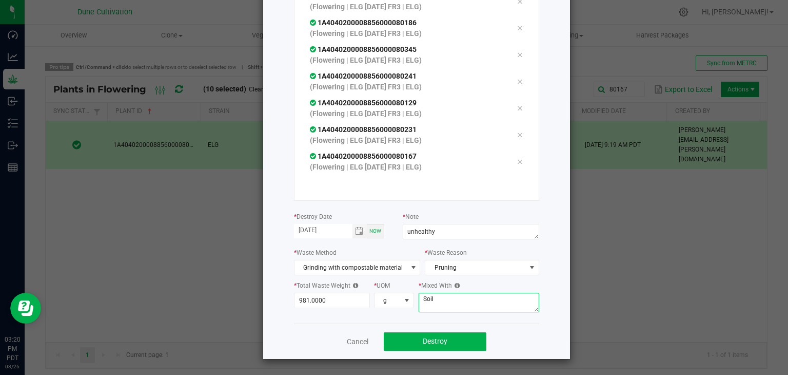
click at [458, 293] on textarea "Soil" at bounding box center [479, 301] width 121 height 19
type textarea "S"
type textarea "wood chips"
click at [430, 334] on button "Destroy" at bounding box center [435, 341] width 103 height 18
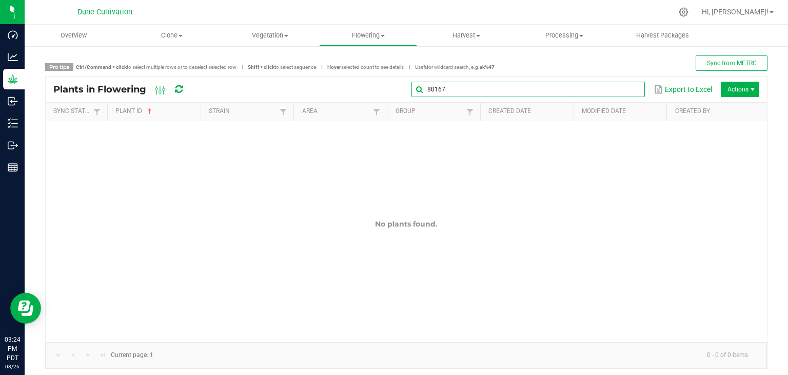
click at [623, 91] on global-search-input-ngx "80167" at bounding box center [527, 89] width 233 height 7
type input "8"
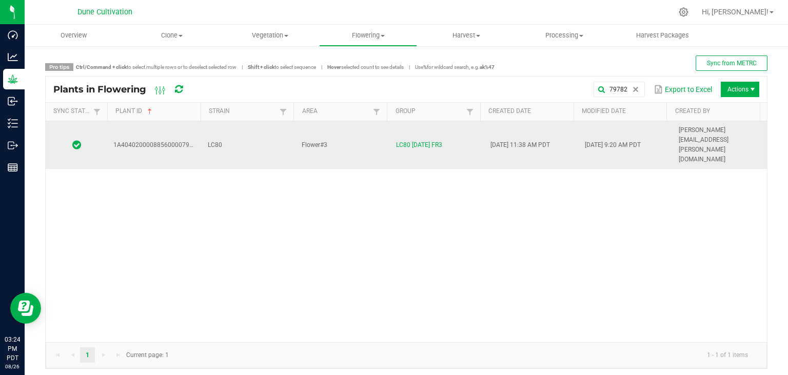
click at [235, 125] on td "LC80" at bounding box center [249, 145] width 94 height 48
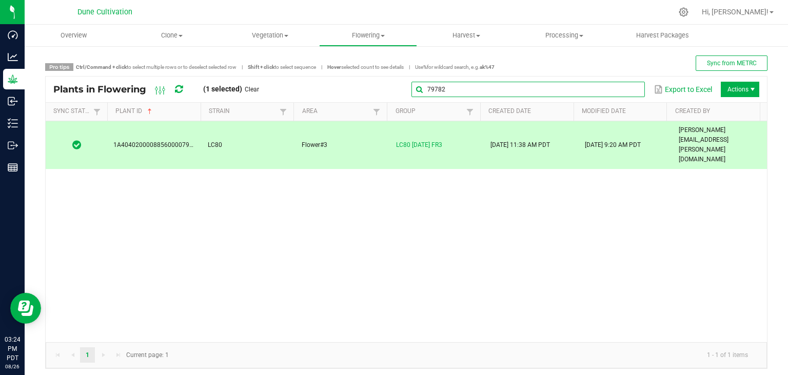
click at [623, 93] on global-search-input-ngx "79782" at bounding box center [527, 89] width 233 height 7
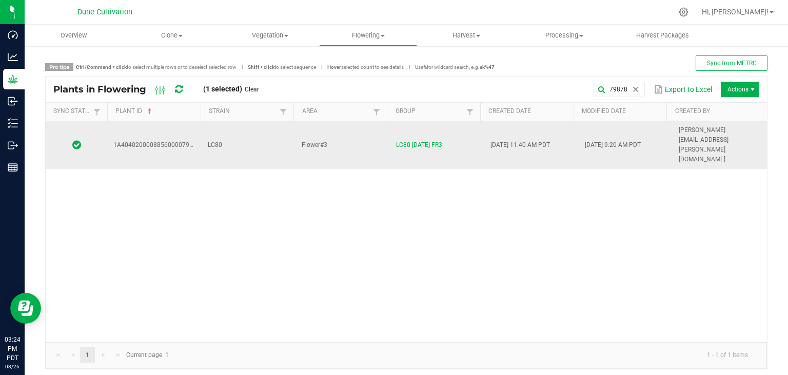
click at [322, 141] on span "Flower#3" at bounding box center [315, 144] width 26 height 7
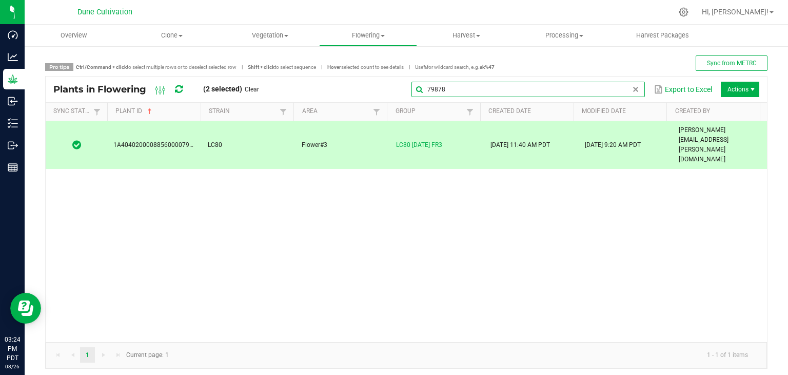
click at [626, 92] on global-search-input-ngx "79878" at bounding box center [527, 89] width 233 height 7
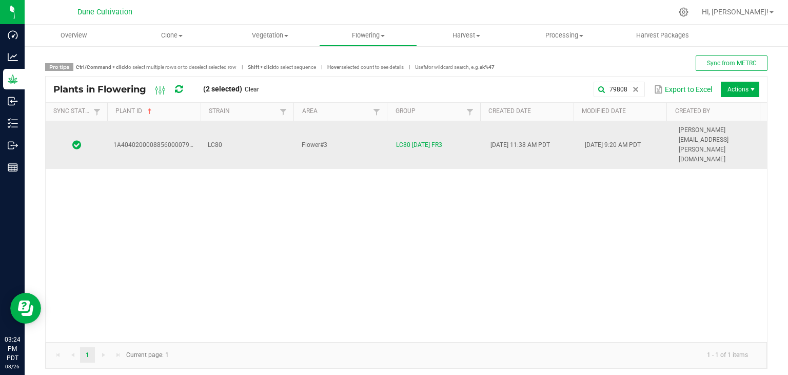
click at [267, 137] on td "LC80" at bounding box center [249, 145] width 94 height 48
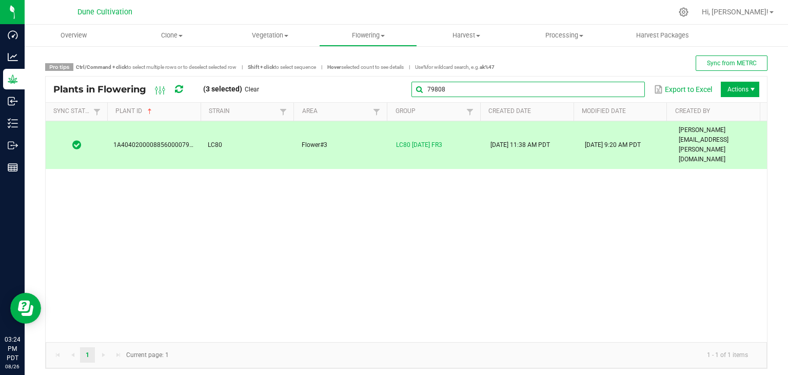
click at [626, 91] on global-search-input-ngx "79808" at bounding box center [527, 89] width 233 height 7
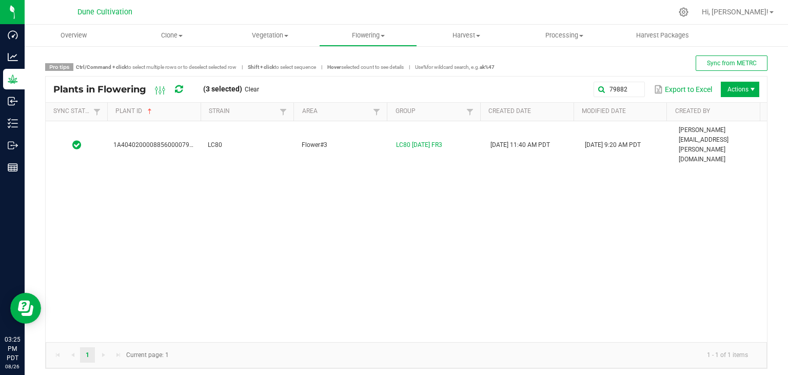
click at [352, 119] on th "Area" at bounding box center [339, 112] width 93 height 18
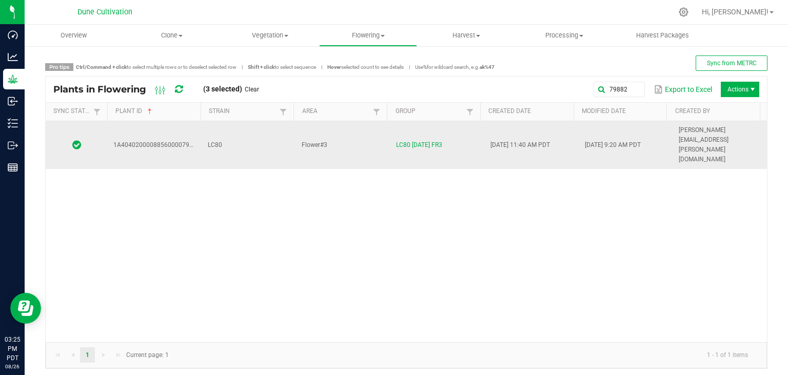
click at [344, 127] on td "Flower#3" at bounding box center [343, 145] width 94 height 48
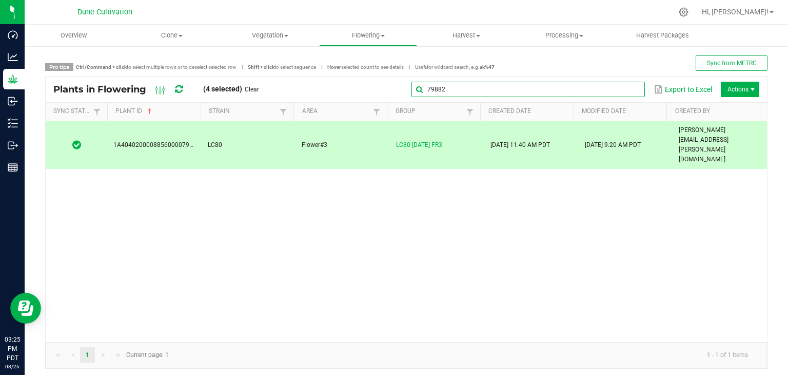
click at [619, 85] on input "79882" at bounding box center [527, 89] width 233 height 15
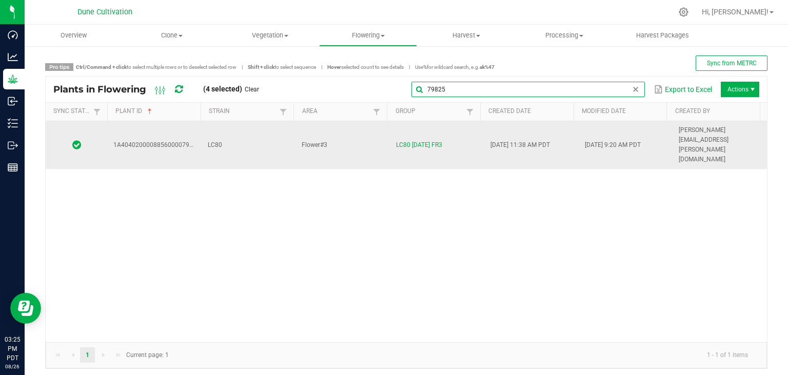
type input "79825"
click at [277, 129] on td "LC80" at bounding box center [249, 145] width 94 height 48
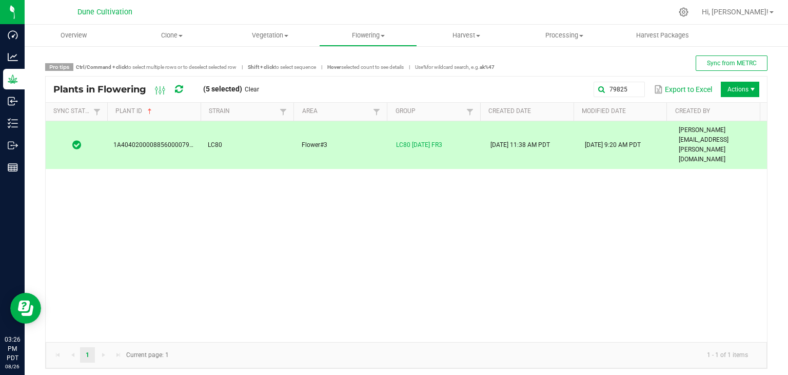
click at [749, 88] on span "Actions" at bounding box center [753, 89] width 8 height 8
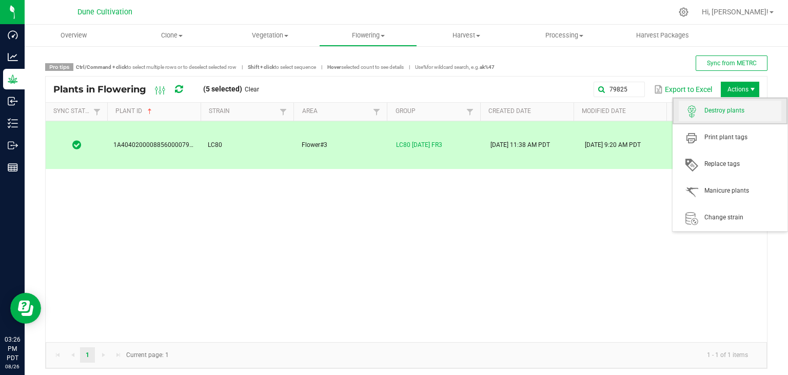
click at [732, 120] on span "Destroy plants" at bounding box center [730, 111] width 103 height 21
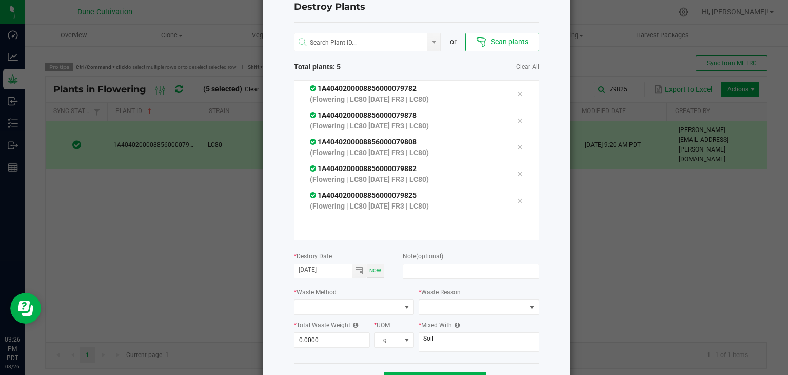
scroll to position [71, 0]
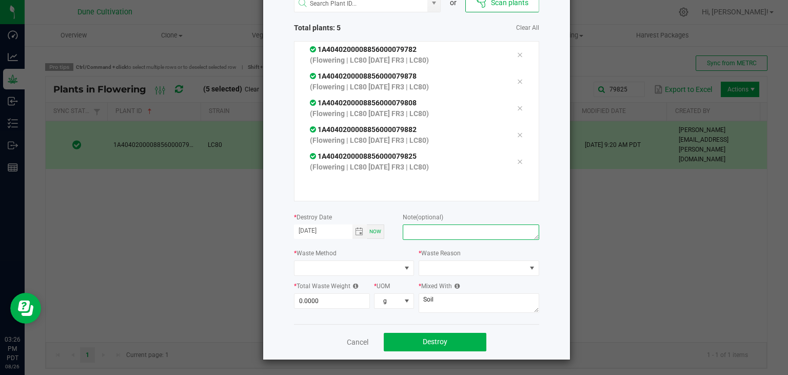
click at [410, 230] on textarea at bounding box center [471, 231] width 136 height 15
type textarea "unhealthy"
click at [380, 263] on span at bounding box center [347, 268] width 107 height 14
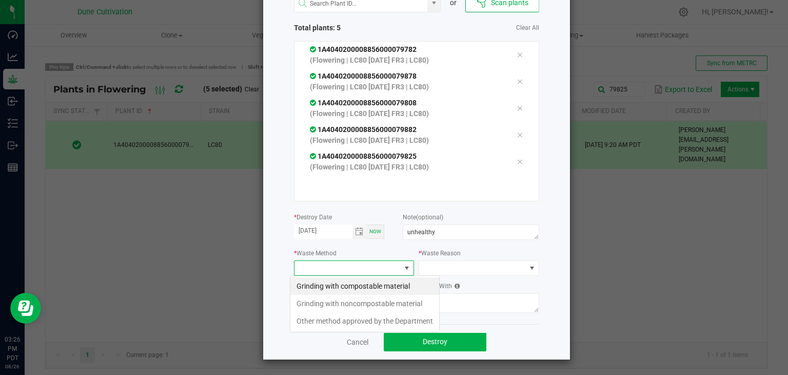
scroll to position [15, 121]
click at [369, 285] on li "Grinding with compostable material" at bounding box center [364, 285] width 149 height 17
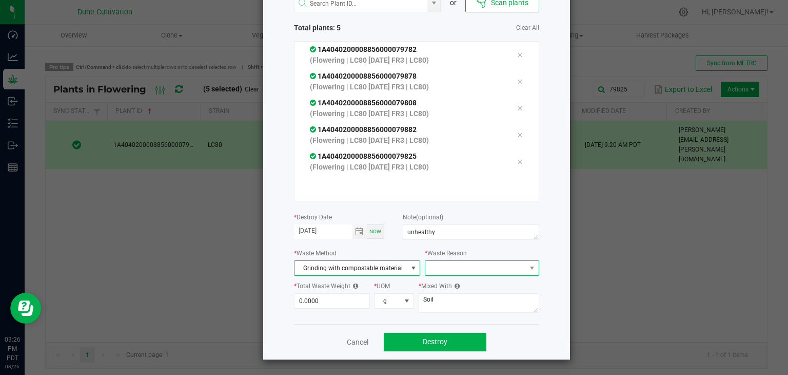
click at [425, 270] on span at bounding box center [475, 268] width 100 height 14
drag, startPoint x: 435, startPoint y: 282, endPoint x: 429, endPoint y: 282, distance: 6.2
click at [434, 280] on li "Pruning" at bounding box center [476, 285] width 115 height 17
click at [320, 300] on input "0" at bounding box center [331, 300] width 75 height 14
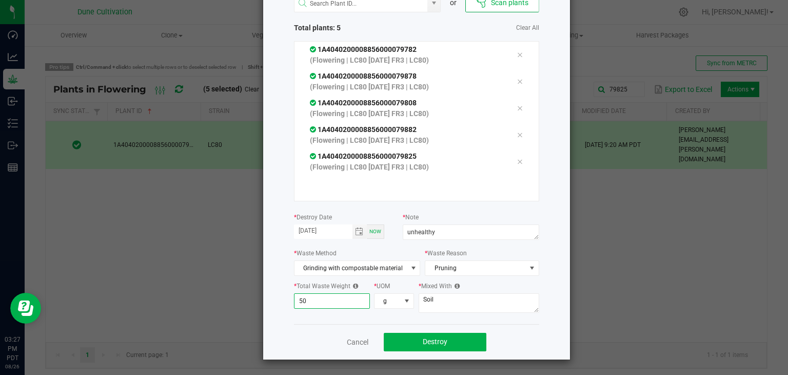
type input "5"
type input "7"
type input "460.0000"
click at [448, 291] on div "* Mixed With Soil" at bounding box center [479, 297] width 121 height 35
click at [444, 294] on textarea "Soil" at bounding box center [479, 302] width 121 height 19
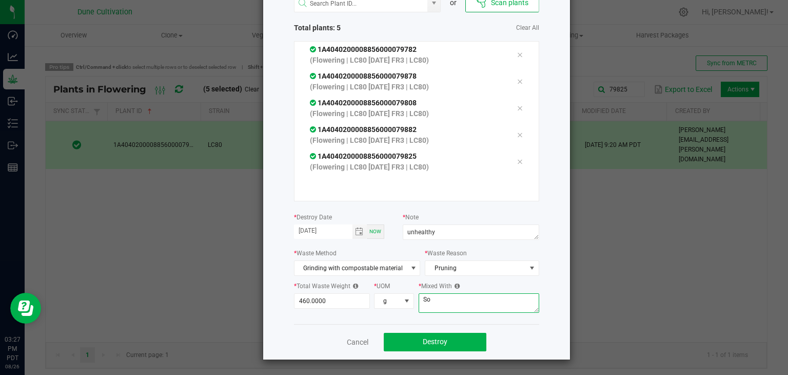
type textarea "S"
type textarea "wood chips"
click at [461, 341] on button "Destroy" at bounding box center [435, 341] width 103 height 18
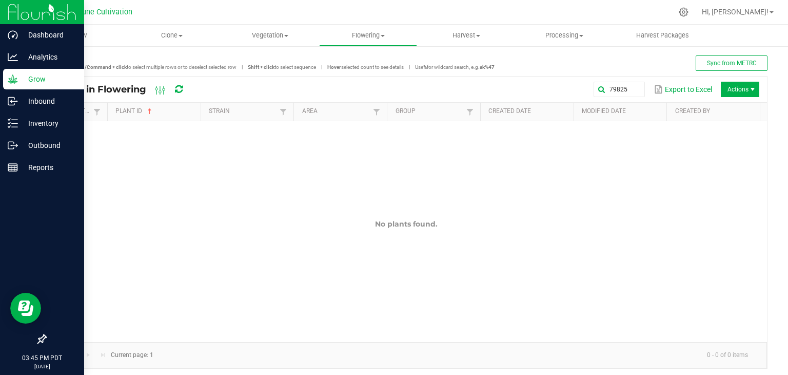
click at [40, 82] on p "Grow" at bounding box center [49, 79] width 62 height 12
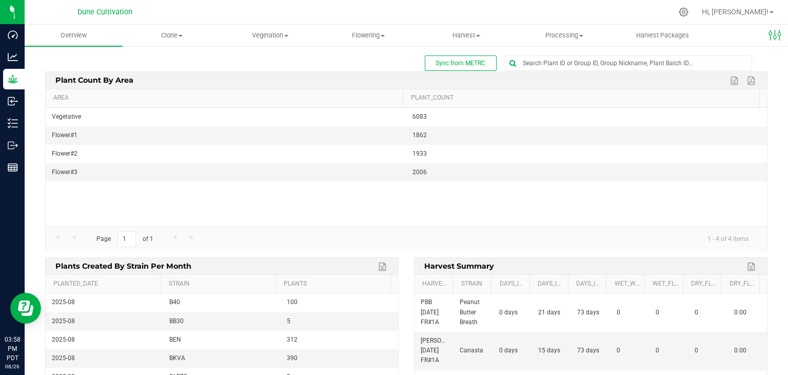
click at [226, 210] on div "Vegetative 6083 Flower#1 1862 Flower#2 1933 Flower#3 2006" at bounding box center [406, 167] width 721 height 119
click at [244, 200] on div "Vegetative 6083 Flower#1 1862 Flower#2 1933 Flower#3 2006" at bounding box center [406, 167] width 721 height 119
click at [248, 197] on div "Vegetative 6083 Flower#1 1862 Flower#2 1933 Flower#3 2006" at bounding box center [406, 167] width 721 height 119
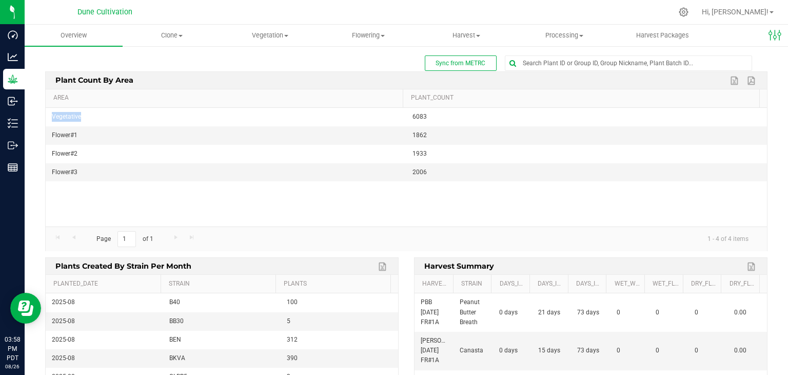
click at [247, 196] on div "Vegetative 6083 Flower#1 1862 Flower#2 1933 Flower#3 2006" at bounding box center [406, 167] width 721 height 119
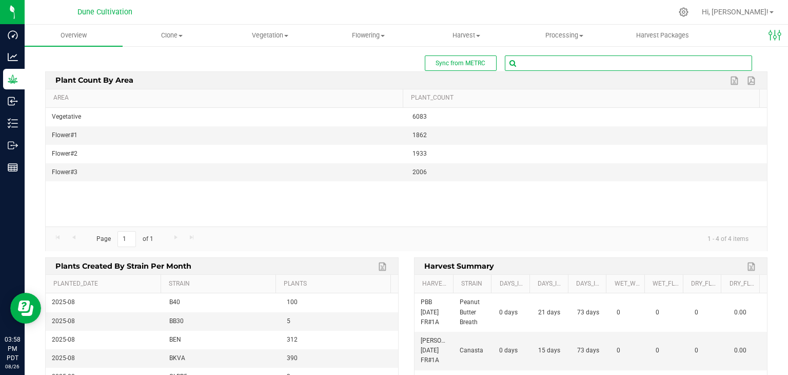
click at [539, 60] on input "text" at bounding box center [628, 63] width 246 height 14
type input "e"
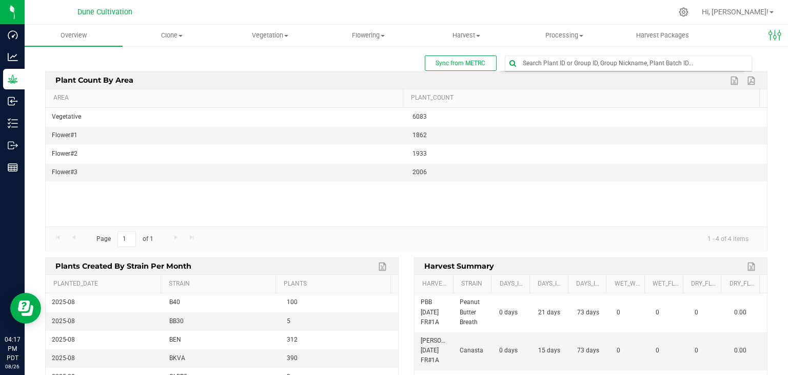
click at [174, 63] on div "Sync from METRC" at bounding box center [406, 62] width 722 height 15
